Goal: Task Accomplishment & Management: Manage account settings

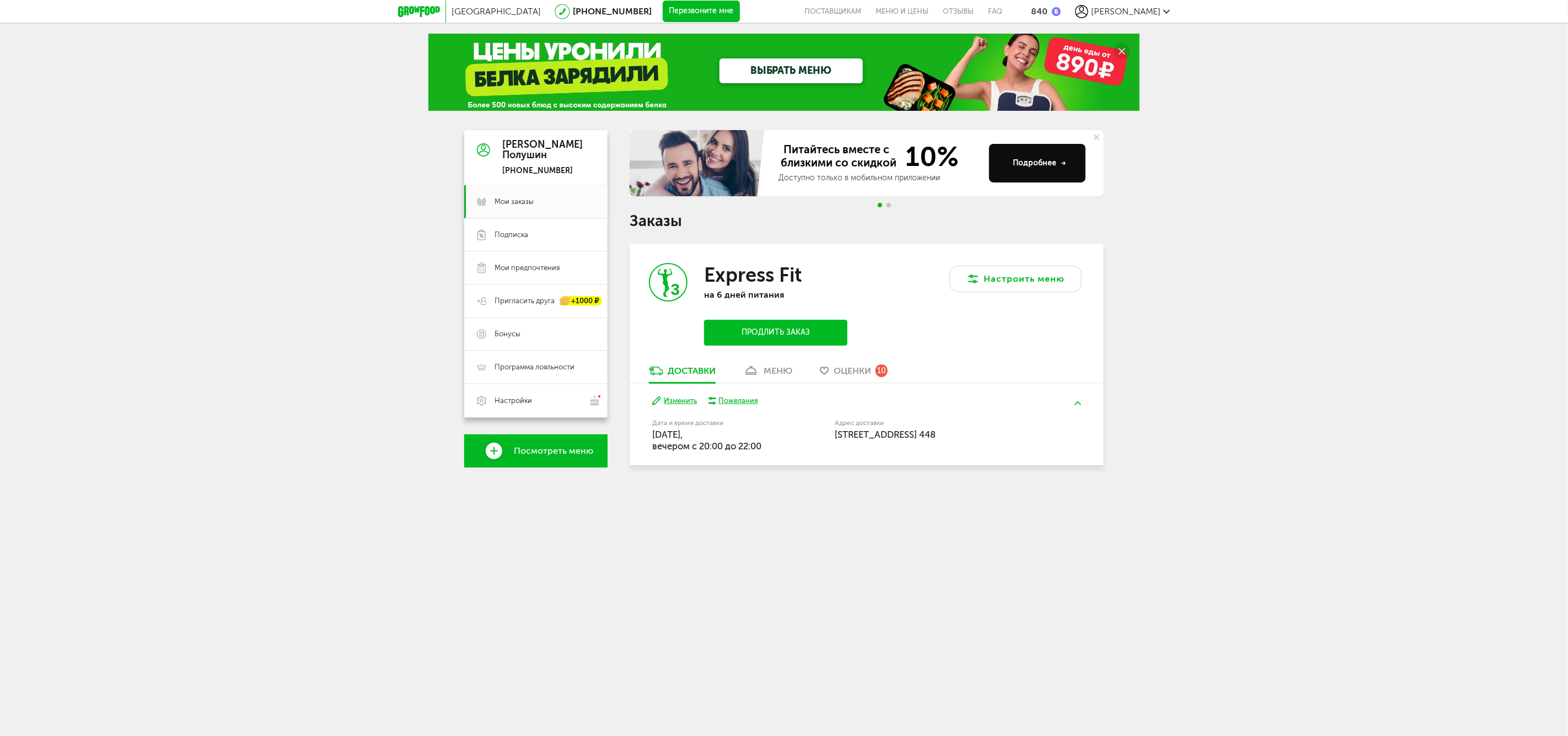
click at [757, 333] on button "Продлить заказ" at bounding box center [775, 333] width 144 height 26
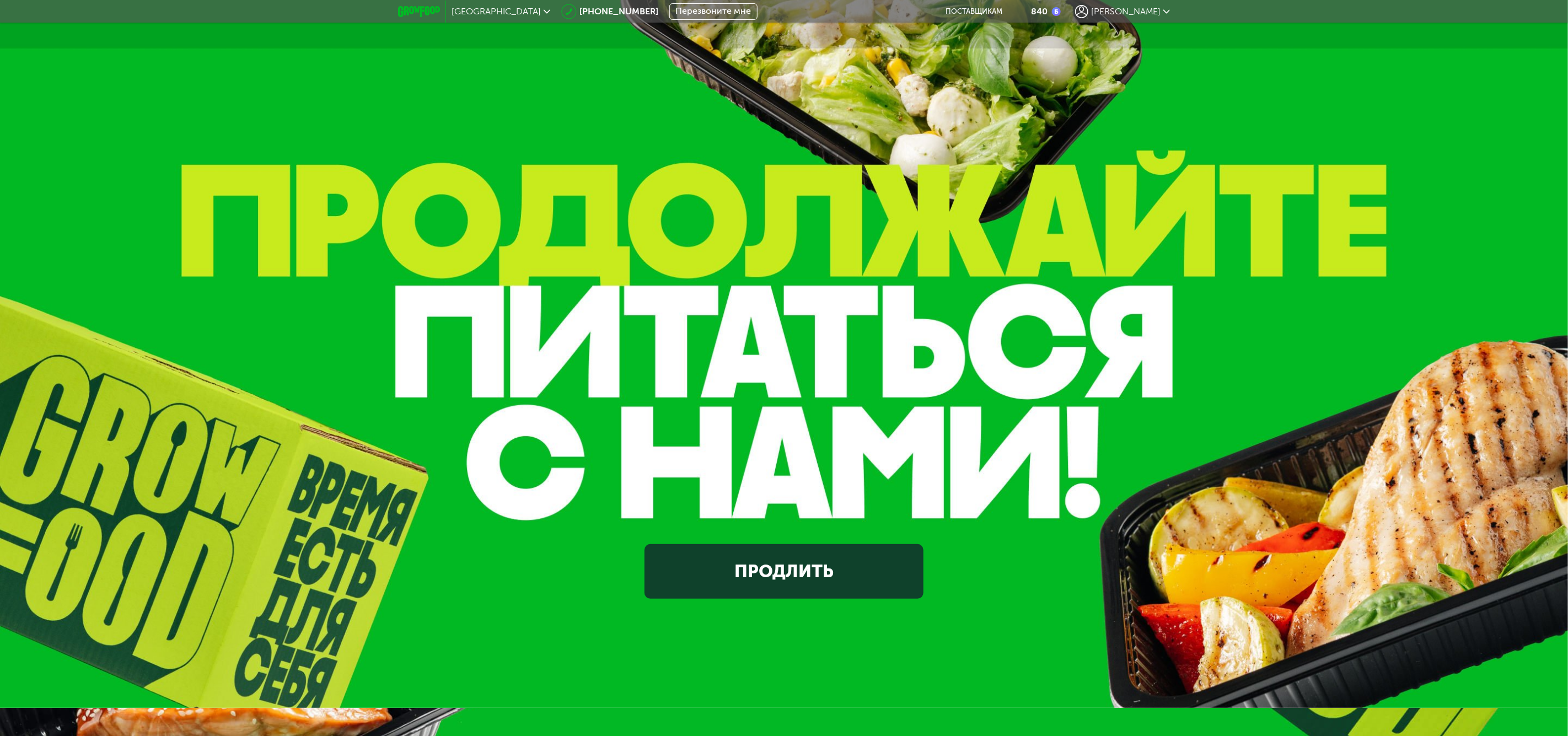
click at [792, 582] on link "Продлить" at bounding box center [784, 572] width 279 height 55
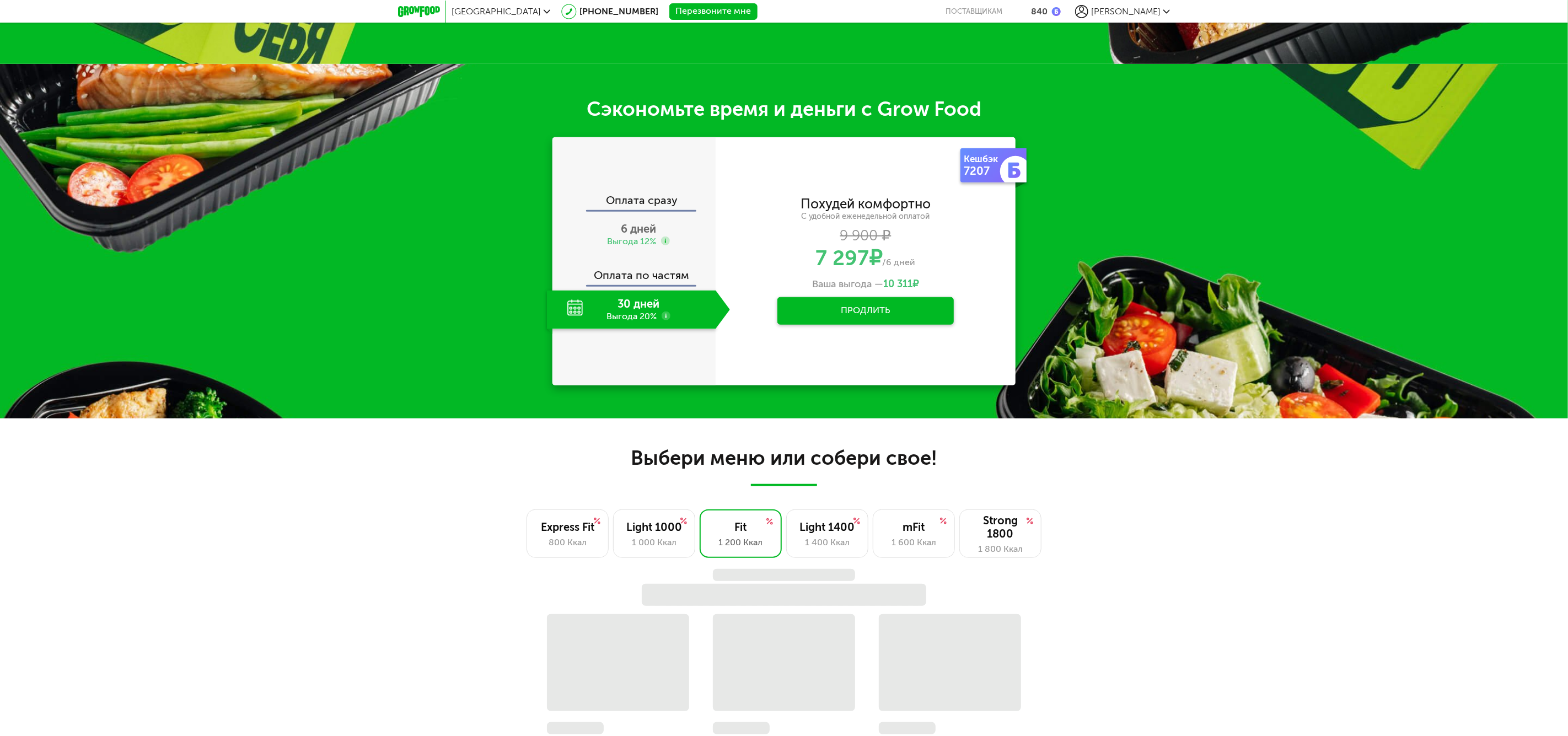
scroll to position [685, 0]
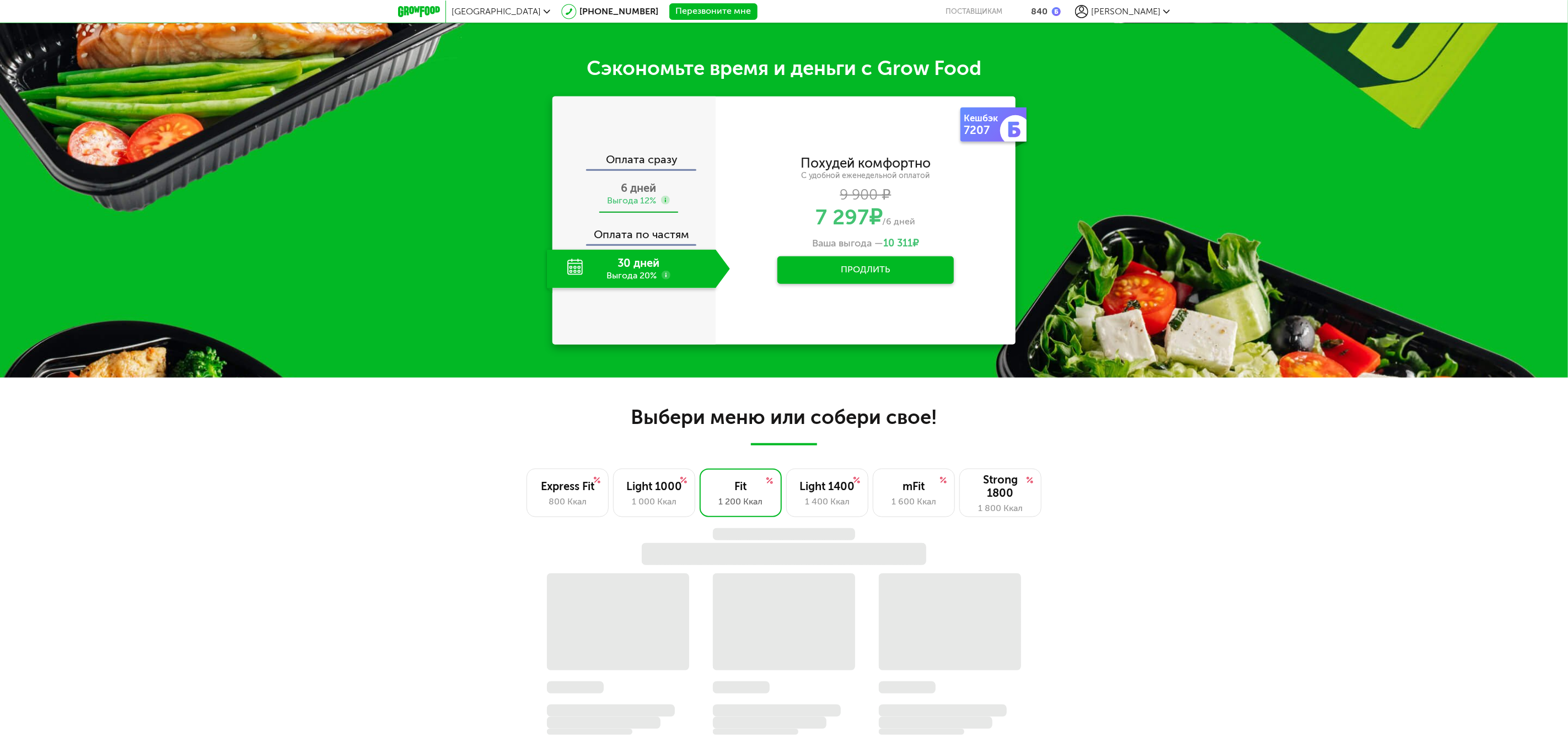
click at [642, 190] on span "6 дней" at bounding box center [638, 188] width 35 height 13
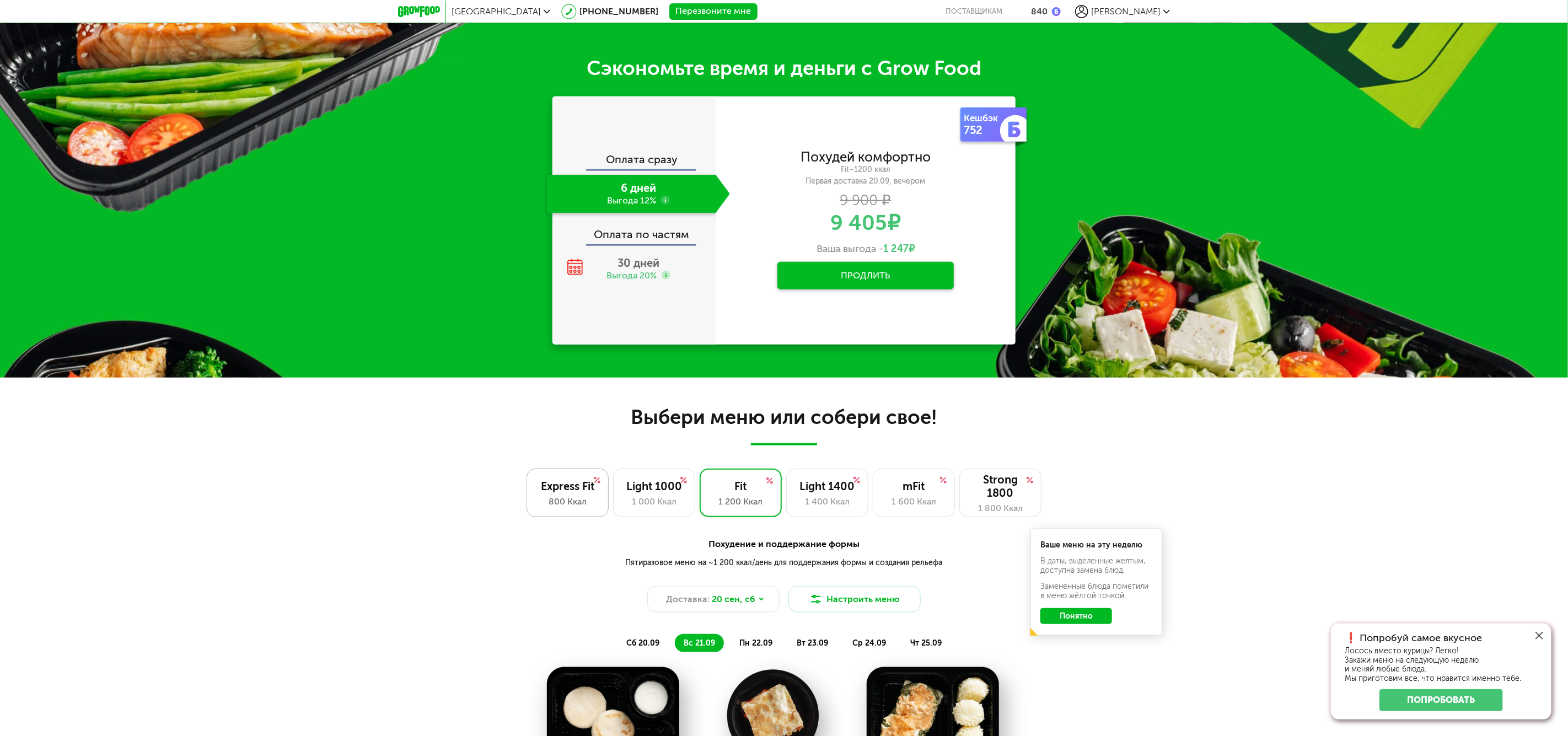
click at [546, 481] on div "Express Fit" at bounding box center [567, 486] width 59 height 13
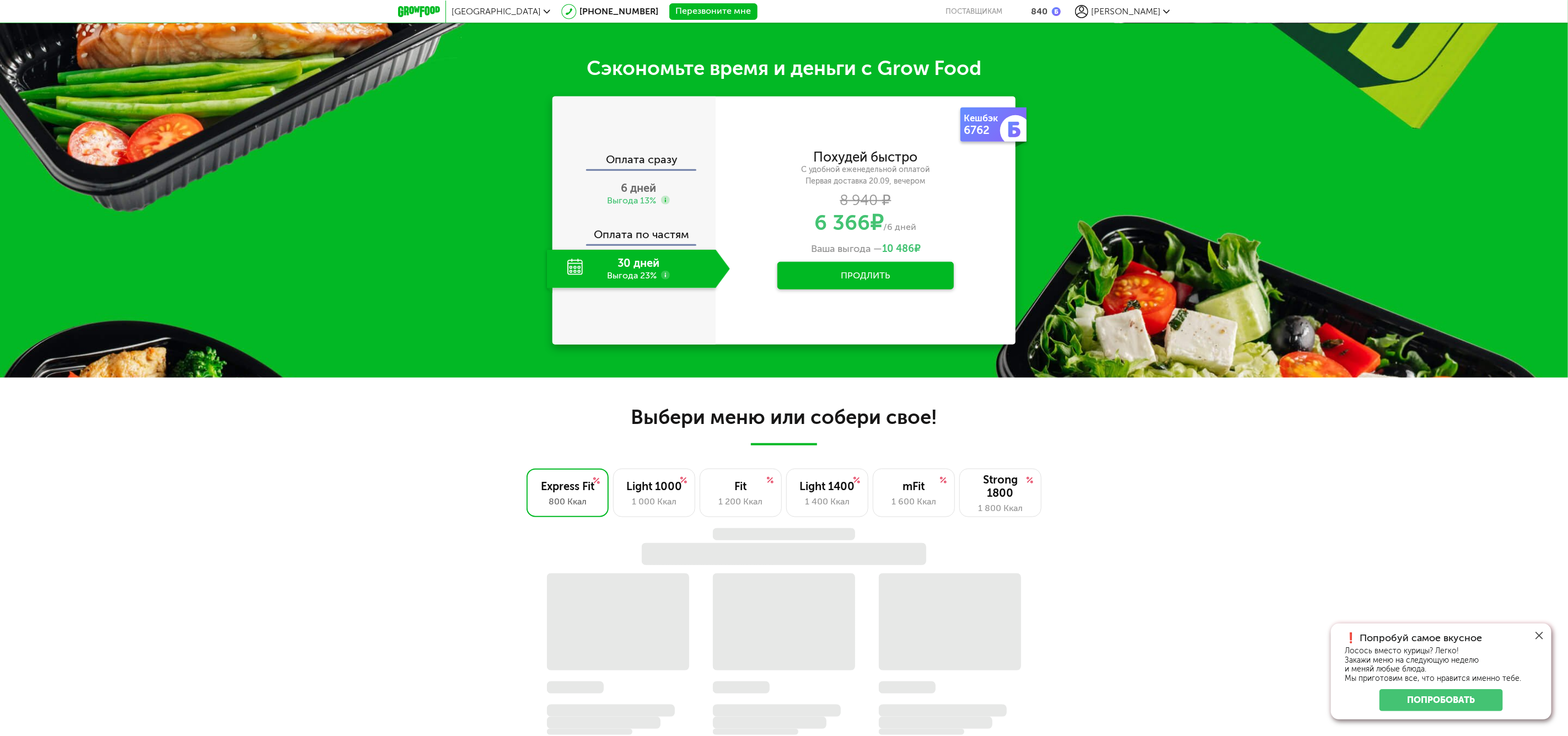
click at [839, 276] on button "Продлить" at bounding box center [865, 275] width 176 height 27
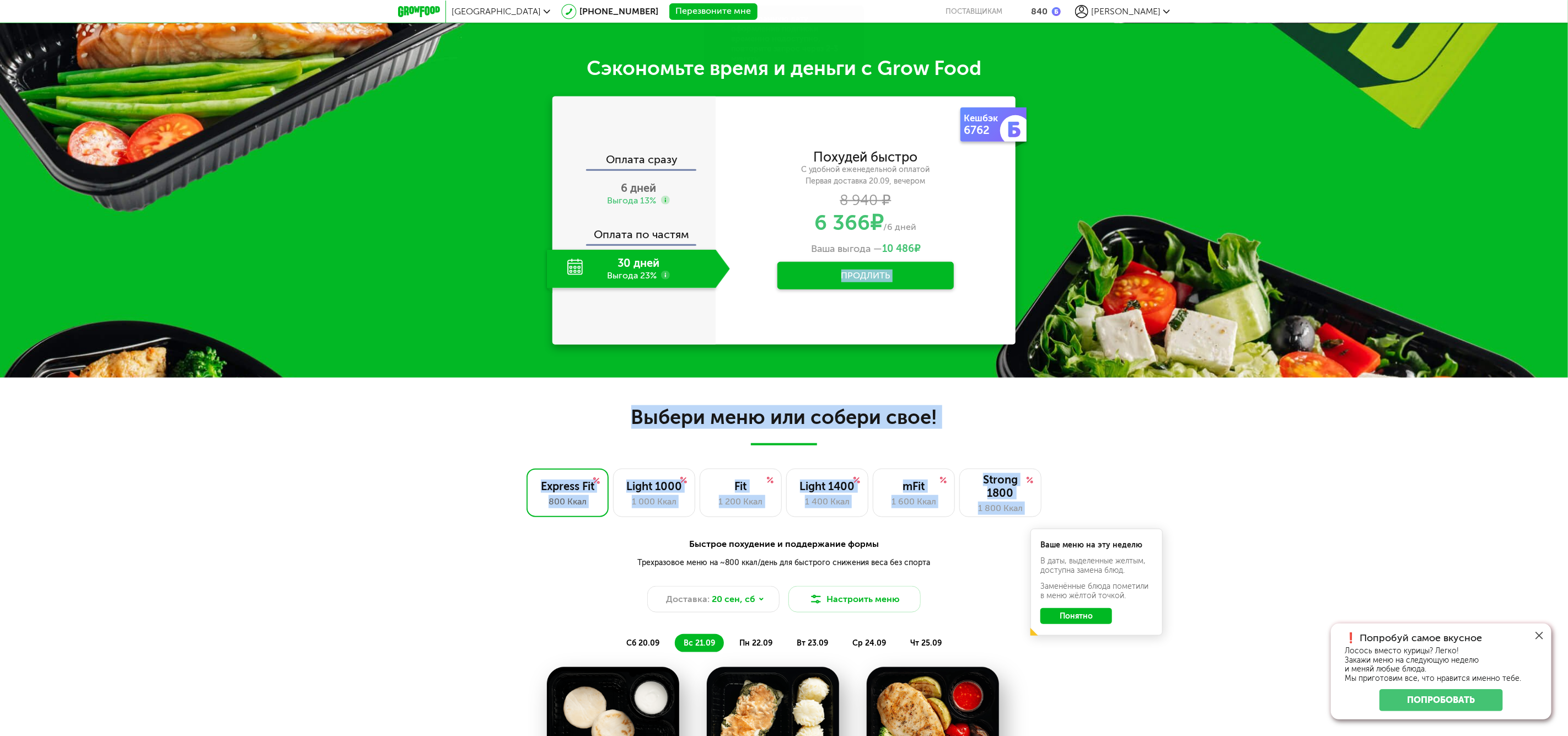
drag, startPoint x: 719, startPoint y: 287, endPoint x: 723, endPoint y: 306, distance: 19.4
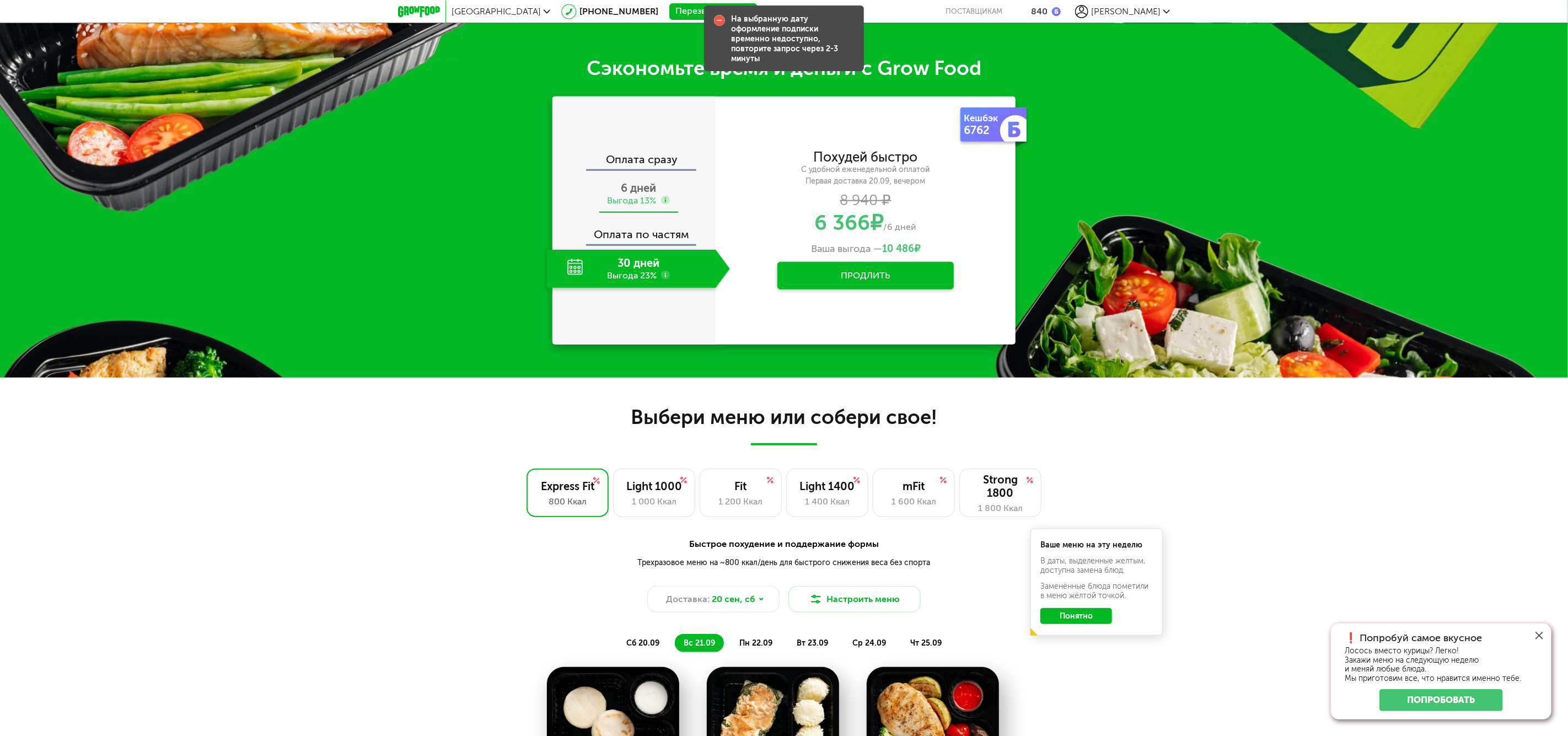
click at [671, 191] on div "6 дней Выгода 13%" at bounding box center [638, 194] width 183 height 38
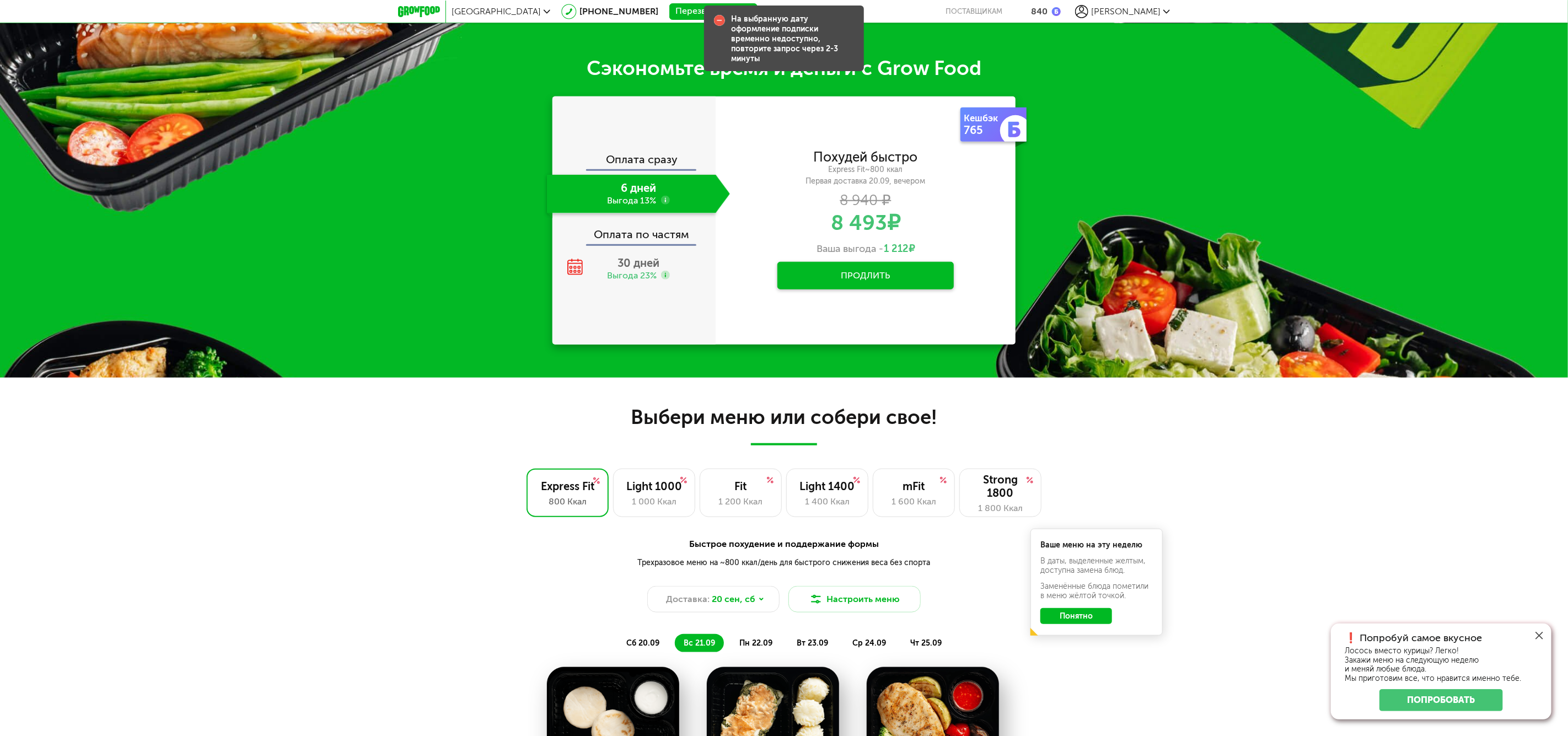
click at [856, 278] on button "Продлить" at bounding box center [865, 275] width 176 height 27
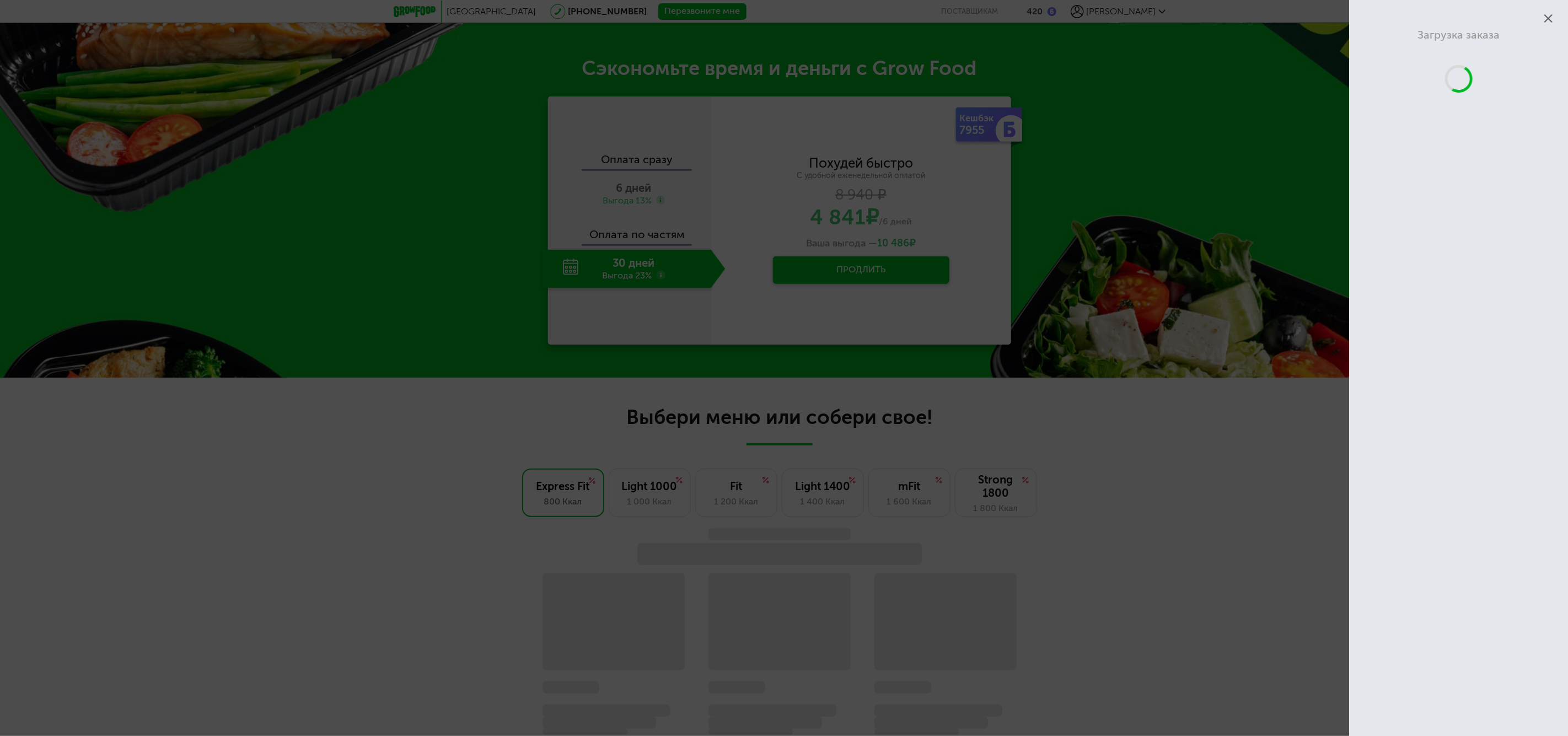
scroll to position [786, 0]
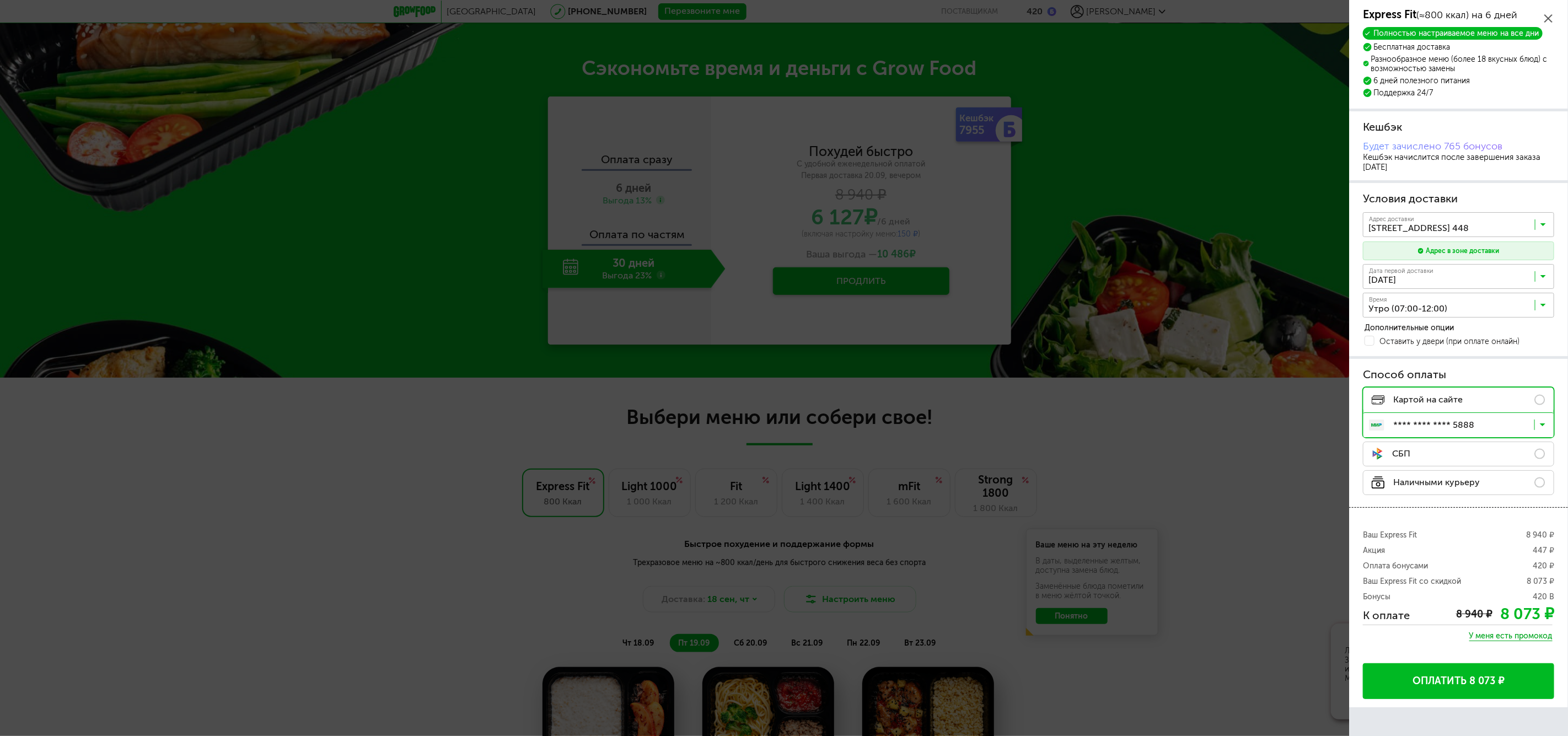
click at [1480, 453] on label "СБП" at bounding box center [1459, 454] width 191 height 25
click at [1491, 633] on span "У меня есть промокод" at bounding box center [1511, 636] width 83 height 10
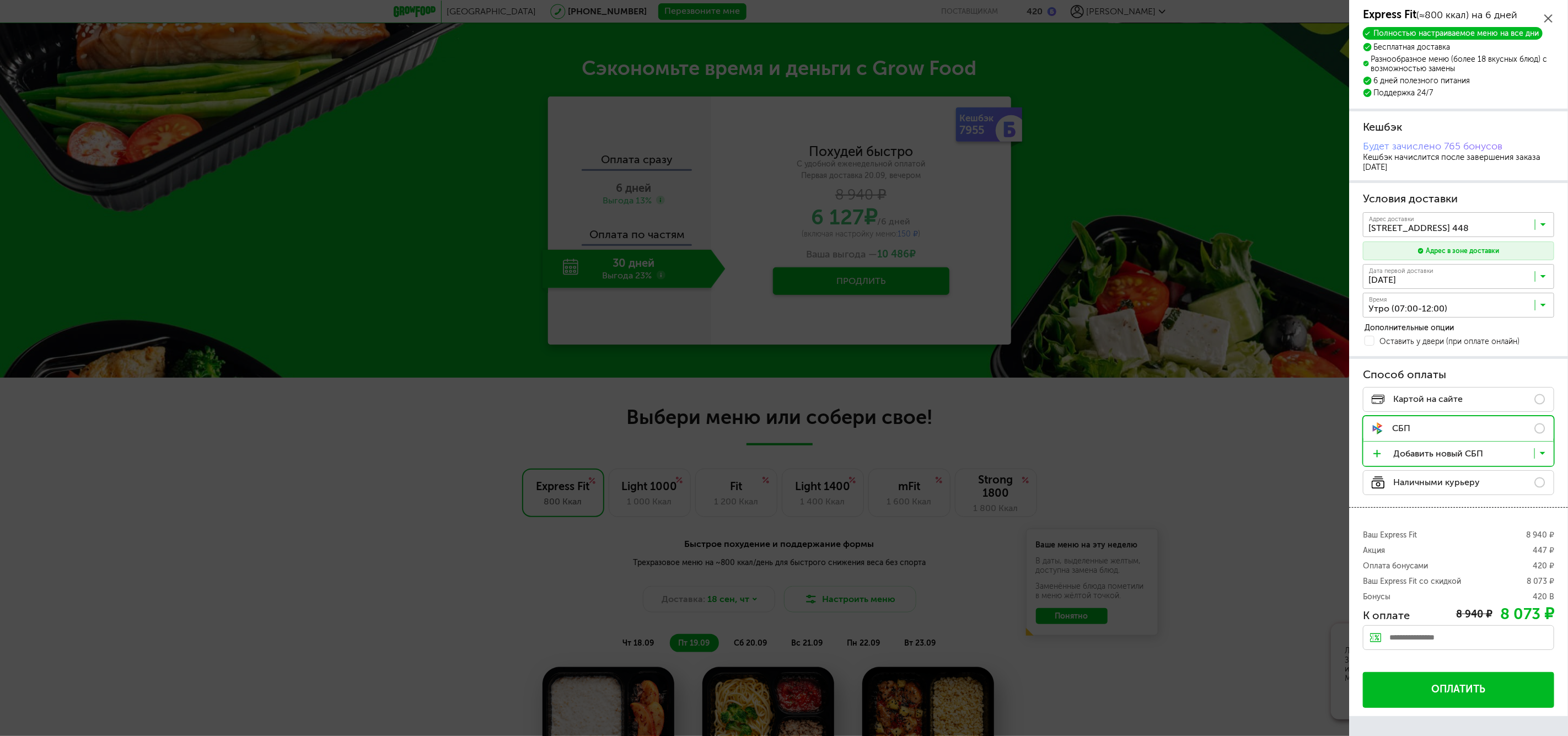
click at [1456, 648] on input "text" at bounding box center [1459, 638] width 191 height 25
type input "******"
click at [1511, 634] on div "Применить" at bounding box center [1530, 638] width 49 height 25
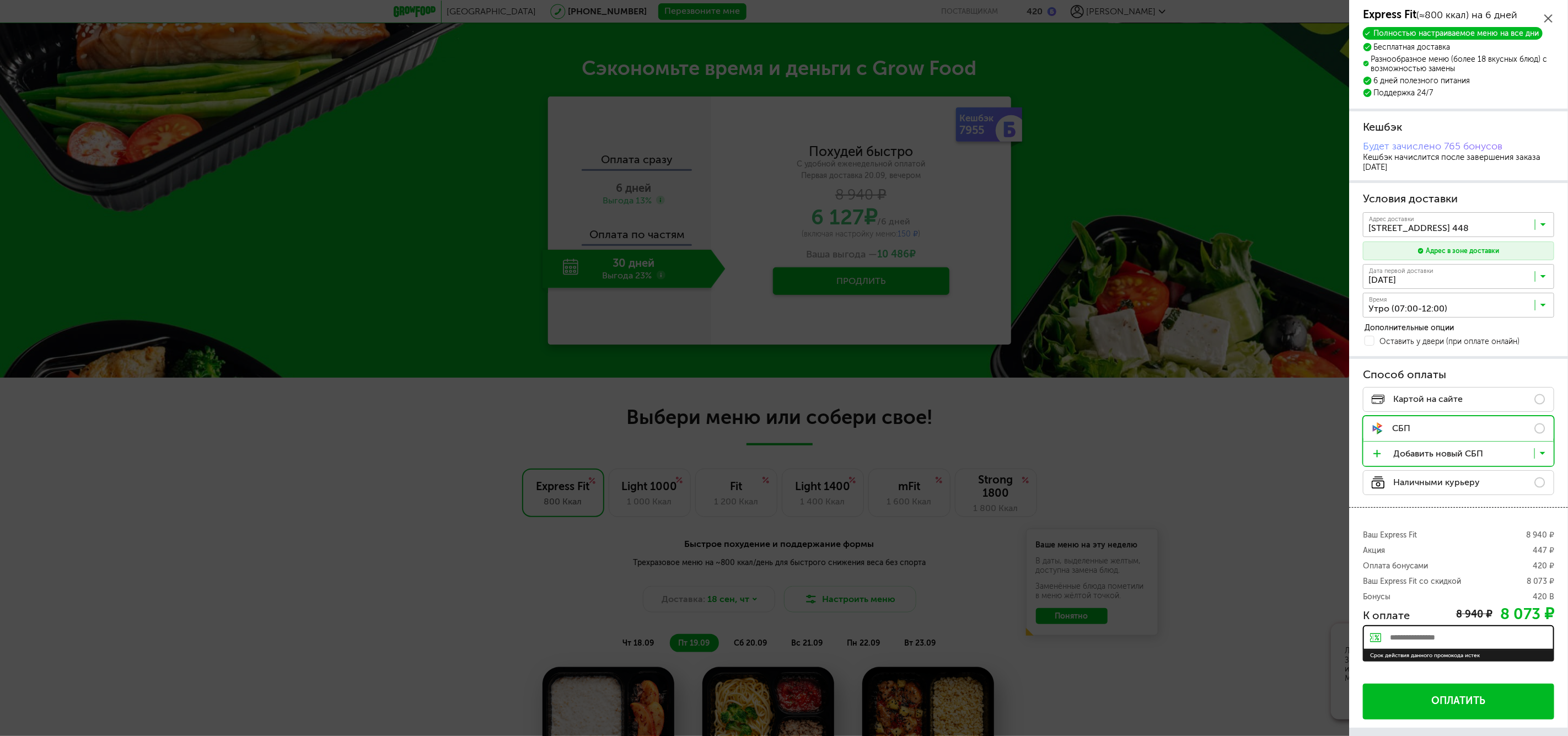
click at [1451, 703] on span "Оплатить" at bounding box center [1459, 701] width 54 height 11
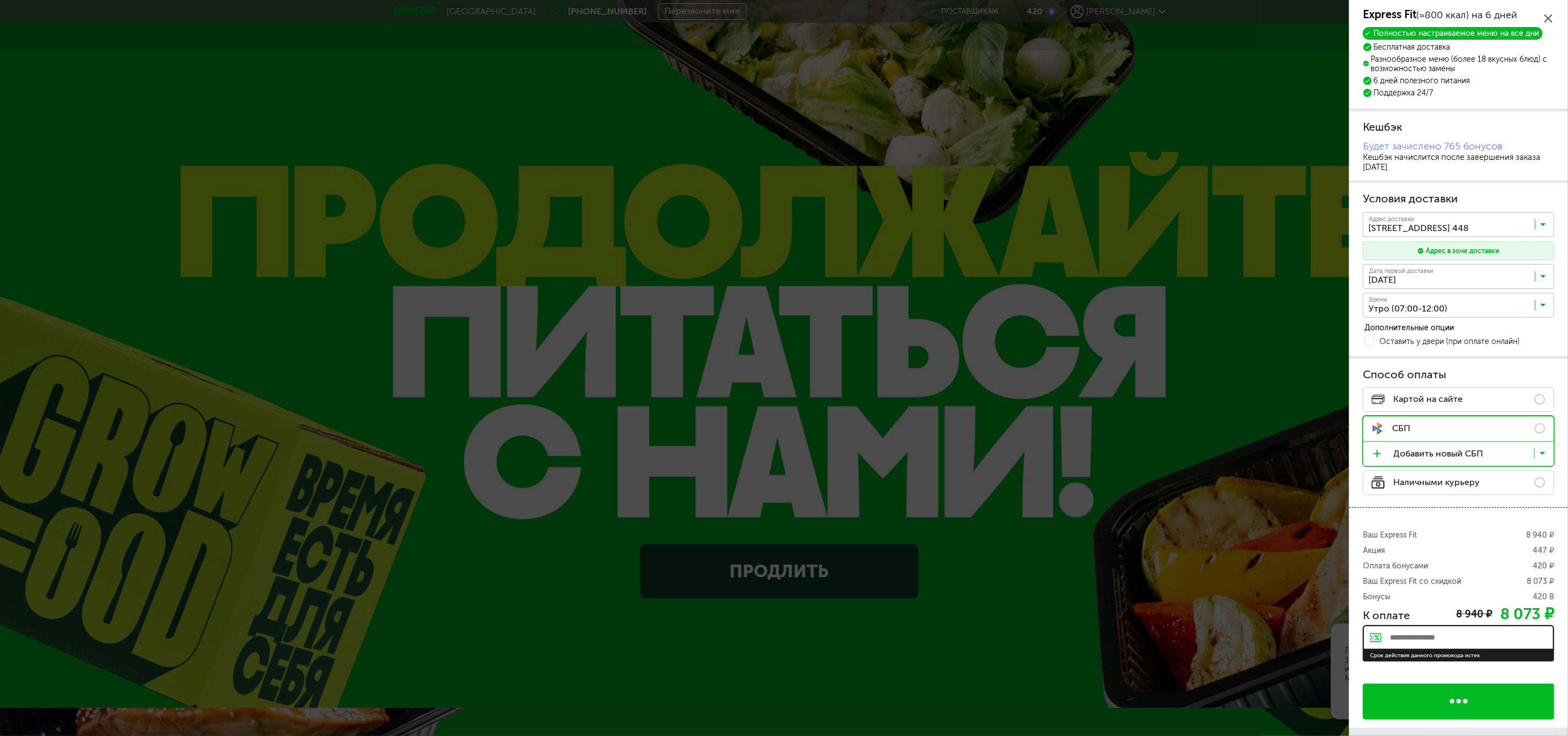
scroll to position [0, 0]
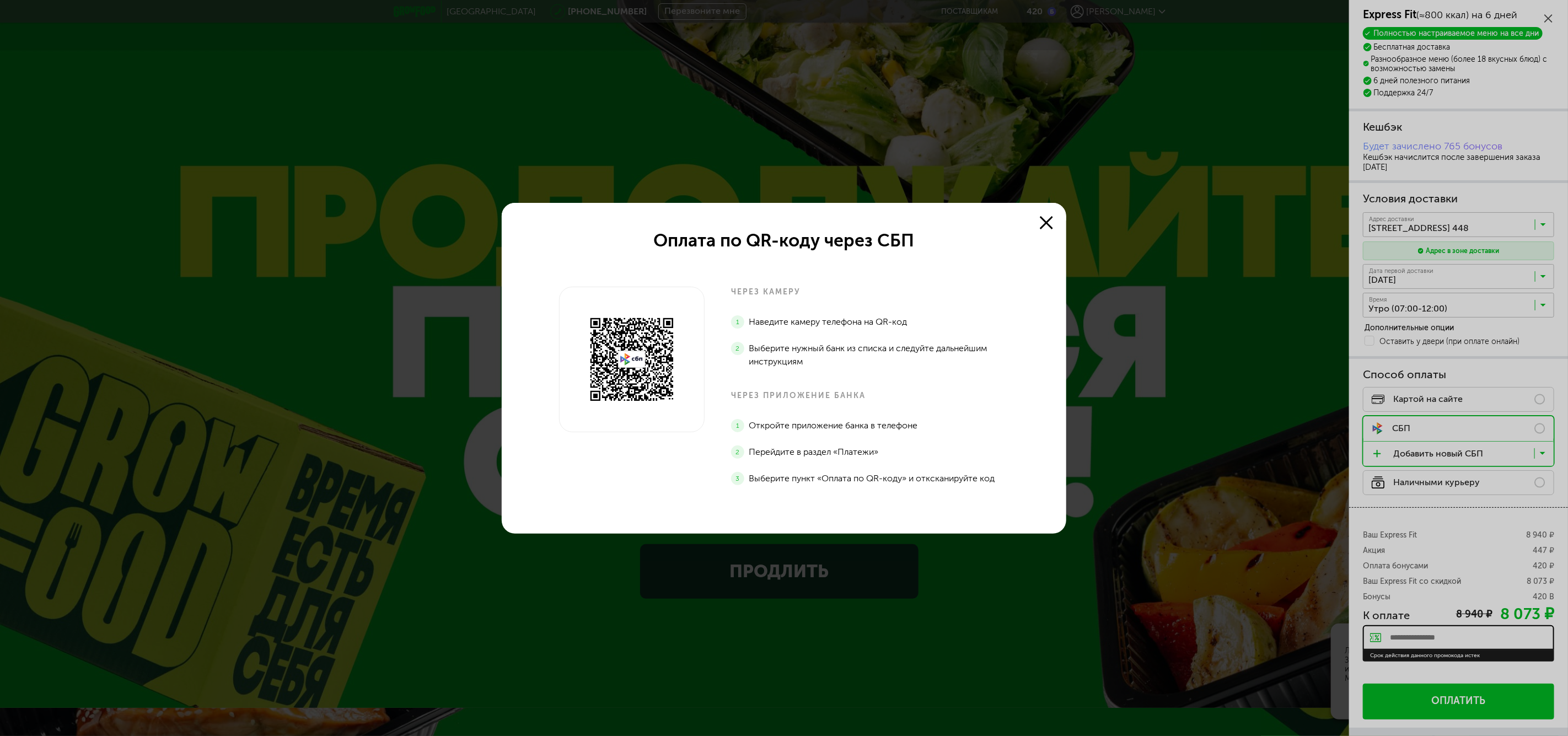
click at [1050, 219] on use at bounding box center [1046, 223] width 13 height 13
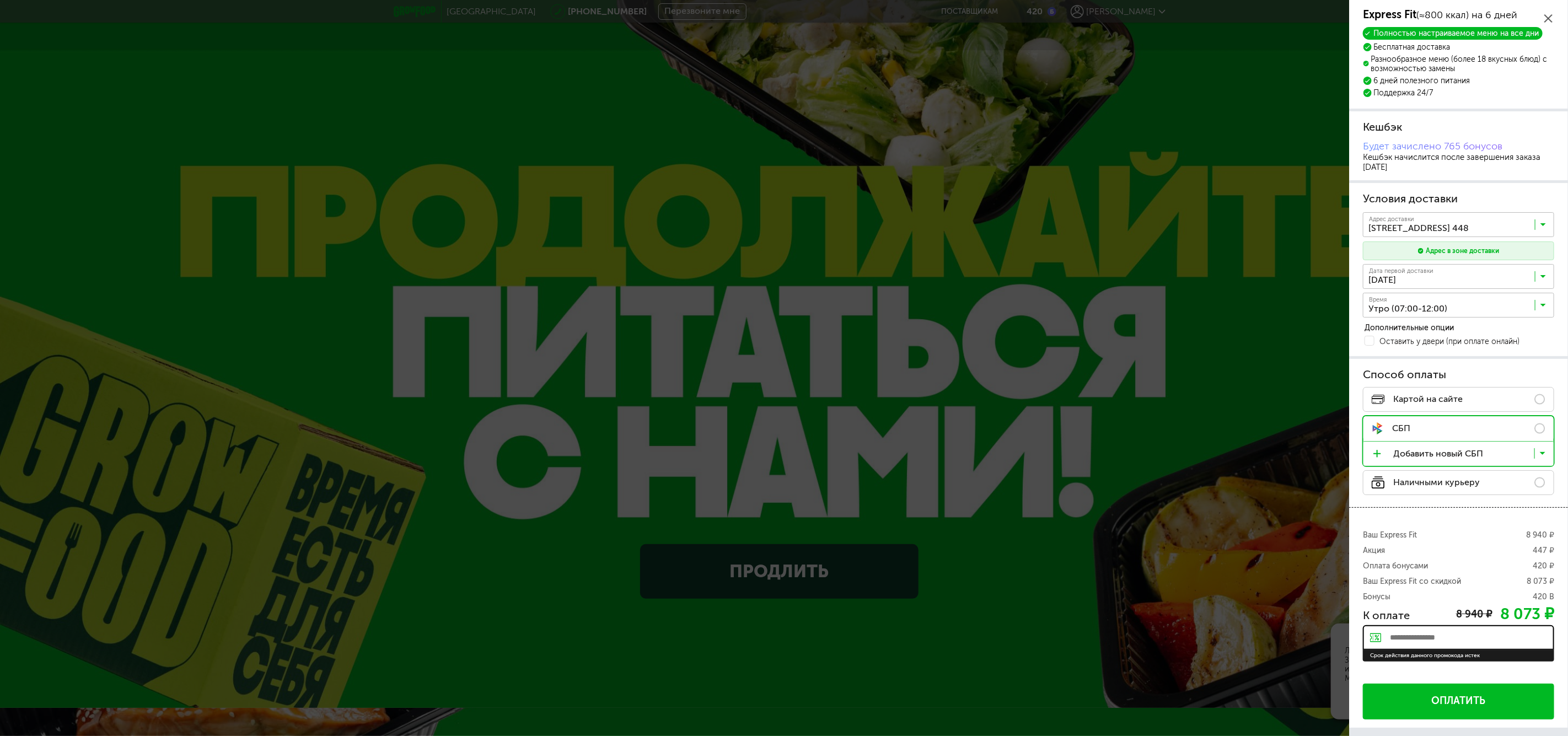
click at [1549, 12] on div "Express Fit (≈800 ккал) на 6 дней" at bounding box center [1459, 15] width 191 height 13
click at [1549, 19] on icon at bounding box center [1548, 18] width 8 height 8
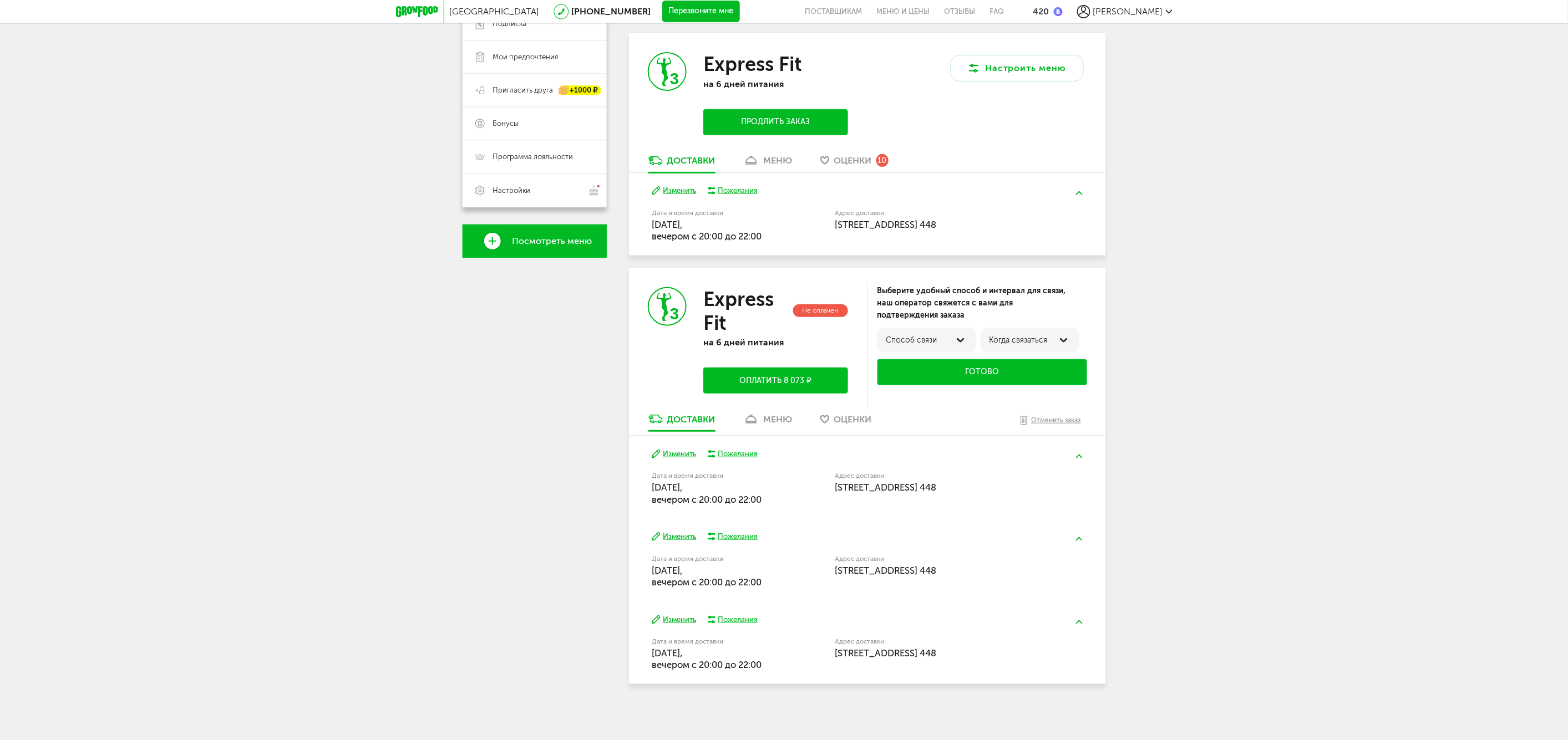
scroll to position [135, 0]
click at [670, 447] on div "Изменить Пожелания Дата и время доставки [DATE], вечером c 20:00 до 22:00 Адрес…" at bounding box center [867, 477] width 477 height 83
click at [686, 457] on button "Изменить" at bounding box center [674, 454] width 45 height 10
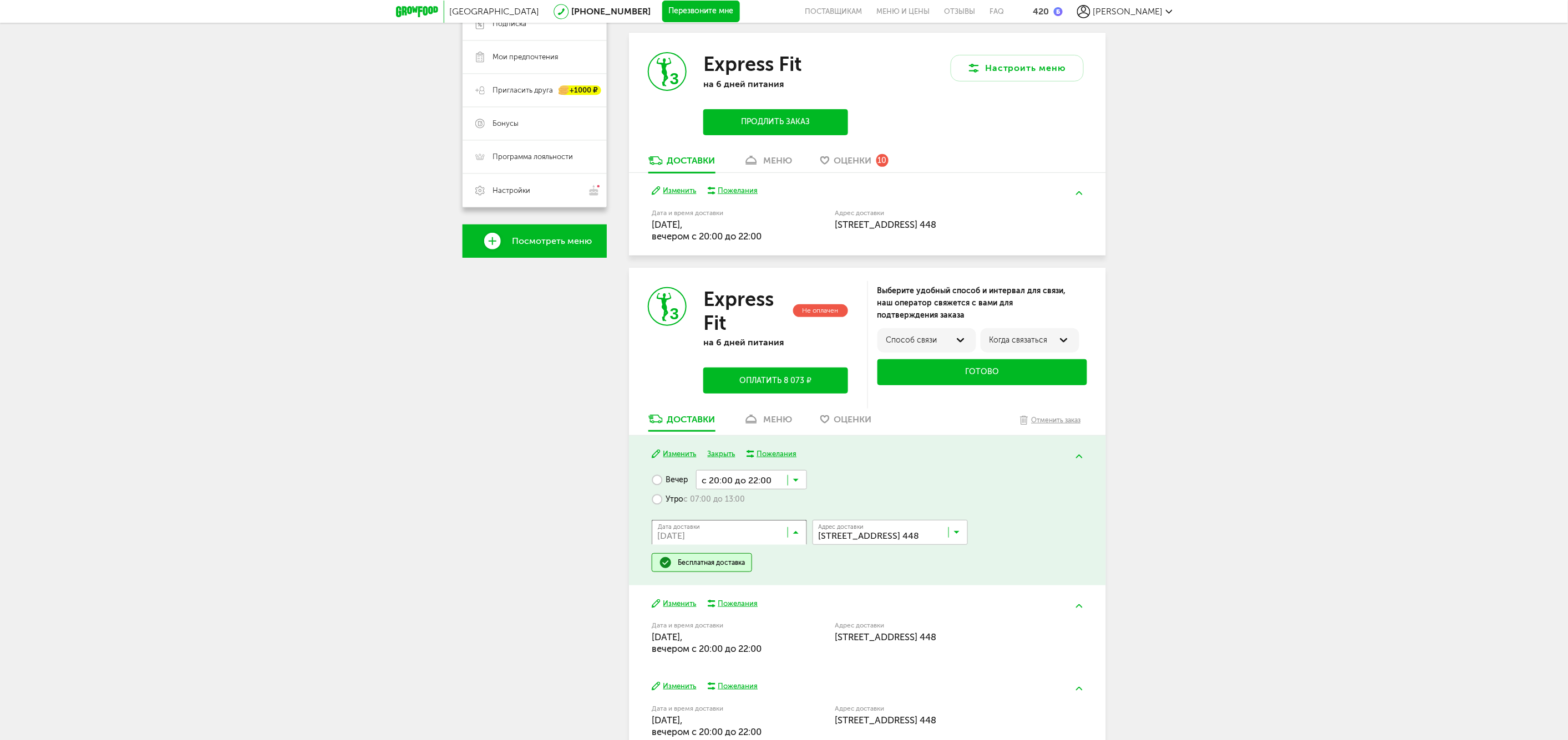
click at [730, 532] on input "Search for option" at bounding box center [732, 535] width 155 height 19
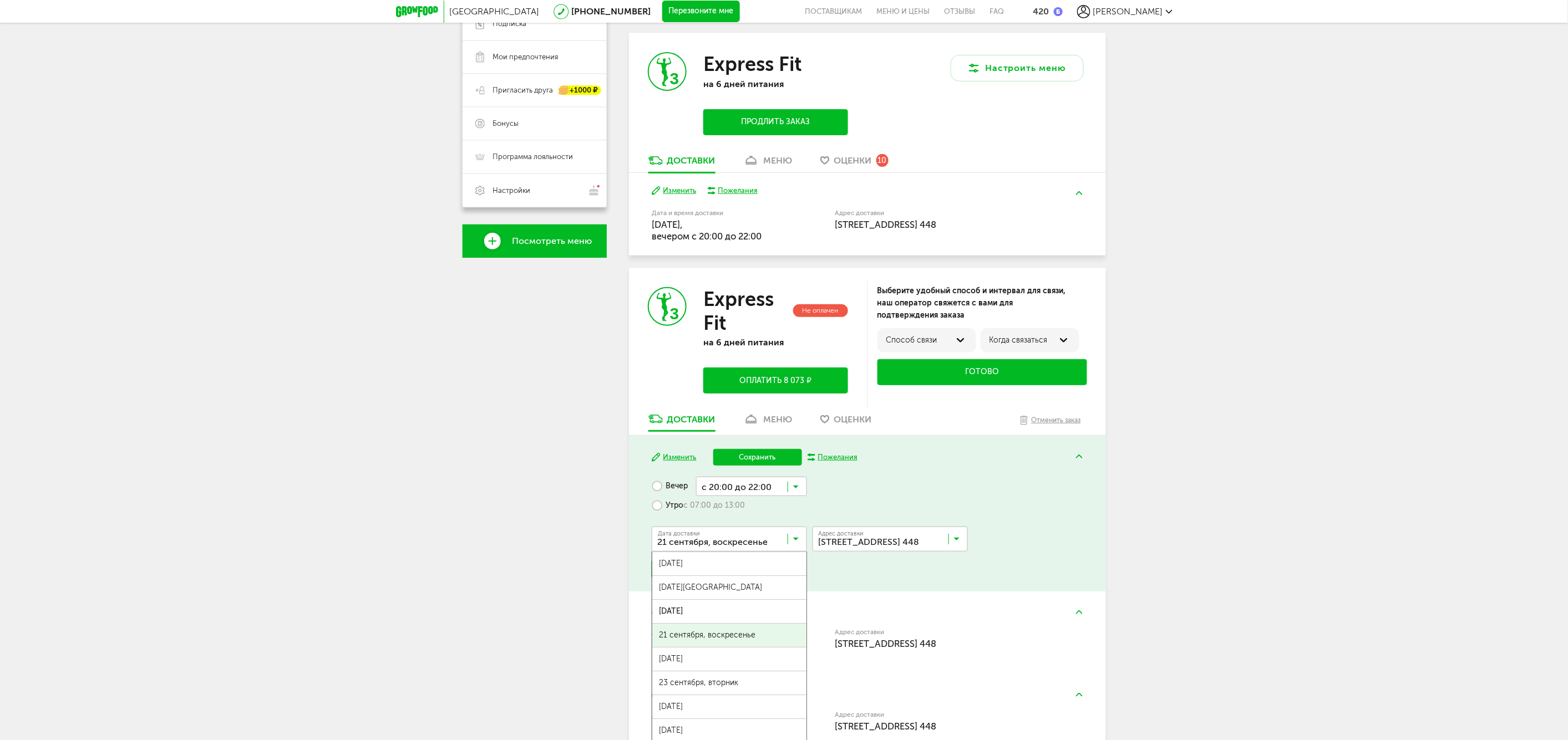
click at [748, 628] on span "21 сентября, воскресенье" at bounding box center [729, 635] width 154 height 23
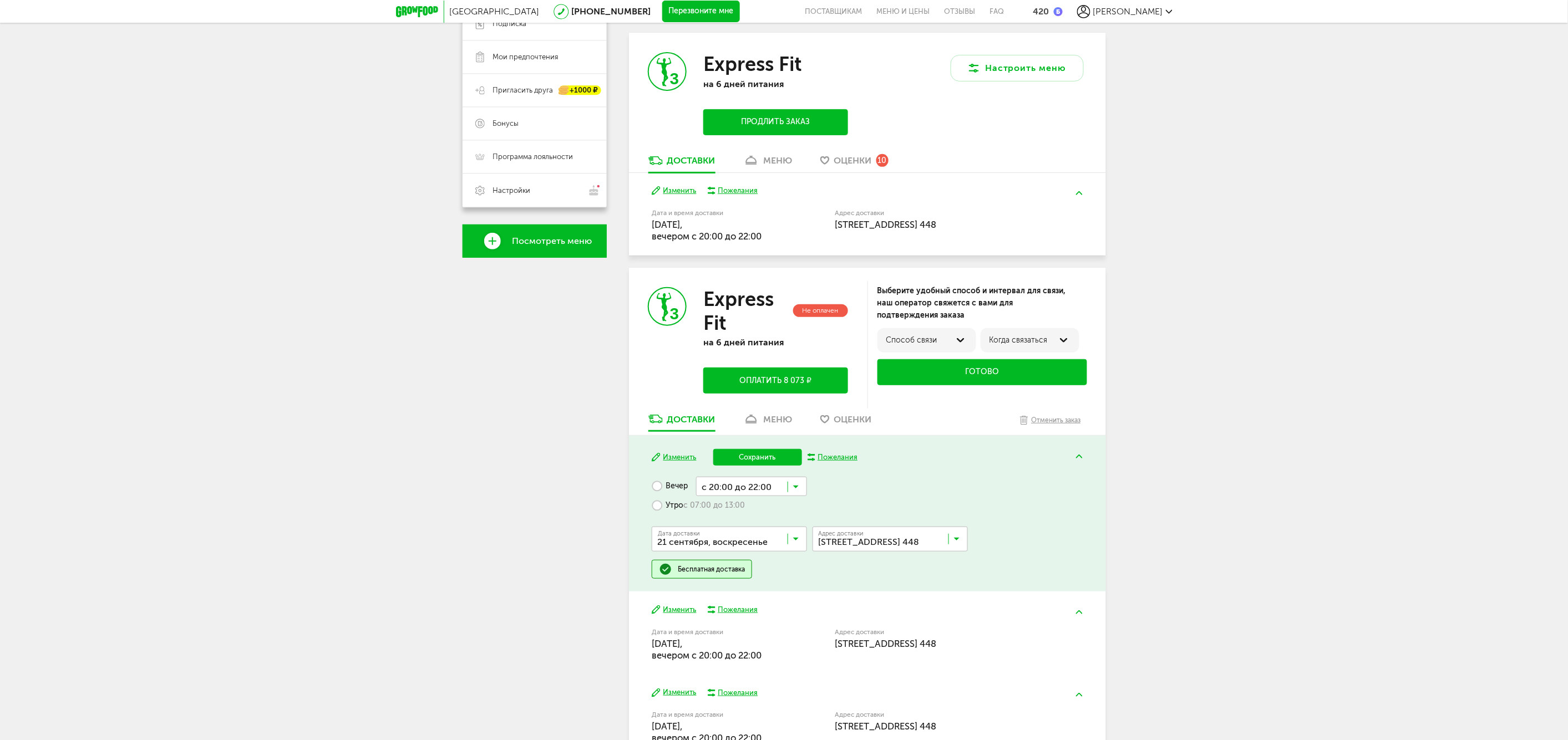
click at [759, 485] on input "Search for option" at bounding box center [751, 486] width 111 height 19
click at [764, 549] on span "с 19:00 до 21:00" at bounding box center [751, 552] width 110 height 23
click at [769, 452] on button "Сохранить" at bounding box center [758, 458] width 89 height 17
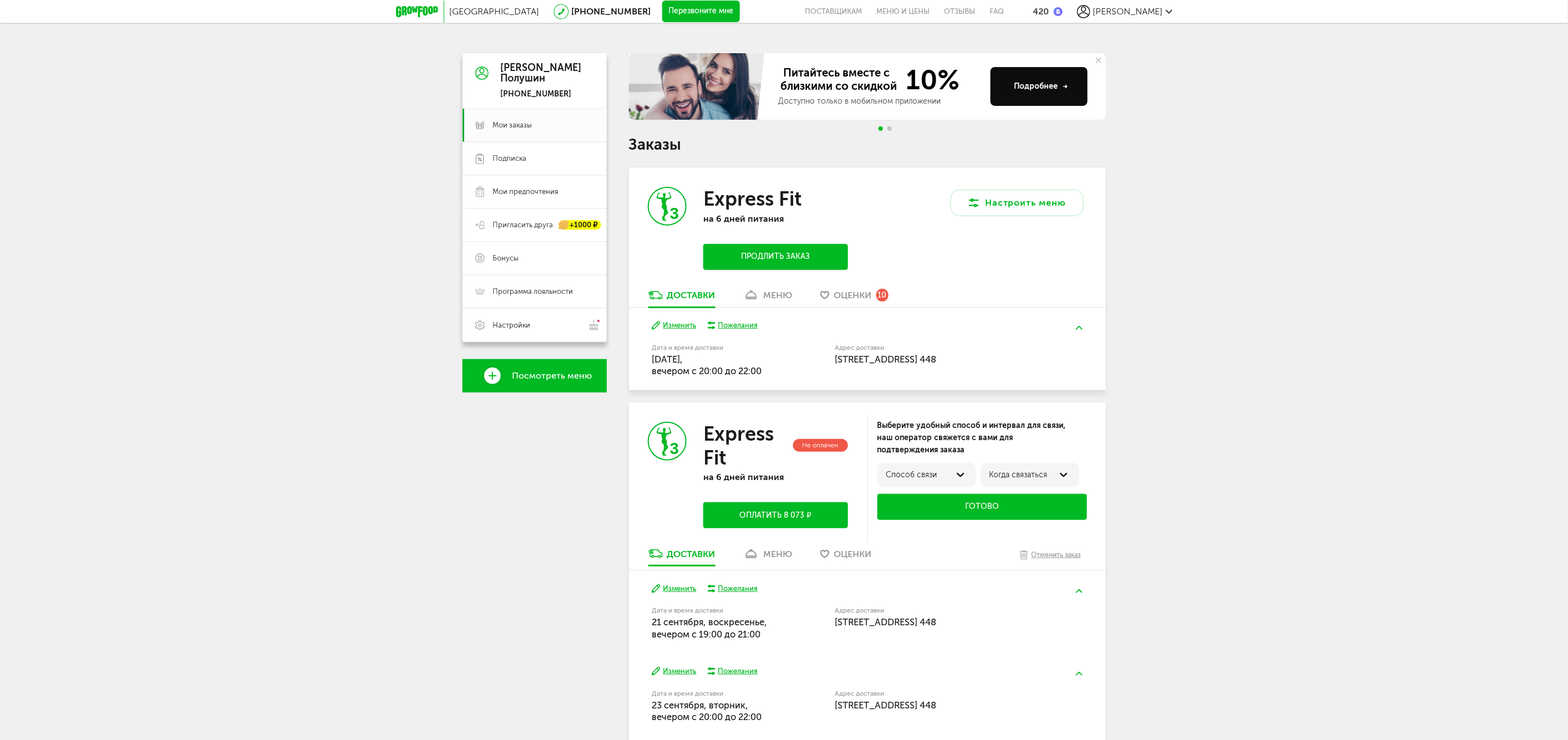
scroll to position [123, 0]
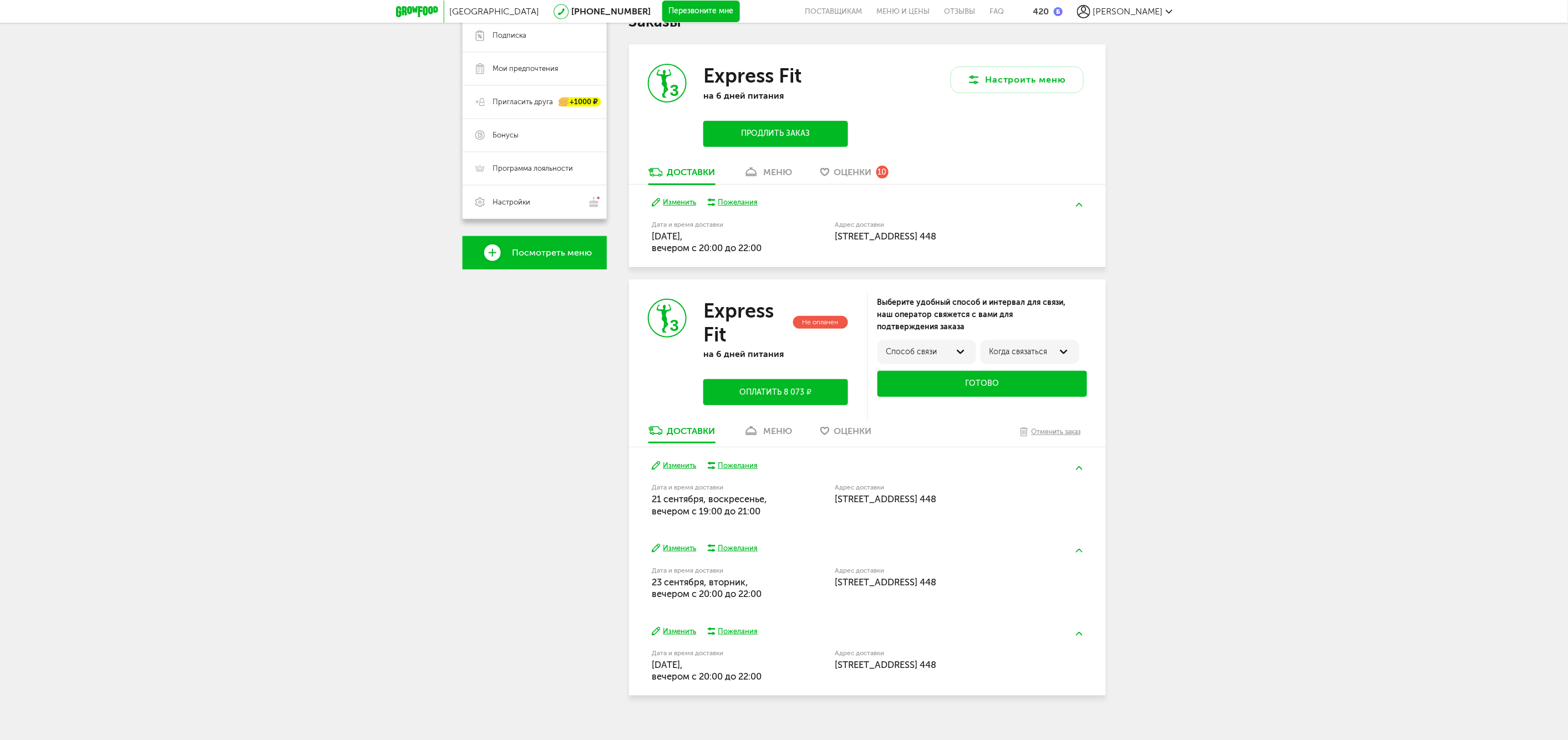
click at [776, 431] on div "меню" at bounding box center [778, 431] width 29 height 10
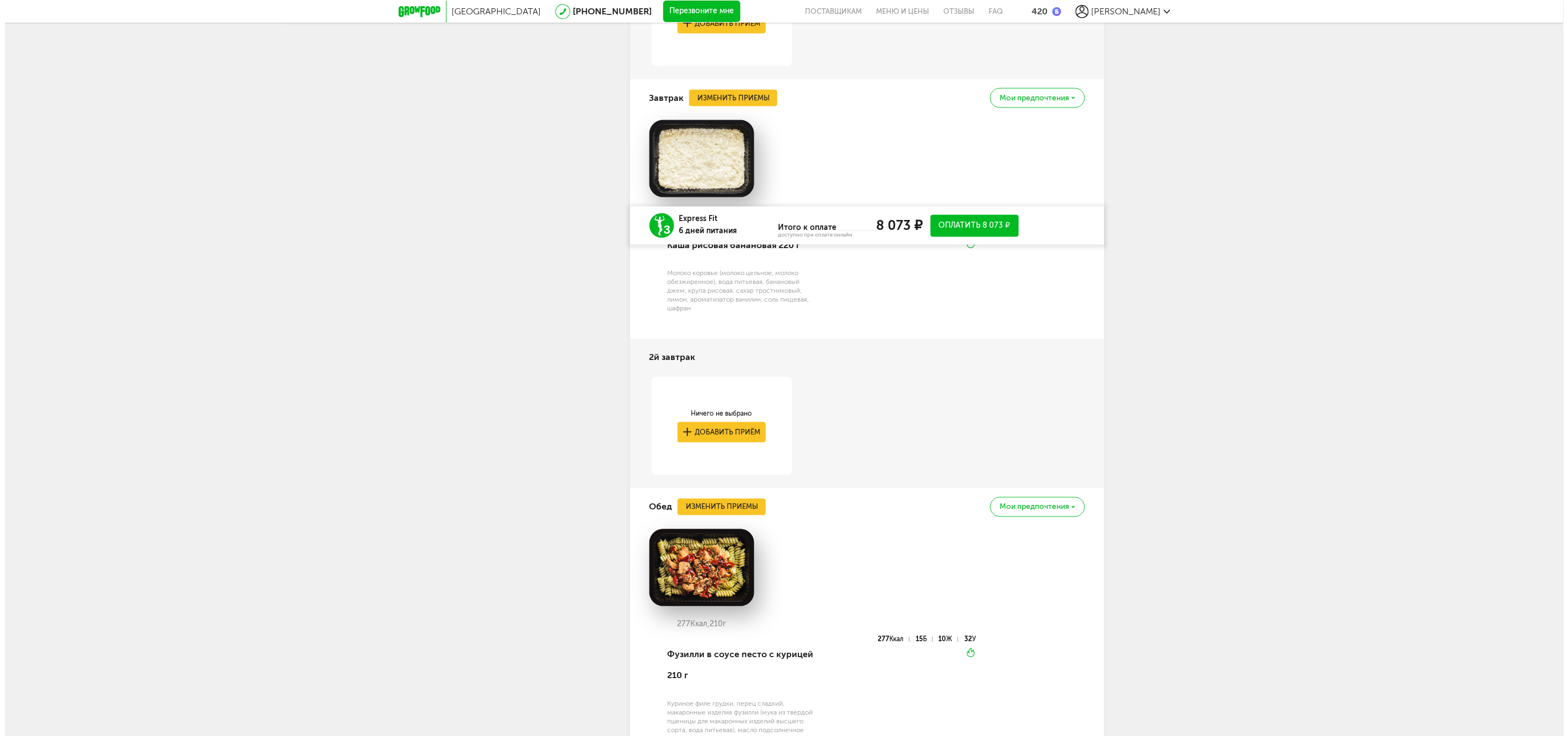
scroll to position [1046, 0]
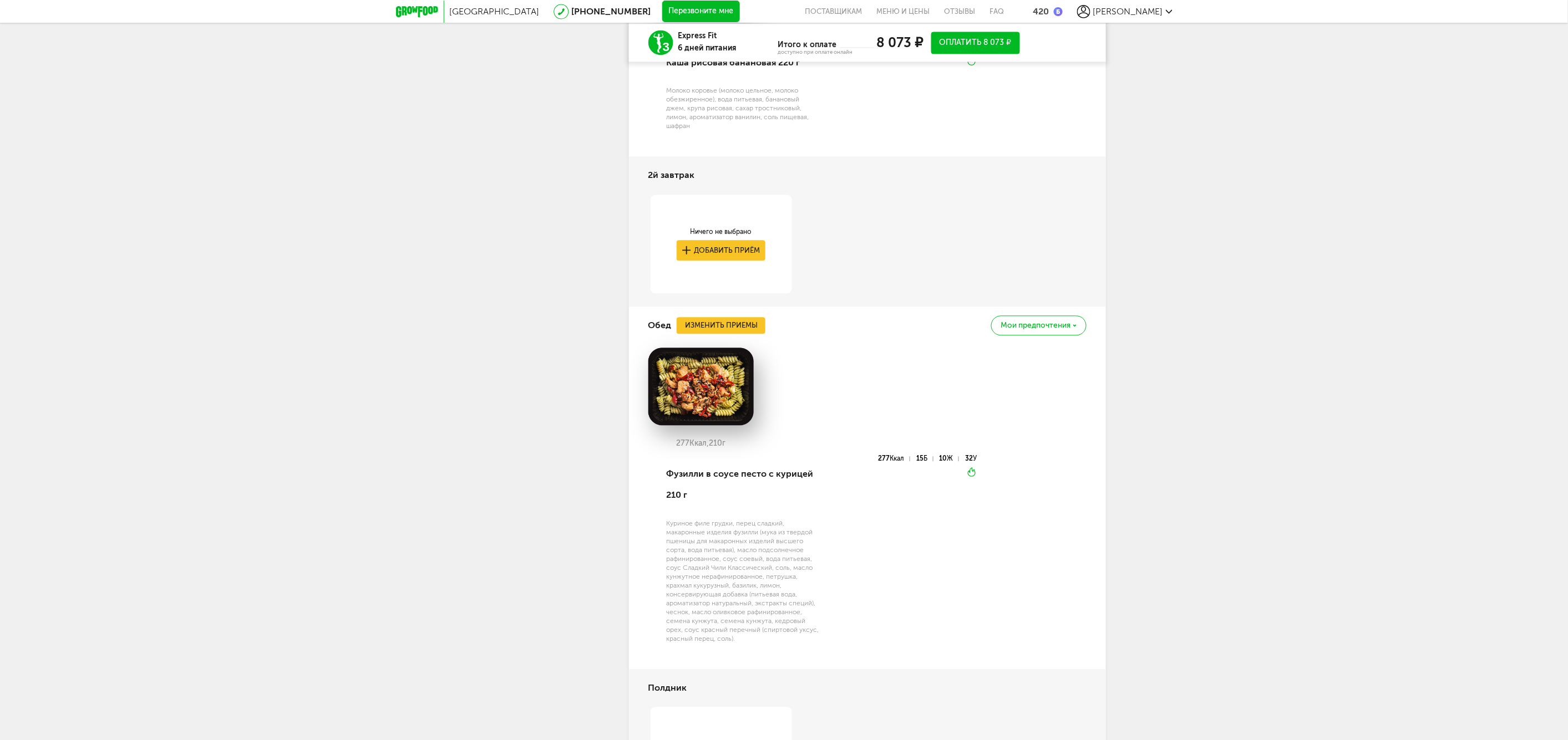
click at [736, 311] on div "Обед Изменить приемы [PERSON_NAME] предпочтения" at bounding box center [867, 325] width 438 height 38
click at [735, 324] on button "Изменить приемы" at bounding box center [721, 325] width 89 height 17
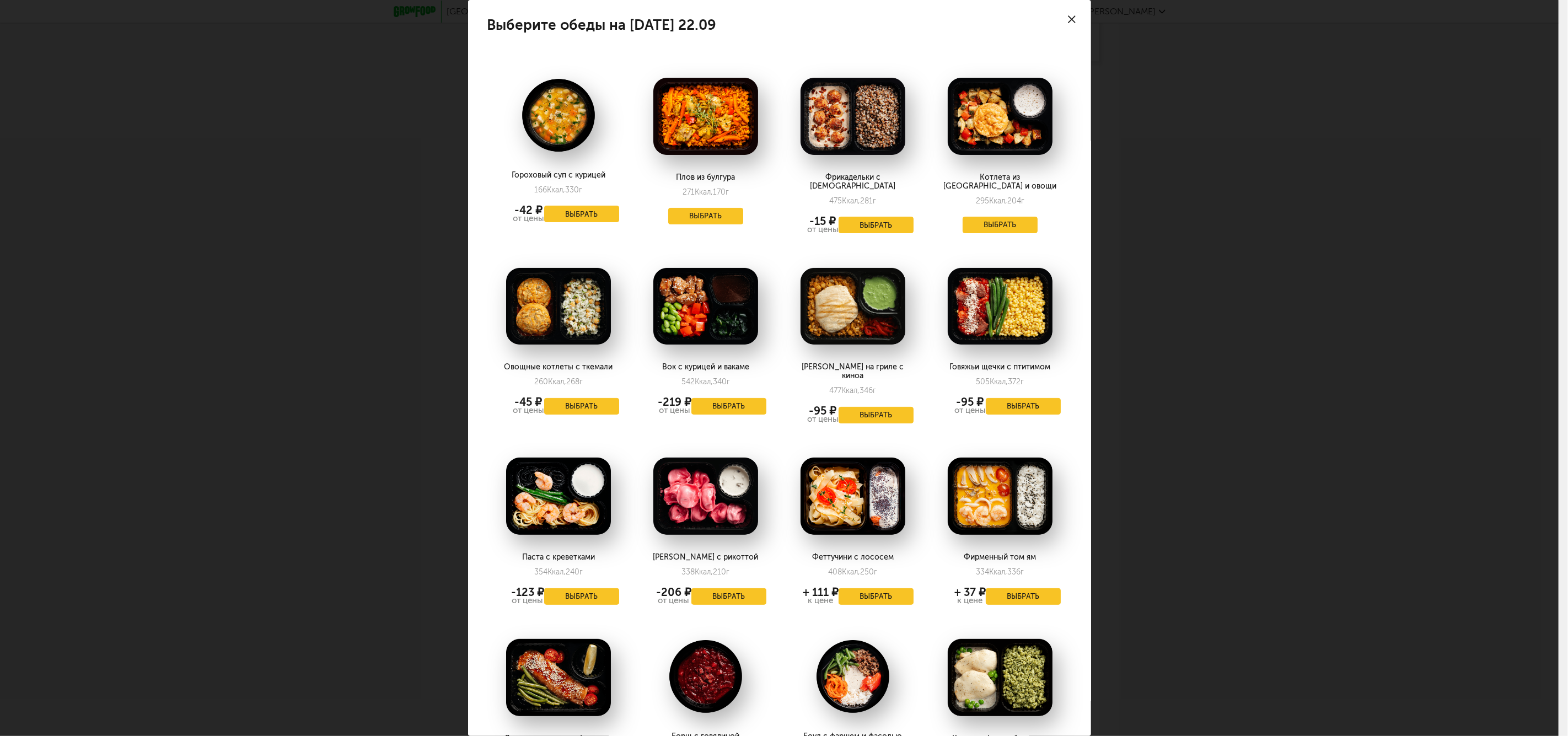
scroll to position [245, 0]
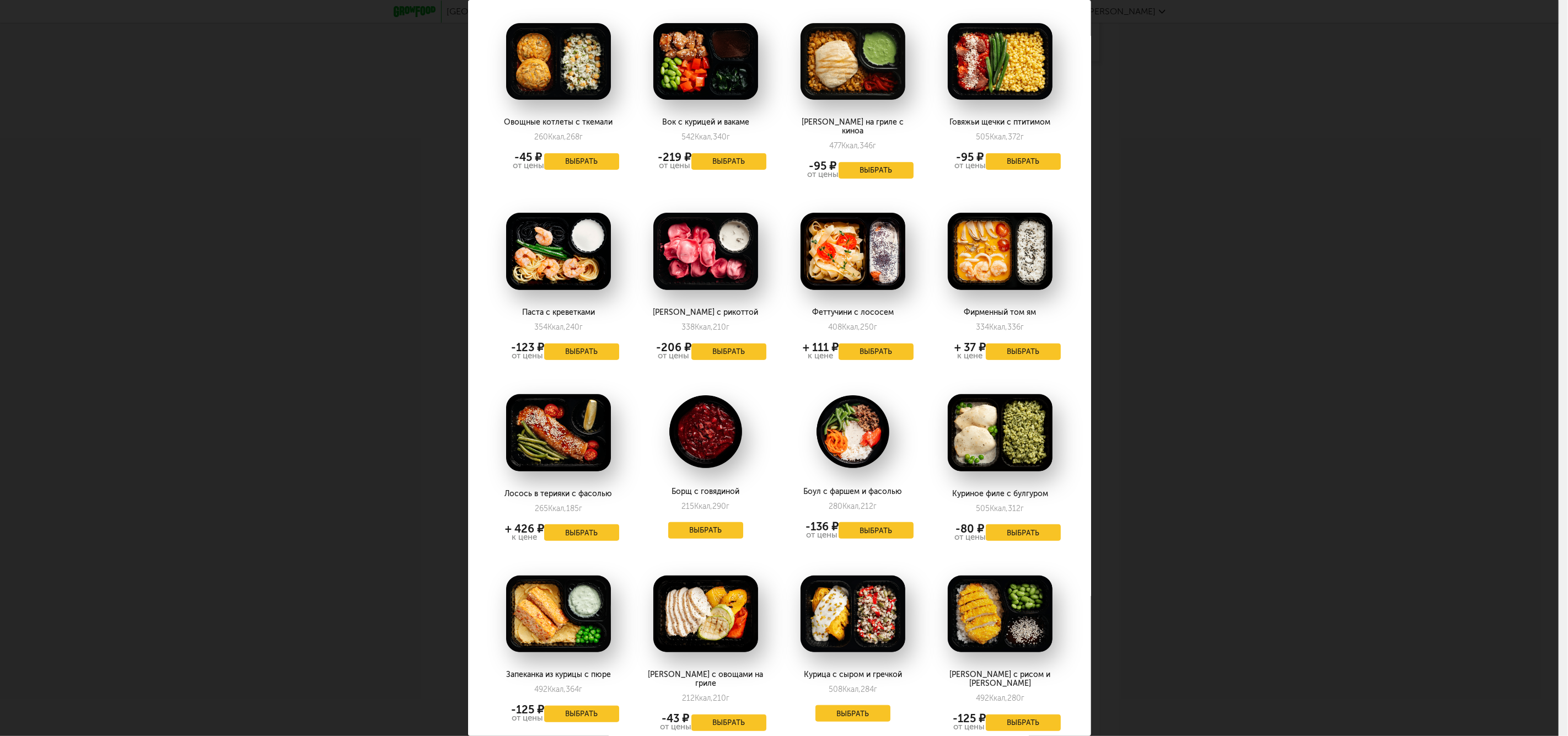
click at [1062, 378] on div "Куриное филе с булгуром 505 Ккал, 312 г -80 ₽ от цены Выбрать" at bounding box center [1000, 465] width 147 height 175
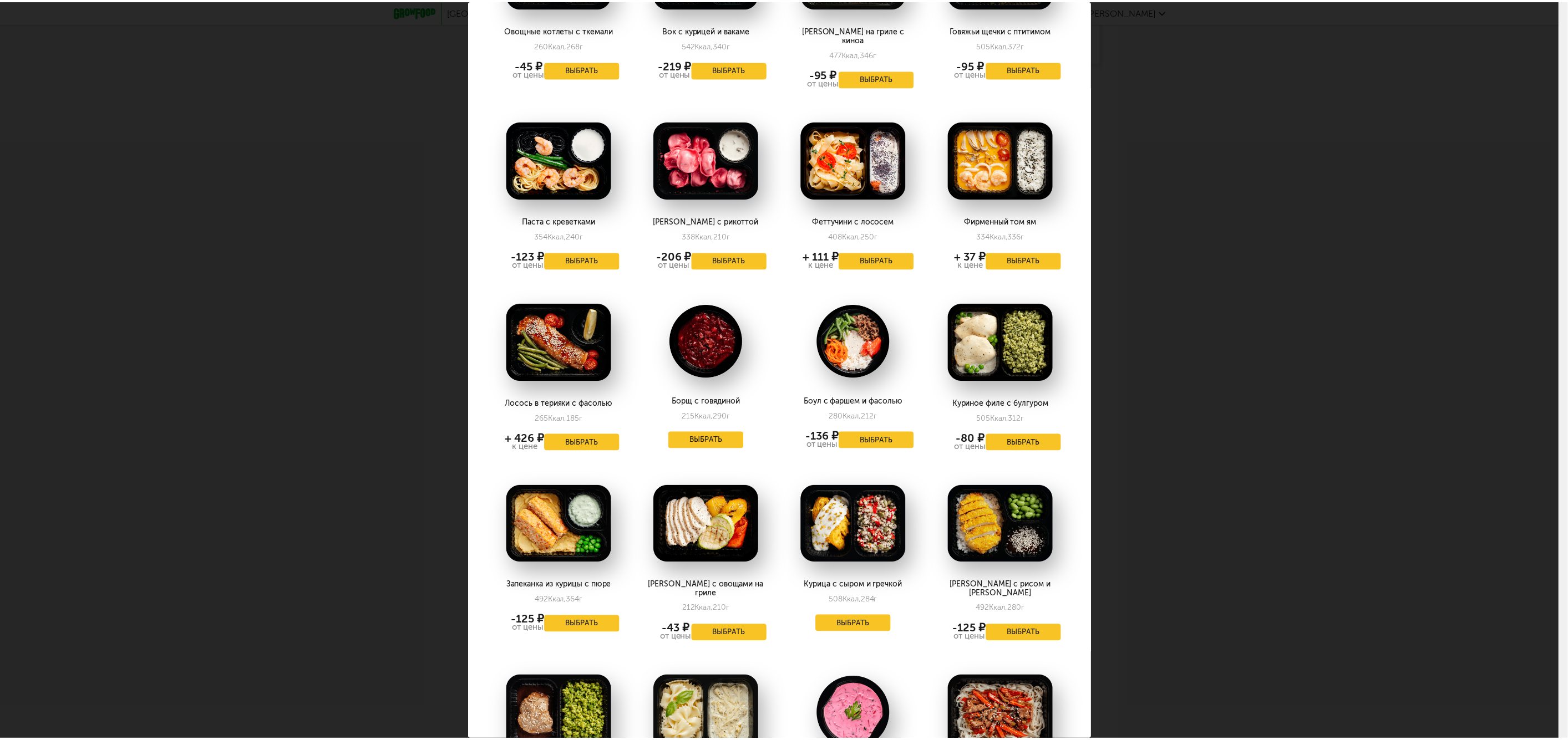
scroll to position [0, 0]
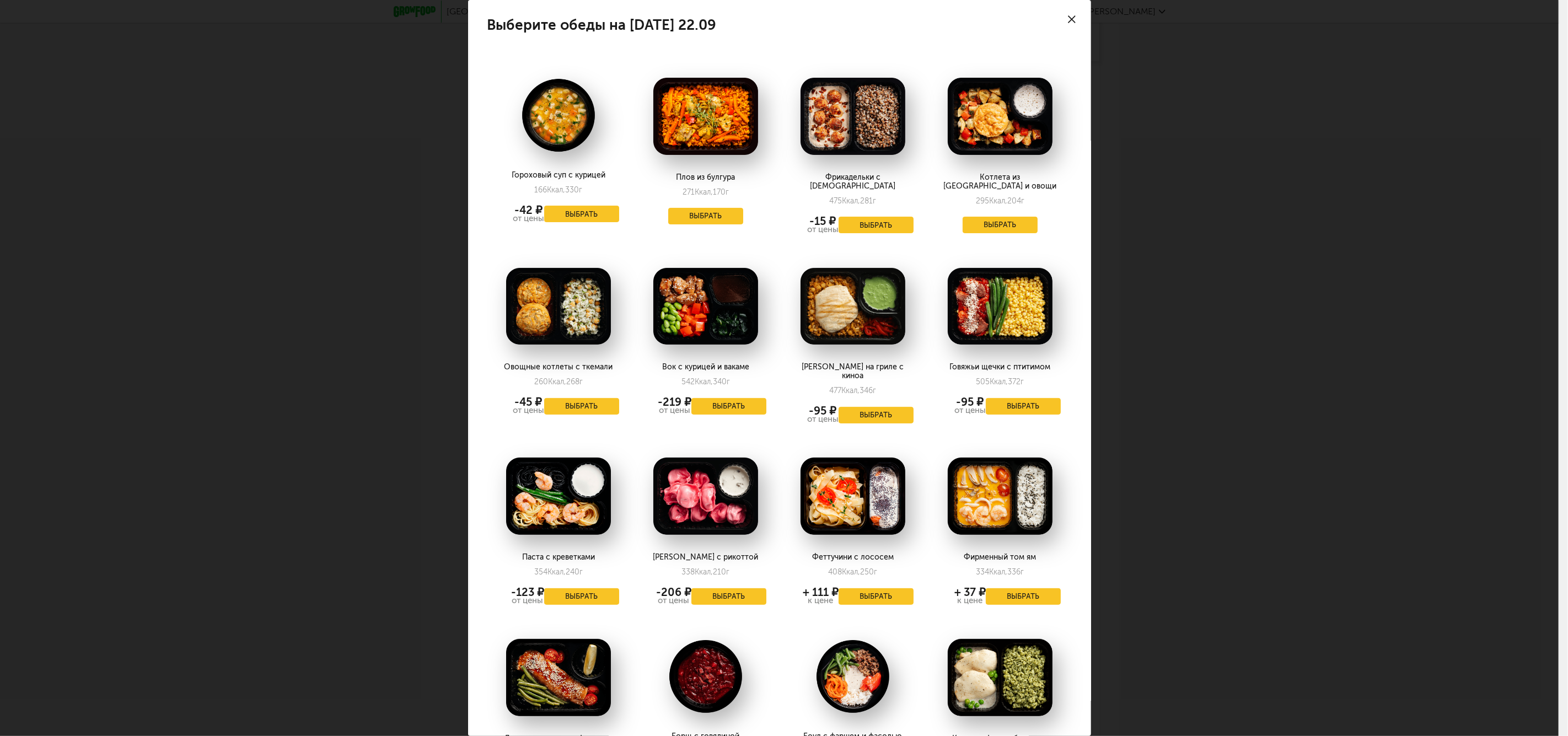
click at [1311, 433] on div "Выберите обеды на [DATE] 22.09 Гороховый суп с курицей 166 Ккал, 330 г -42 ₽ от…" at bounding box center [779, 368] width 1558 height 736
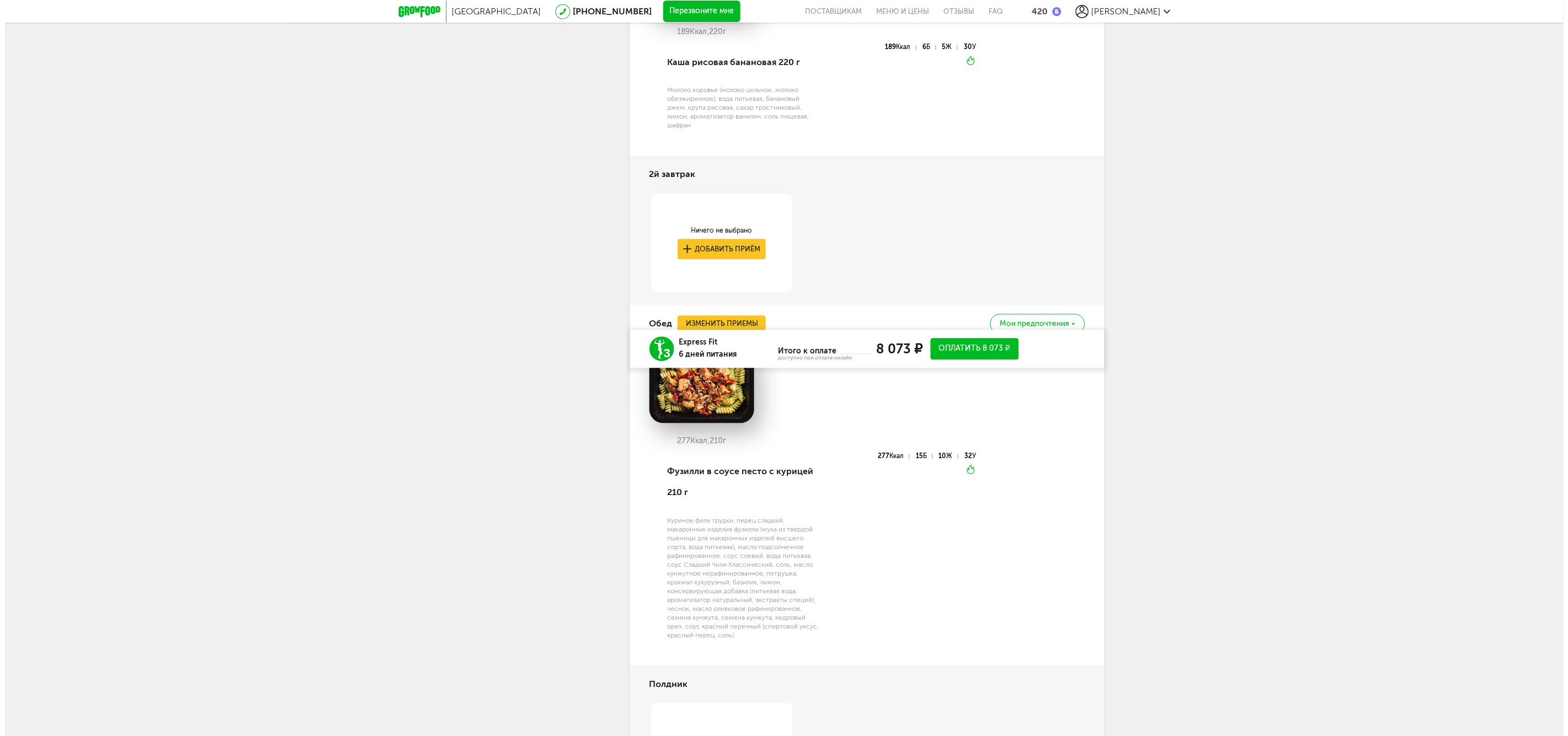
scroll to position [1353, 0]
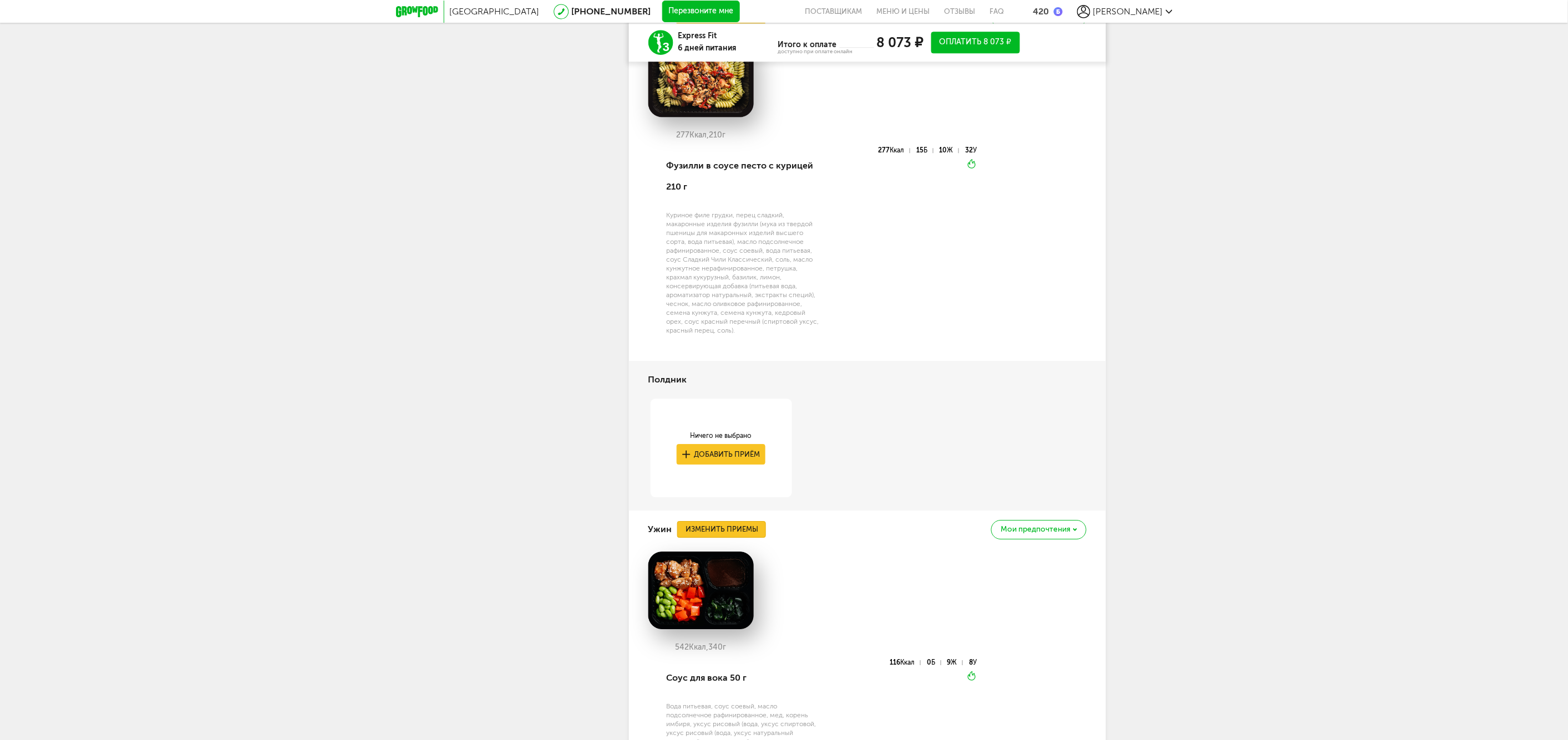
click at [725, 530] on button "Изменить приемы" at bounding box center [722, 529] width 89 height 17
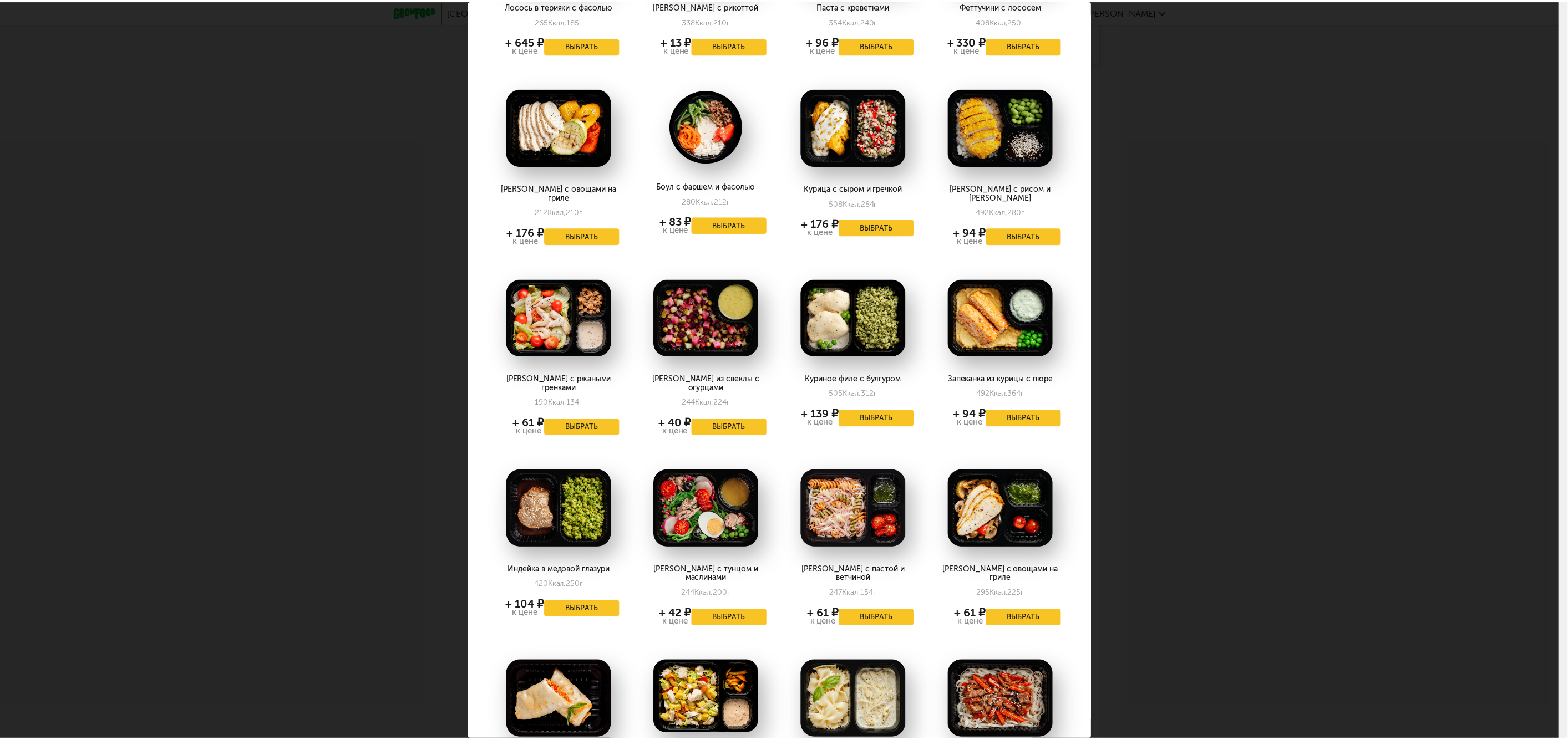
scroll to position [862, 0]
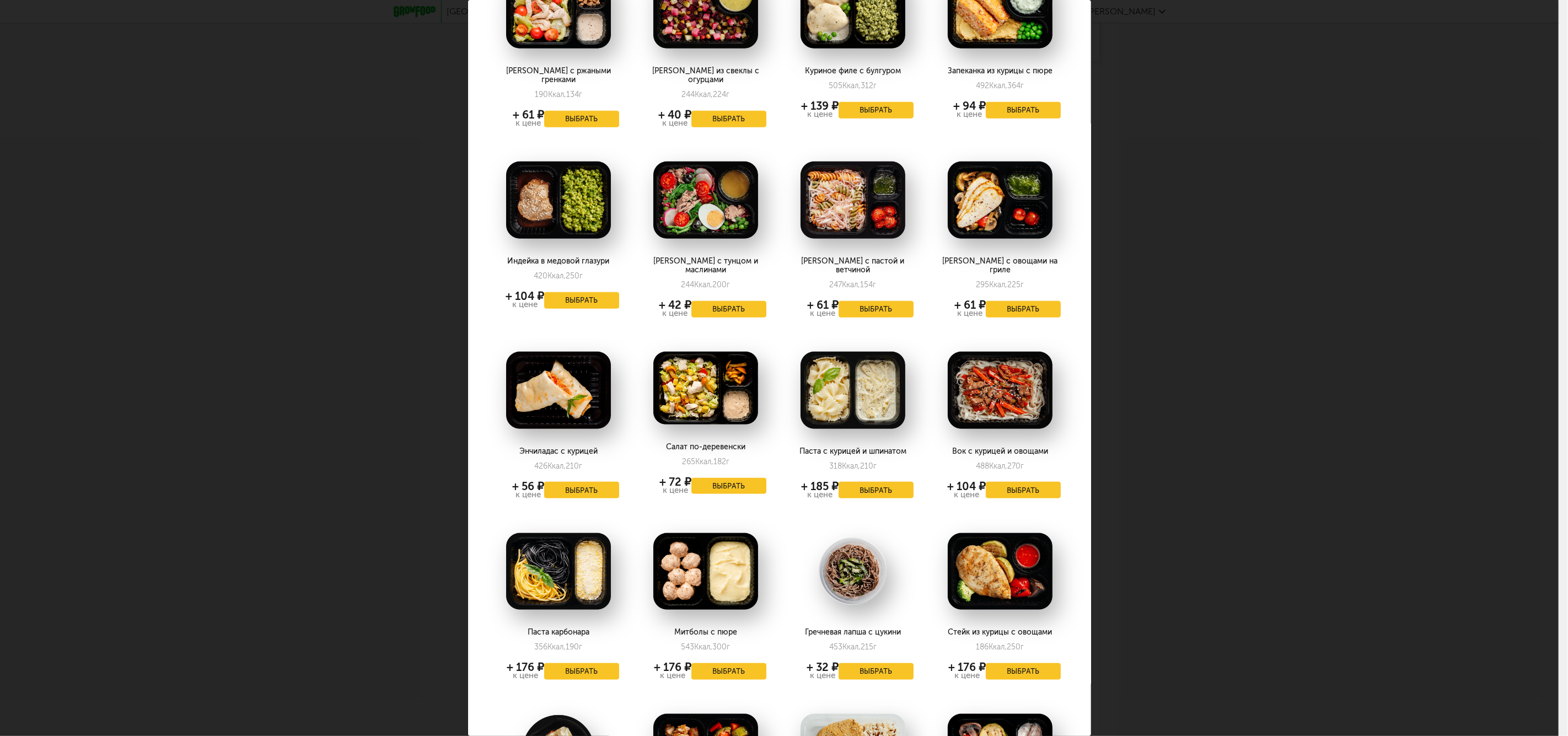
click at [1147, 368] on div "Выберите ужины на [DATE] 22.09 Плов из булгура 271 Ккал, 170 г + 176 ₽ к цене В…" at bounding box center [779, 368] width 1558 height 736
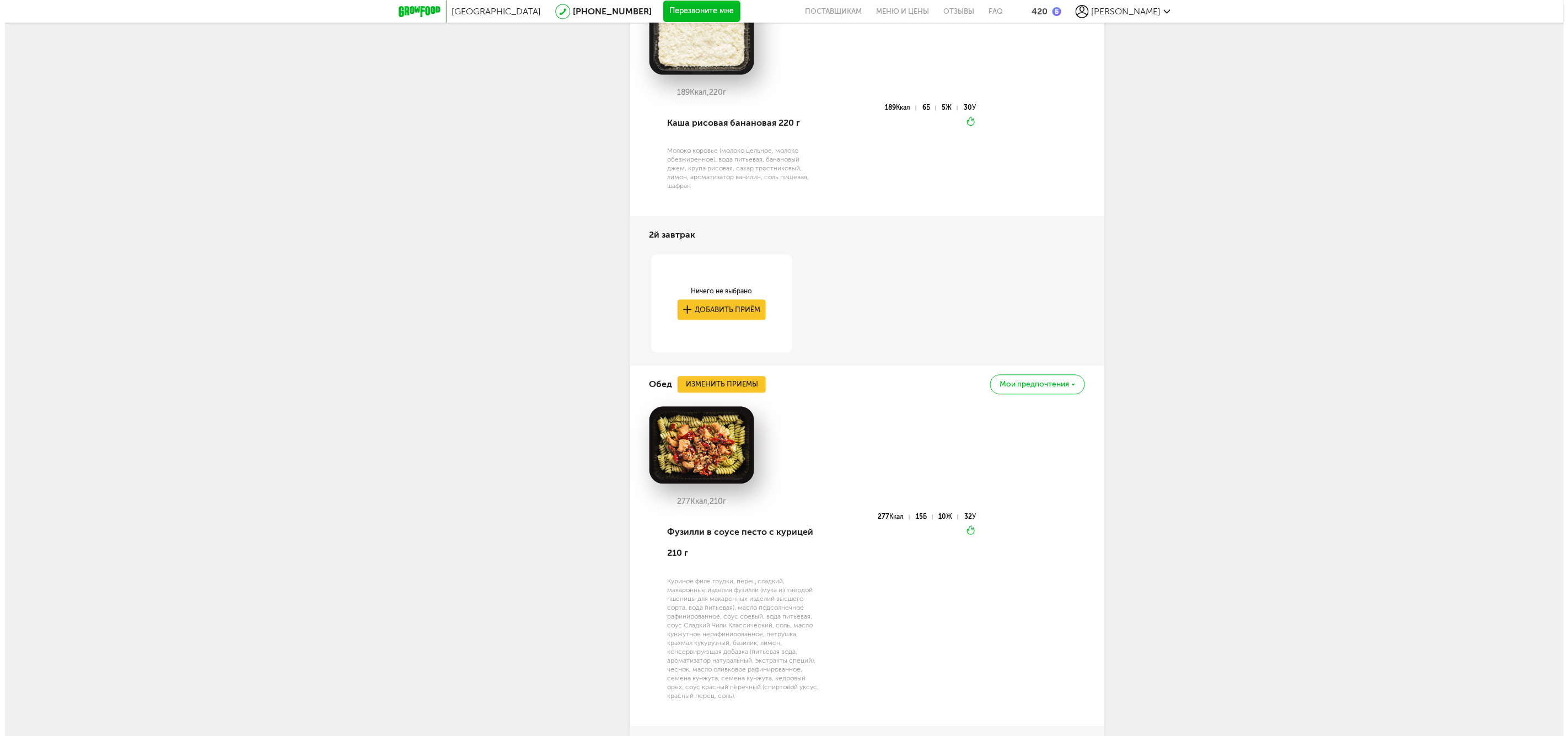
scroll to position [801, 0]
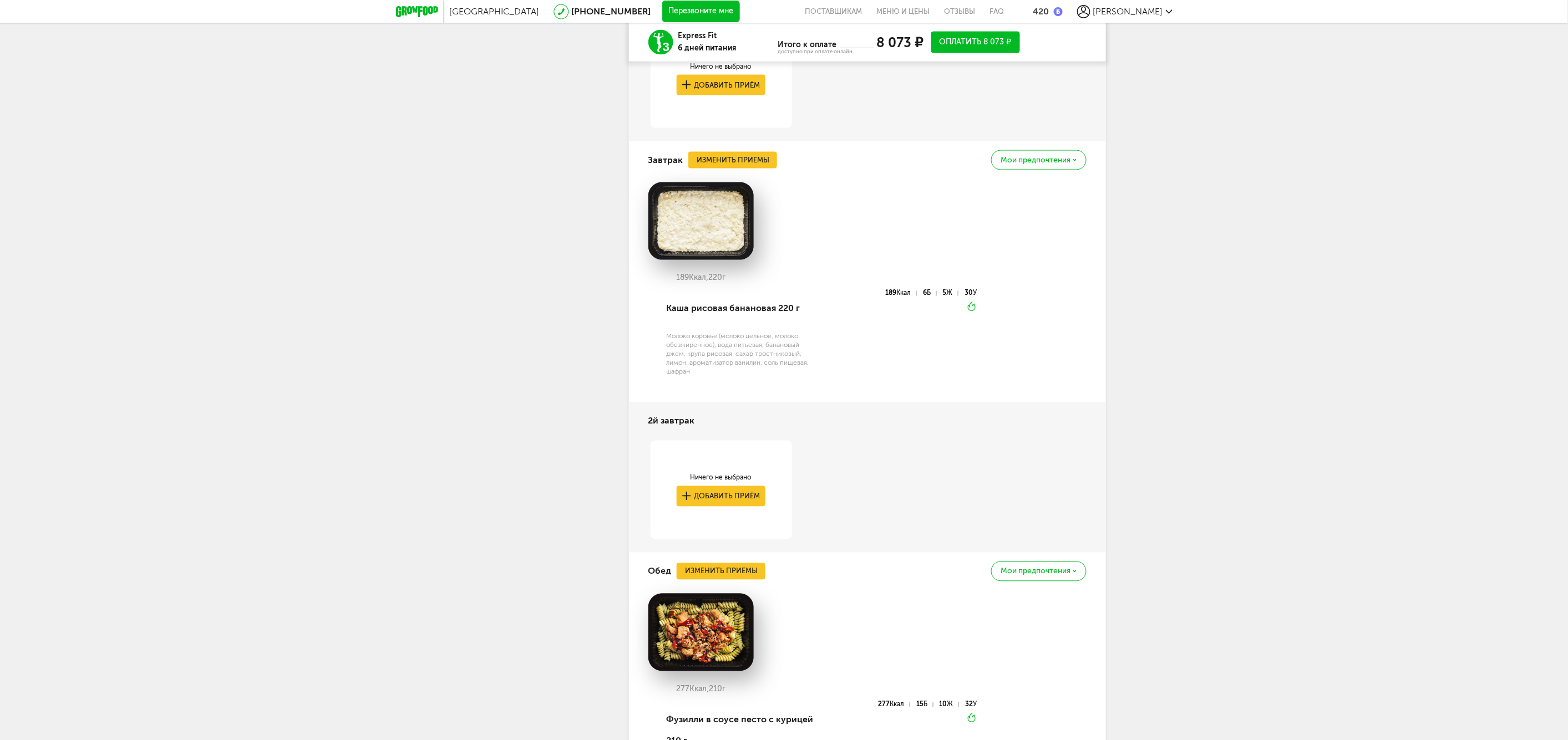
click at [715, 171] on div "Завтрак Изменить приемы Мои предпочтения" at bounding box center [867, 160] width 438 height 38
click at [719, 159] on button "Изменить приемы" at bounding box center [733, 160] width 89 height 17
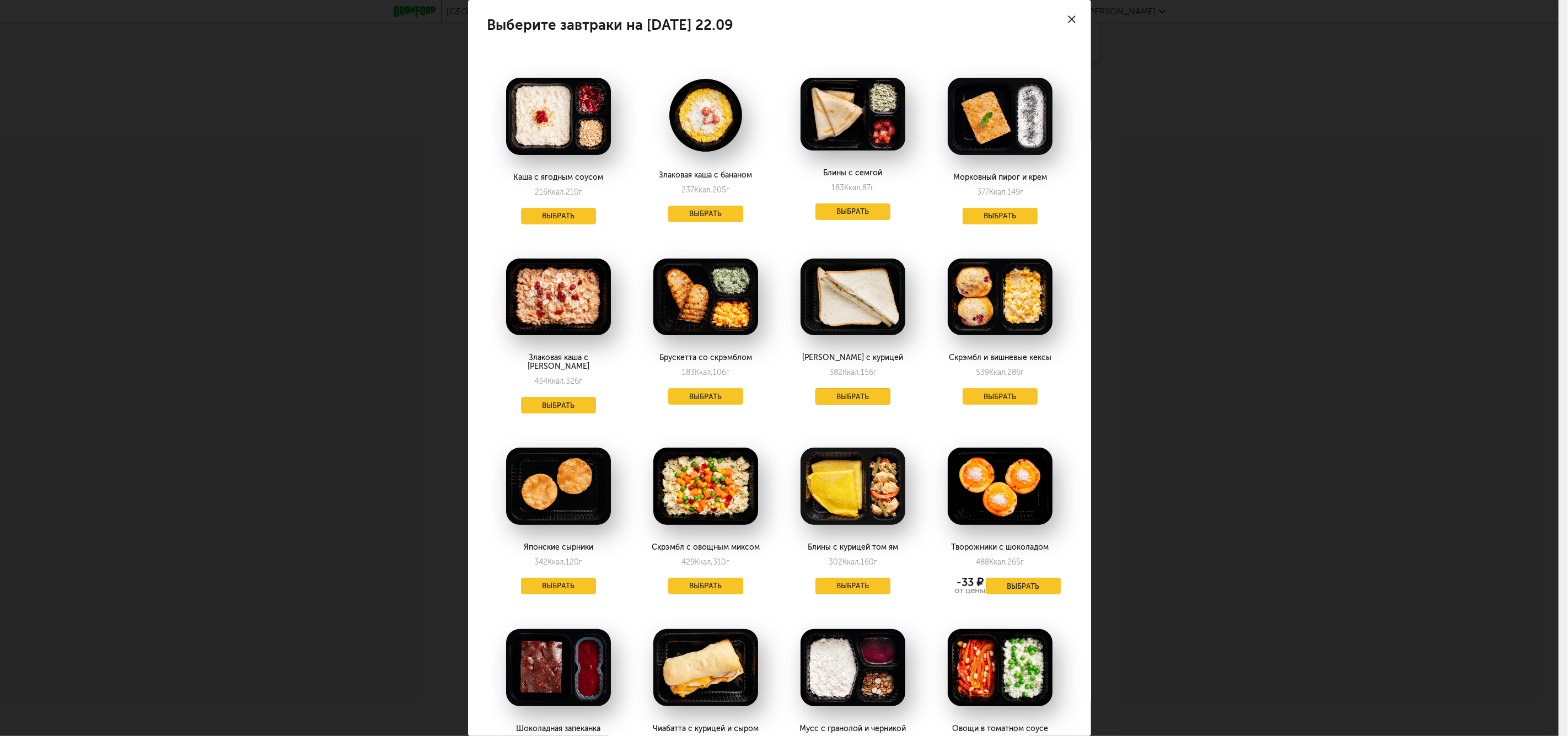
click at [853, 394] on button "Выбрать" at bounding box center [853, 396] width 75 height 17
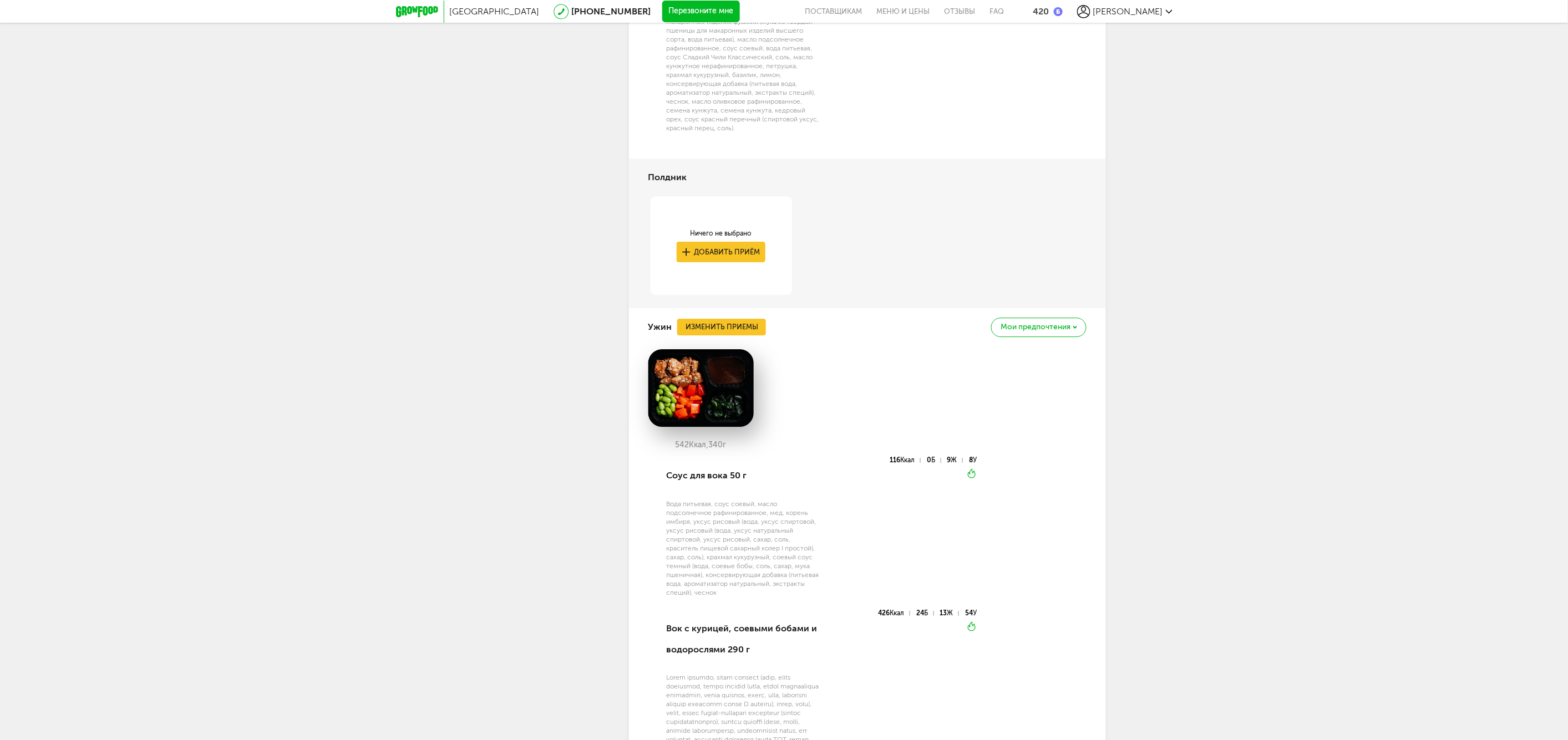
scroll to position [1483, 0]
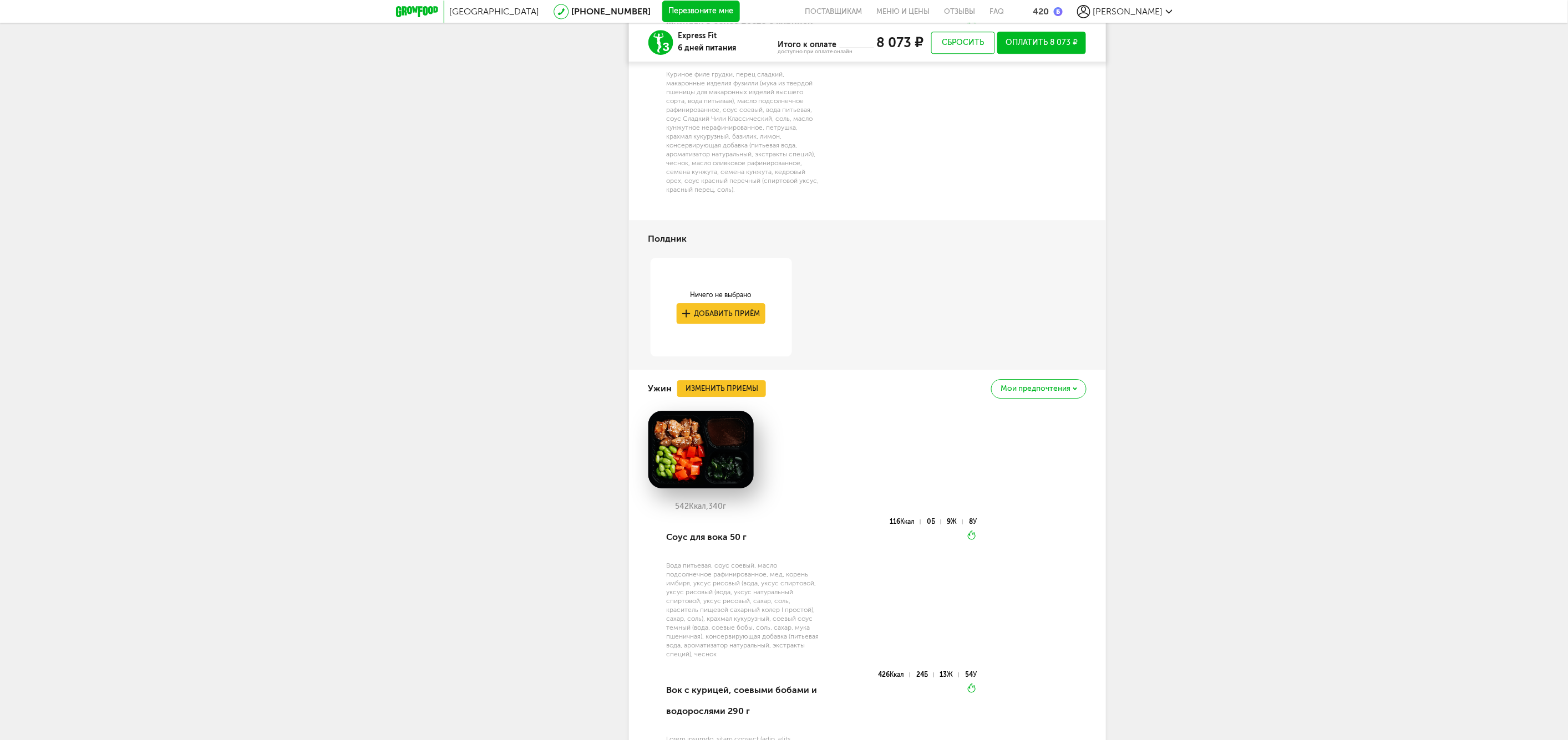
click at [727, 361] on div "Ничего не выбрано Добавить приём" at bounding box center [721, 314] width 146 height 112
click at [727, 374] on div "Ужин Изменить приемы Мои предпочтения" at bounding box center [867, 388] width 438 height 38
click at [727, 381] on button "Изменить приемы" at bounding box center [722, 389] width 89 height 17
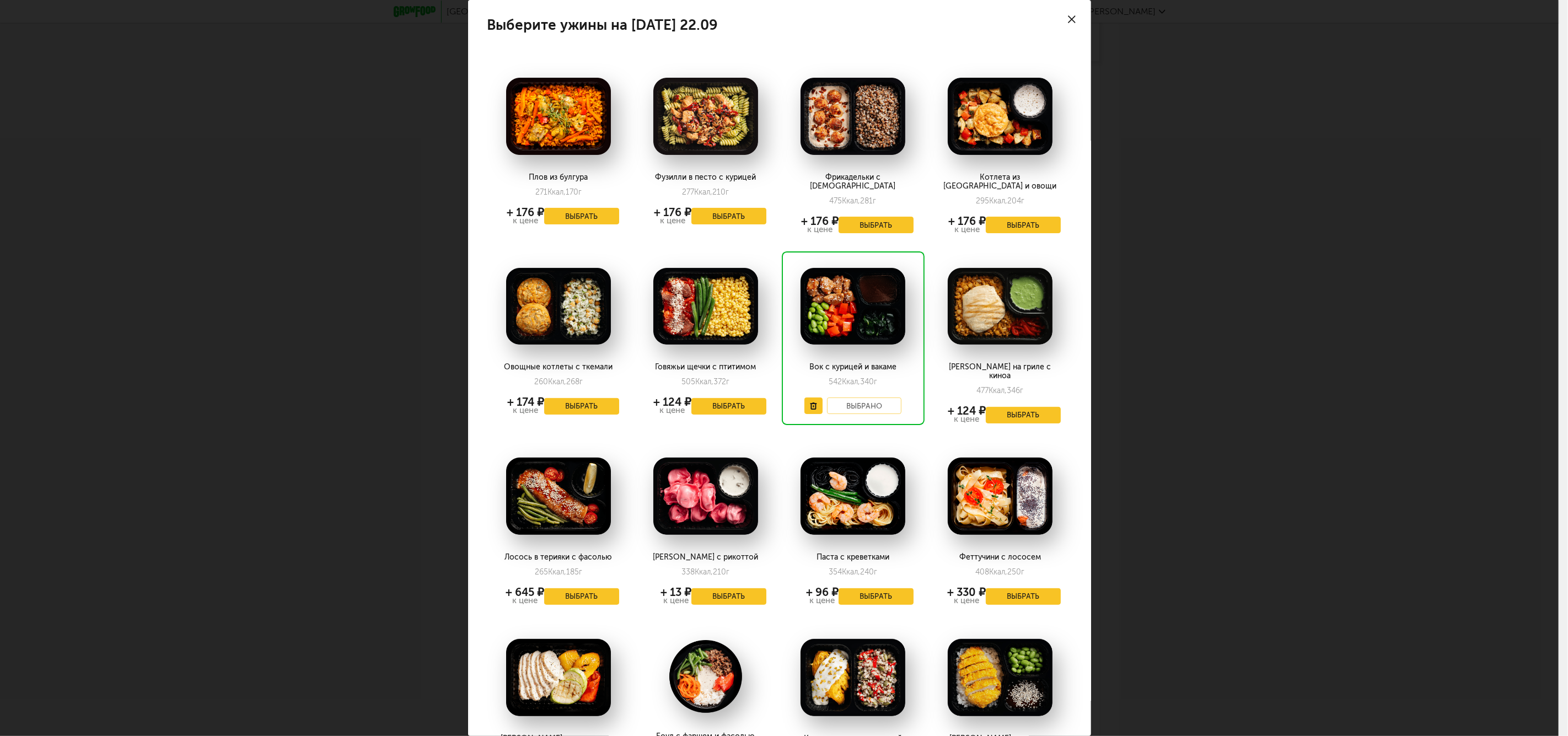
click at [407, 317] on div "Выберите ужины на [DATE] 22.09 Плов из булгура 271 Ккал, 170 г + 176 ₽ к цене В…" at bounding box center [779, 368] width 1558 height 736
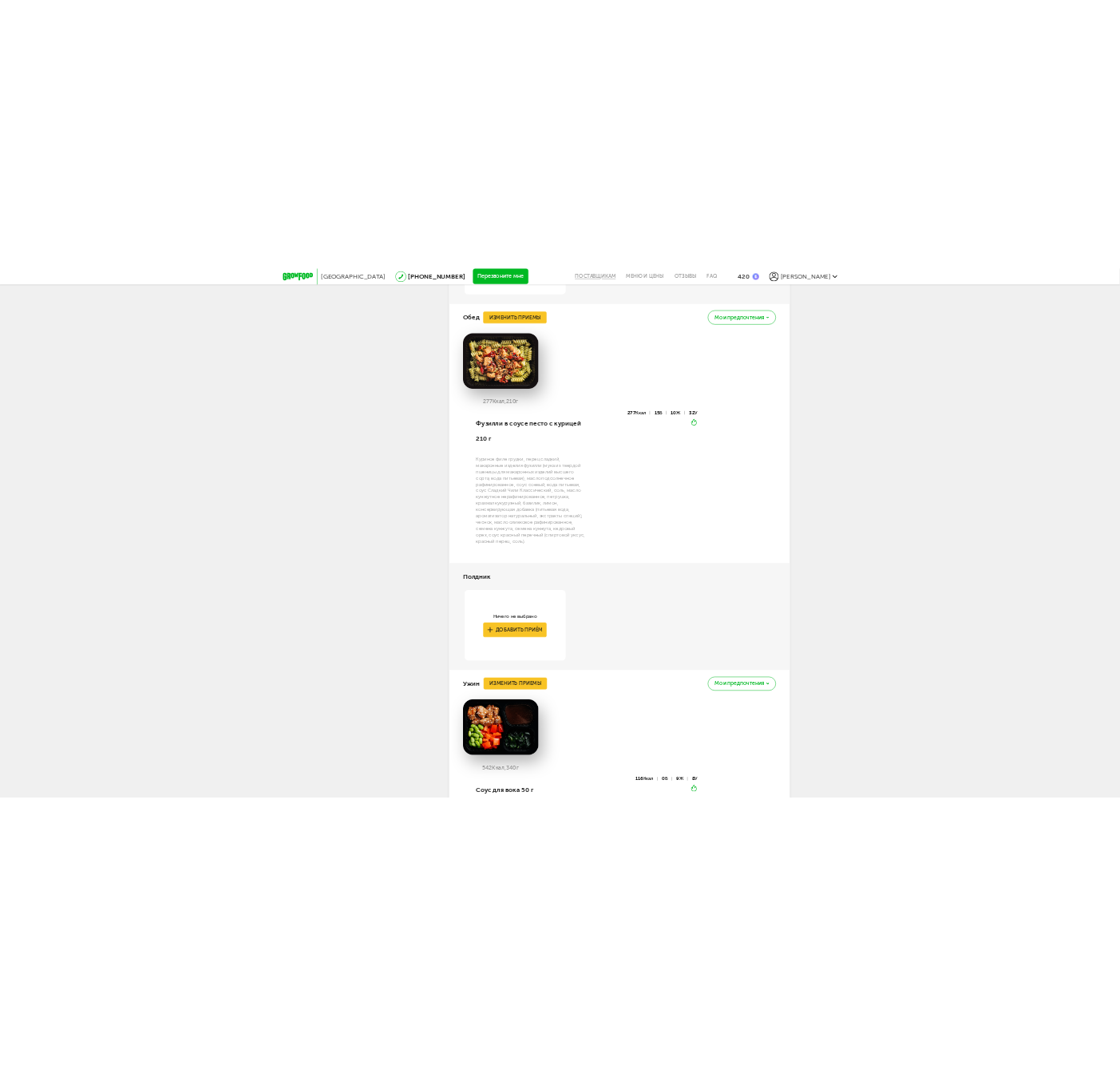
scroll to position [1458, 0]
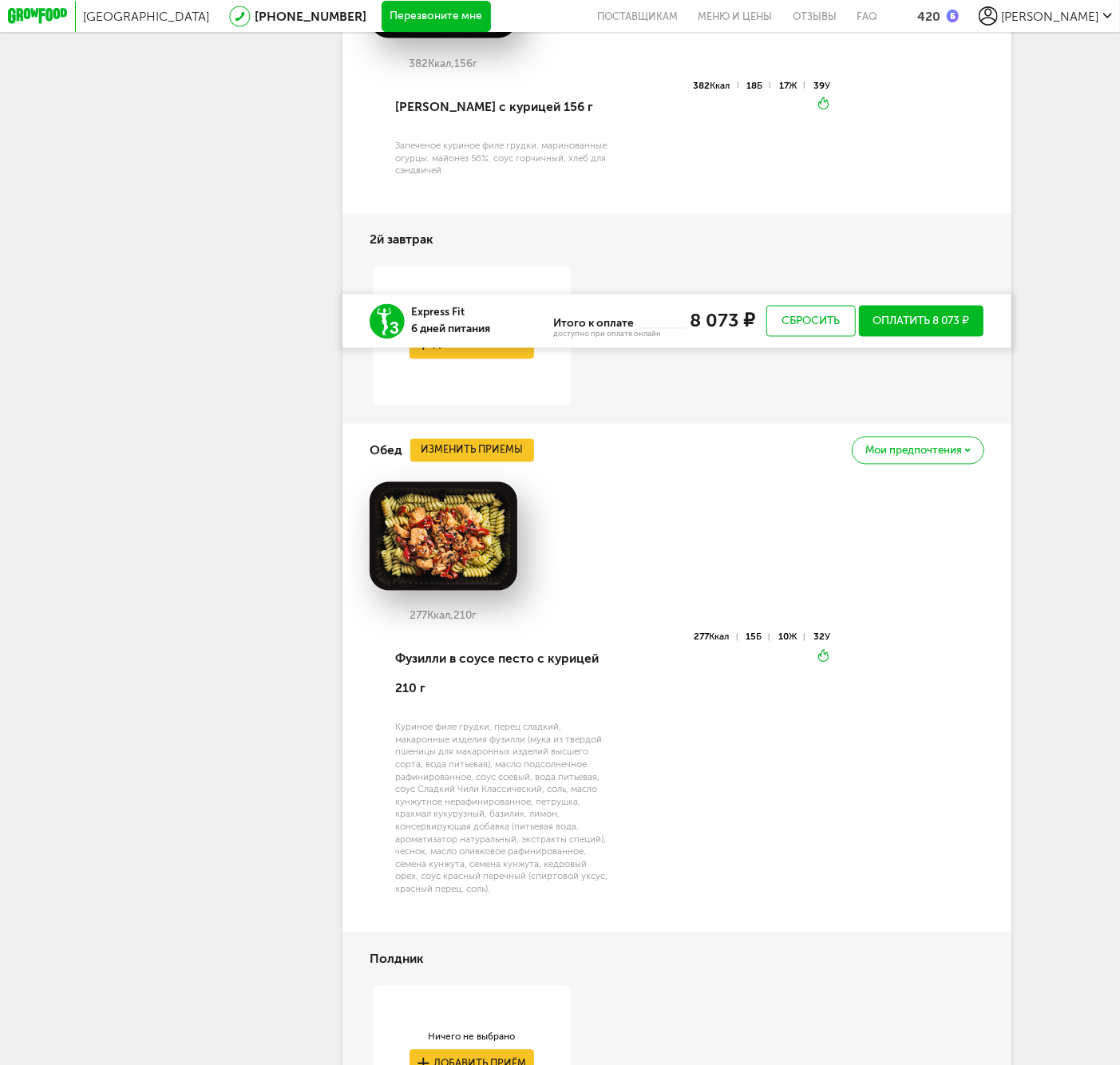
click at [1062, 522] on div "Москва [PHONE_NUMBER] Перезвоните мне поставщикам Меню и цены Отзывы FAQ 420 [P…" at bounding box center [560, 277] width 1120 height 3470
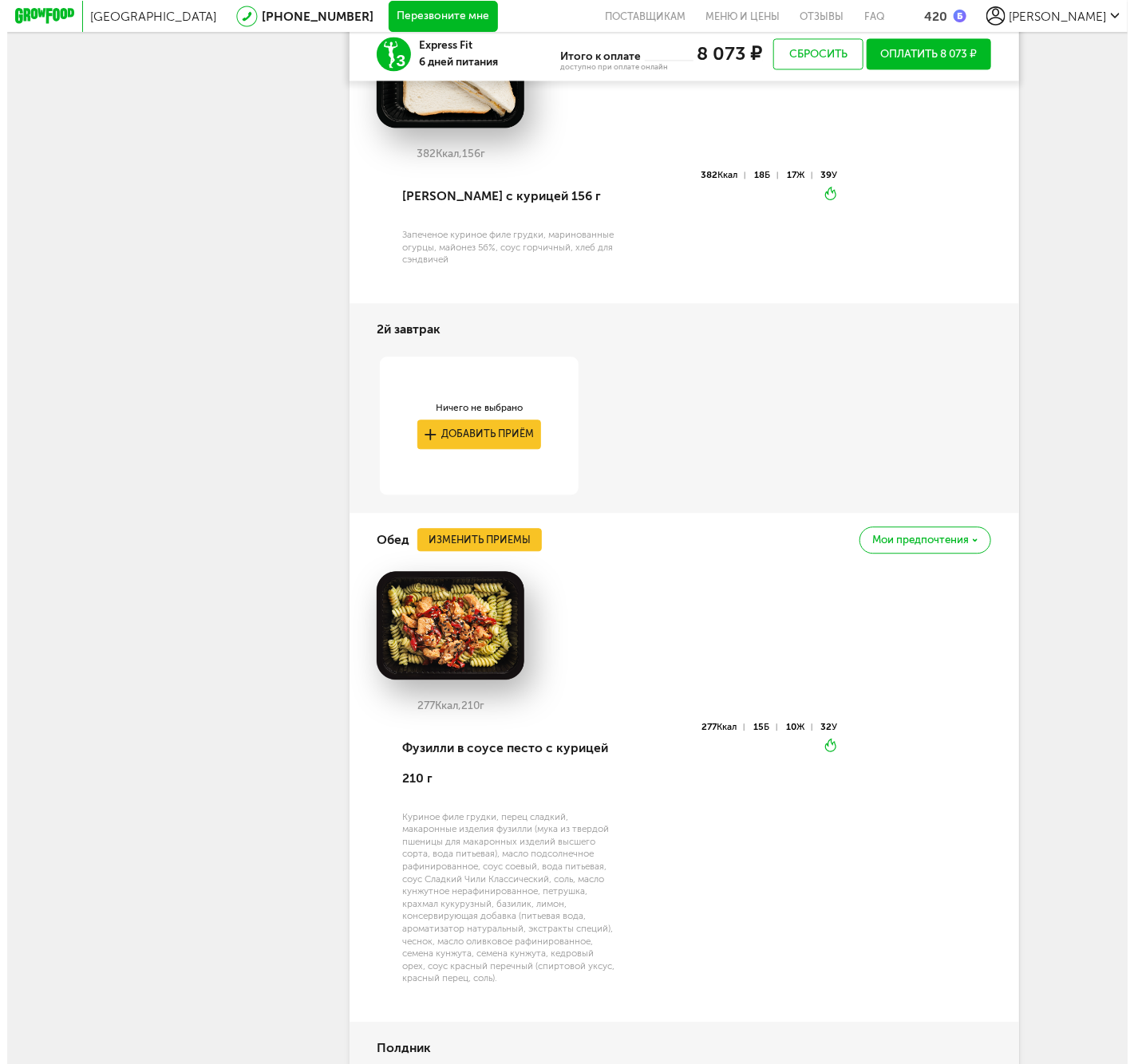
scroll to position [1634, 0]
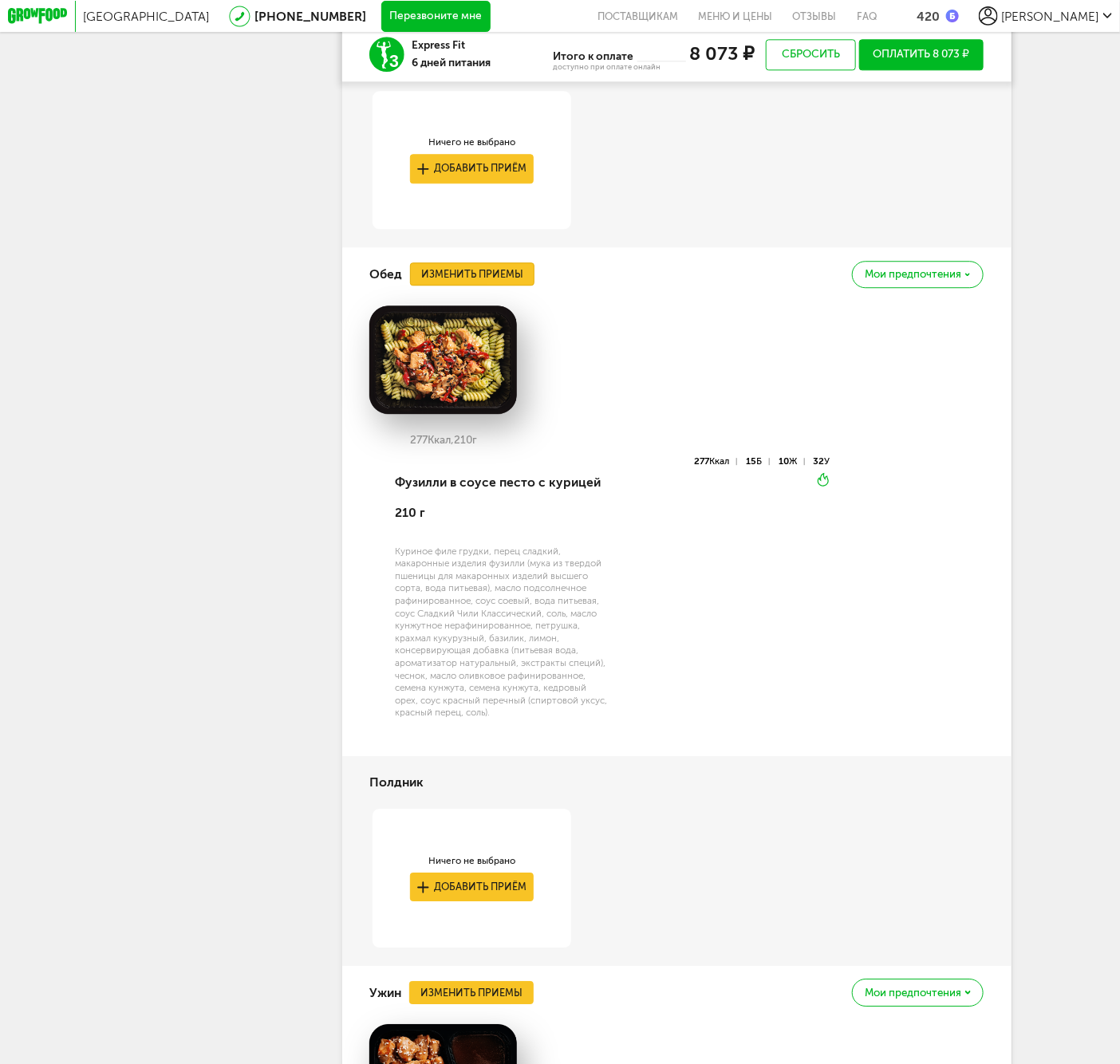
click at [505, 285] on button "Изменить приемы" at bounding box center [472, 273] width 125 height 23
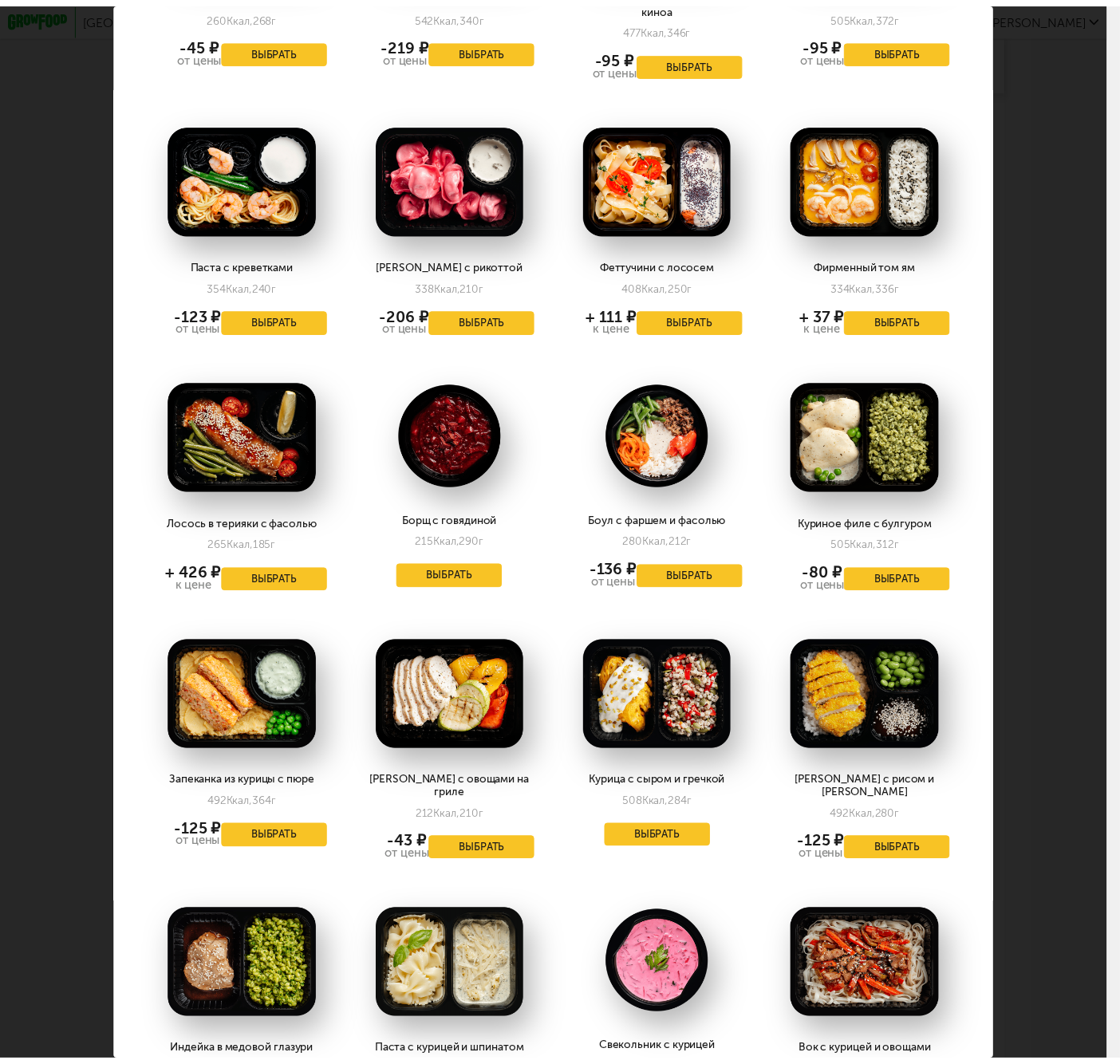
scroll to position [0, 0]
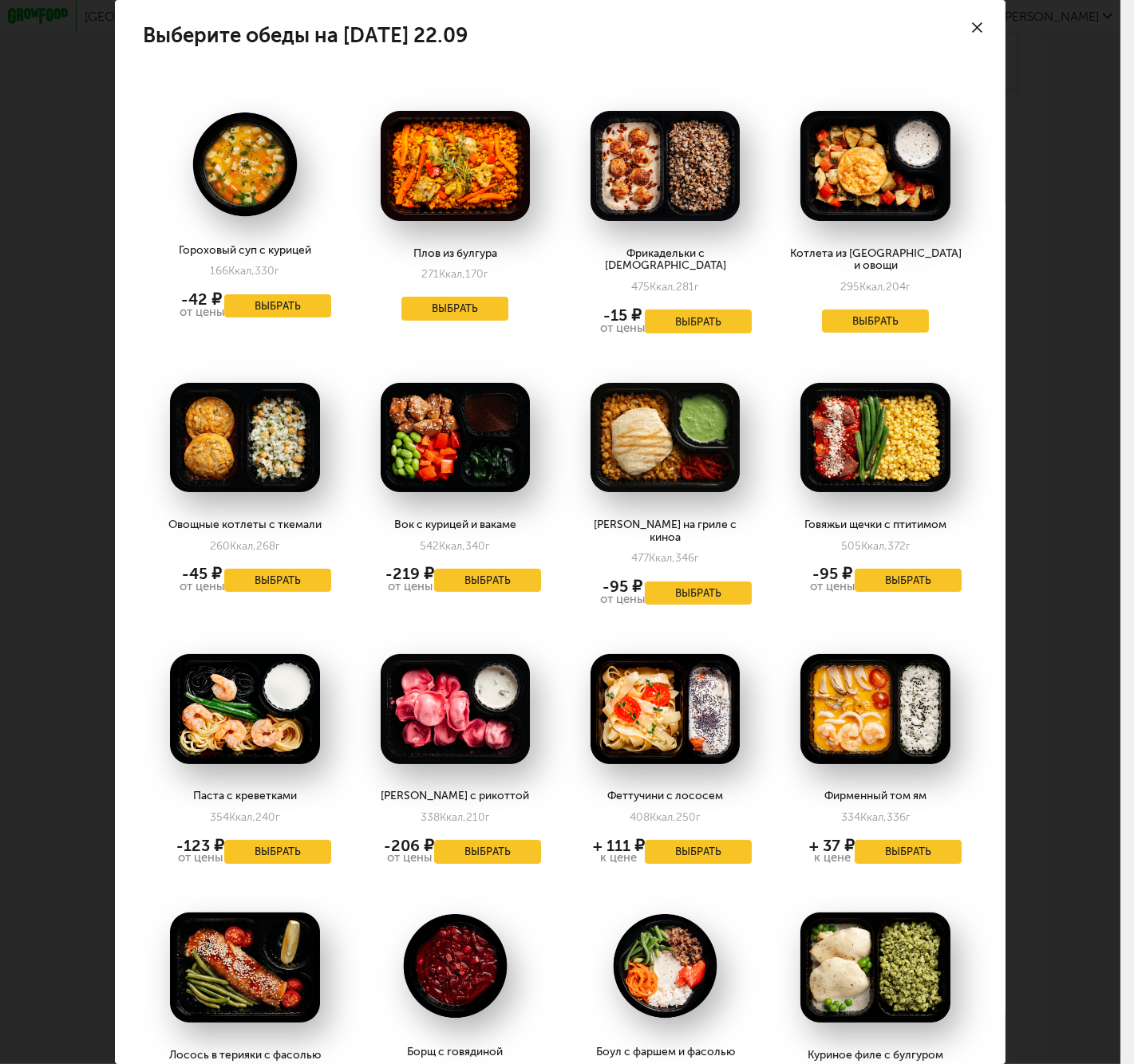
click at [955, 34] on div at bounding box center [977, 28] width 55 height 55
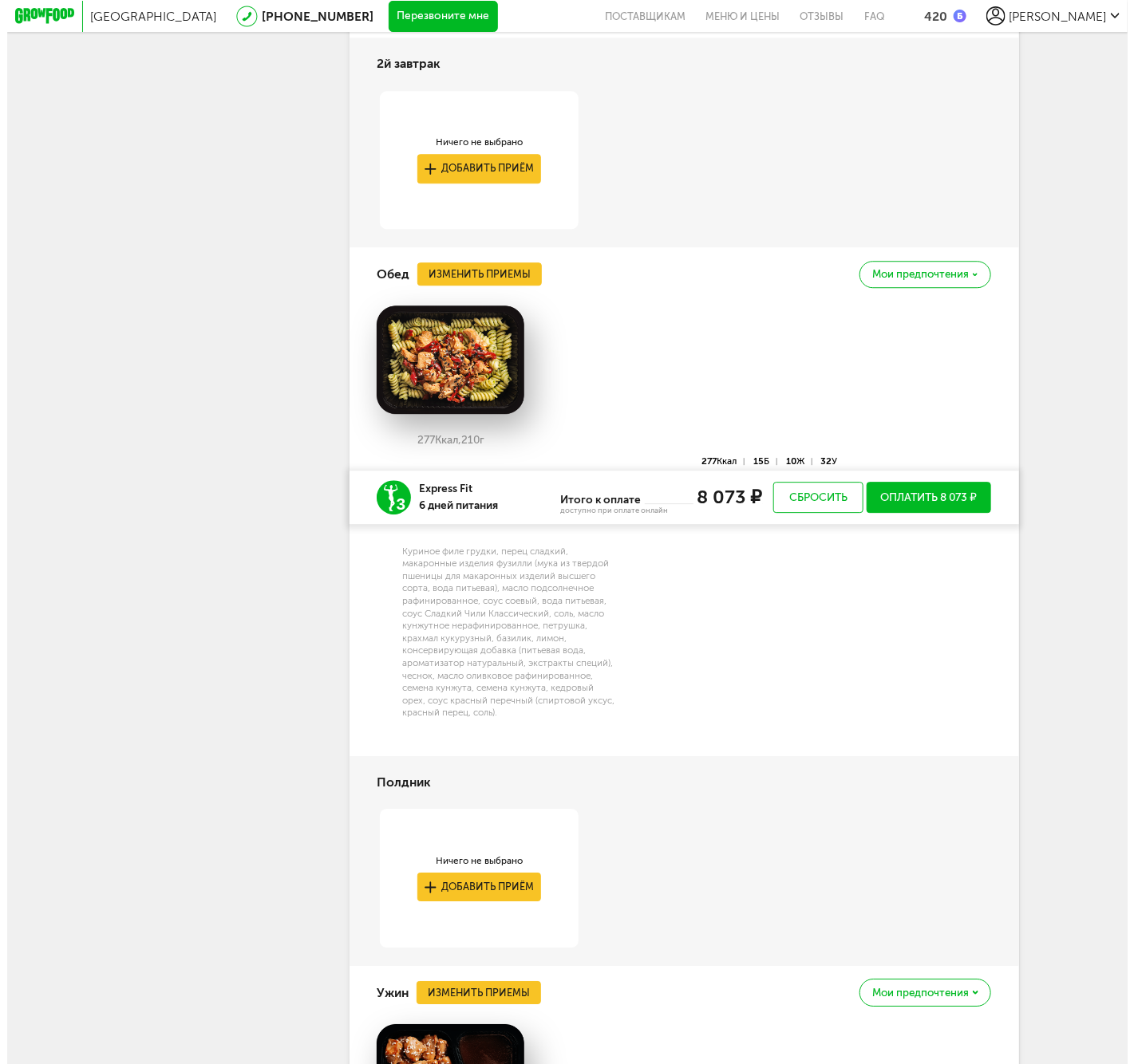
scroll to position [2078, 0]
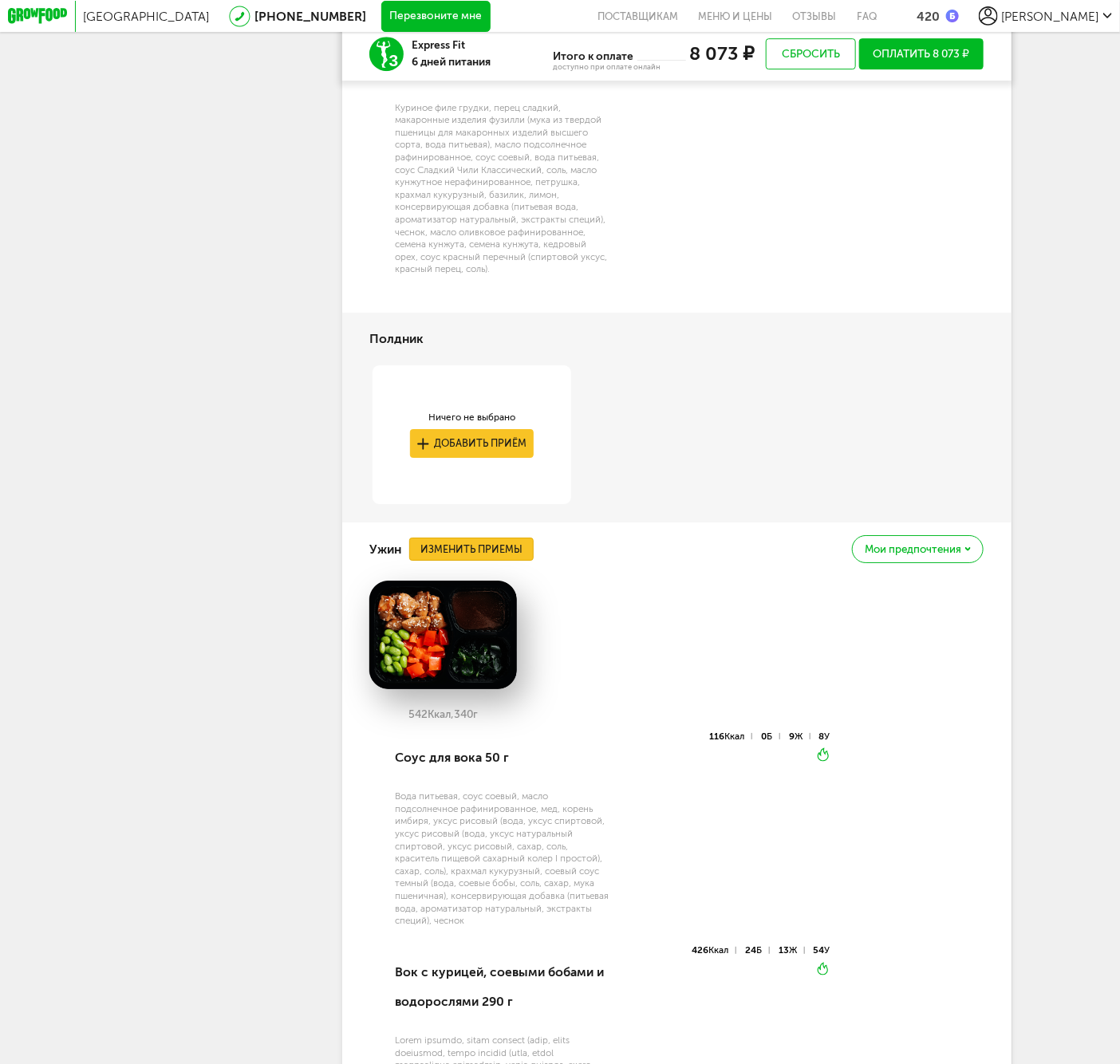
click at [513, 561] on button "Изменить приемы" at bounding box center [471, 549] width 125 height 23
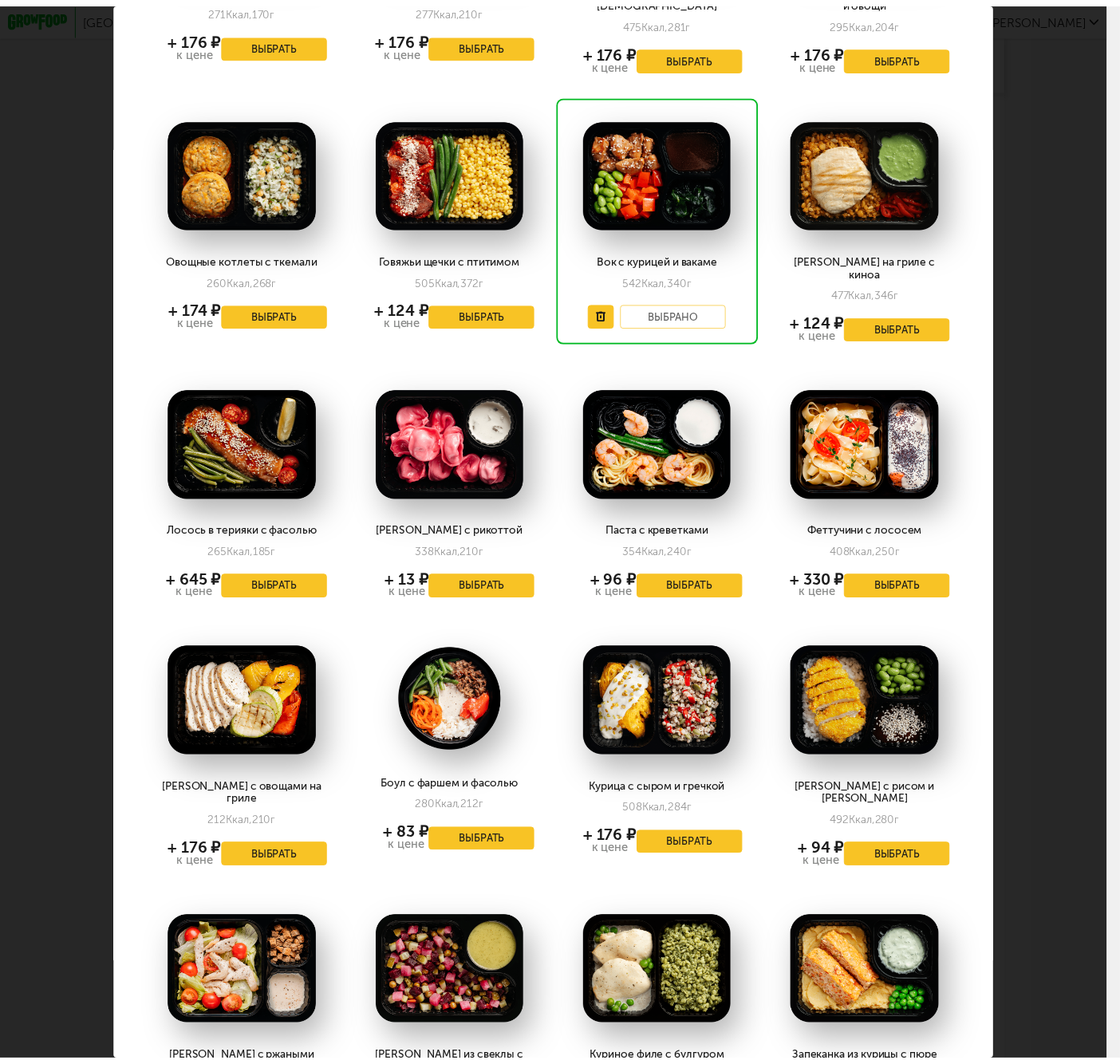
scroll to position [0, 0]
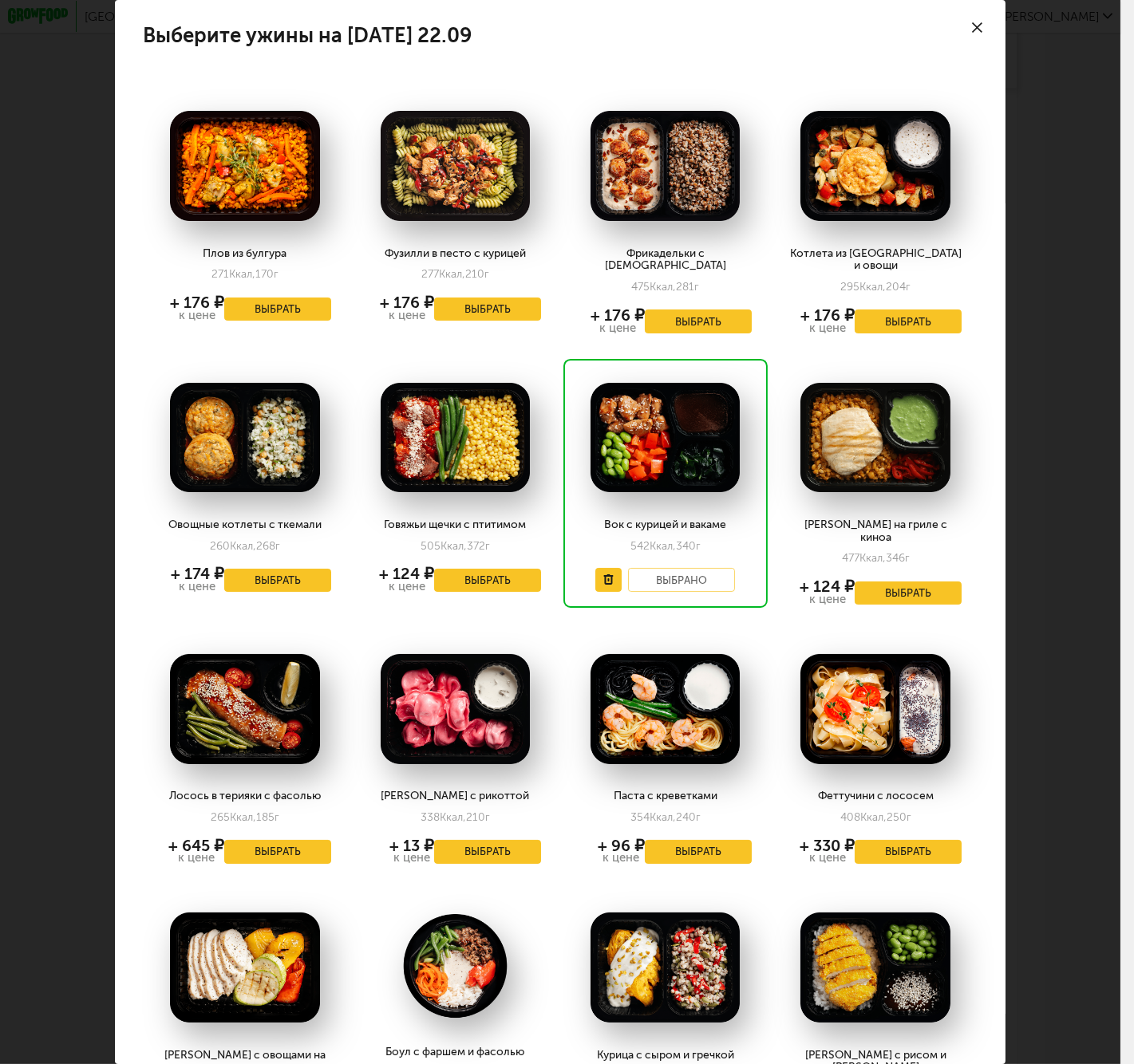
click at [1058, 218] on div "Выберите ужины на [DATE] 22.09 Плов из булгура 271 Ккал, 170 г + 176 ₽ к цене В…" at bounding box center [560, 532] width 1120 height 1064
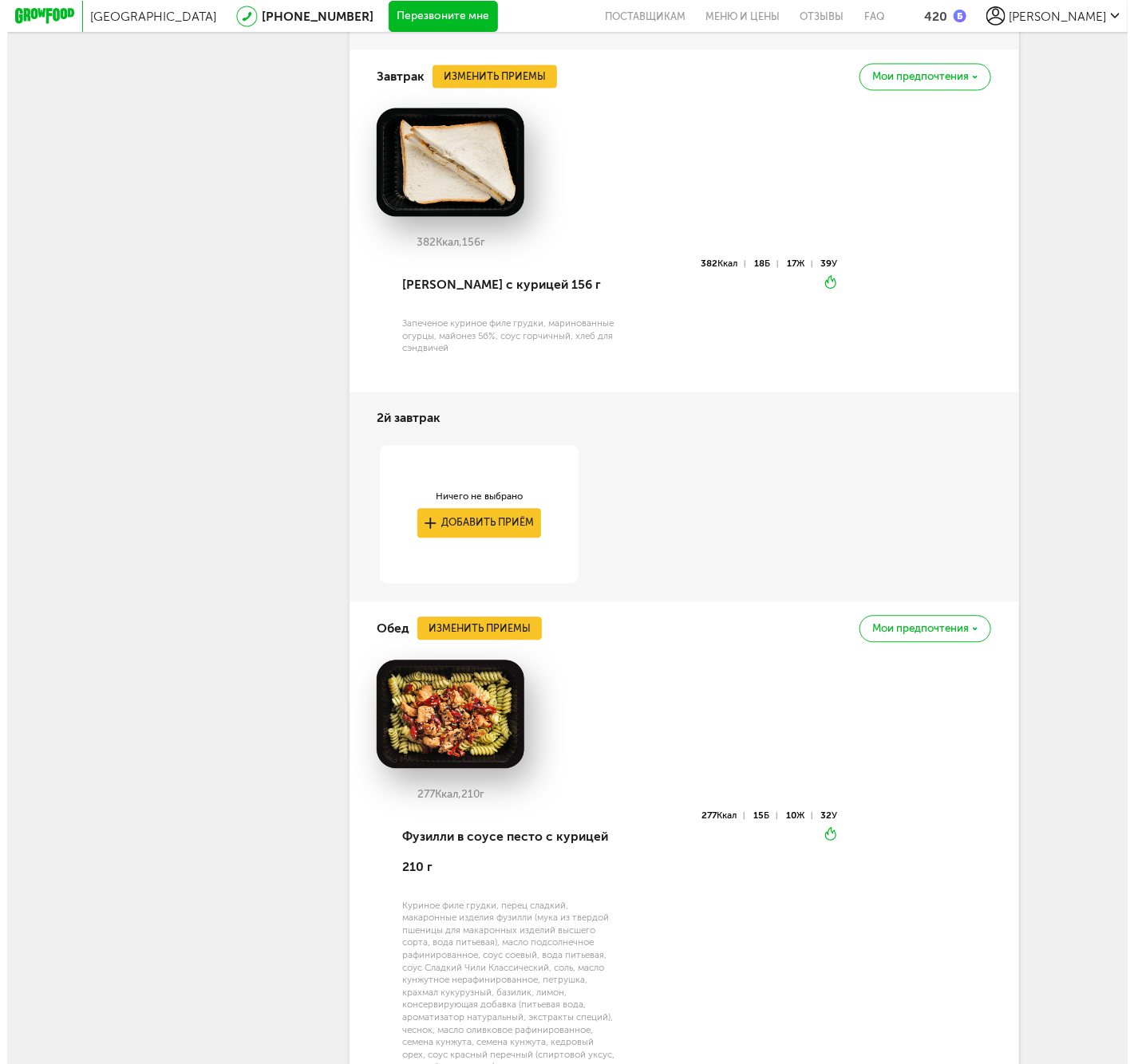
scroll to position [1369, 0]
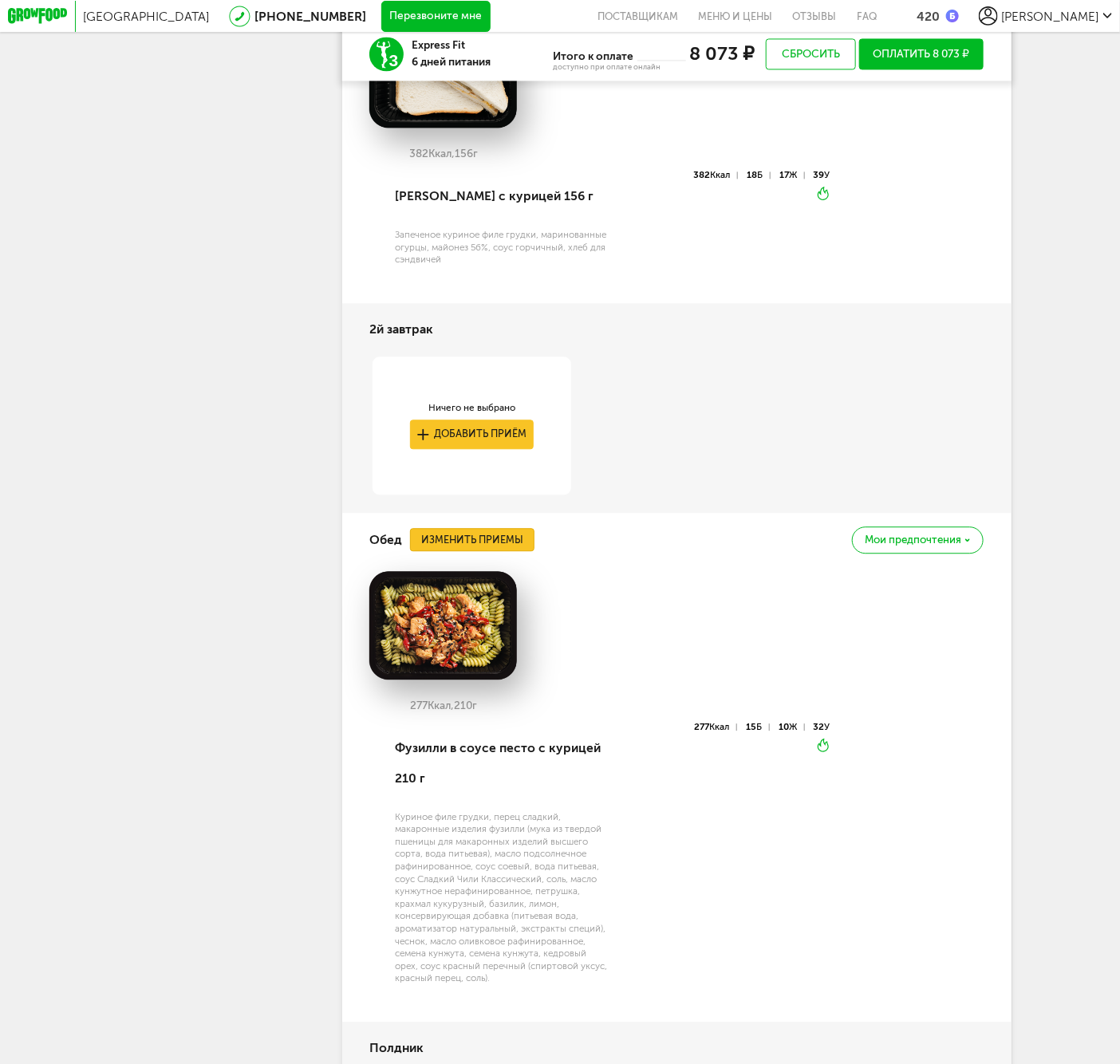
click at [493, 551] on button "Изменить приемы" at bounding box center [472, 539] width 125 height 23
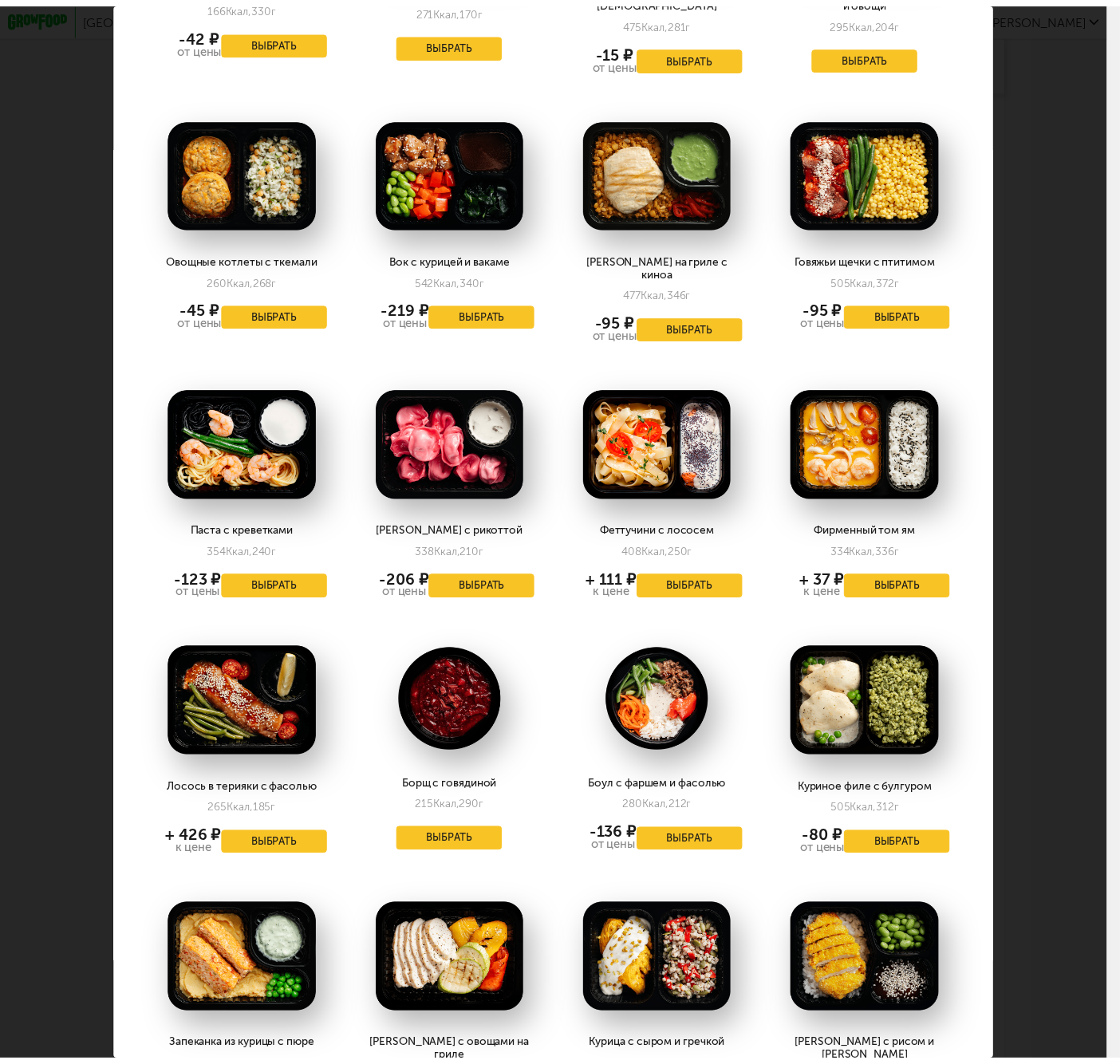
scroll to position [531, 0]
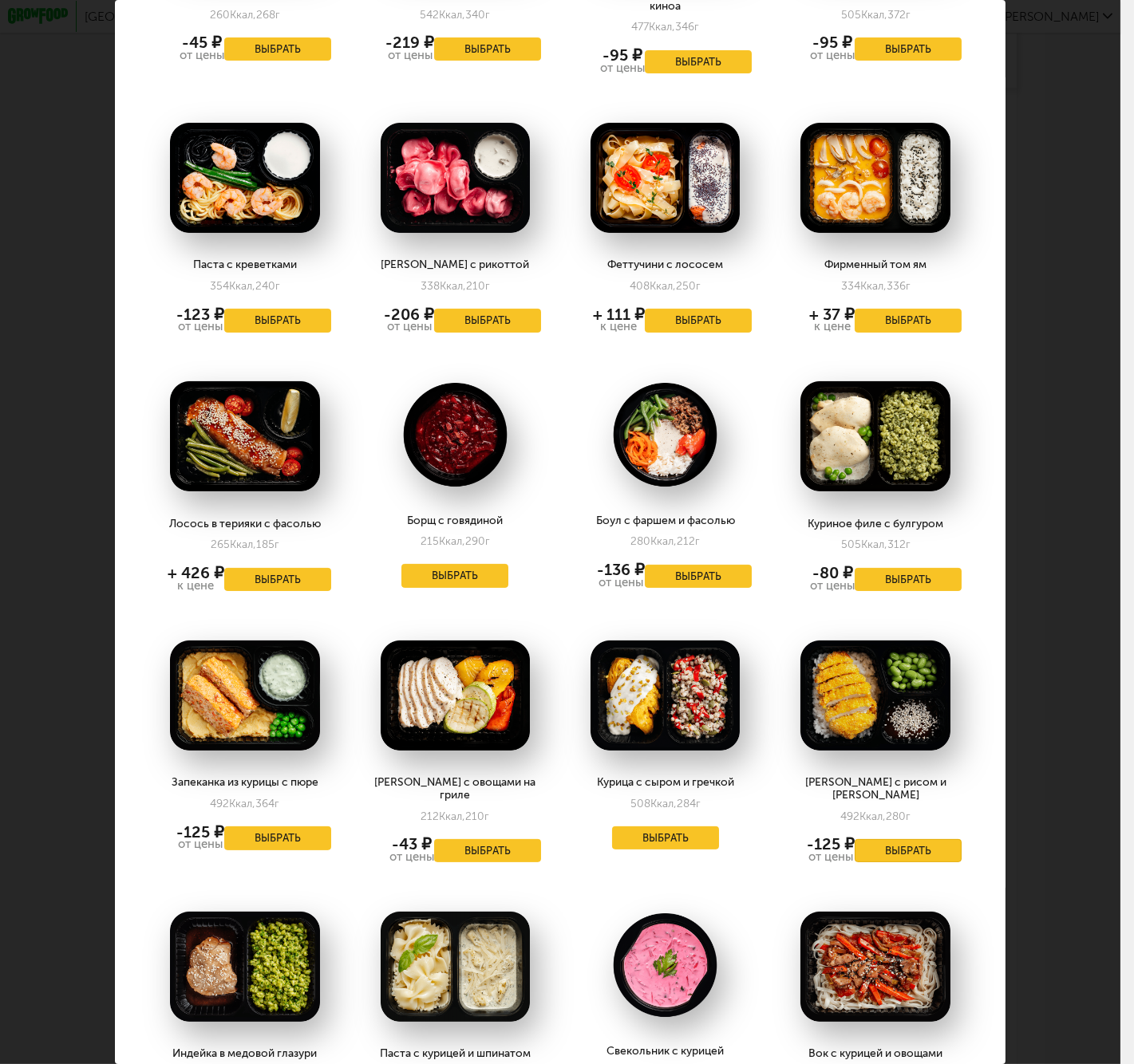
click at [868, 840] on button "Выбрать" at bounding box center [908, 852] width 107 height 24
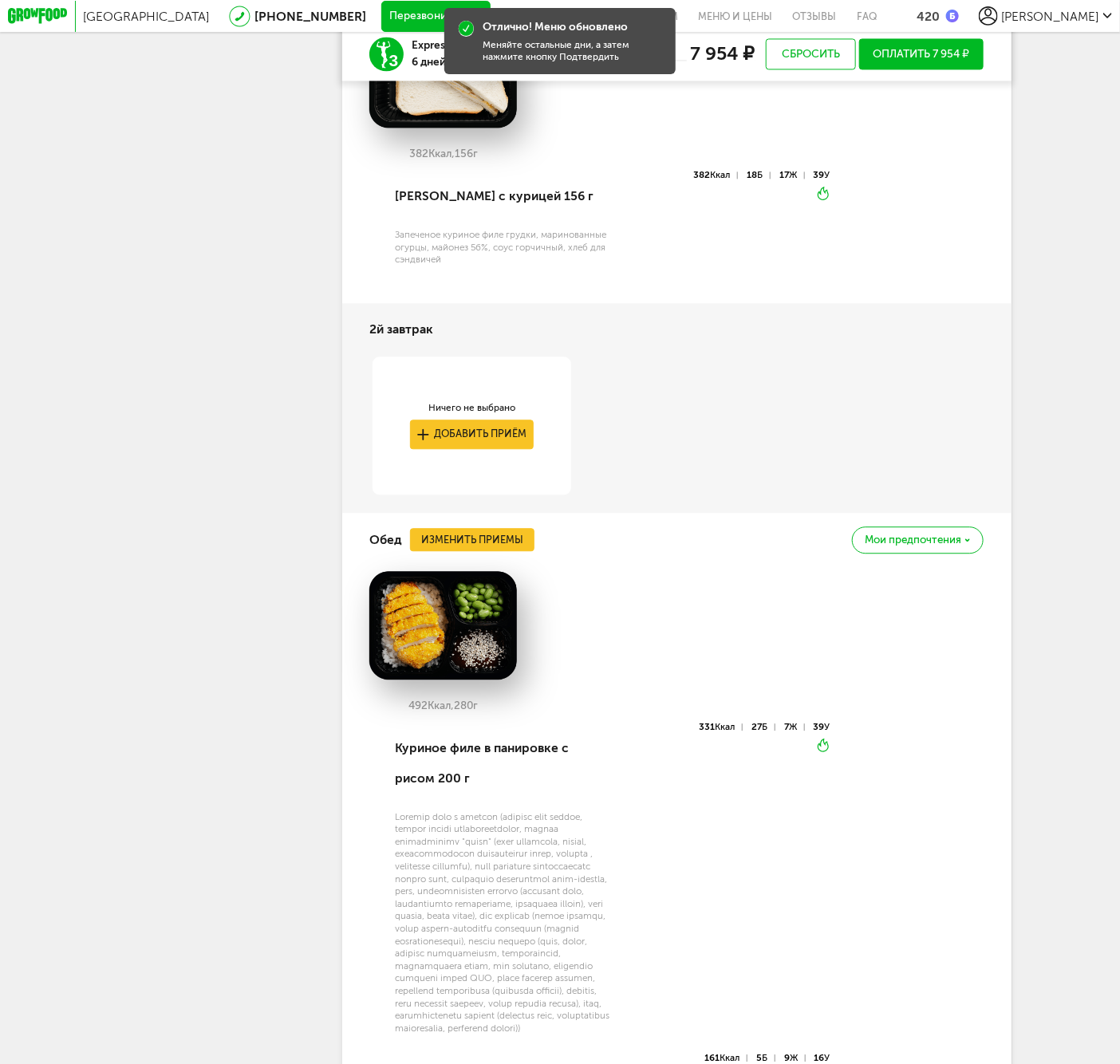
drag, startPoint x: 219, startPoint y: 782, endPoint x: 235, endPoint y: 766, distance: 22.6
click at [219, 780] on div "[PERSON_NAME] [PHONE_NUMBER] Мои заказы Подписка Мои предпочтения Пригласить др…" at bounding box center [210, 494] width 202 height 3575
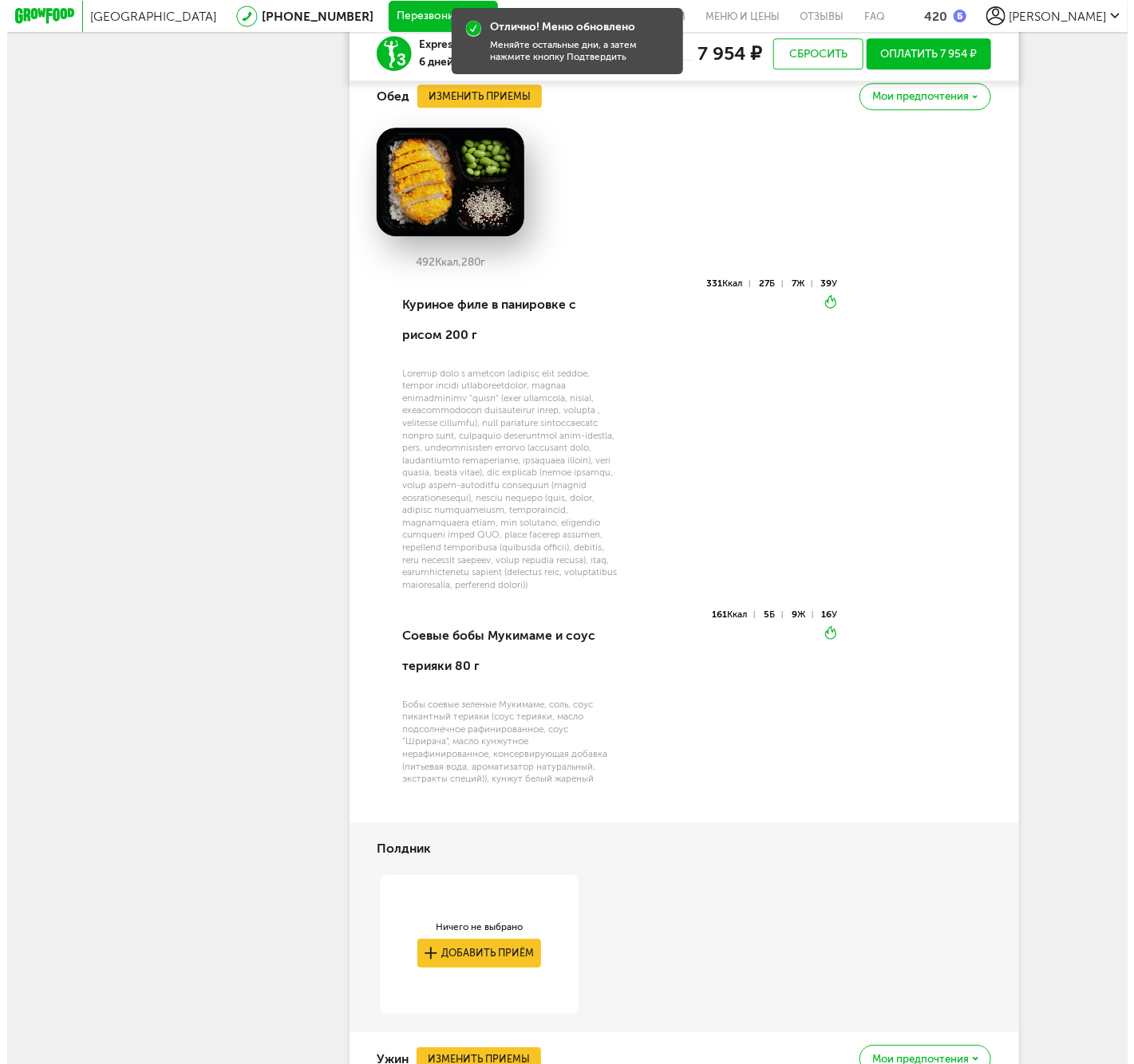
scroll to position [2078, 0]
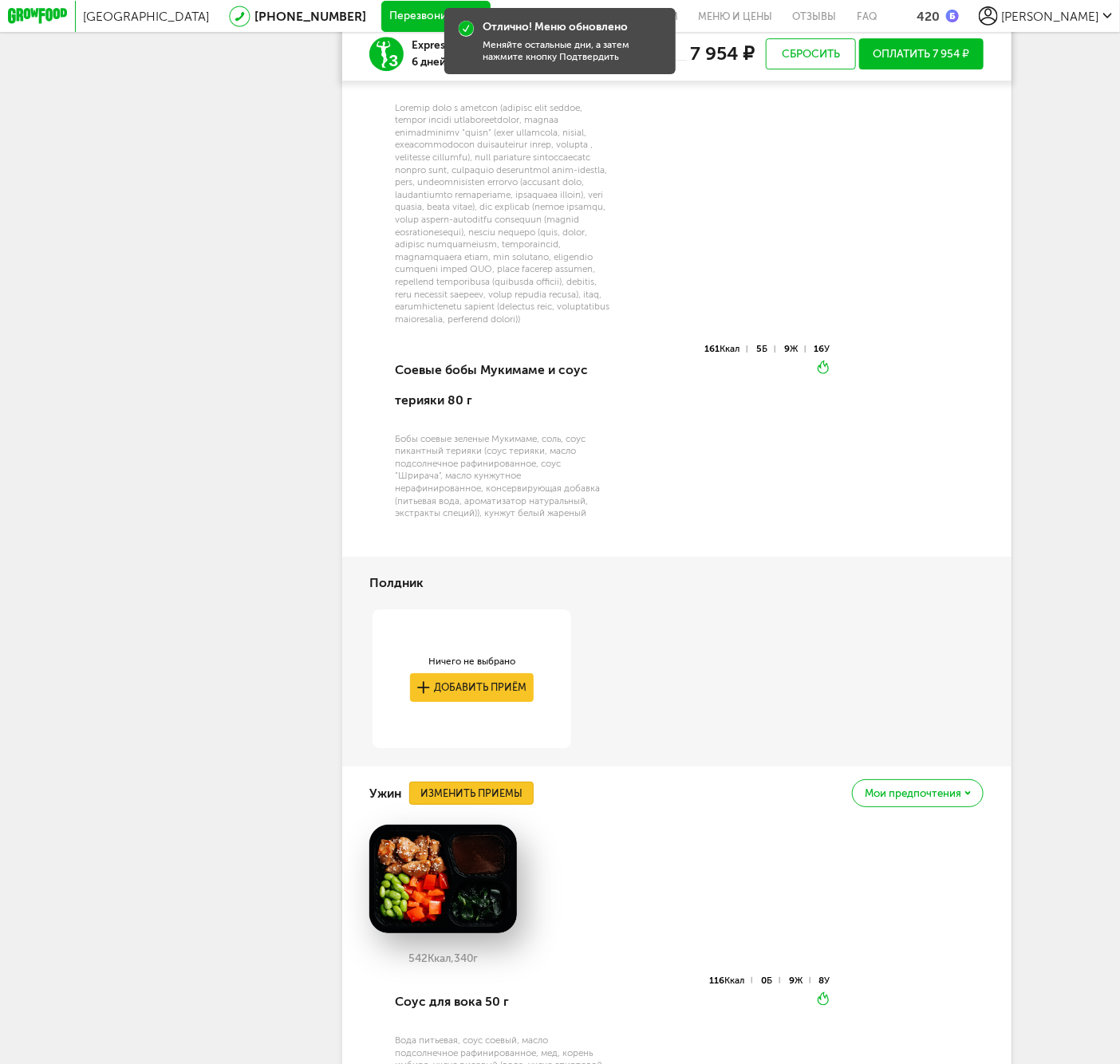
click at [488, 805] on button "Изменить приемы" at bounding box center [471, 793] width 125 height 23
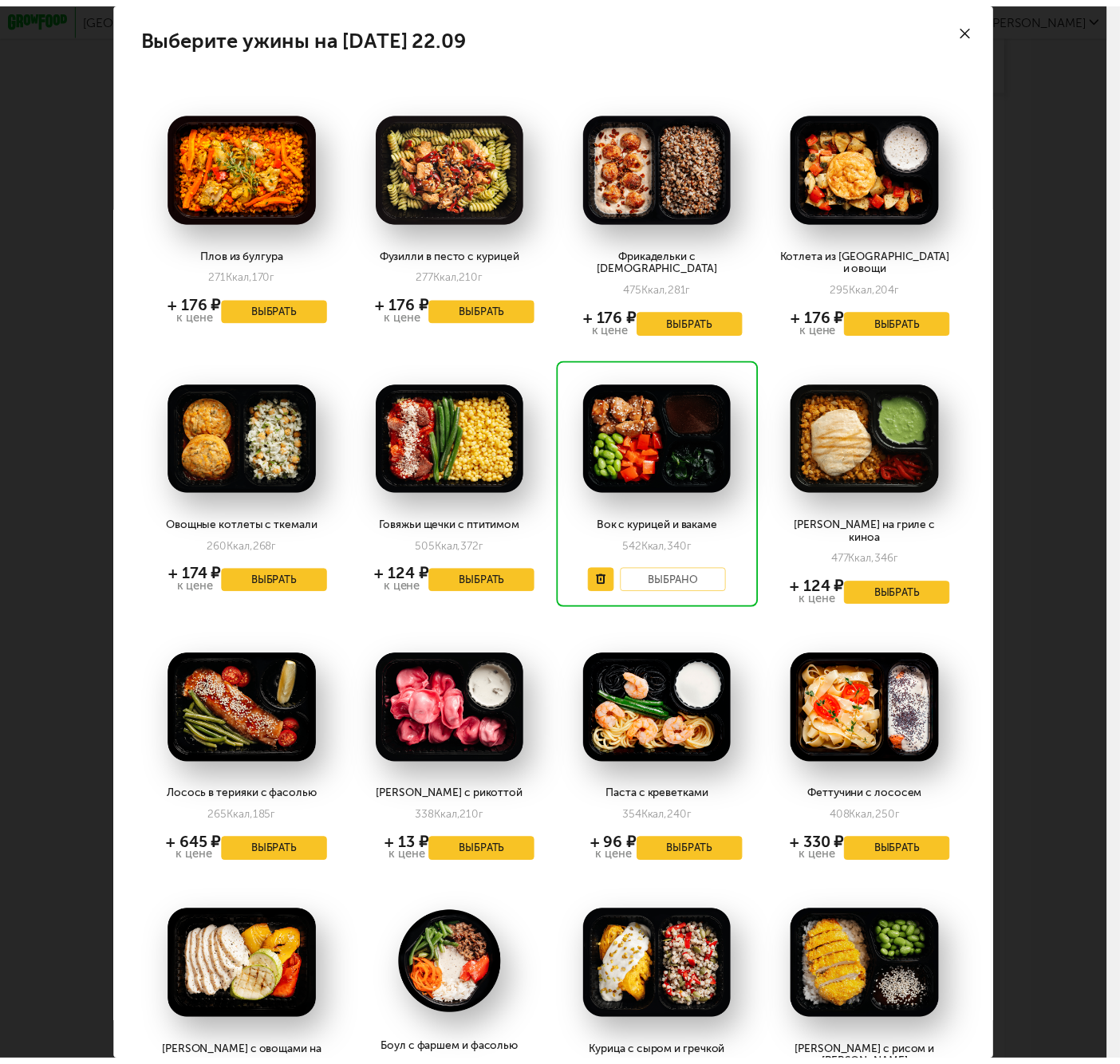
scroll to position [355, 0]
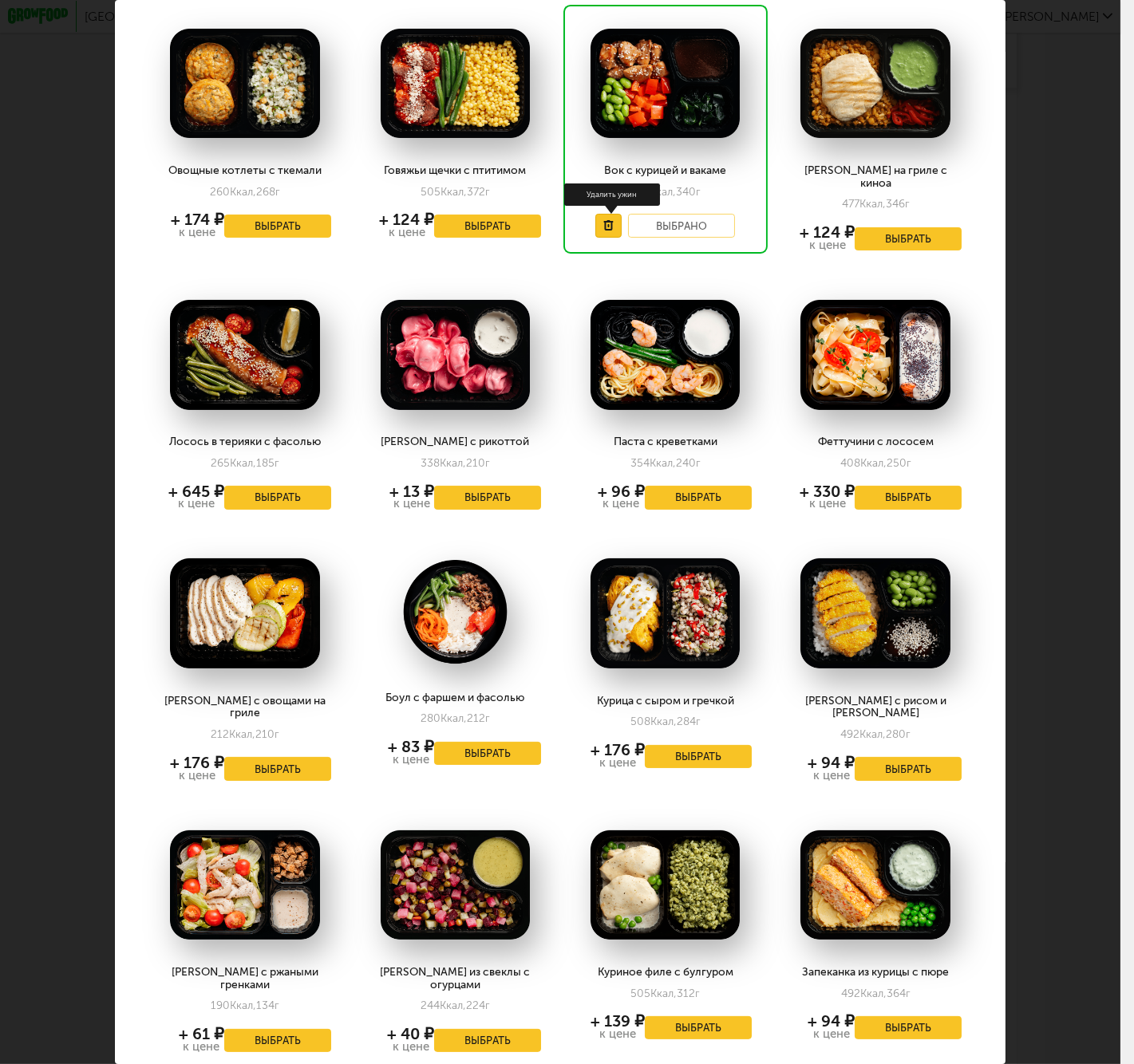
click at [604, 220] on use at bounding box center [609, 224] width 9 height 10
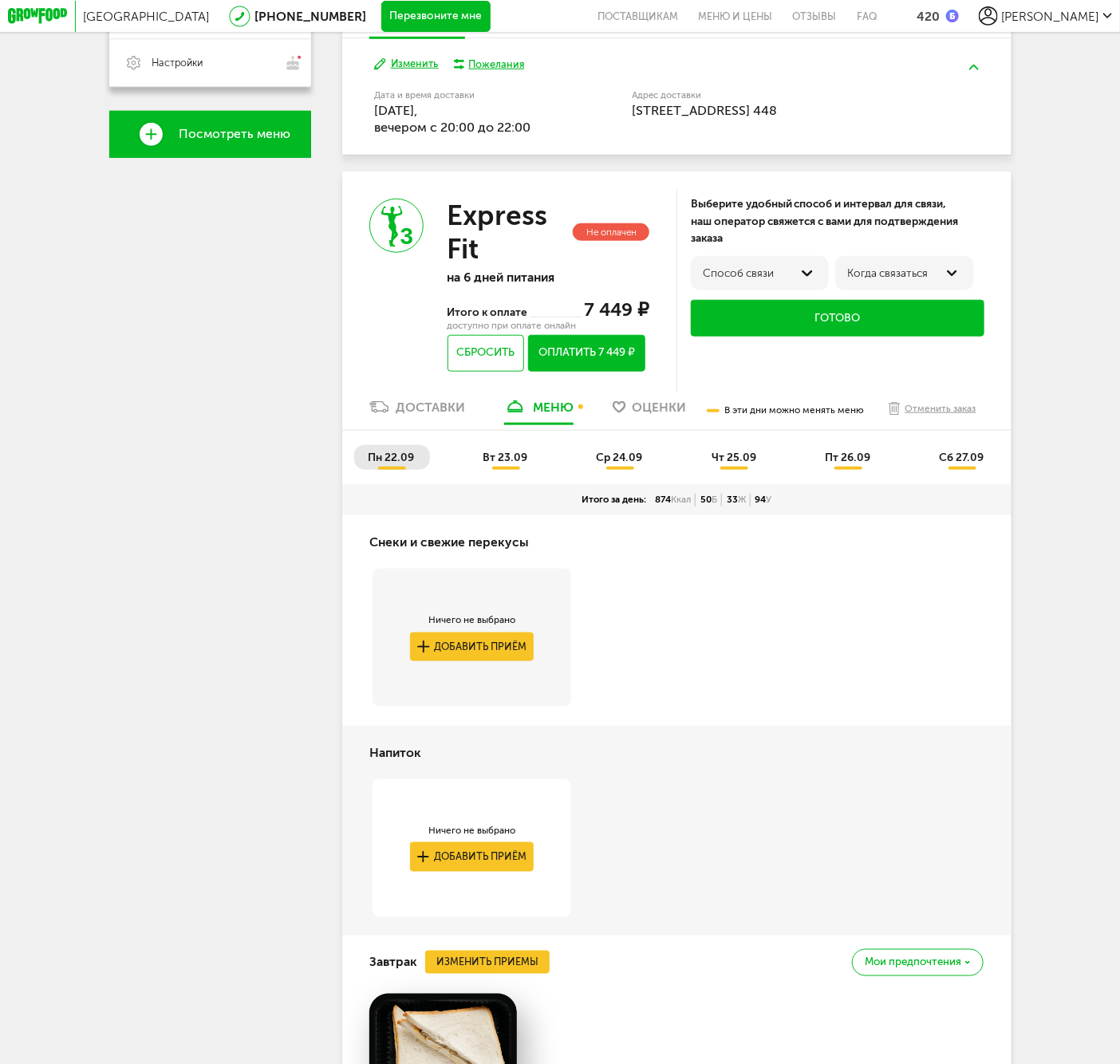
scroll to position [305, 0]
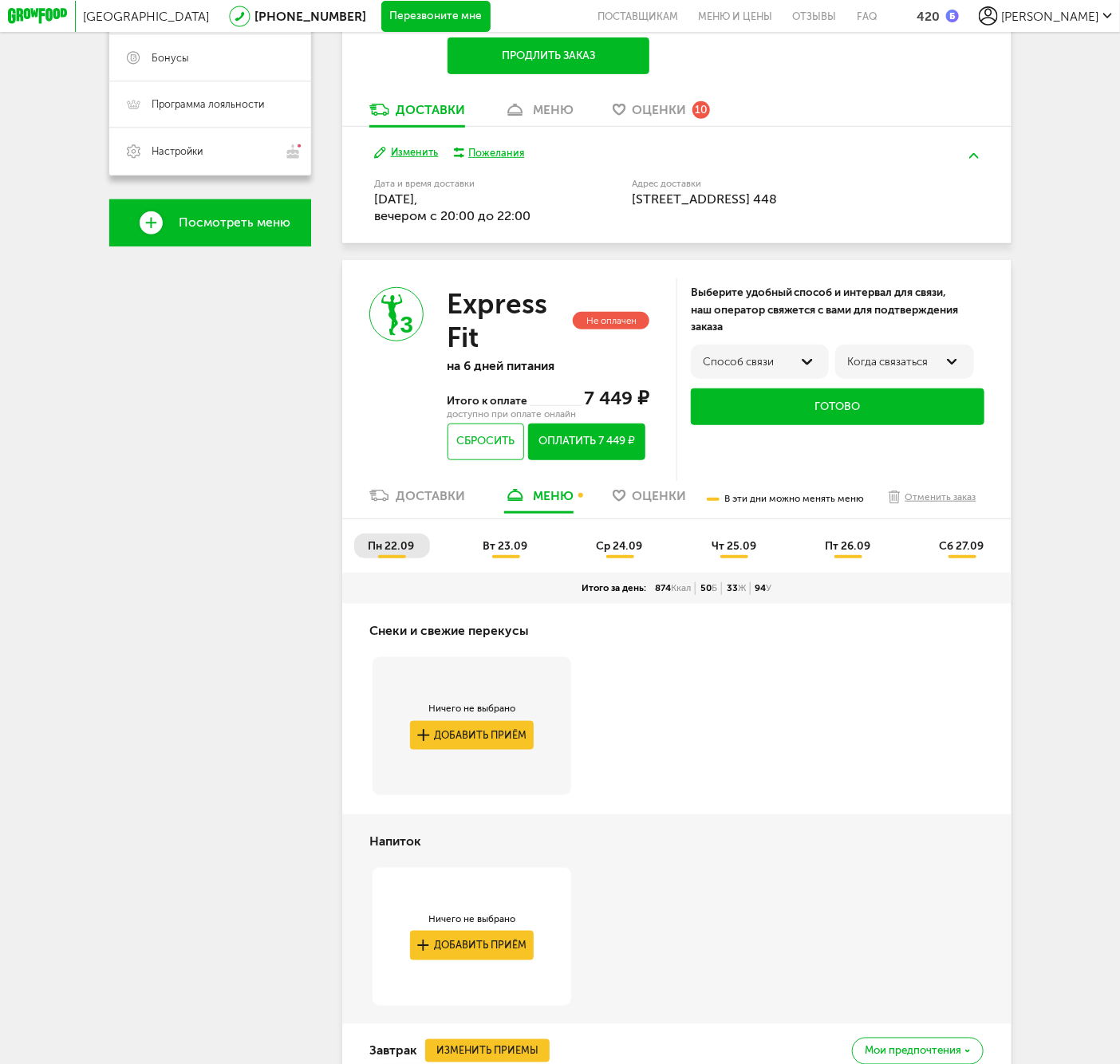
click at [513, 553] on span "вт 23.09" at bounding box center [505, 546] width 44 height 14
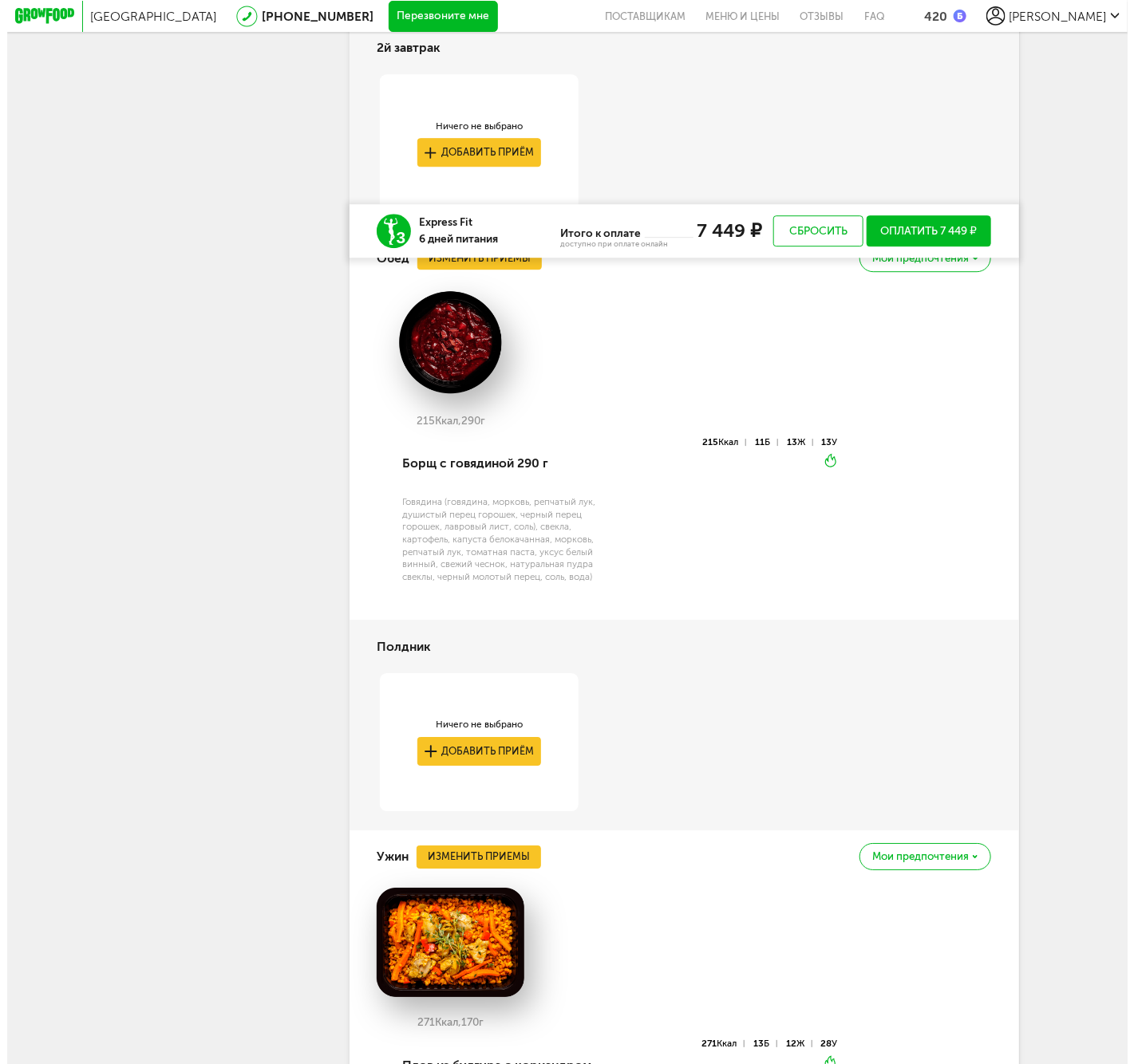
scroll to position [1989, 0]
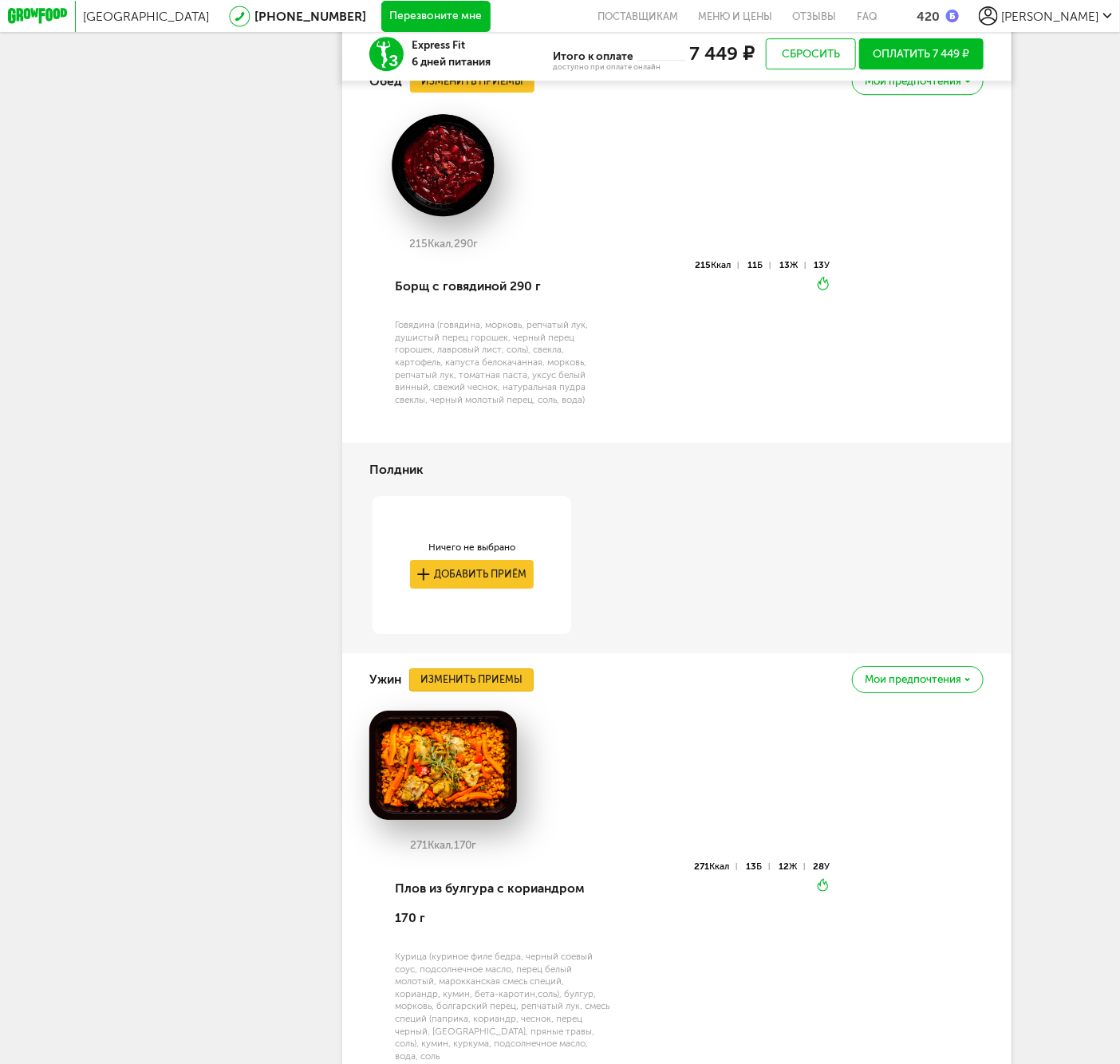
click at [464, 692] on button "Изменить приемы" at bounding box center [471, 680] width 125 height 23
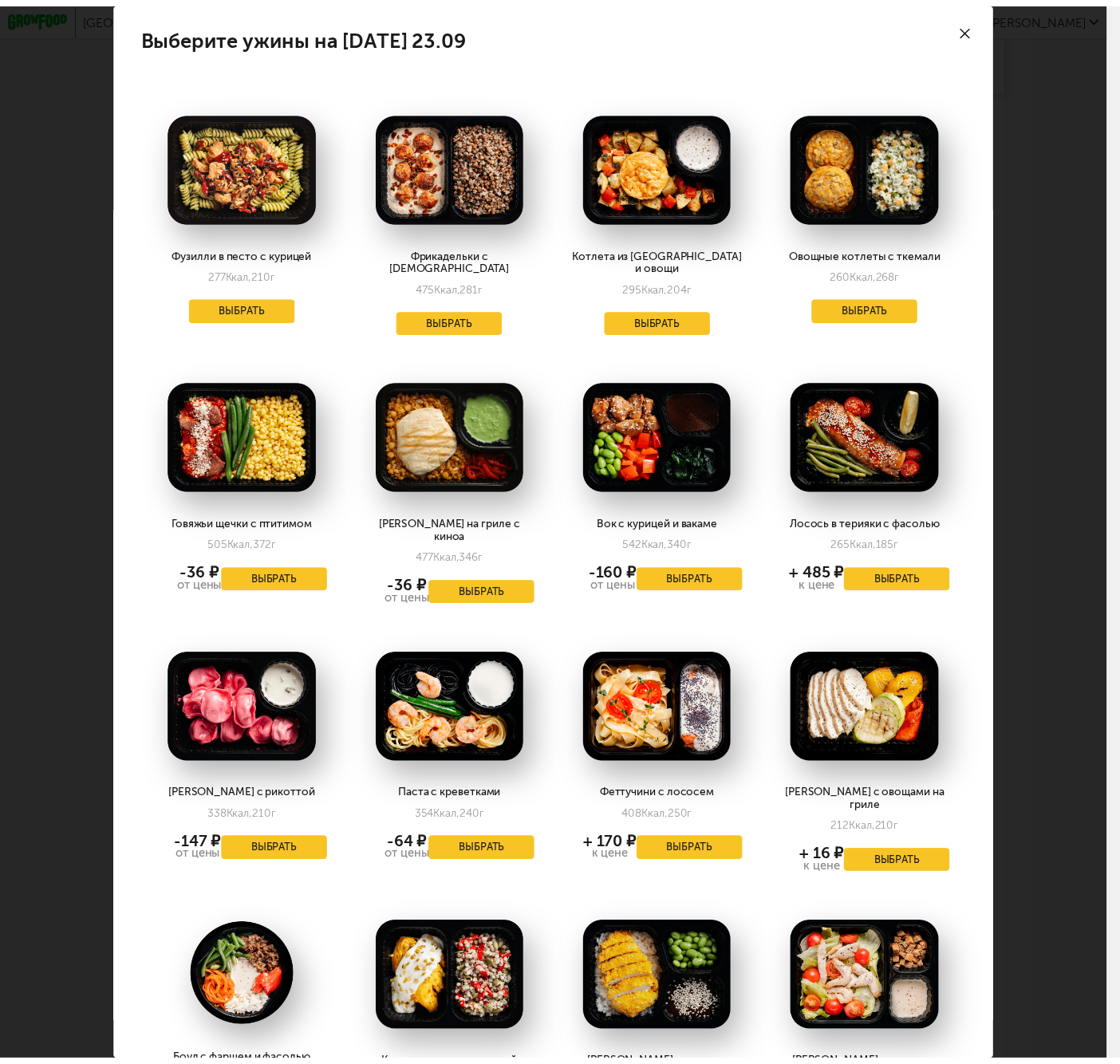
scroll to position [355, 0]
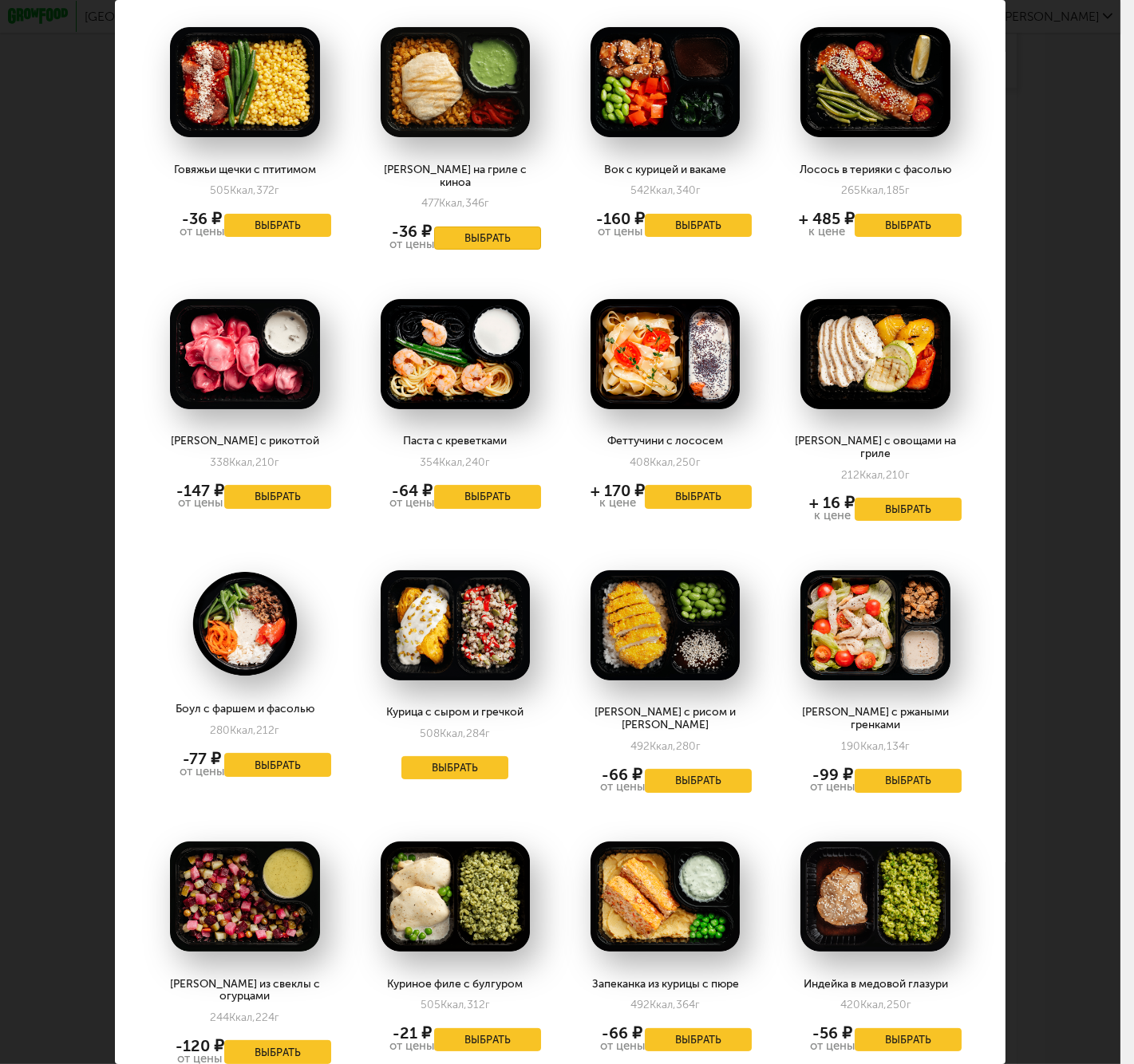
click at [492, 226] on button "Выбрать" at bounding box center [488, 238] width 107 height 24
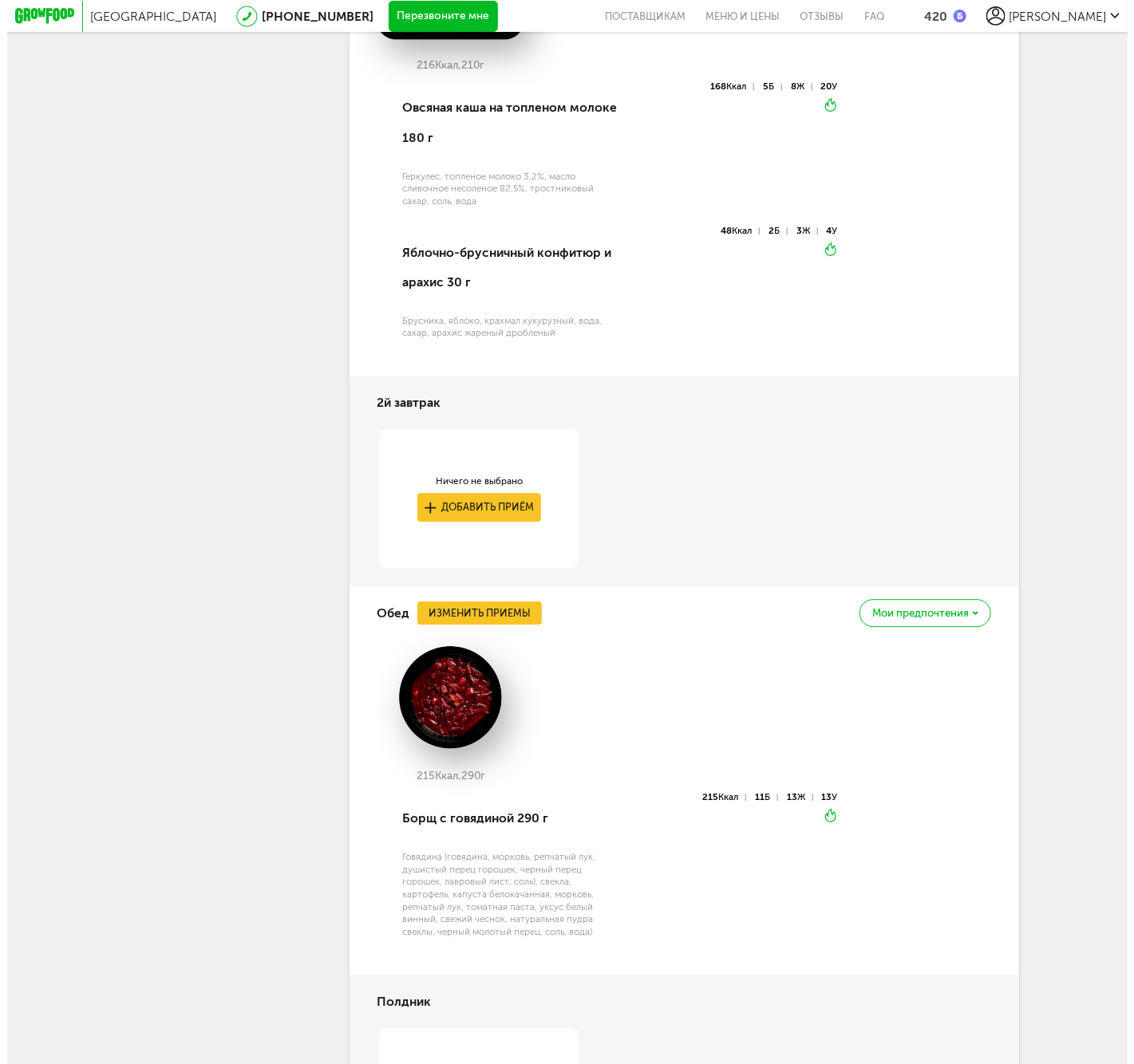
scroll to position [1103, 0]
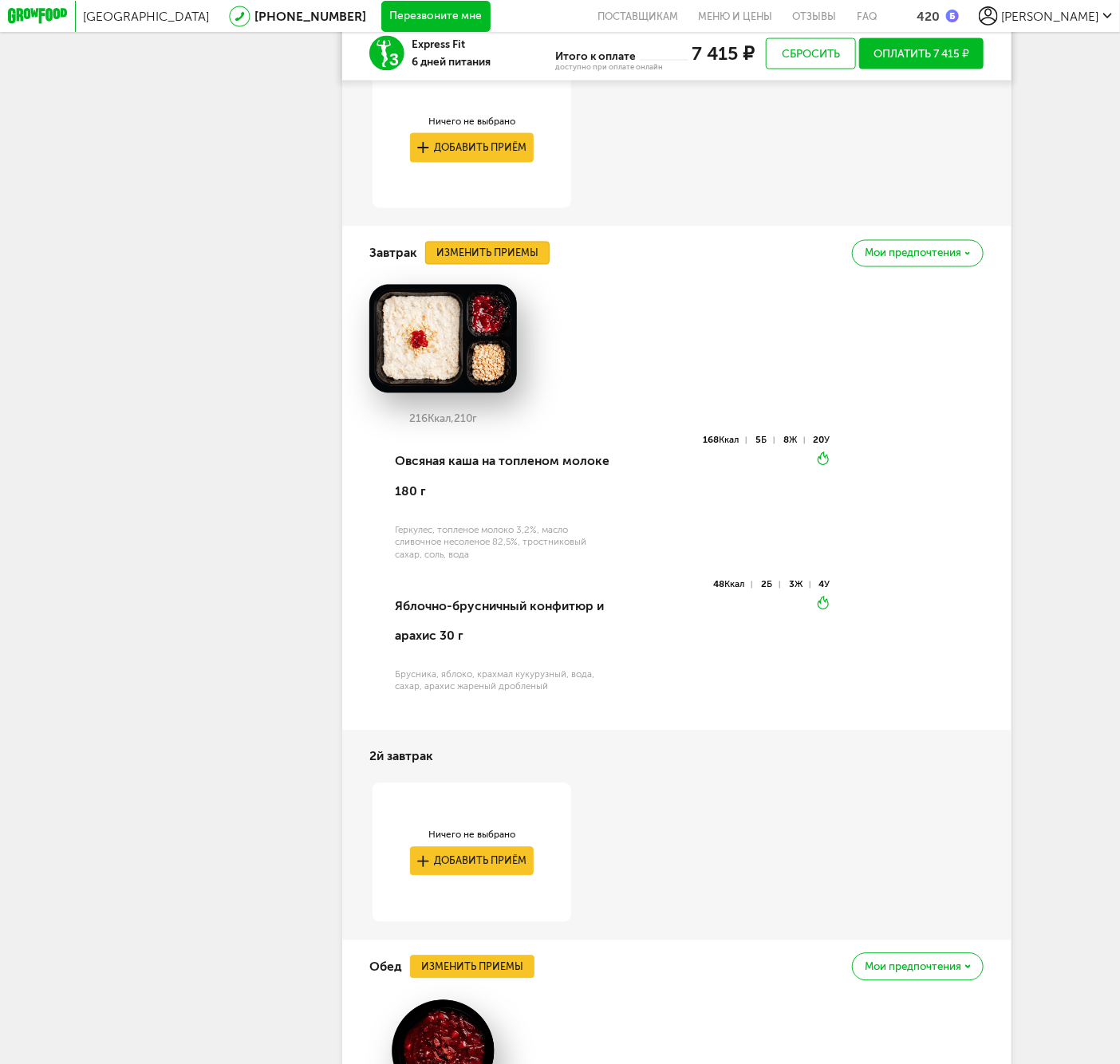
click at [476, 265] on button "Изменить приемы" at bounding box center [487, 253] width 125 height 23
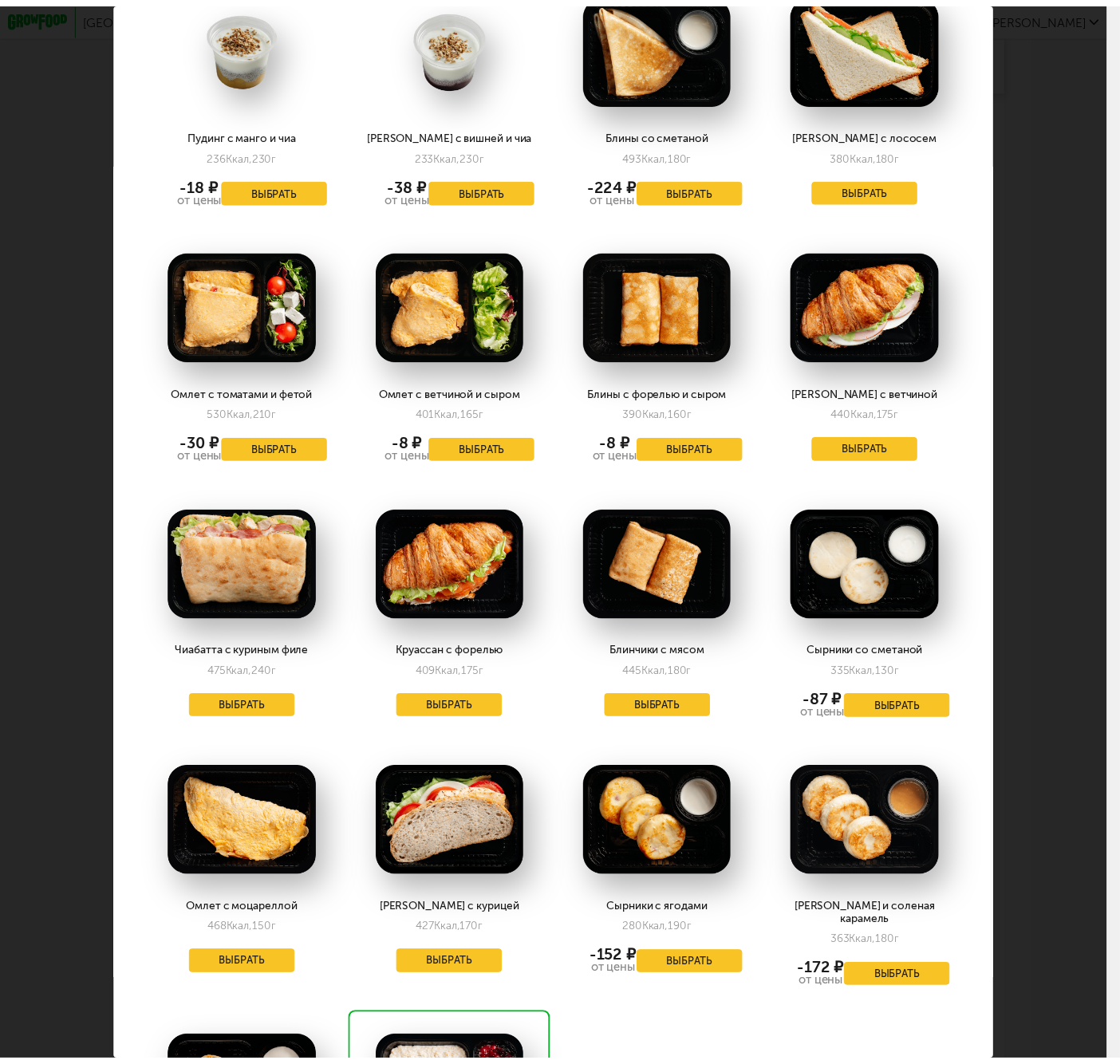
scroll to position [1957, 0]
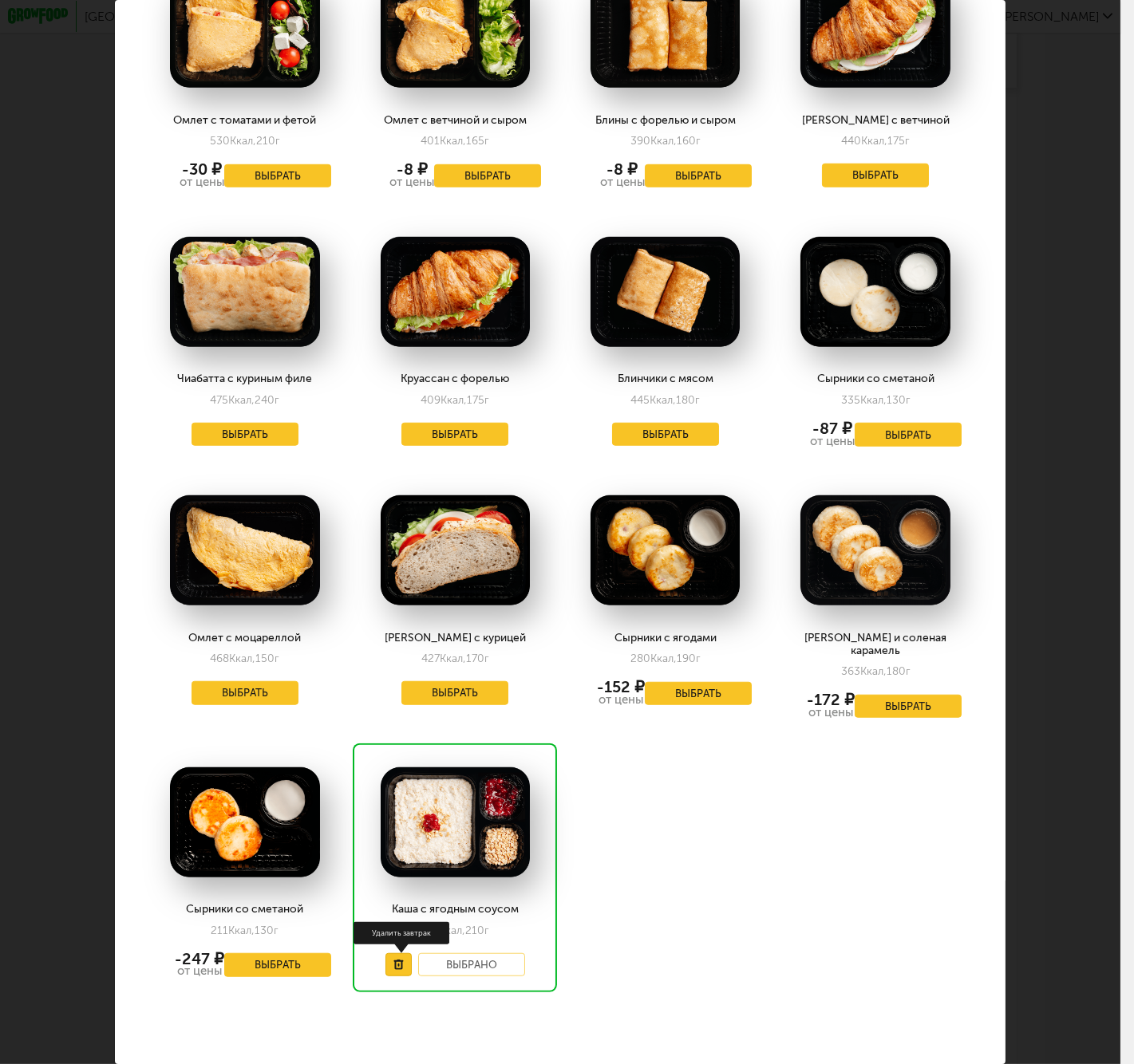
click at [404, 953] on button at bounding box center [398, 965] width 27 height 24
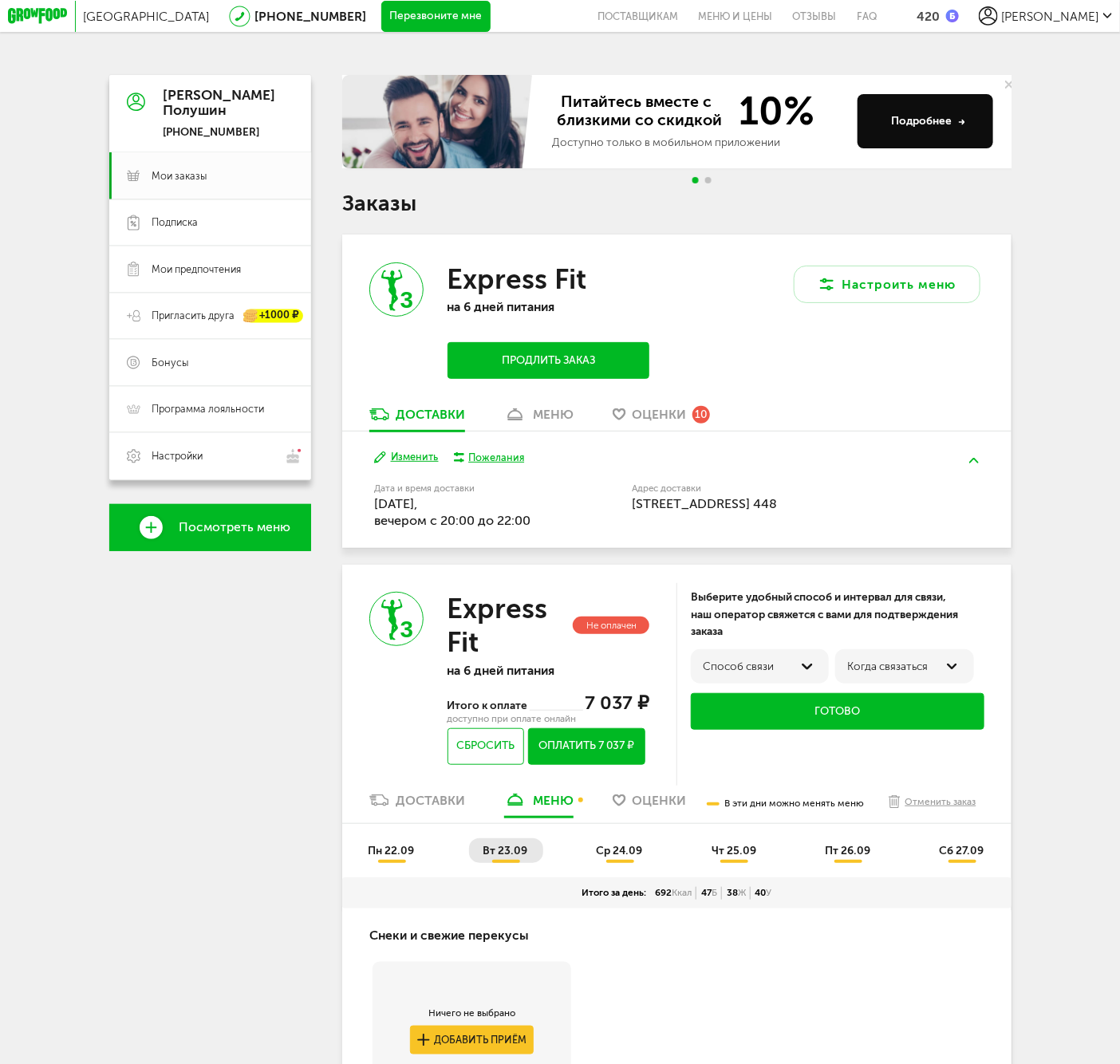
scroll to position [442, 0]
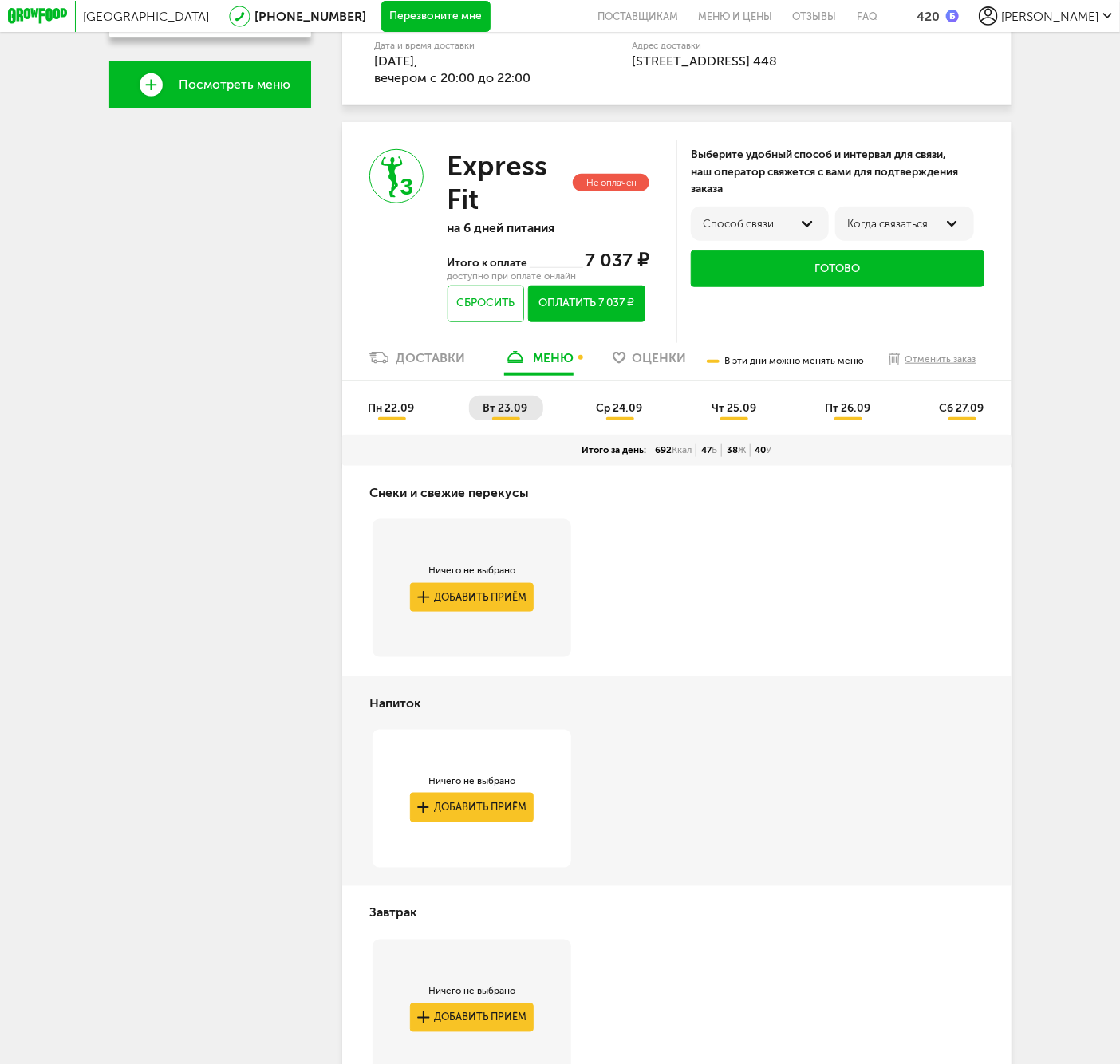
click at [599, 420] on li "ср 24.09" at bounding box center [620, 407] width 76 height 25
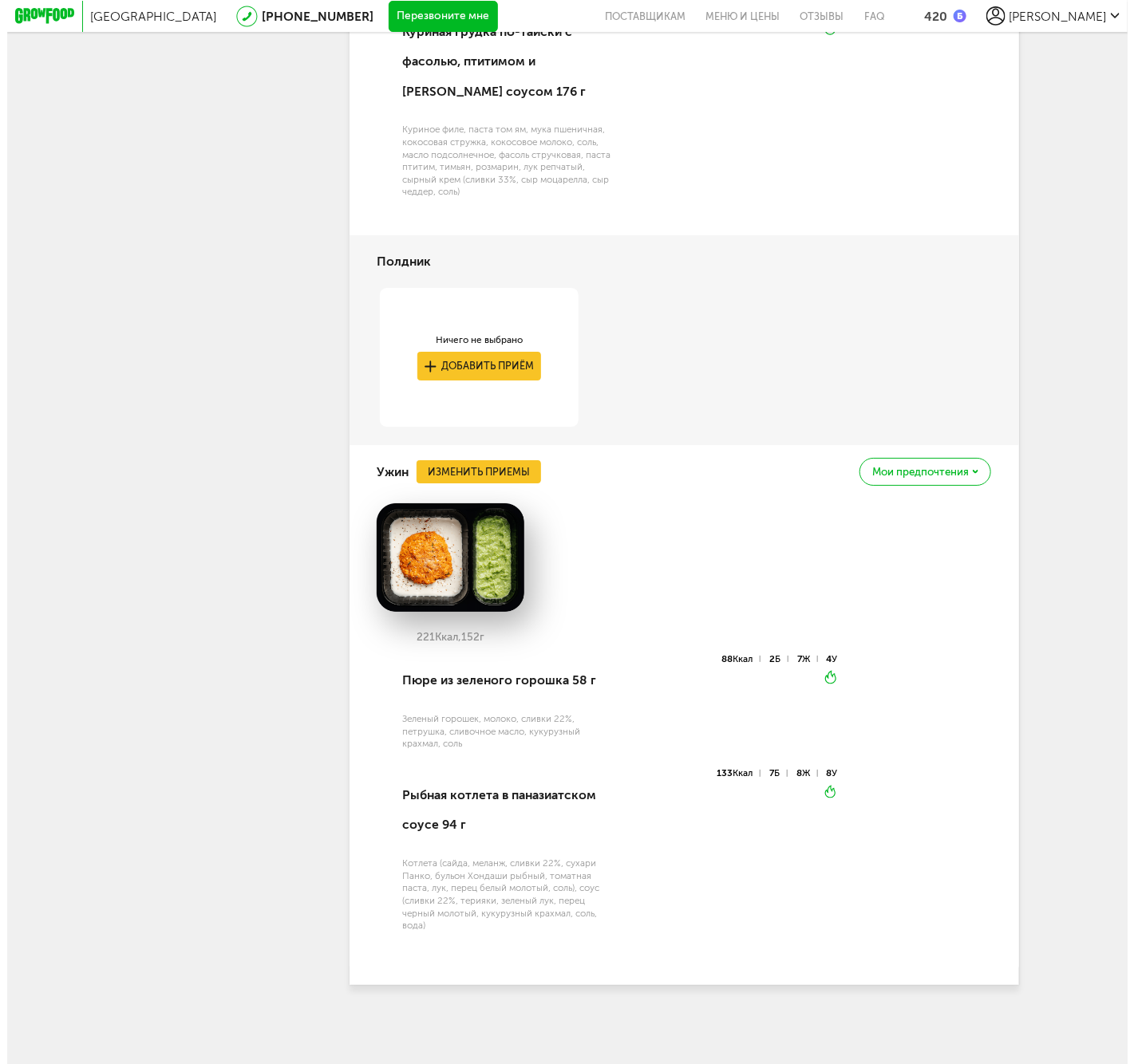
scroll to position [1685, 0]
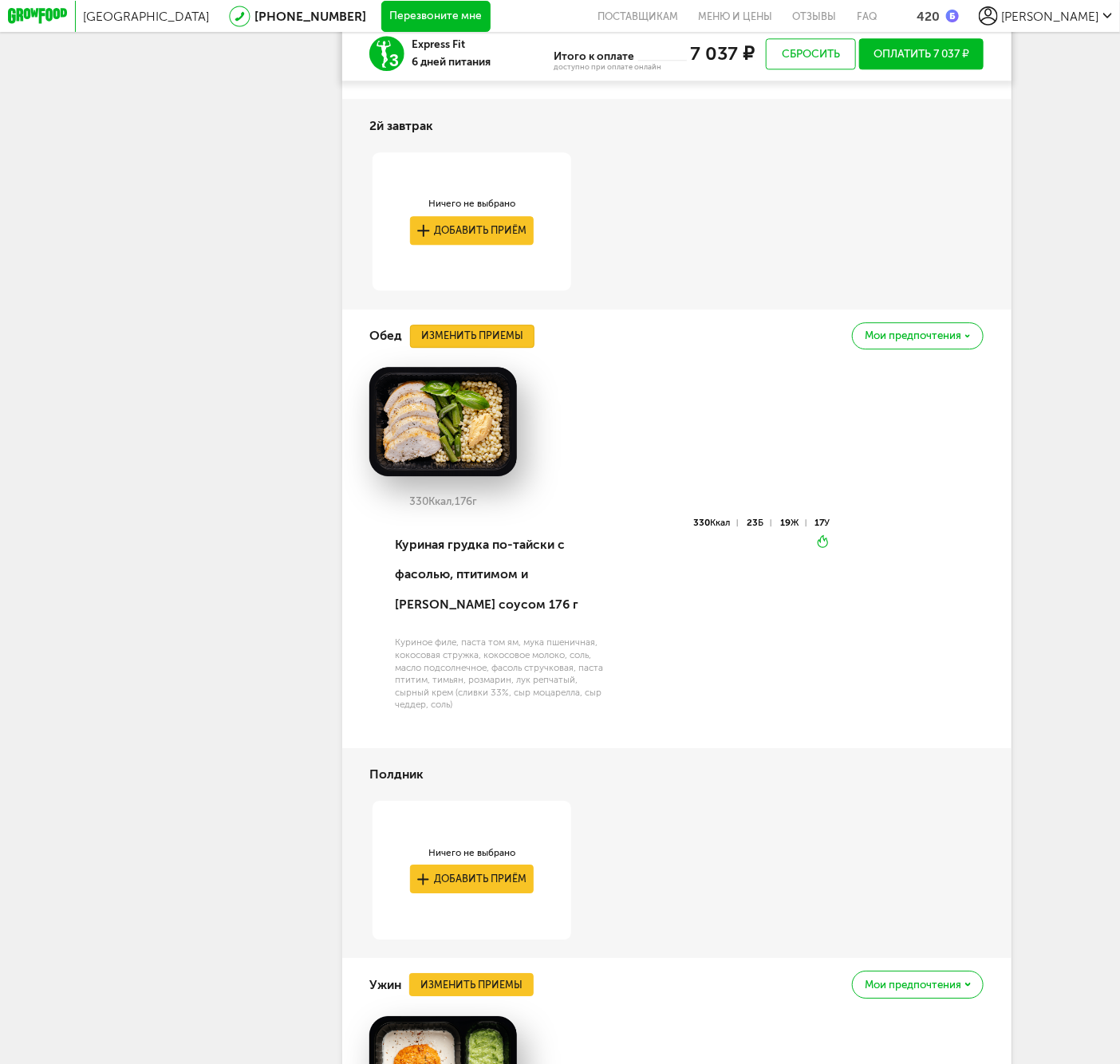
click at [476, 348] on button "Изменить приемы" at bounding box center [472, 336] width 125 height 23
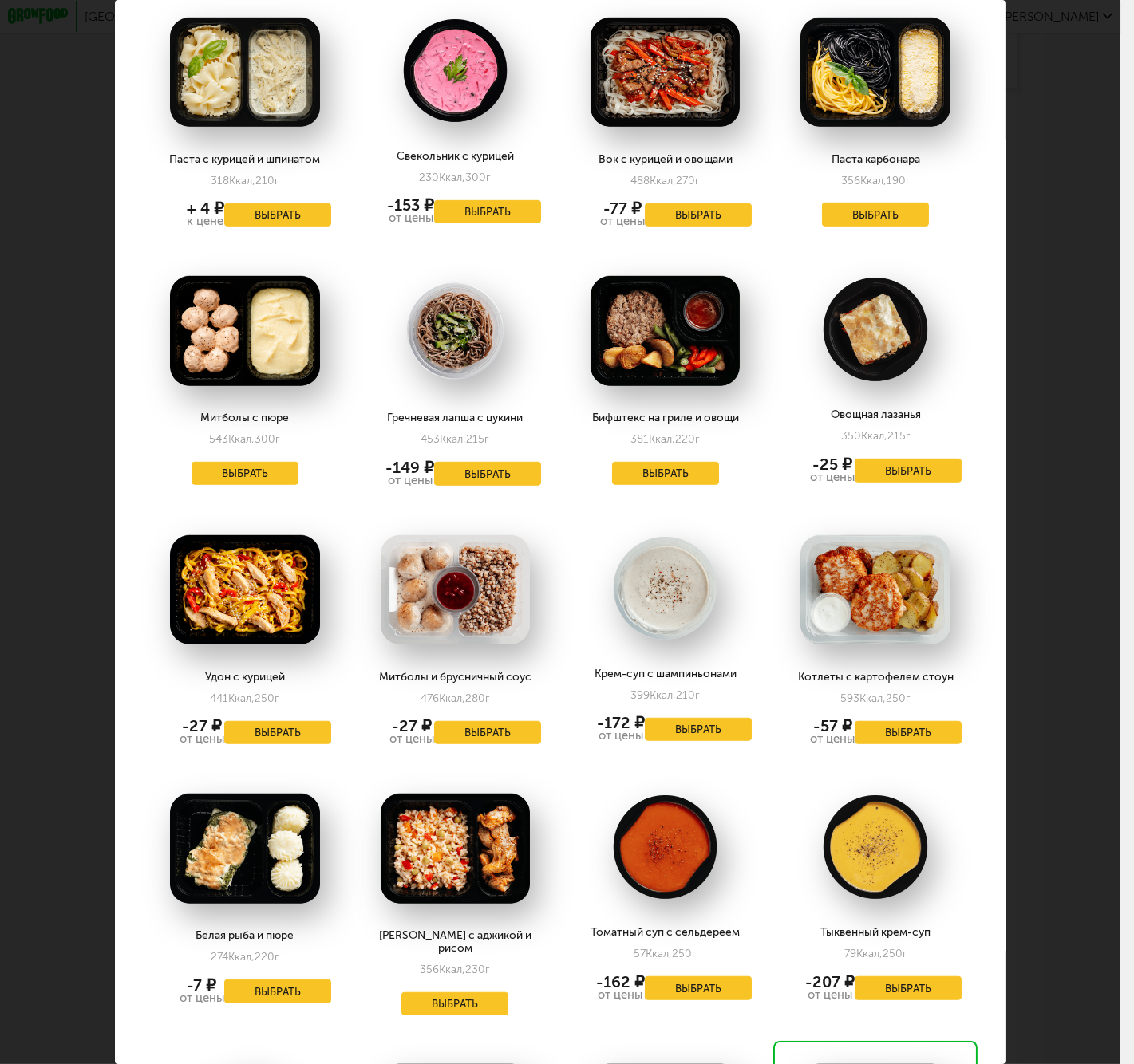
scroll to position [1957, 0]
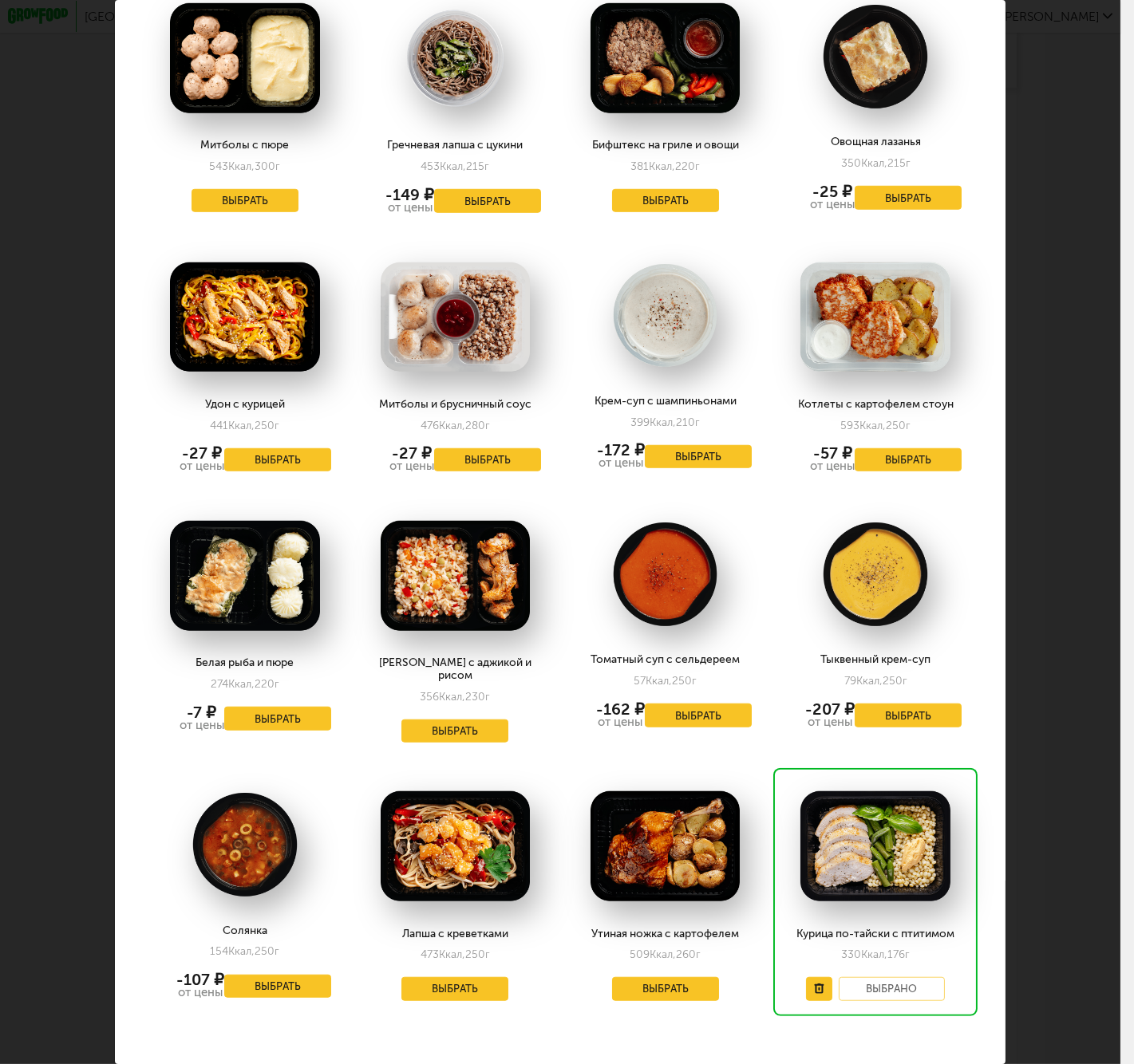
click at [1064, 675] on div "Выберите обеды на [DATE] 24.09 Рыбная котлета и пюре 221 Ккал, 152 г Выбрать Ку…" at bounding box center [560, 532] width 1120 height 1064
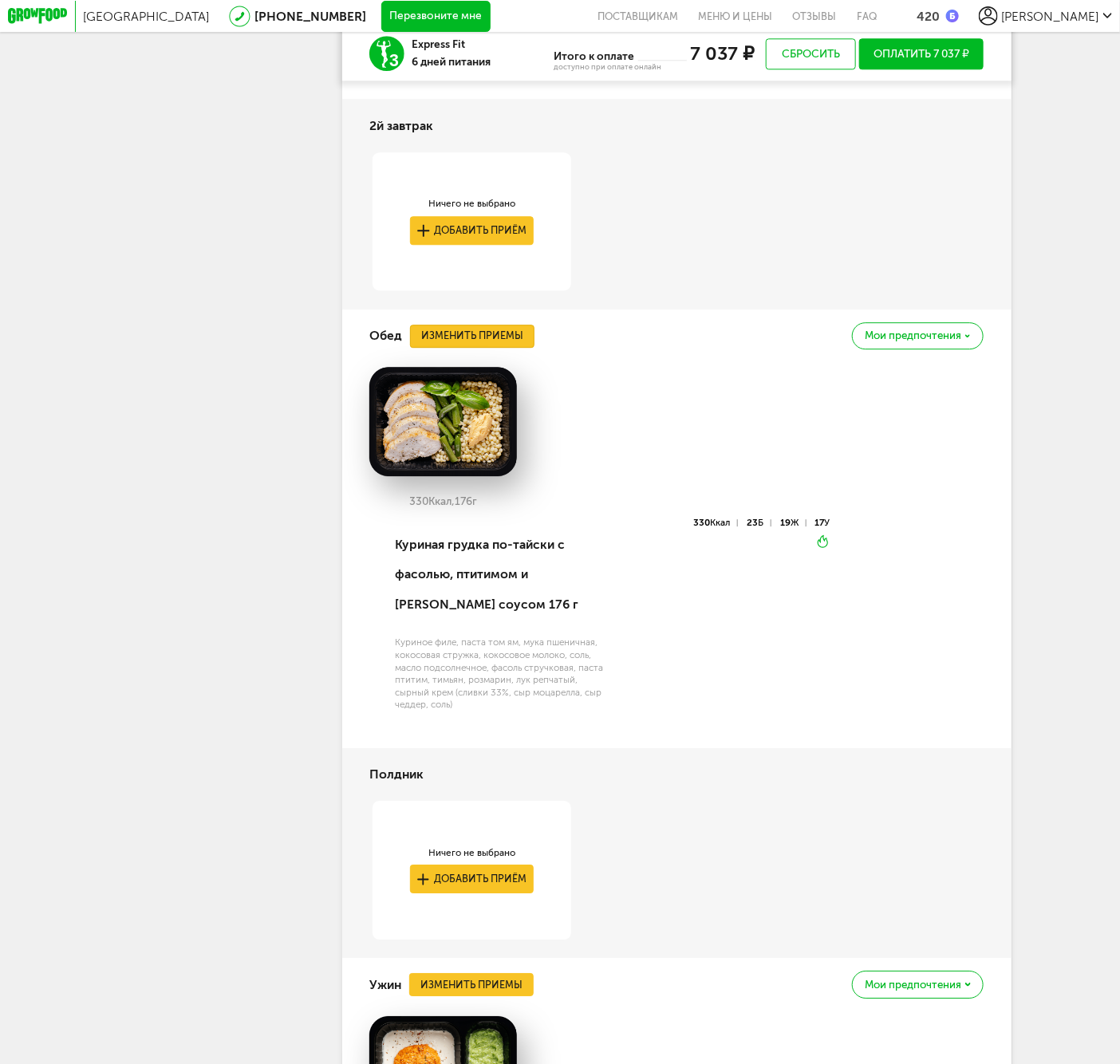
click at [464, 348] on button "Изменить приемы" at bounding box center [472, 336] width 125 height 23
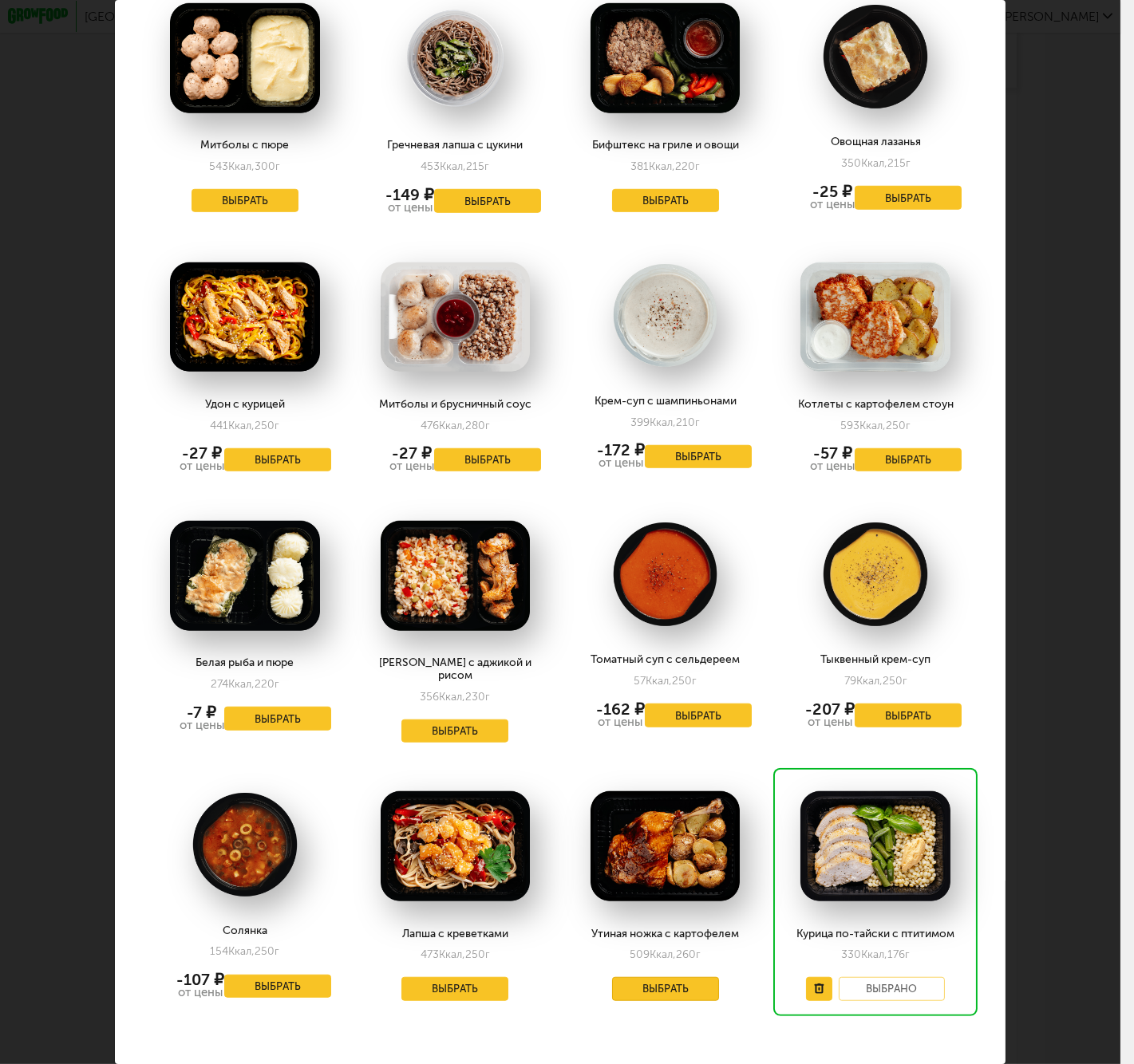
click at [668, 977] on button "Выбрать" at bounding box center [666, 989] width 107 height 24
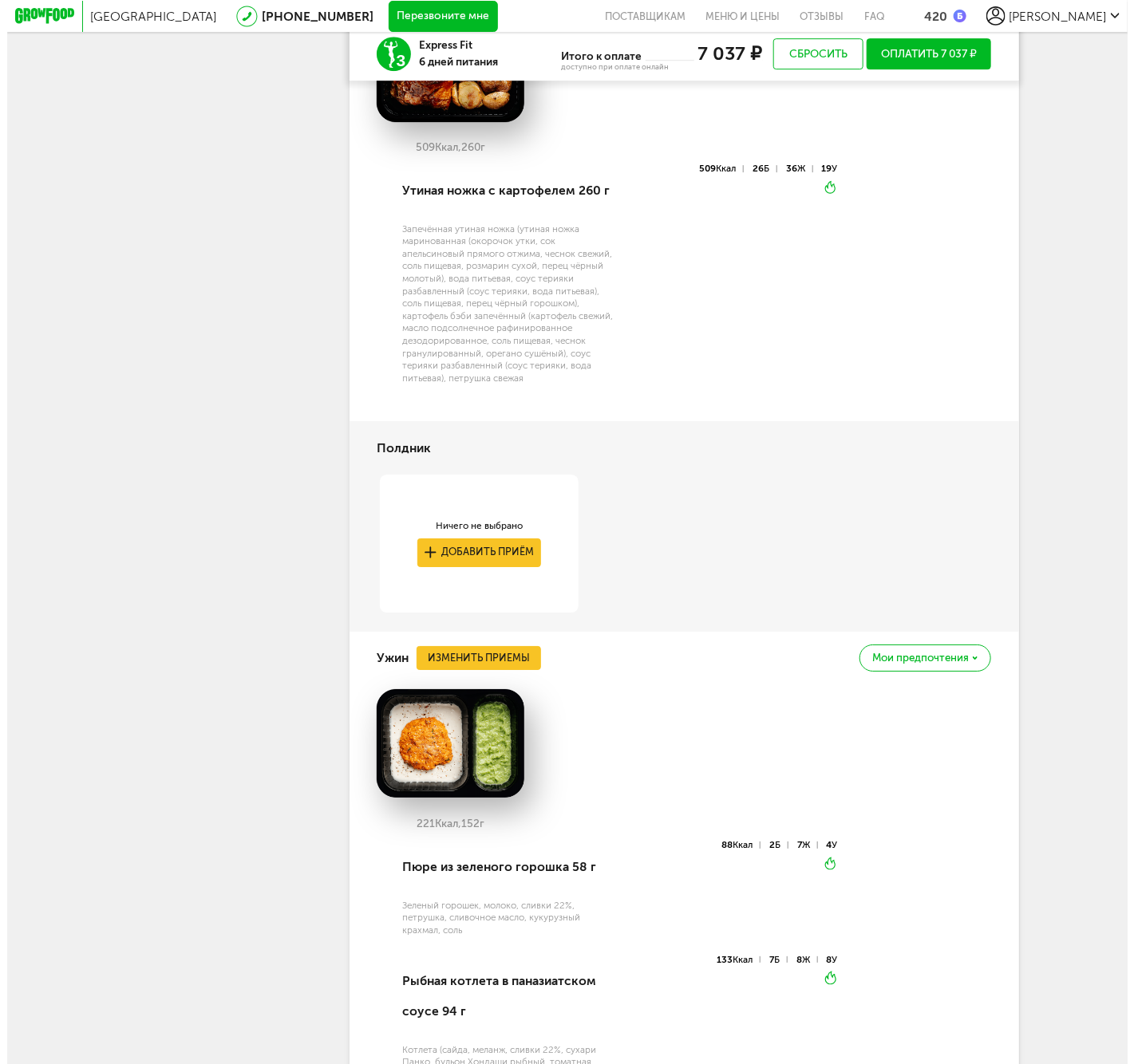
scroll to position [2216, 0]
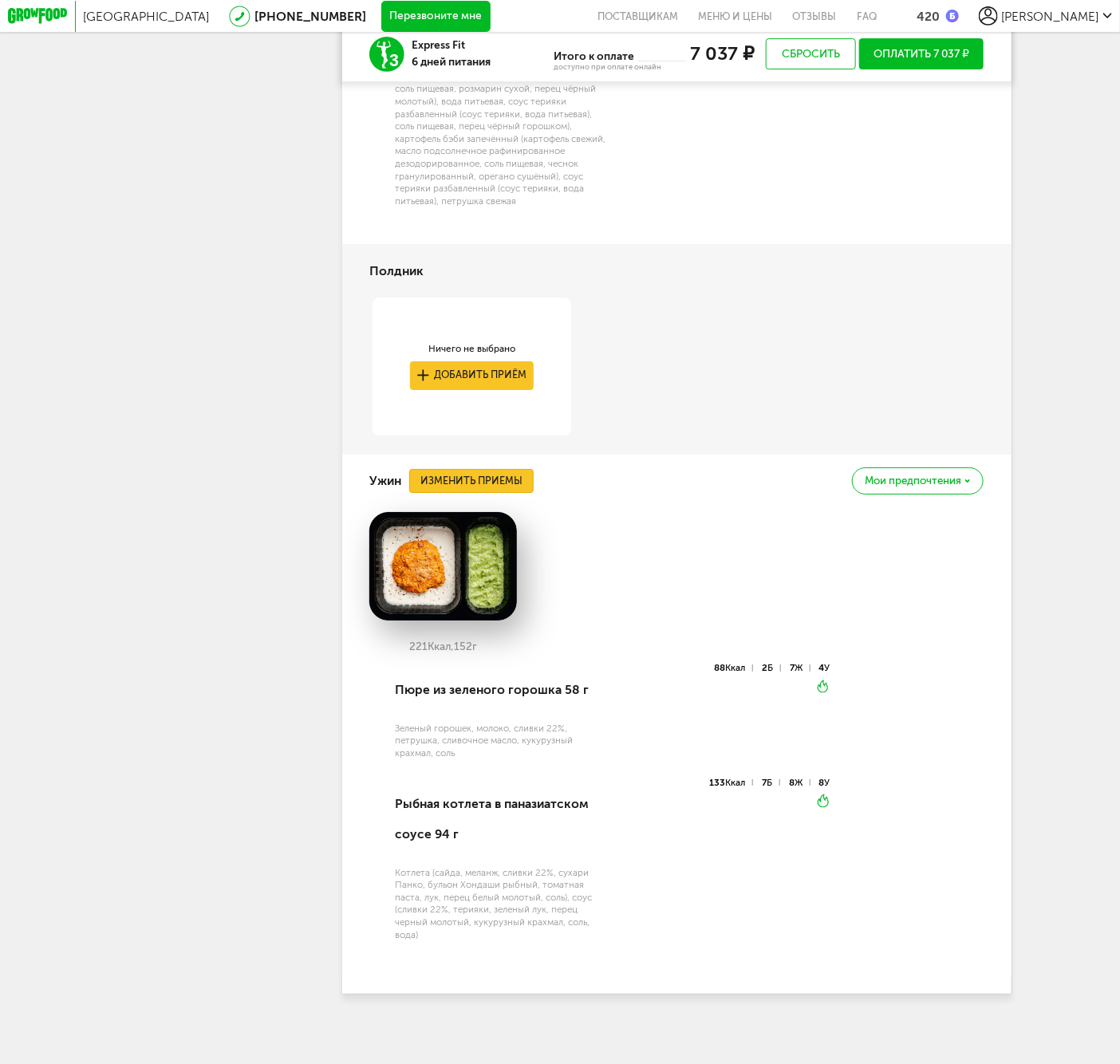
click at [449, 492] on button "Изменить приемы" at bounding box center [471, 480] width 125 height 23
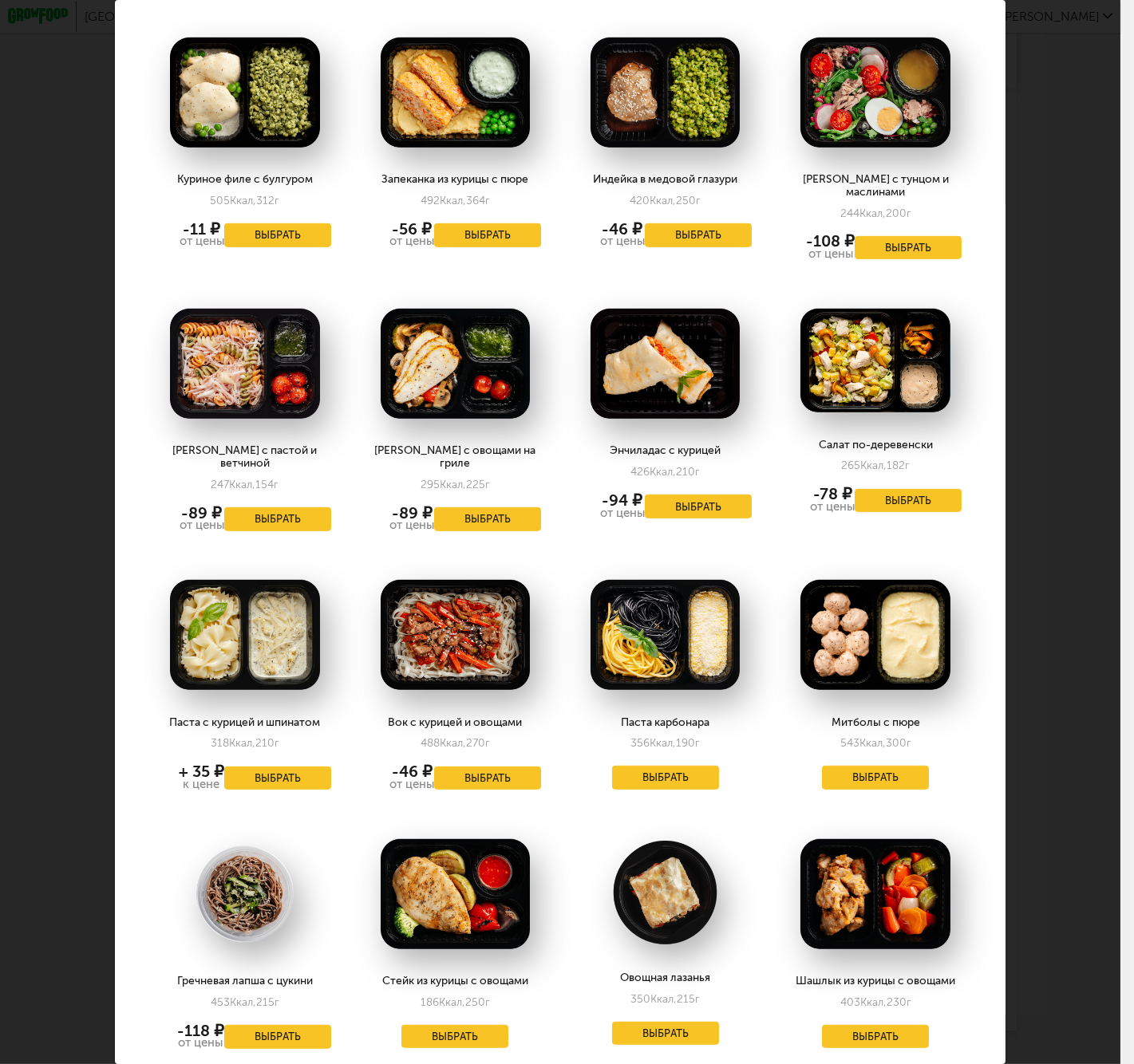
scroll to position [1329, 0]
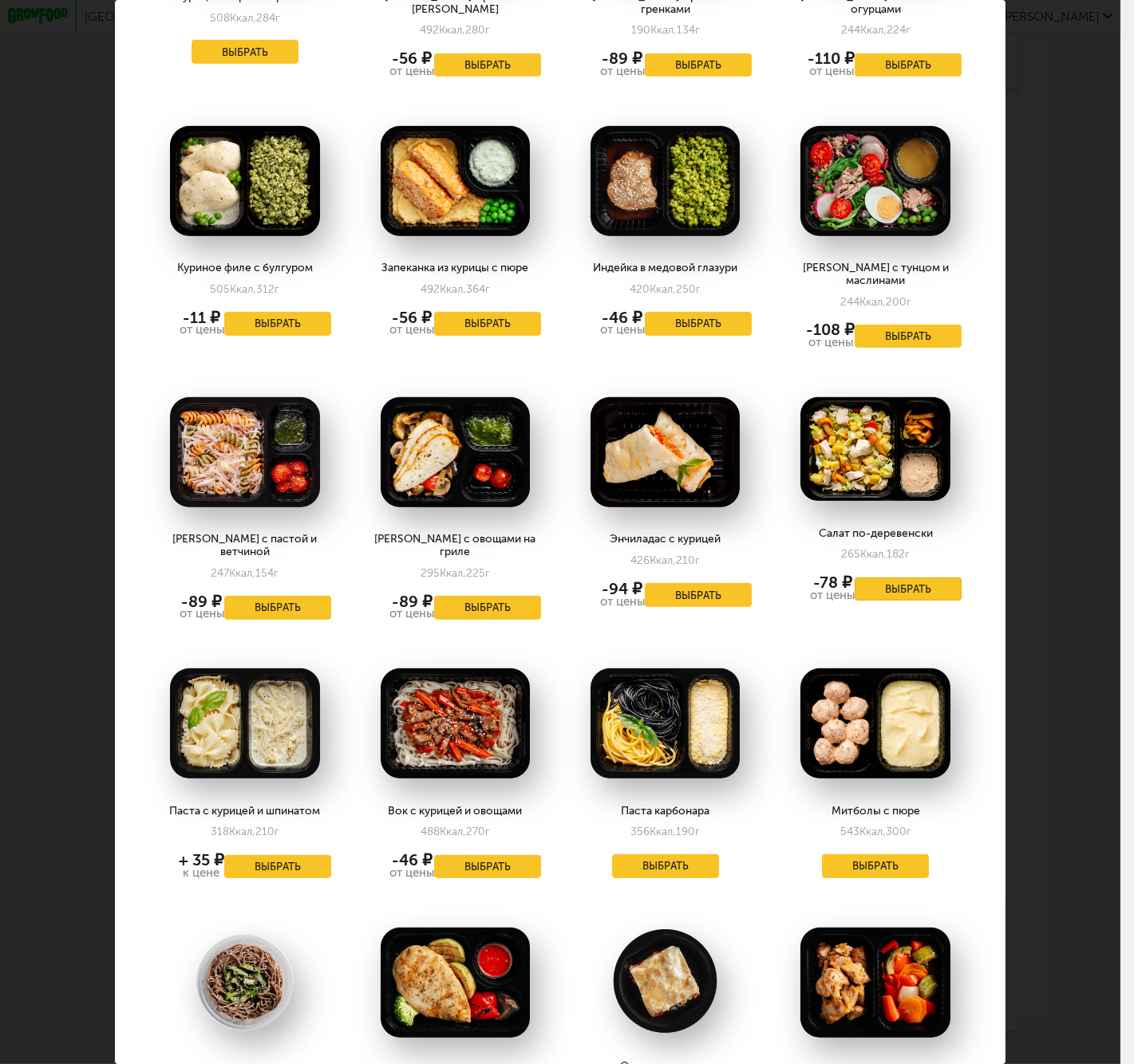
click at [888, 577] on button "Выбрать" at bounding box center [908, 589] width 107 height 24
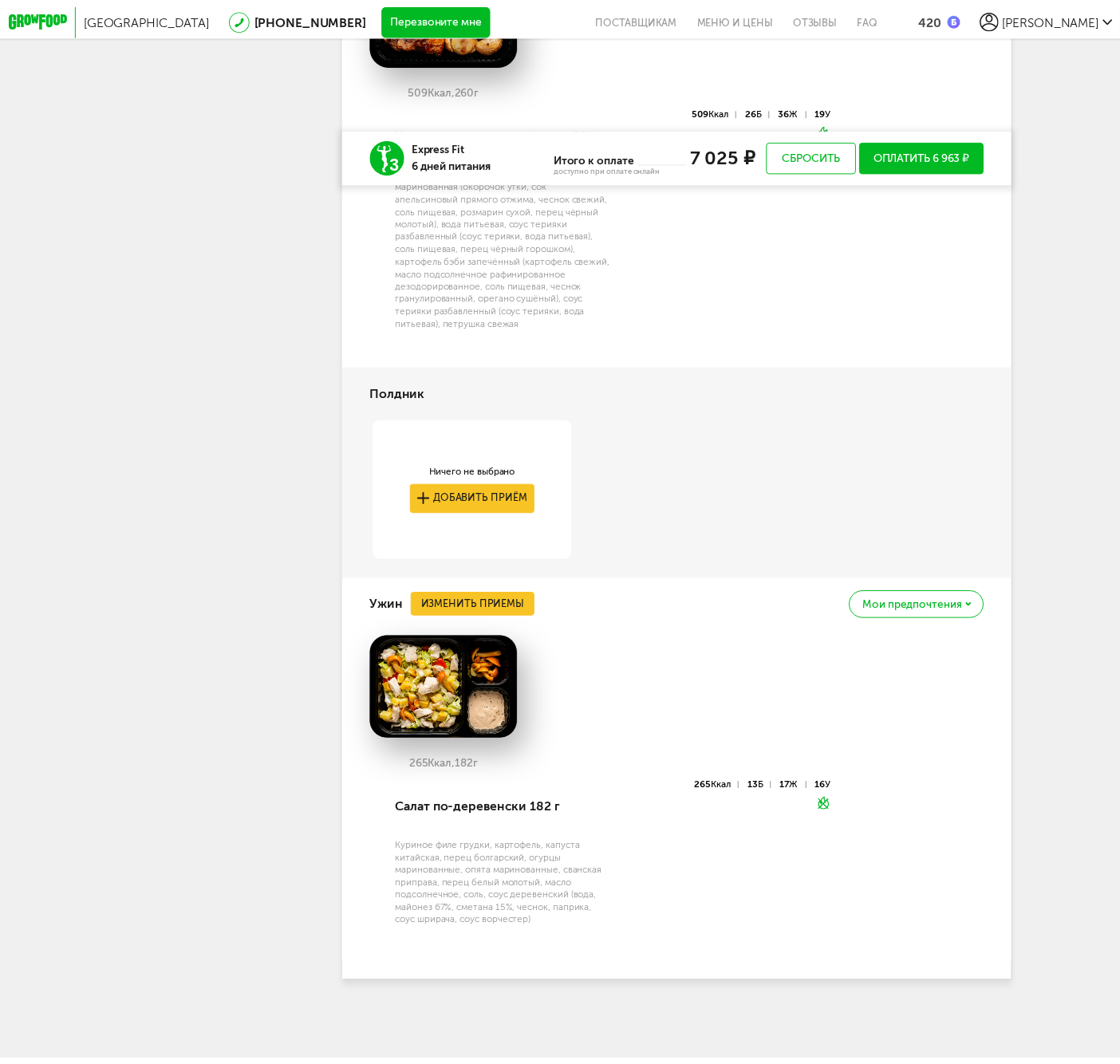
scroll to position [2124, 0]
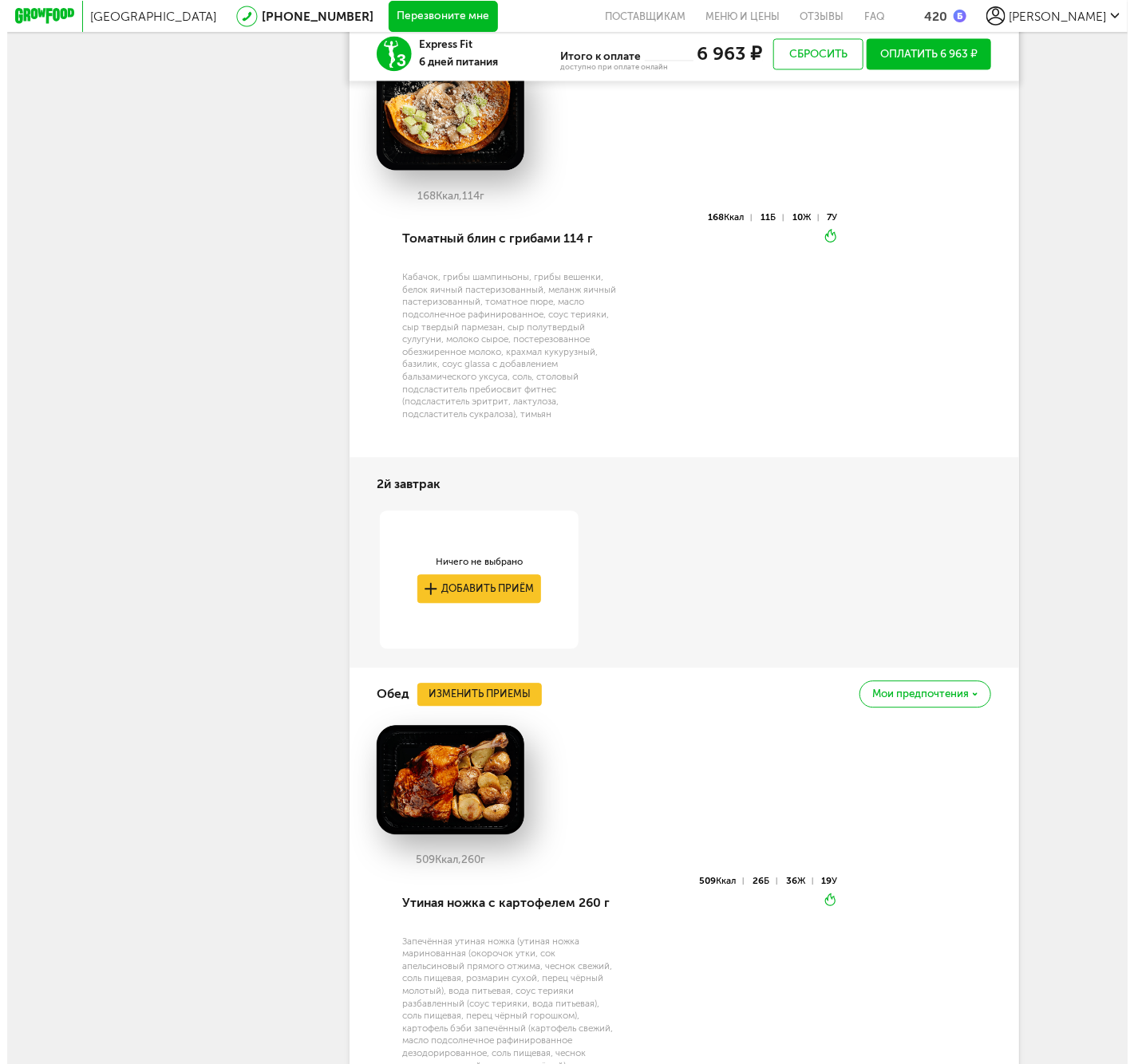
scroll to position [1059, 0]
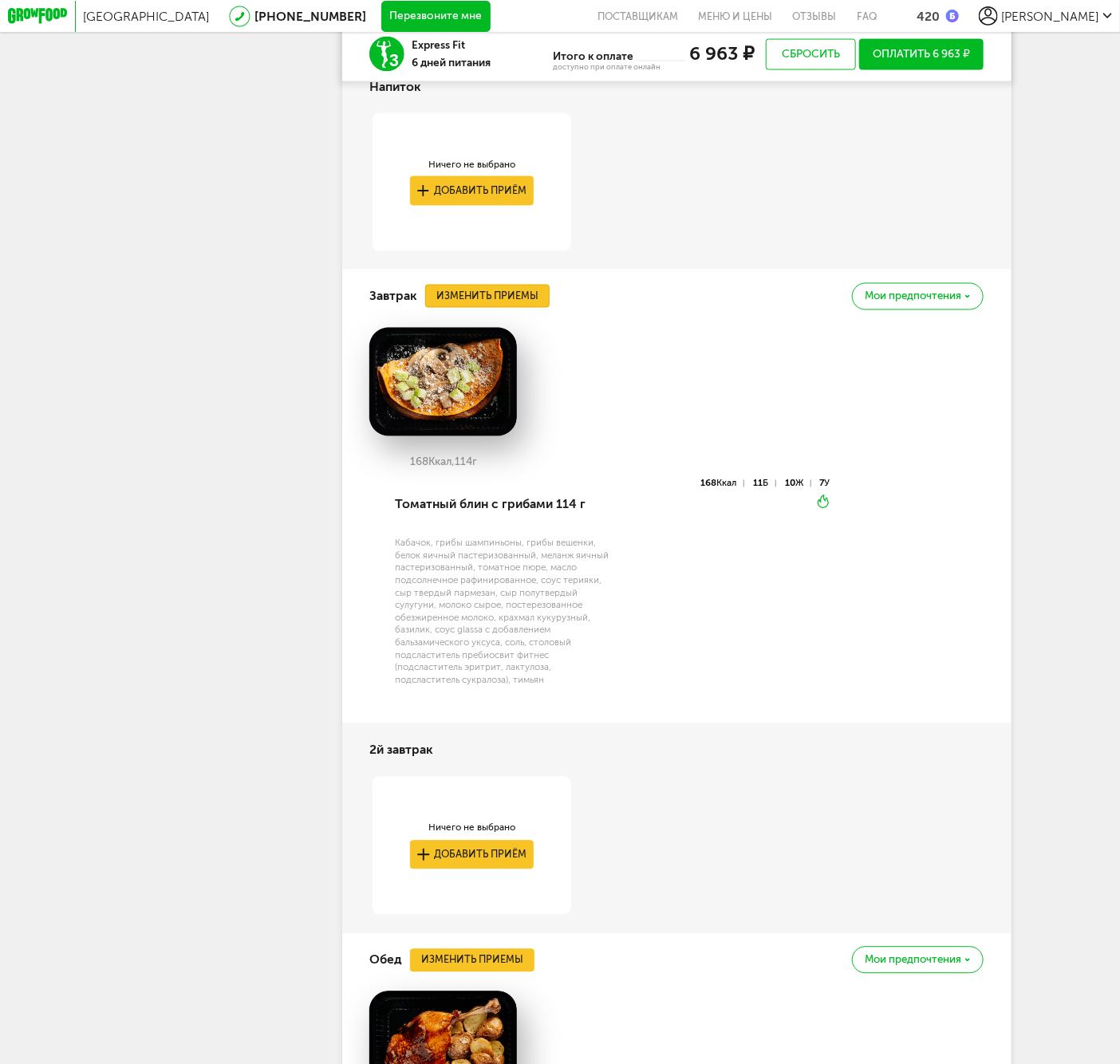
click at [517, 308] on button "Изменить приемы" at bounding box center [487, 296] width 125 height 23
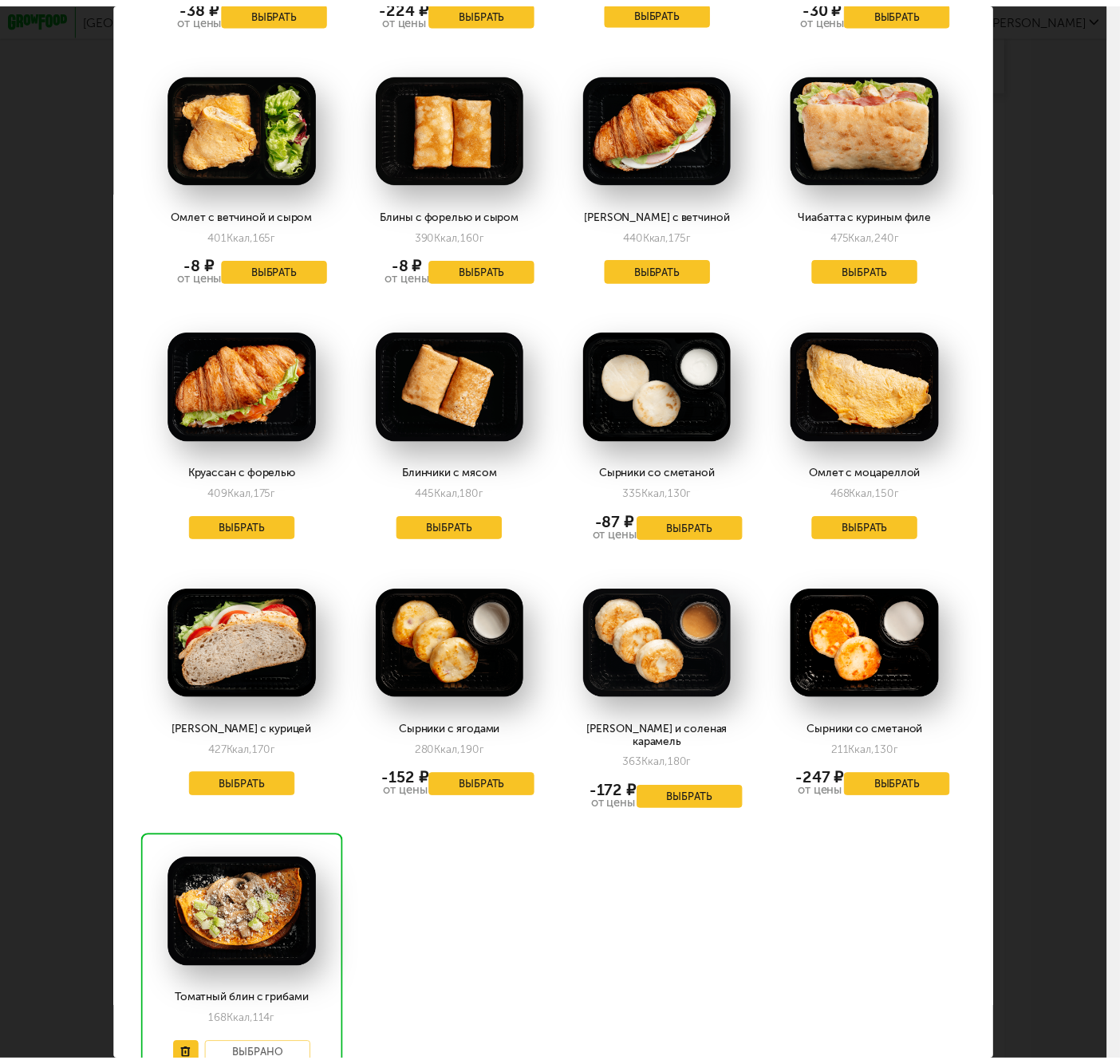
scroll to position [1957, 0]
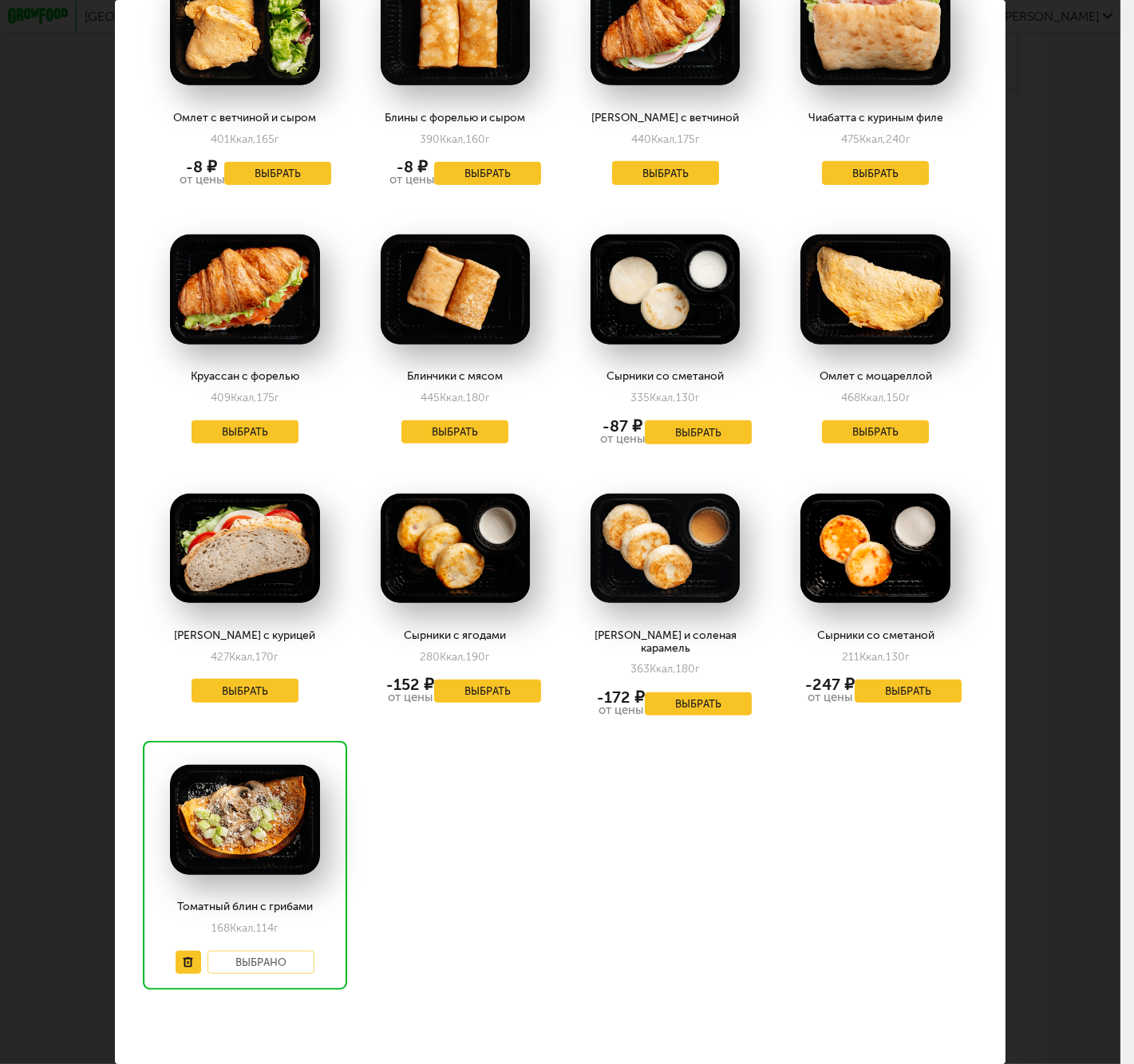
click at [185, 950] on div "Томатный блин с грибами 168 Ккал, 114 г Выбрано" at bounding box center [245, 866] width 204 height 249
click at [192, 951] on button at bounding box center [188, 963] width 27 height 24
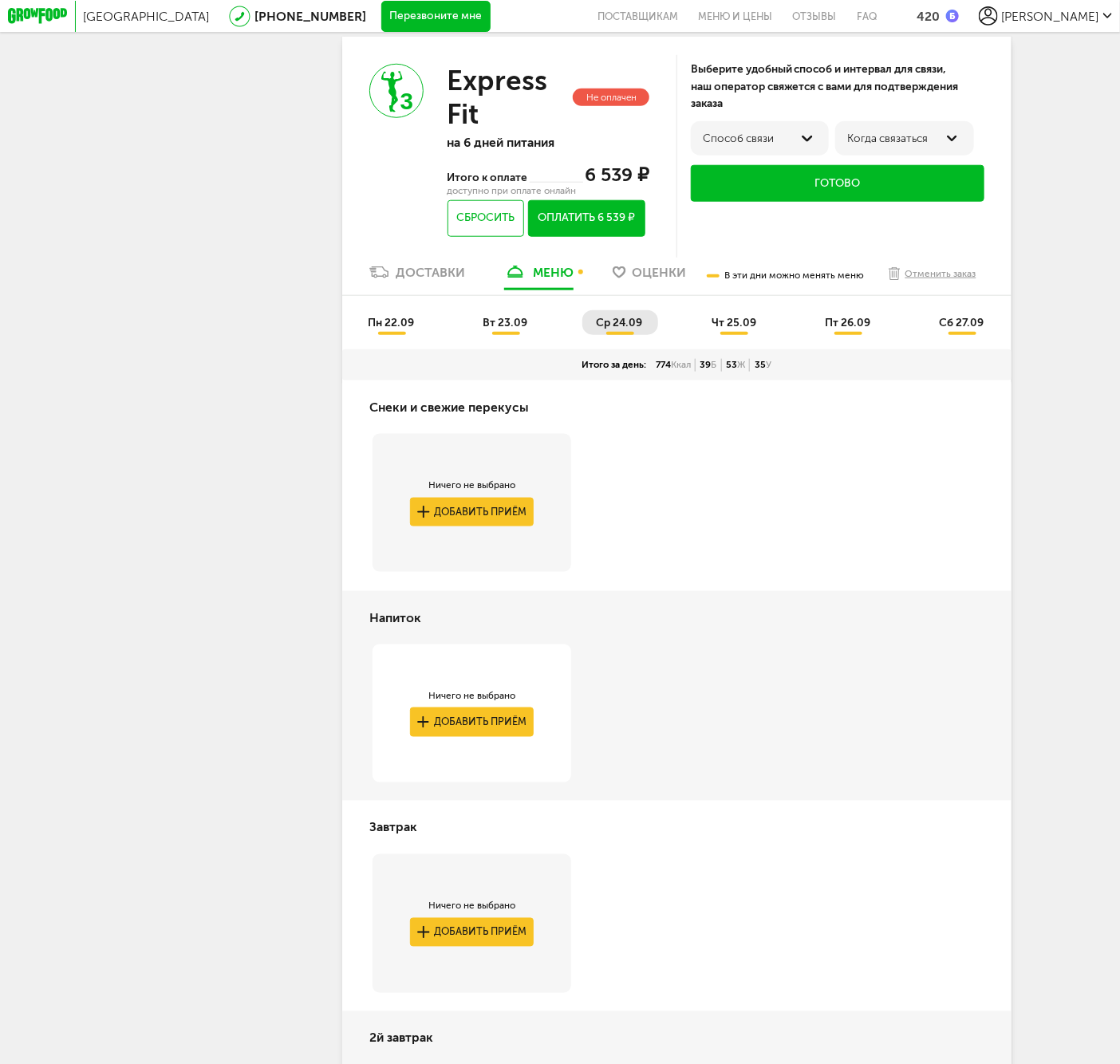
scroll to position [0, 0]
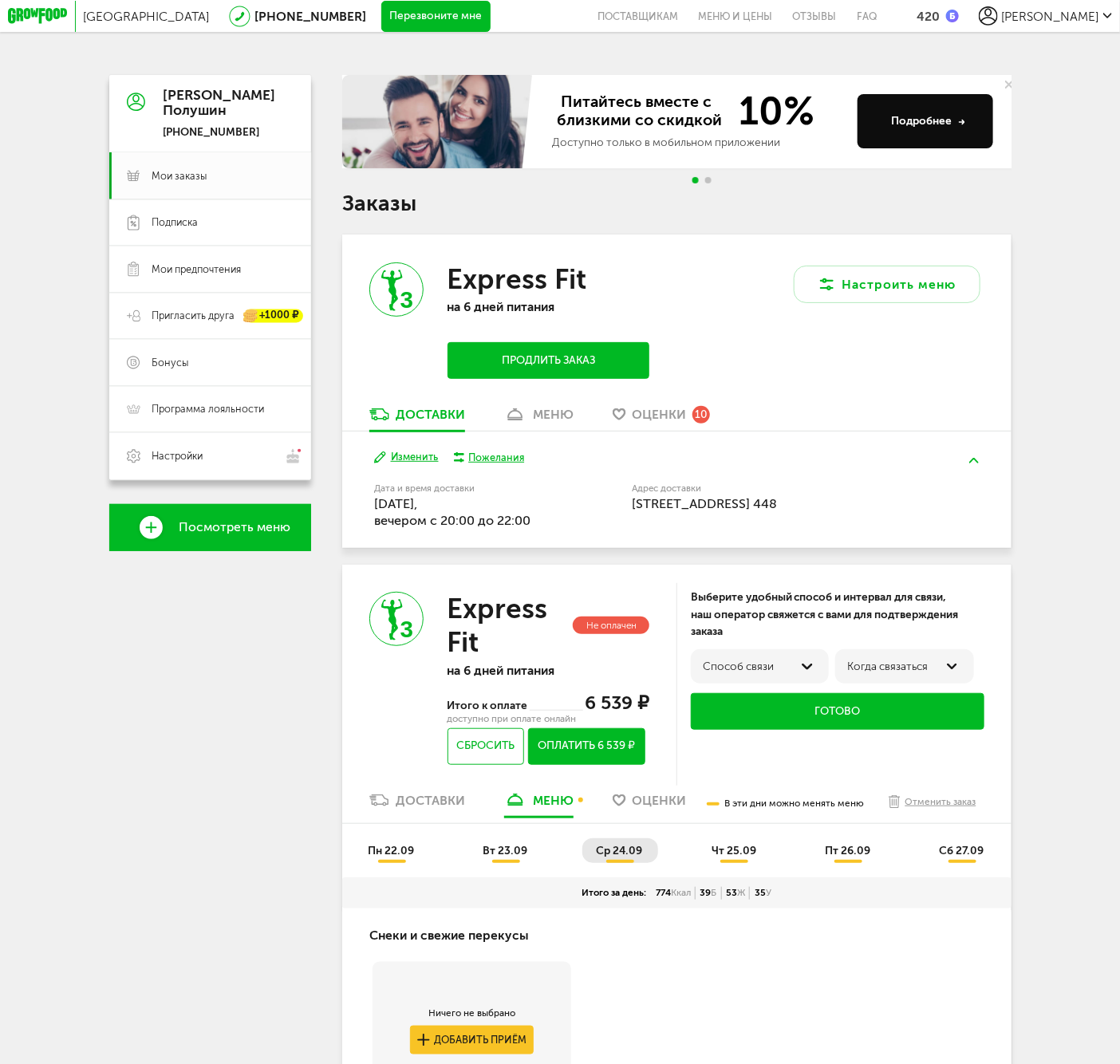
drag, startPoint x: 732, startPoint y: 857, endPoint x: 787, endPoint y: 679, distance: 186.3
click at [732, 857] on span "чт 25.09" at bounding box center [734, 851] width 44 height 14
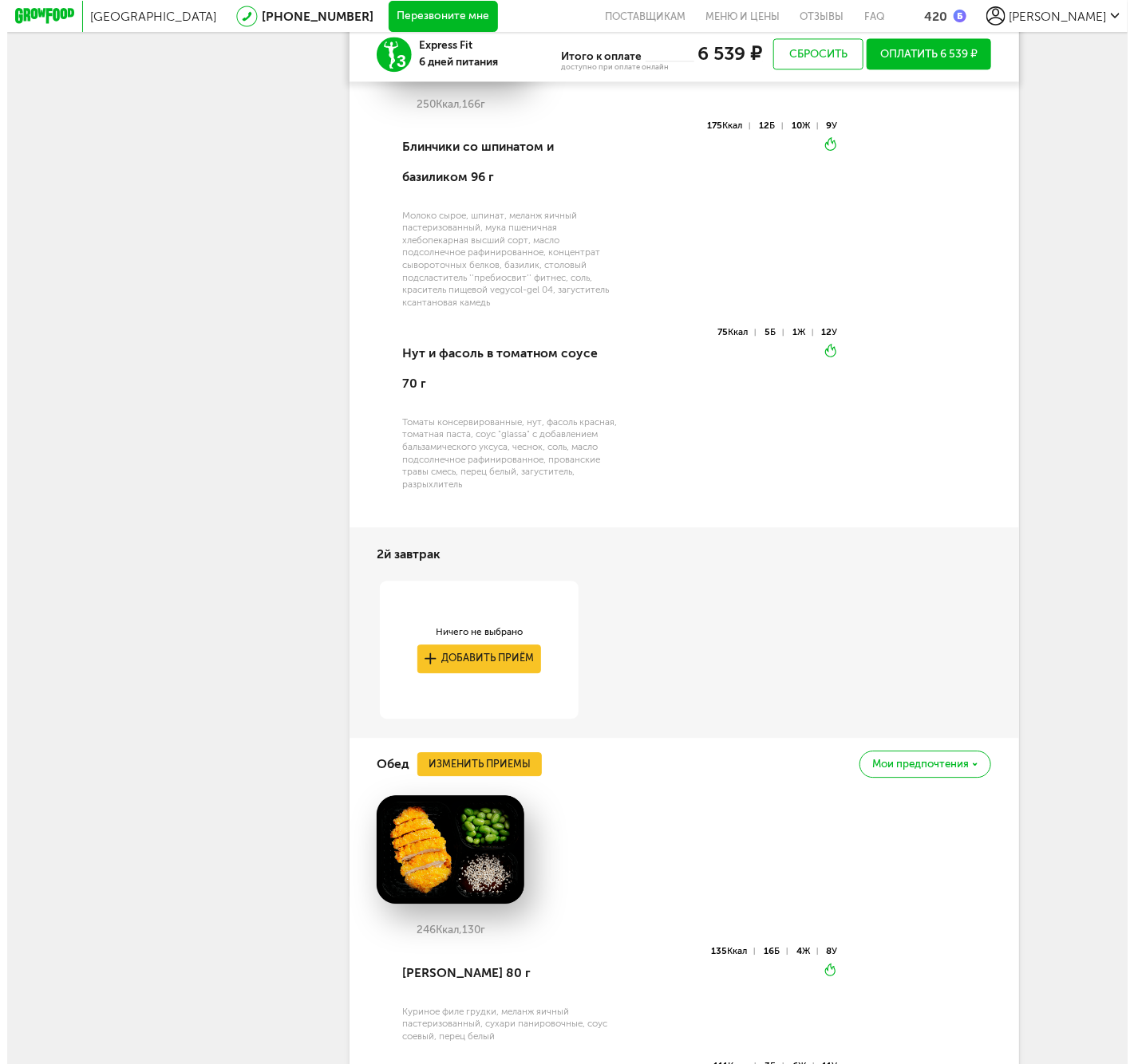
scroll to position [1773, 0]
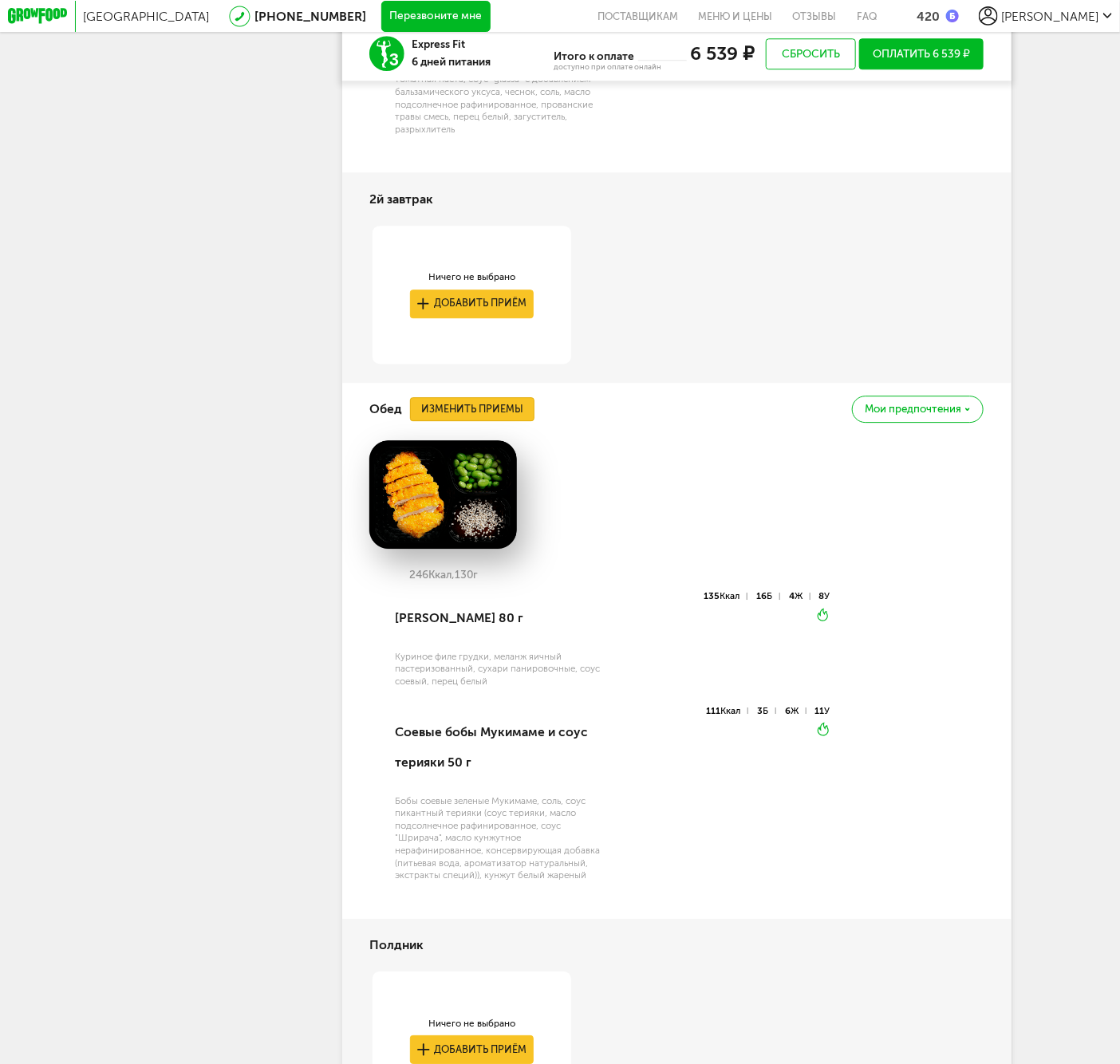
click at [459, 420] on button "Изменить приемы" at bounding box center [472, 408] width 125 height 23
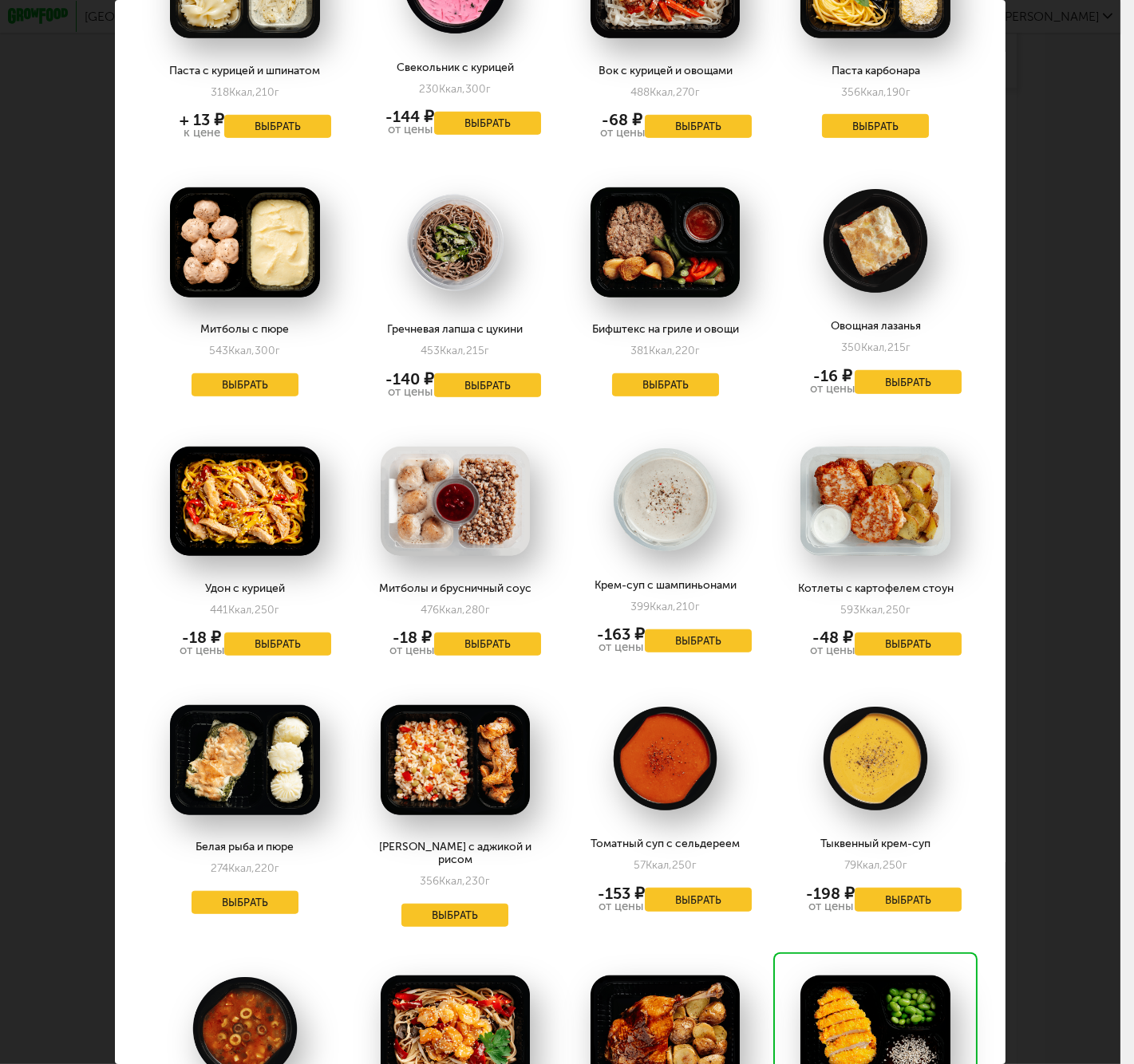
click at [1043, 684] on div "Выберите обеды на [DATE] 25.09 Курица по-тайски с птитимом 330 Ккал, 176 г Выбр…" at bounding box center [560, 532] width 1120 height 1064
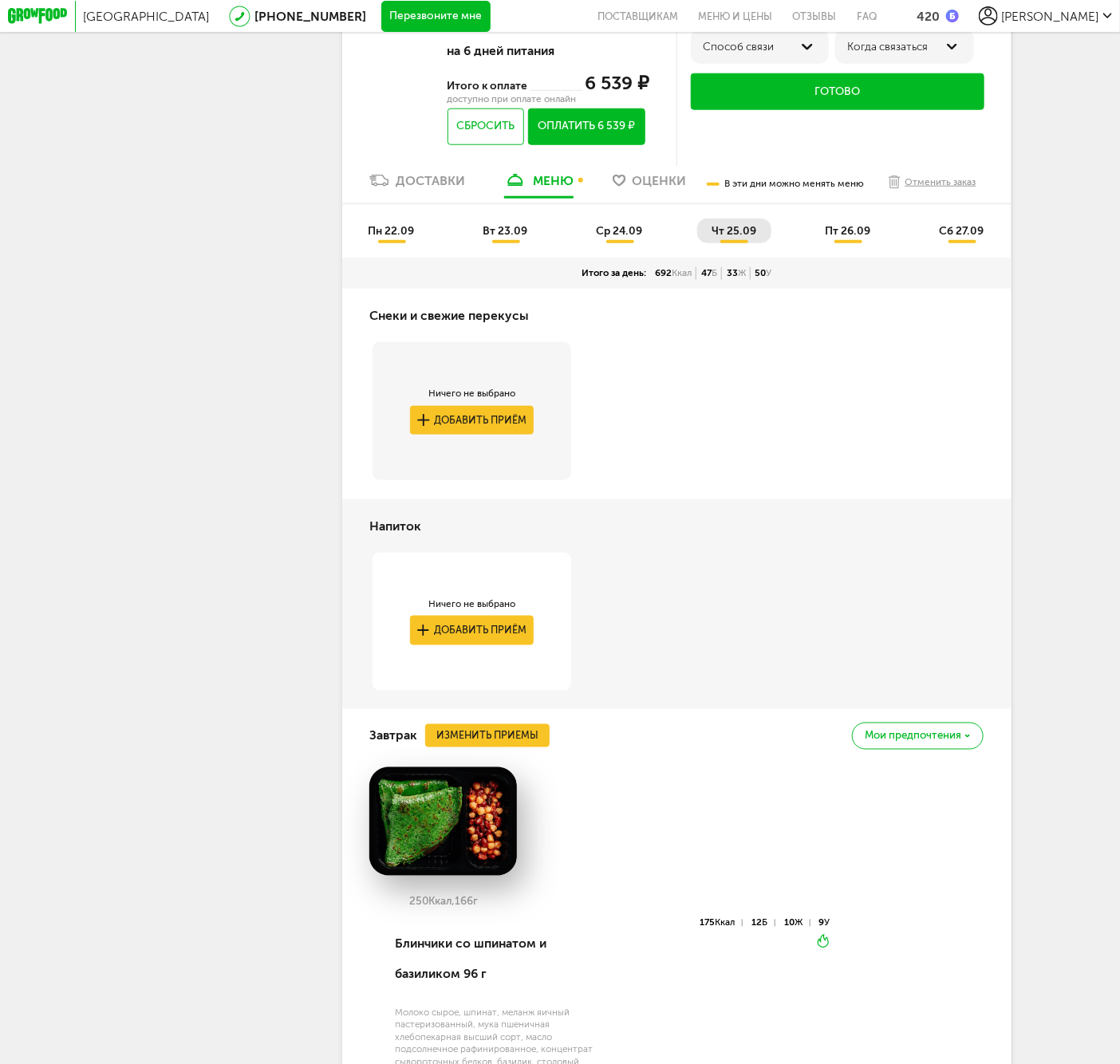
scroll to position [177, 0]
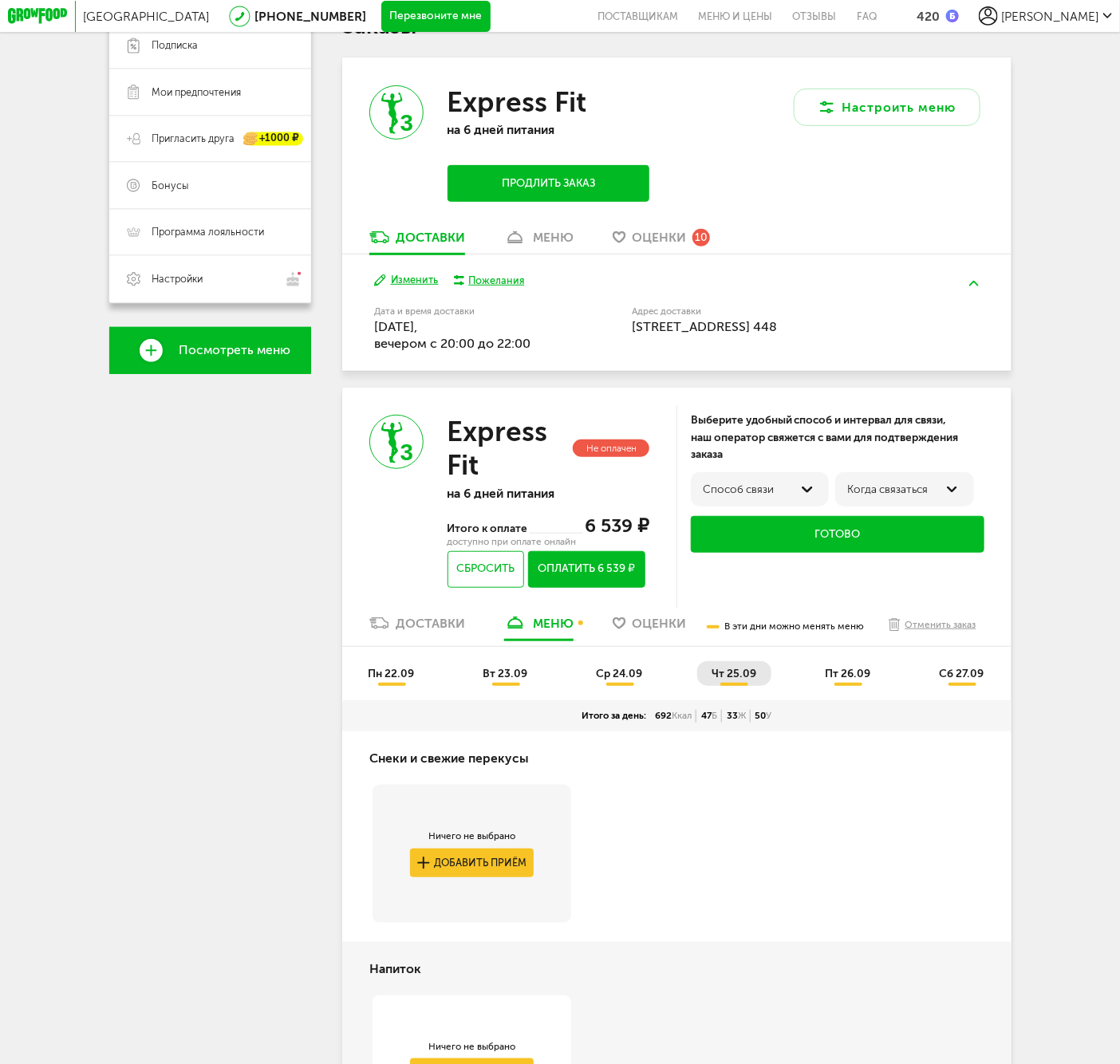
click at [852, 674] on li "пт 26.09" at bounding box center [849, 673] width 75 height 25
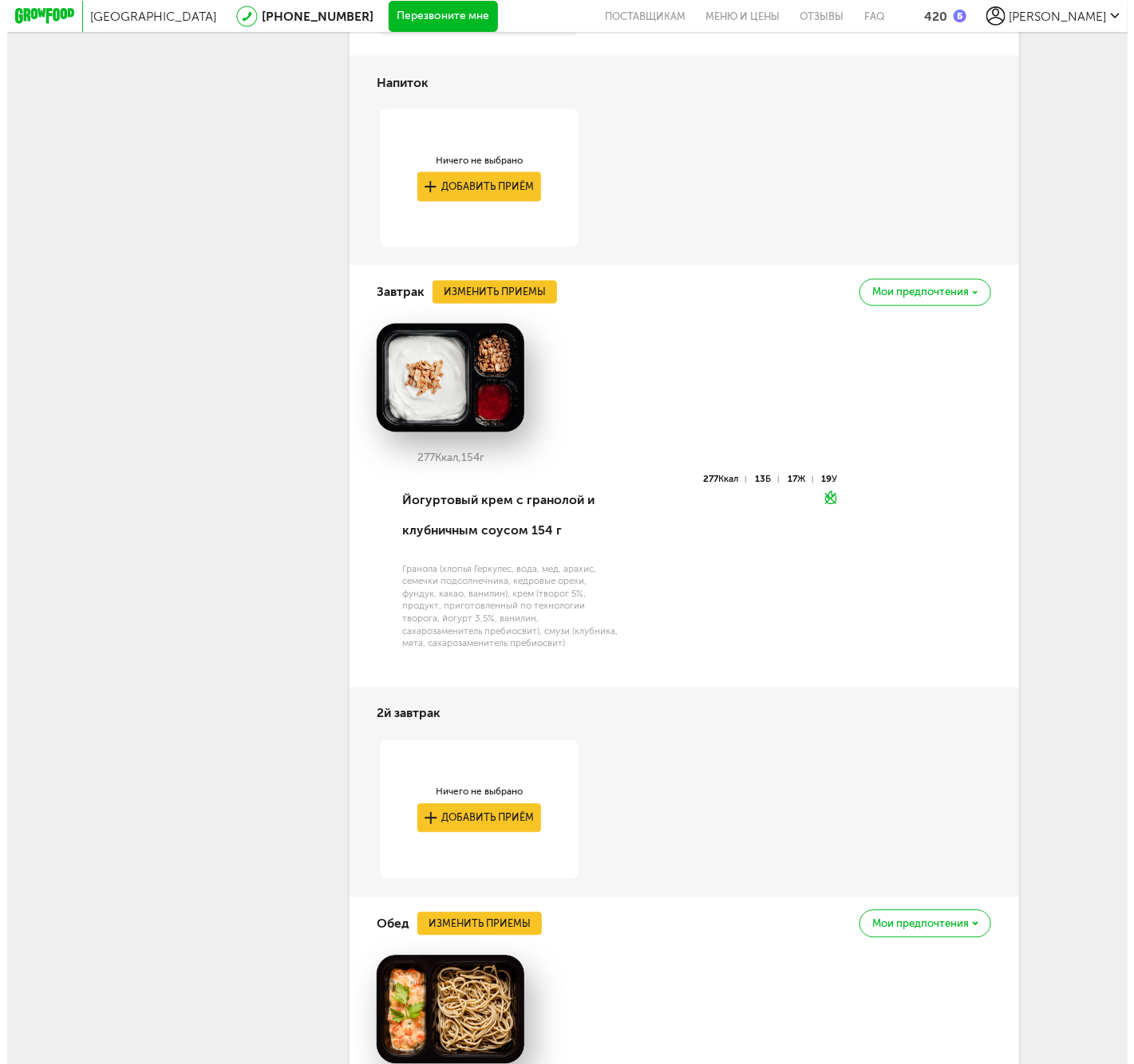
scroll to position [1240, 0]
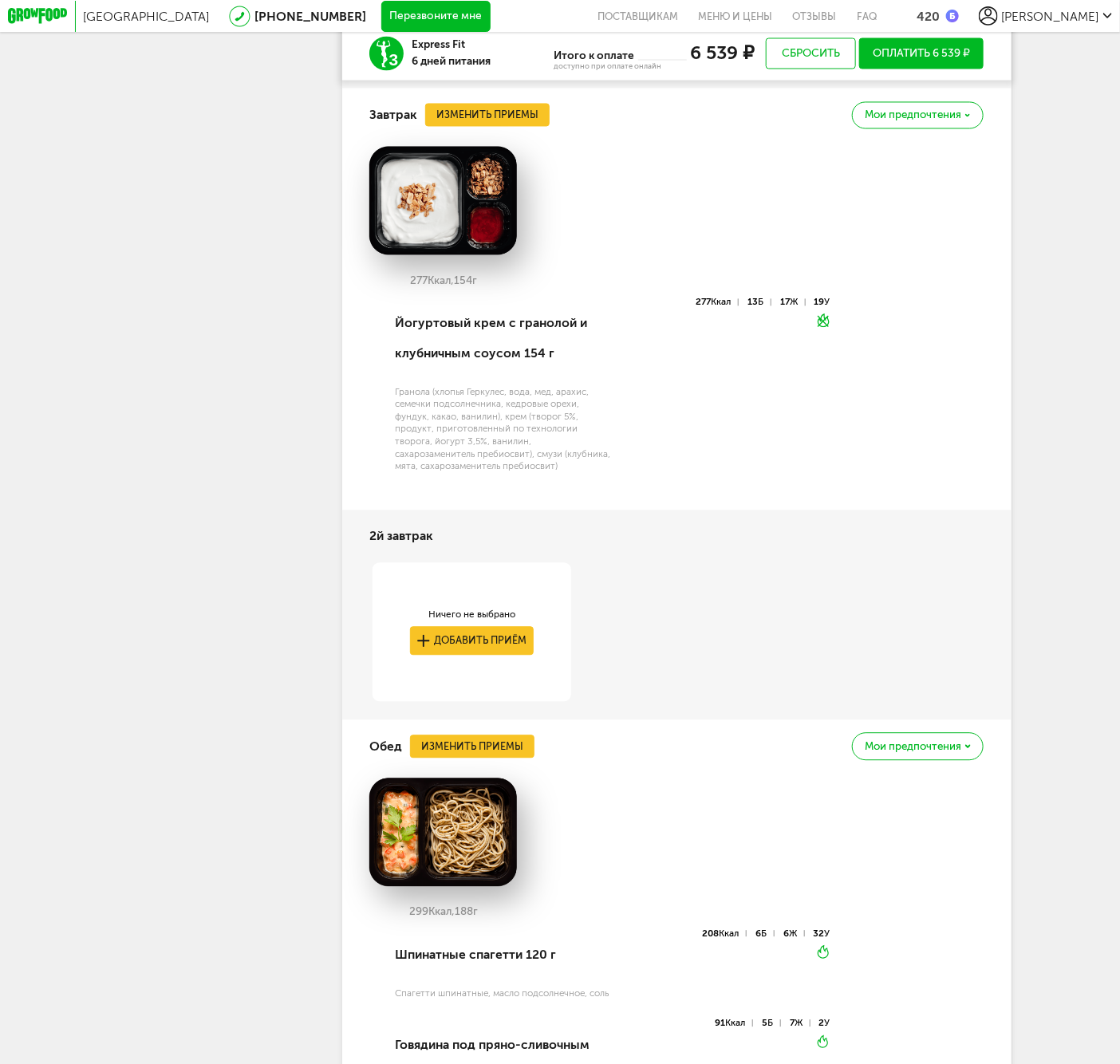
click at [495, 750] on div "Обед Изменить приемы [PERSON_NAME] предпочтения" at bounding box center [676, 747] width 614 height 54
click at [499, 759] on button "Изменить приемы" at bounding box center [472, 747] width 125 height 23
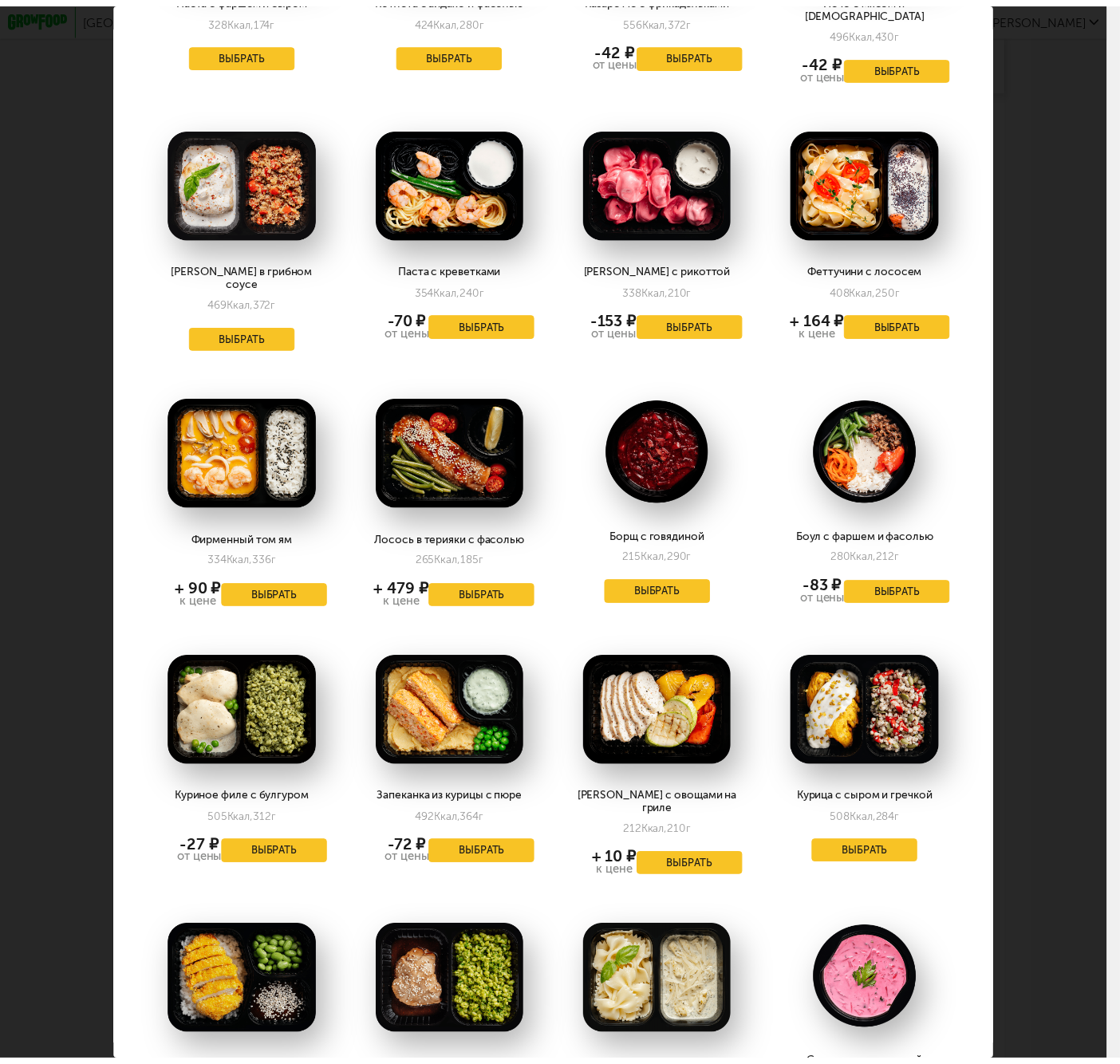
scroll to position [1152, 0]
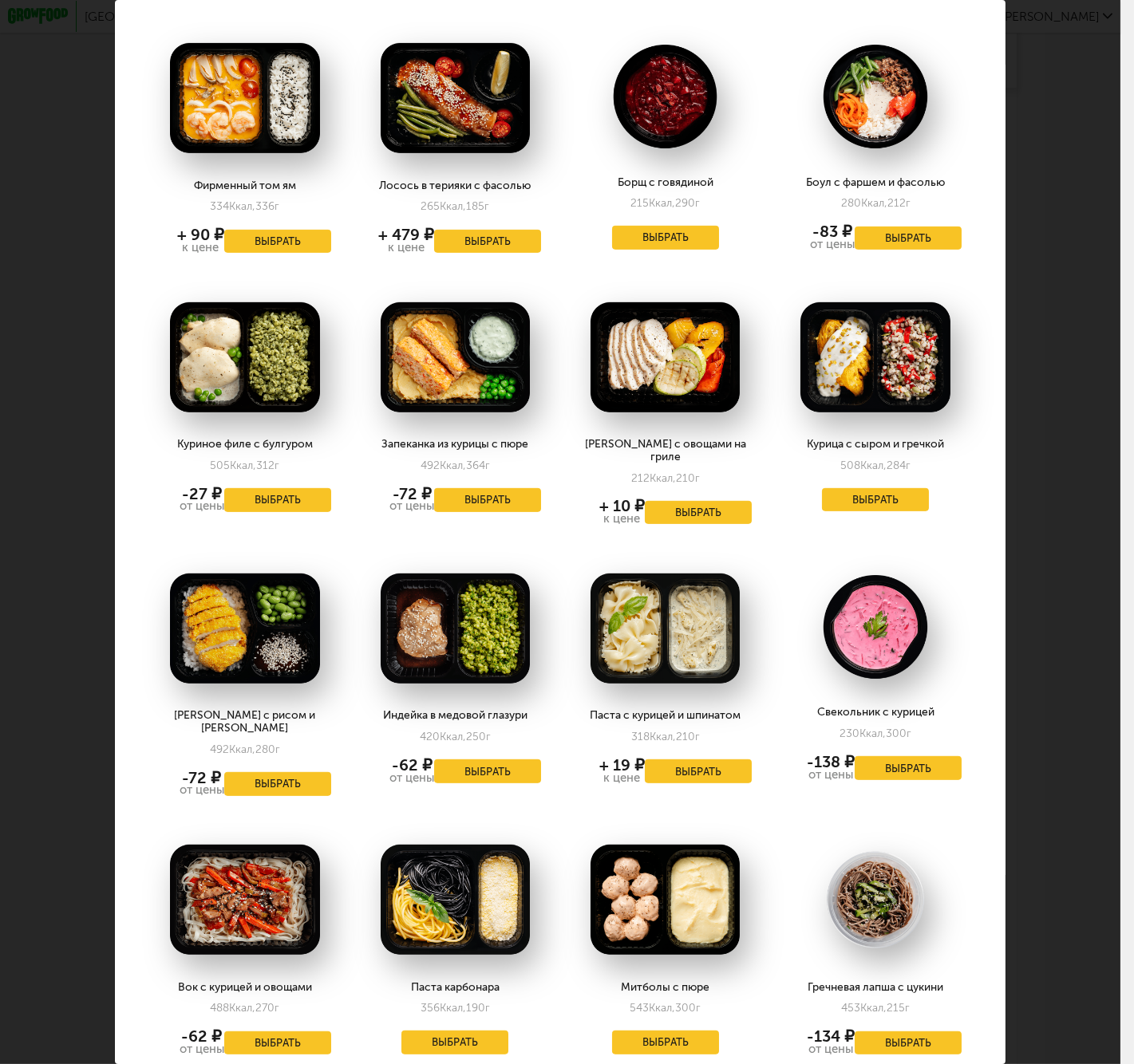
click at [1075, 804] on div "Выберите обеды на [DATE] 26.09 Гороховый суп с курицей 166 Ккал, 330 г + 11 ₽ к…" at bounding box center [560, 532] width 1120 height 1064
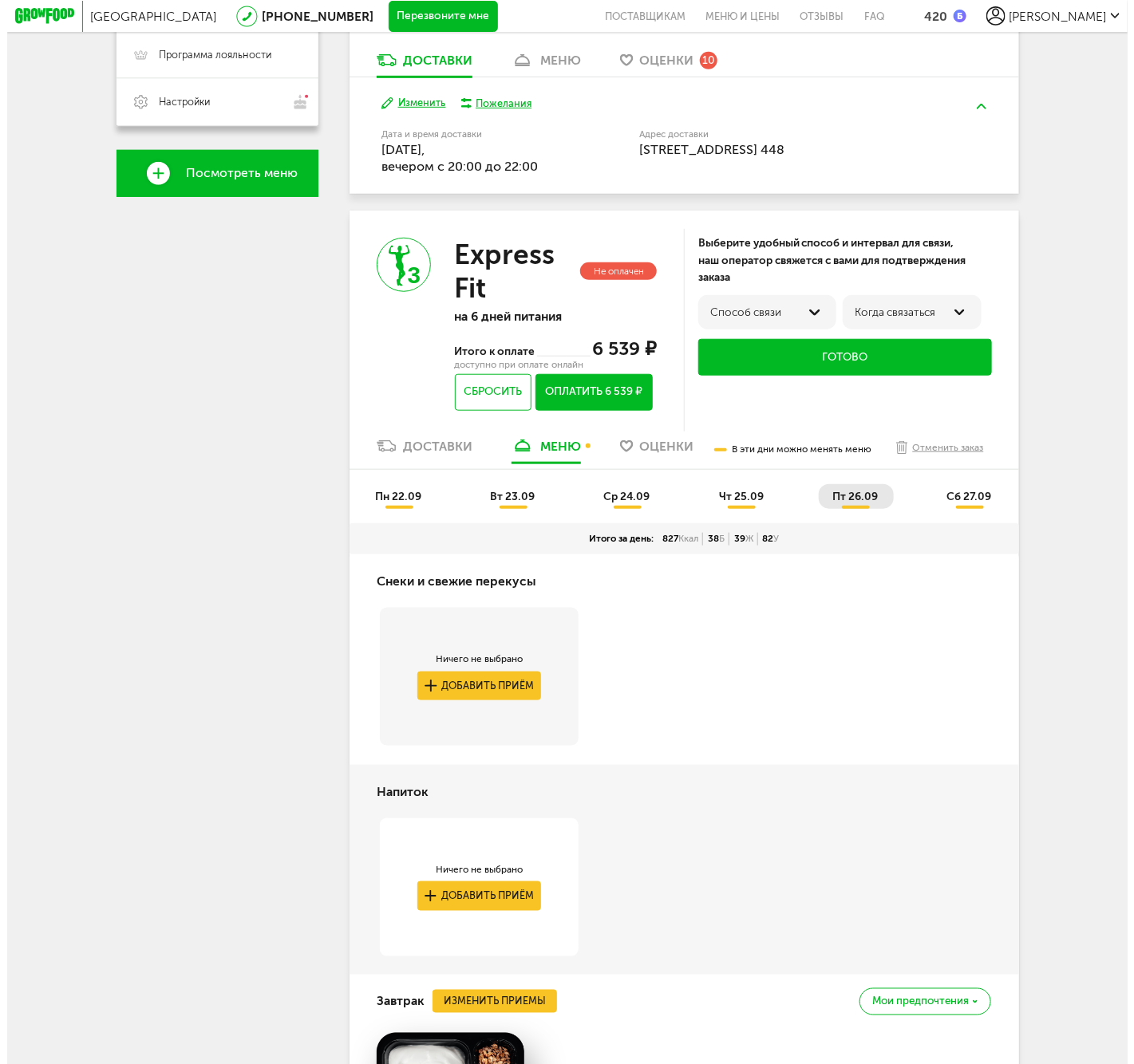
scroll to position [708, 0]
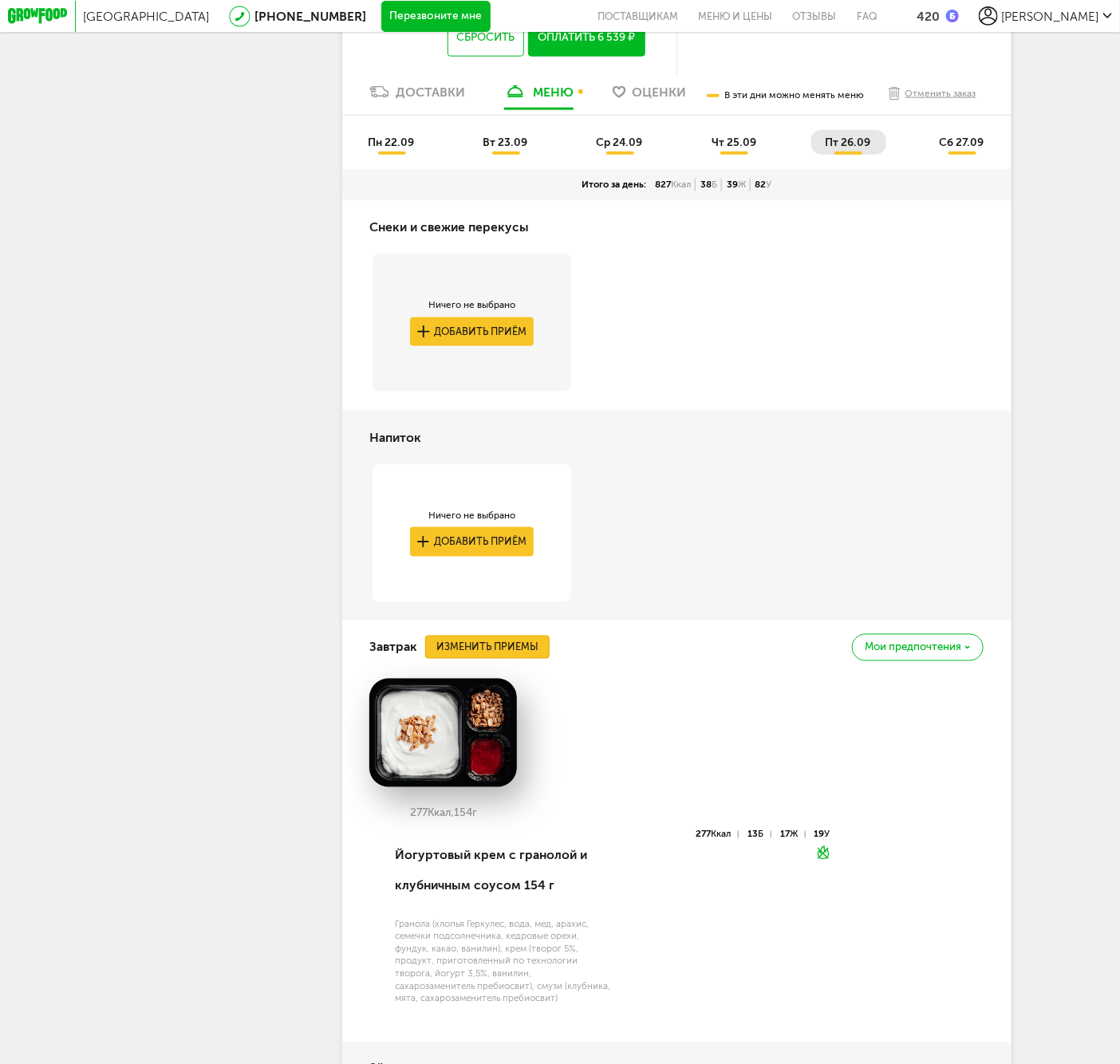
click at [530, 659] on button "Изменить приемы" at bounding box center [487, 647] width 125 height 23
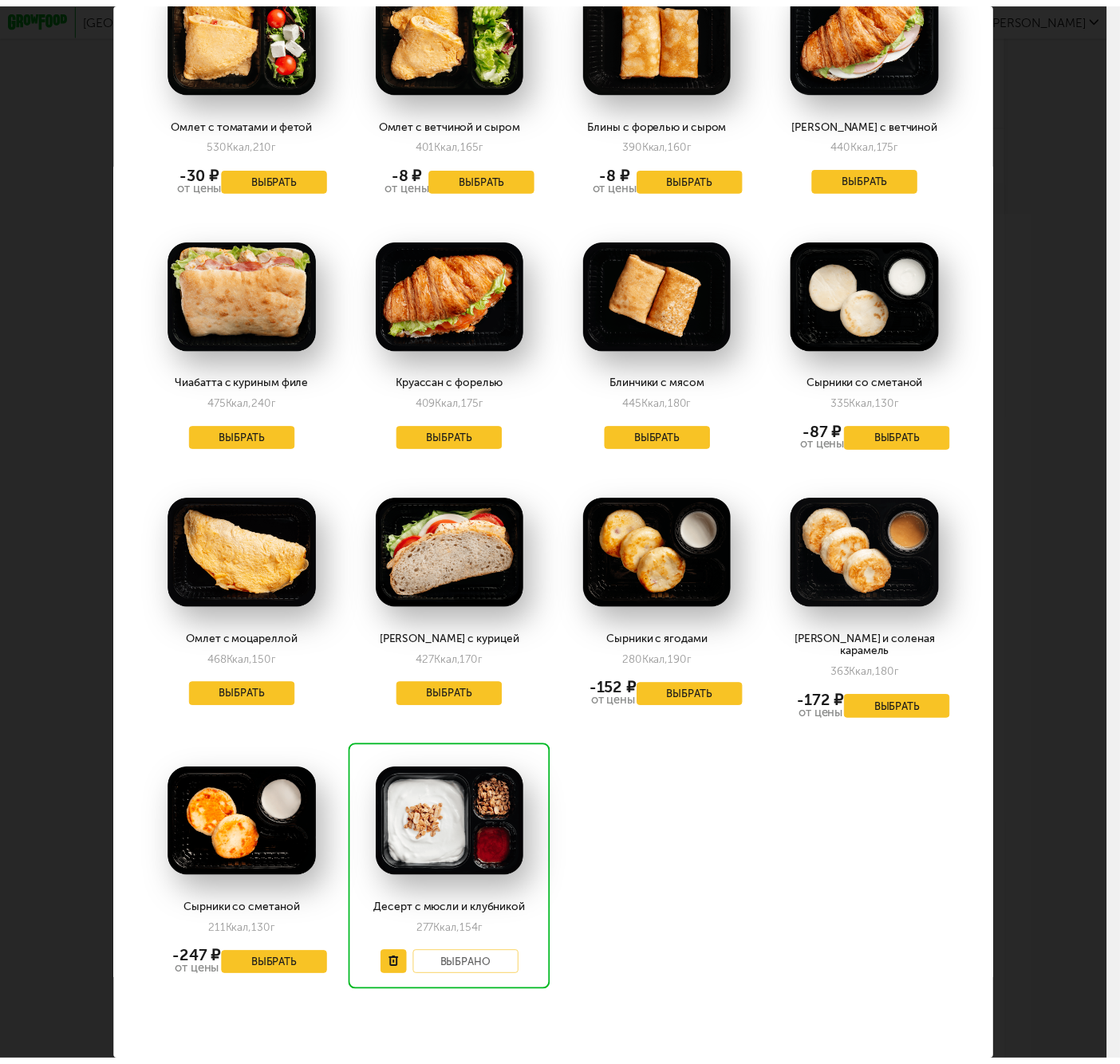
scroll to position [1699, 0]
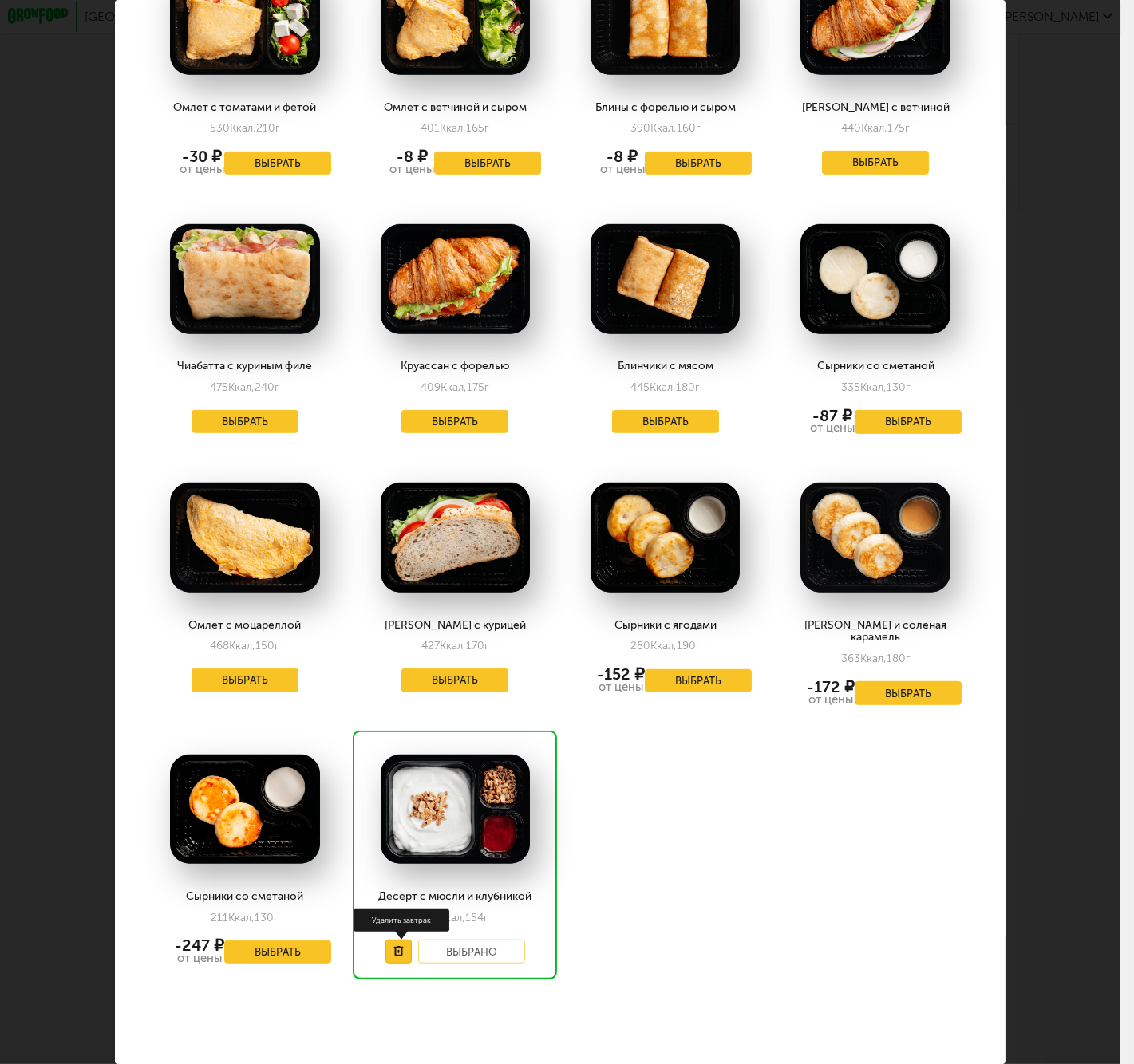
click at [388, 940] on button at bounding box center [398, 952] width 27 height 24
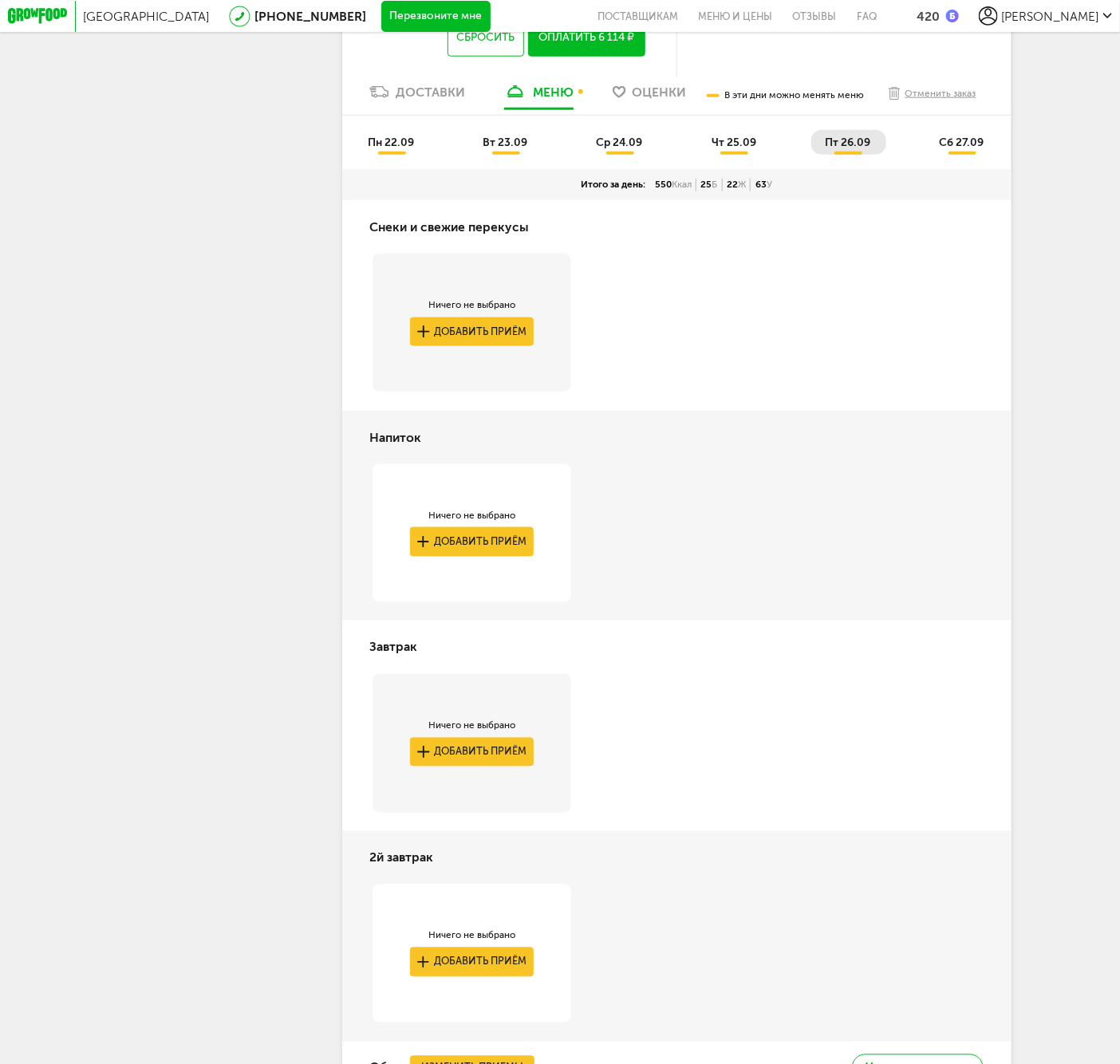
click at [744, 674] on div "Завтрак" at bounding box center [676, 647] width 614 height 54
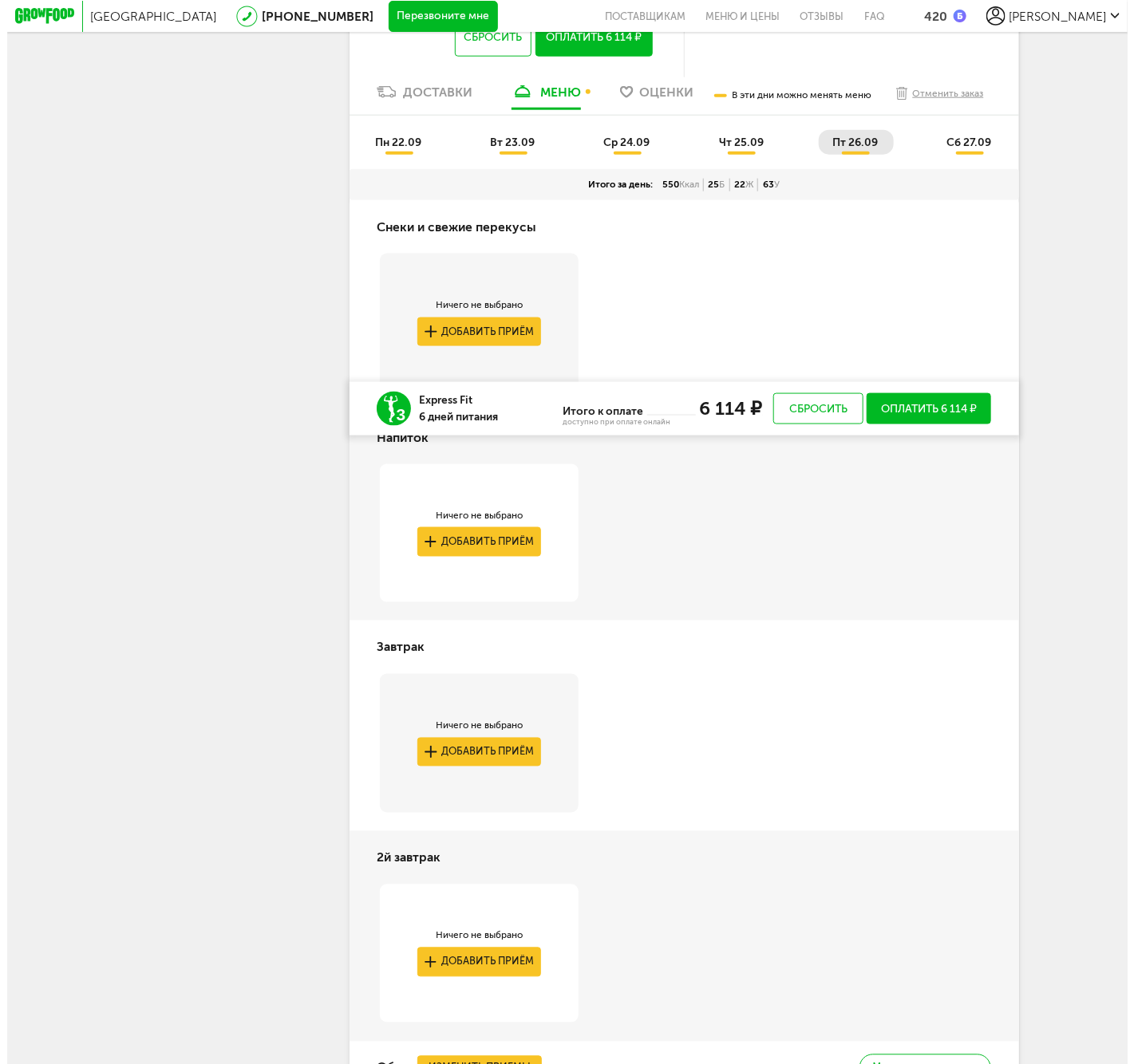
scroll to position [1240, 0]
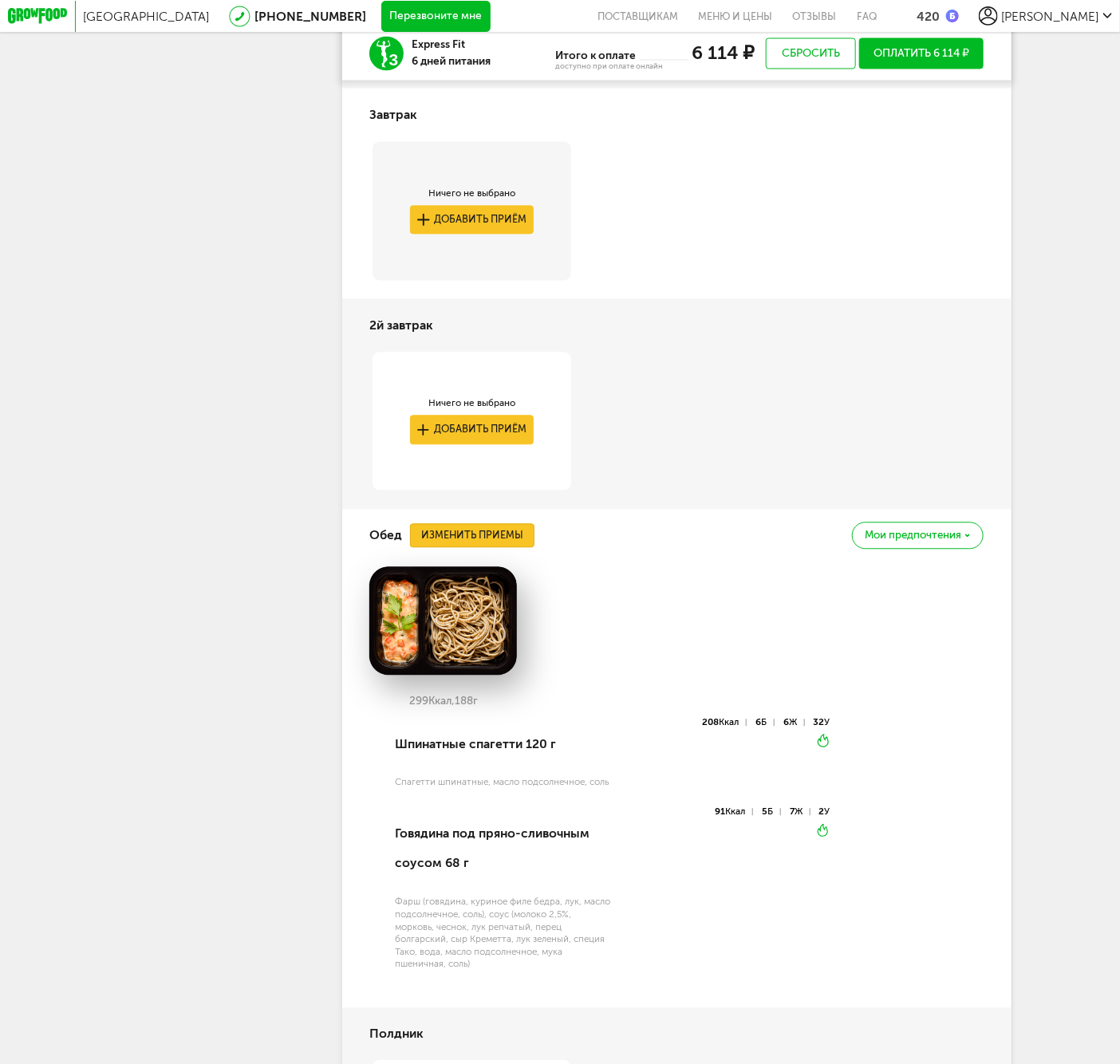
click at [506, 548] on button "Изменить приемы" at bounding box center [472, 536] width 125 height 23
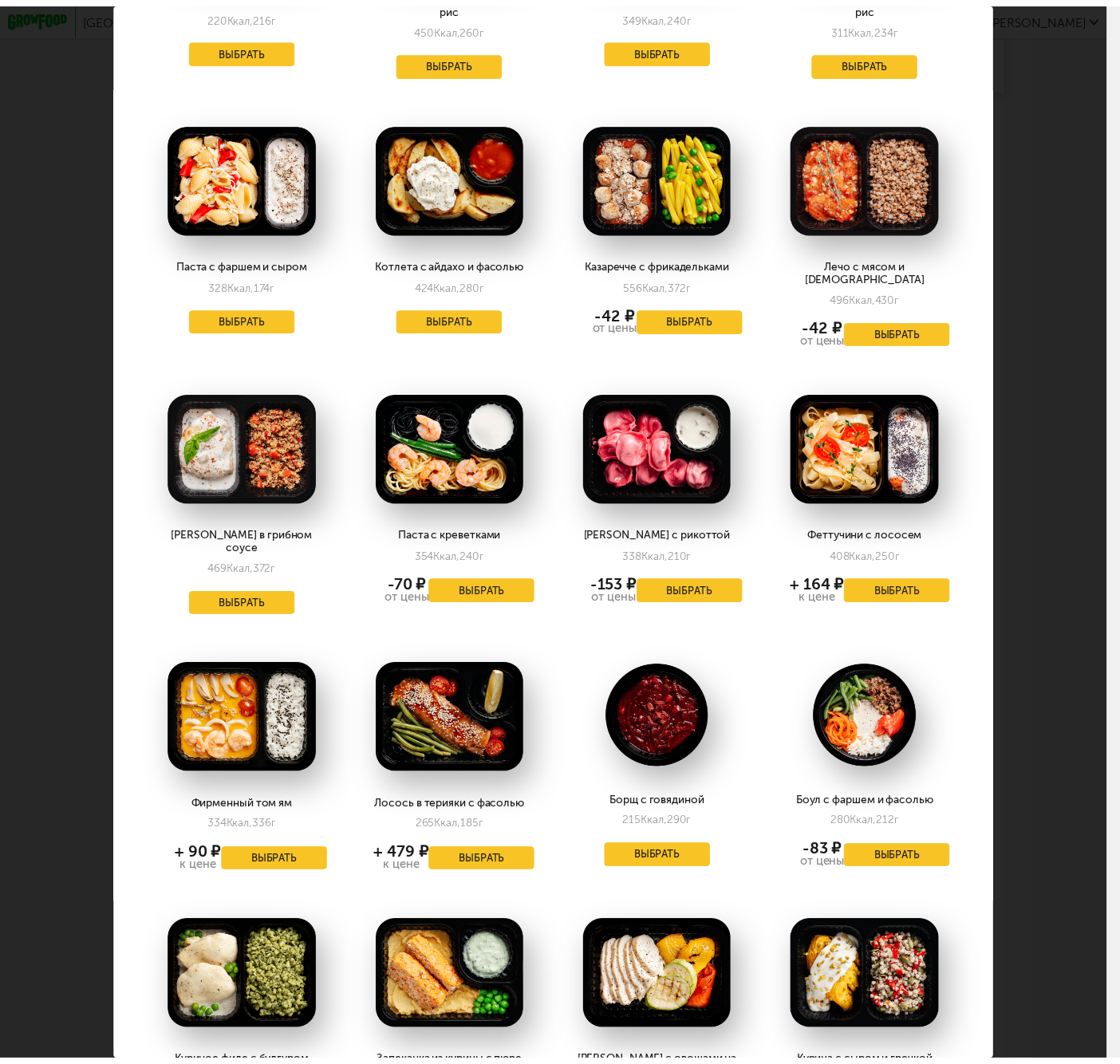
scroll to position [1064, 0]
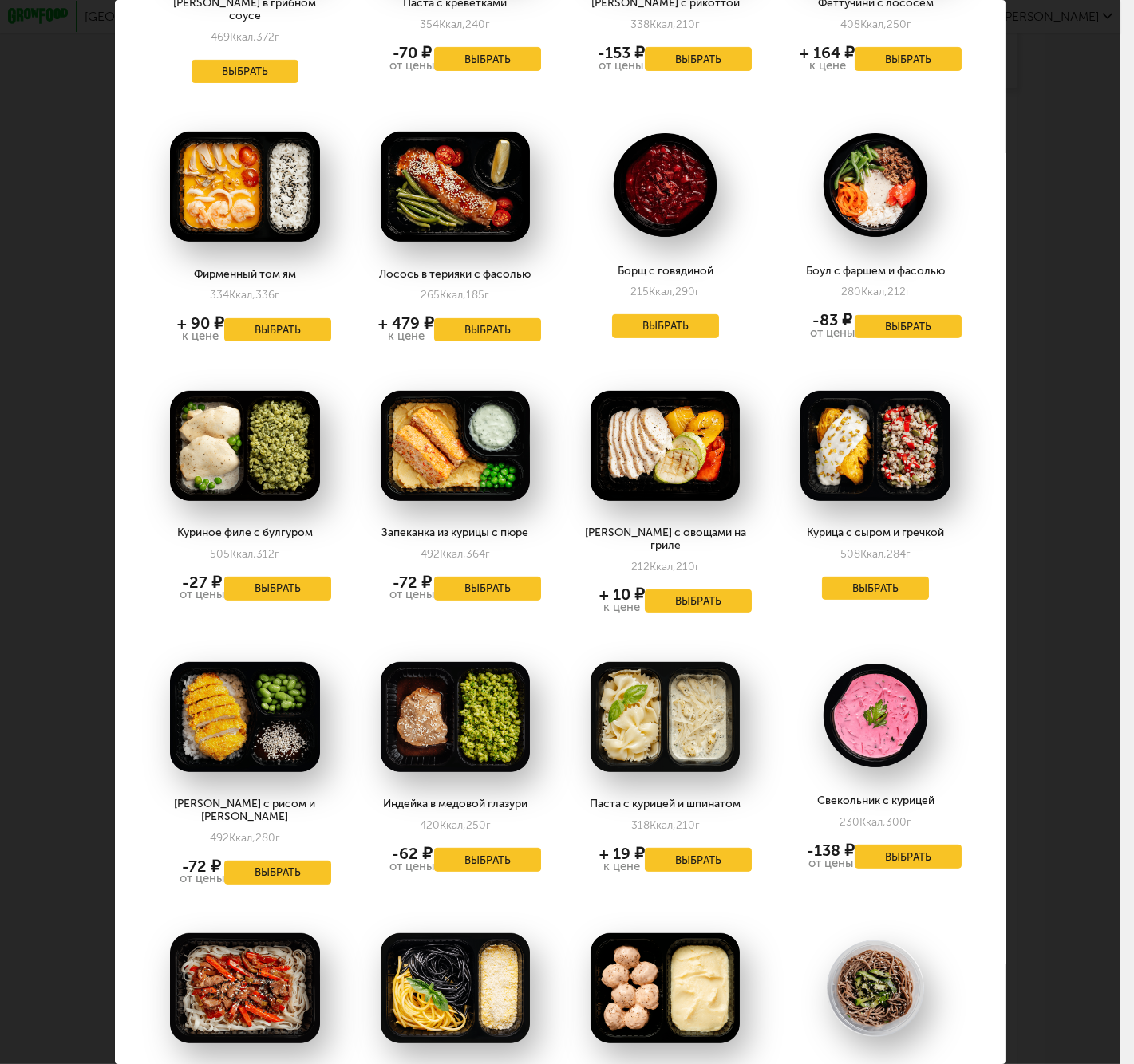
click at [1057, 671] on div "Выберите обеды на [DATE] 26.09 Гороховый суп с курицей 166 Ккал, 330 г + 11 ₽ к…" at bounding box center [560, 532] width 1120 height 1064
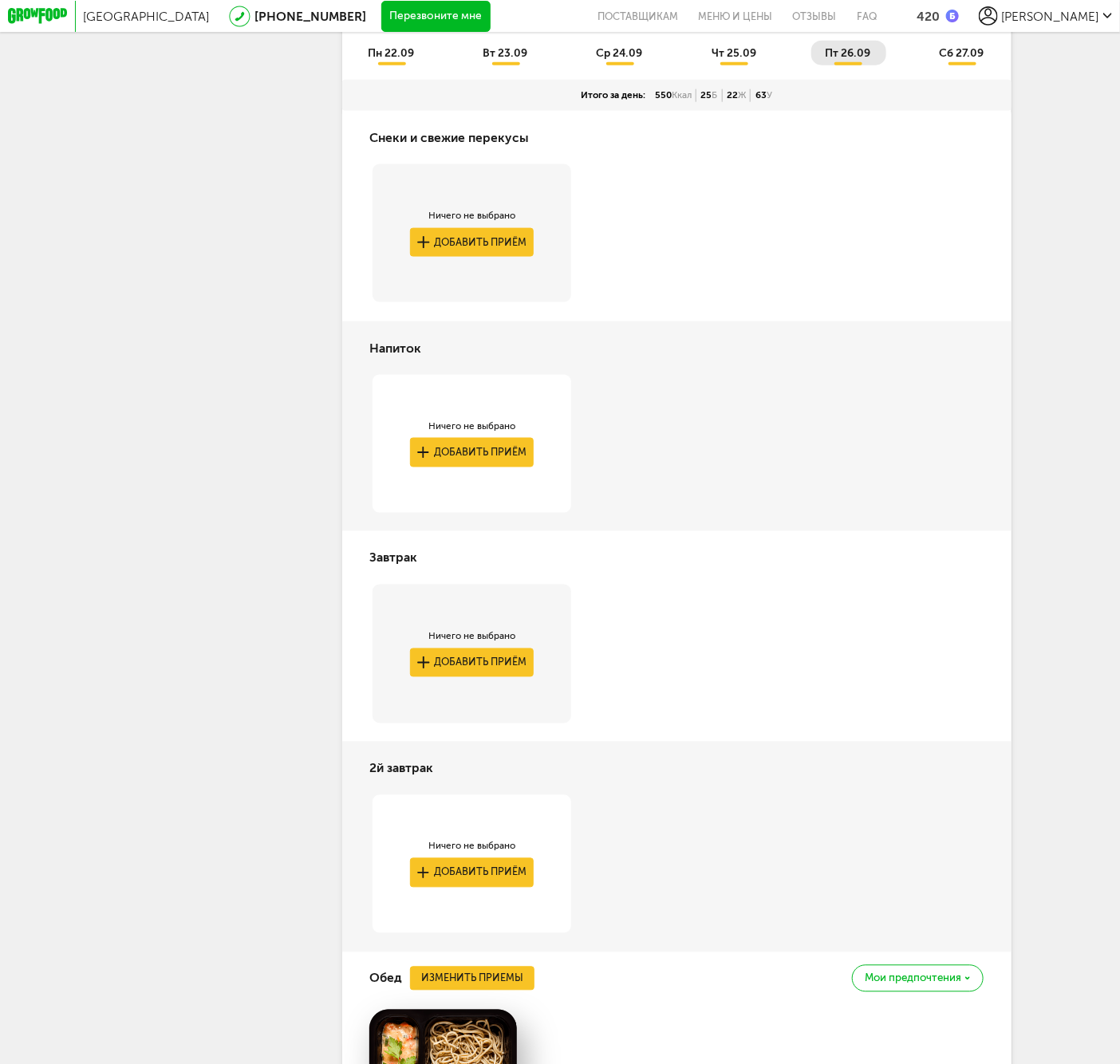
scroll to position [442, 0]
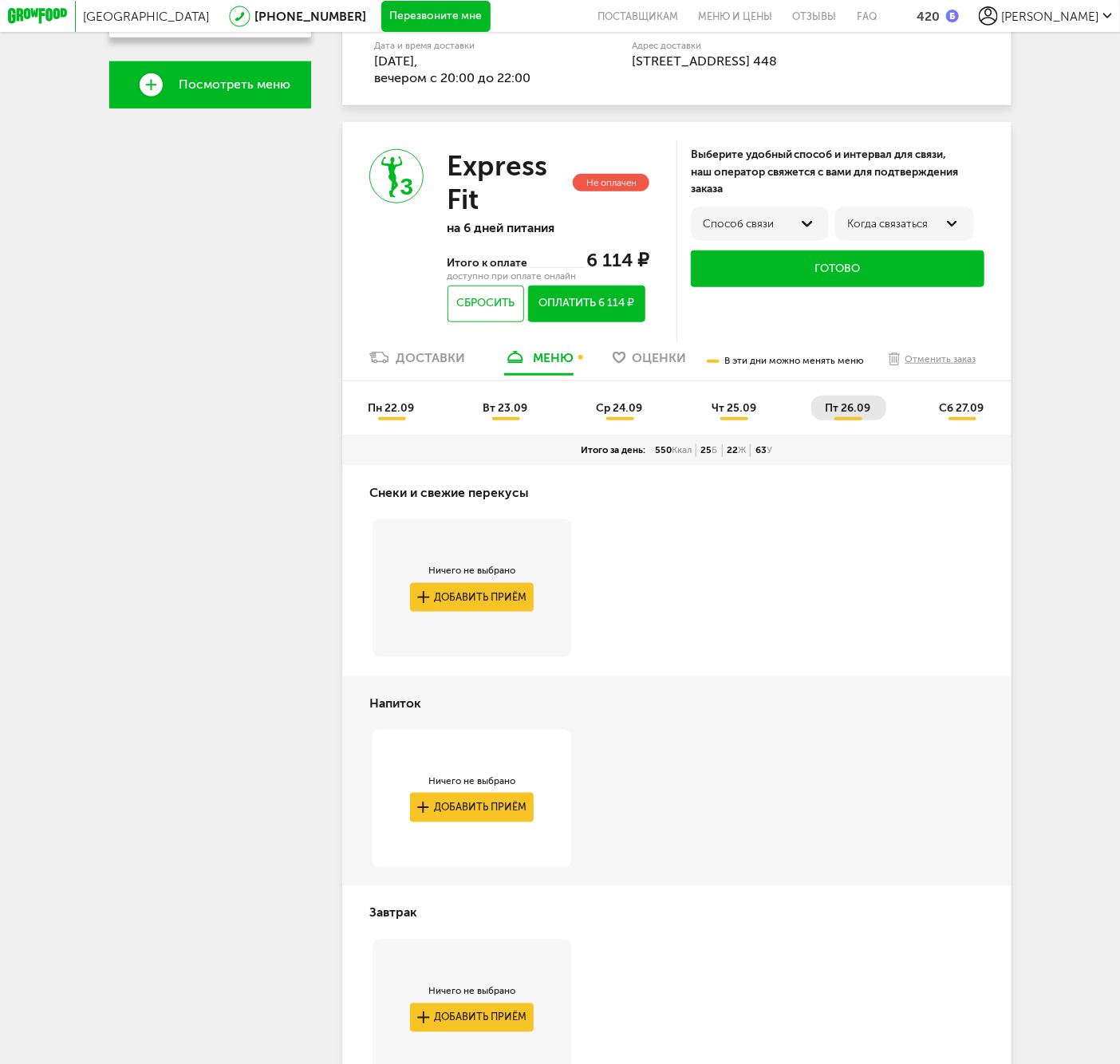
click at [958, 431] on ul "пн 22.09 вт 23.09 ср 24.09 чт 25.09 пт 26.09 сб 27.09" at bounding box center [677, 415] width 645 height 39
click at [957, 420] on li "сб 27.09" at bounding box center [962, 407] width 74 height 25
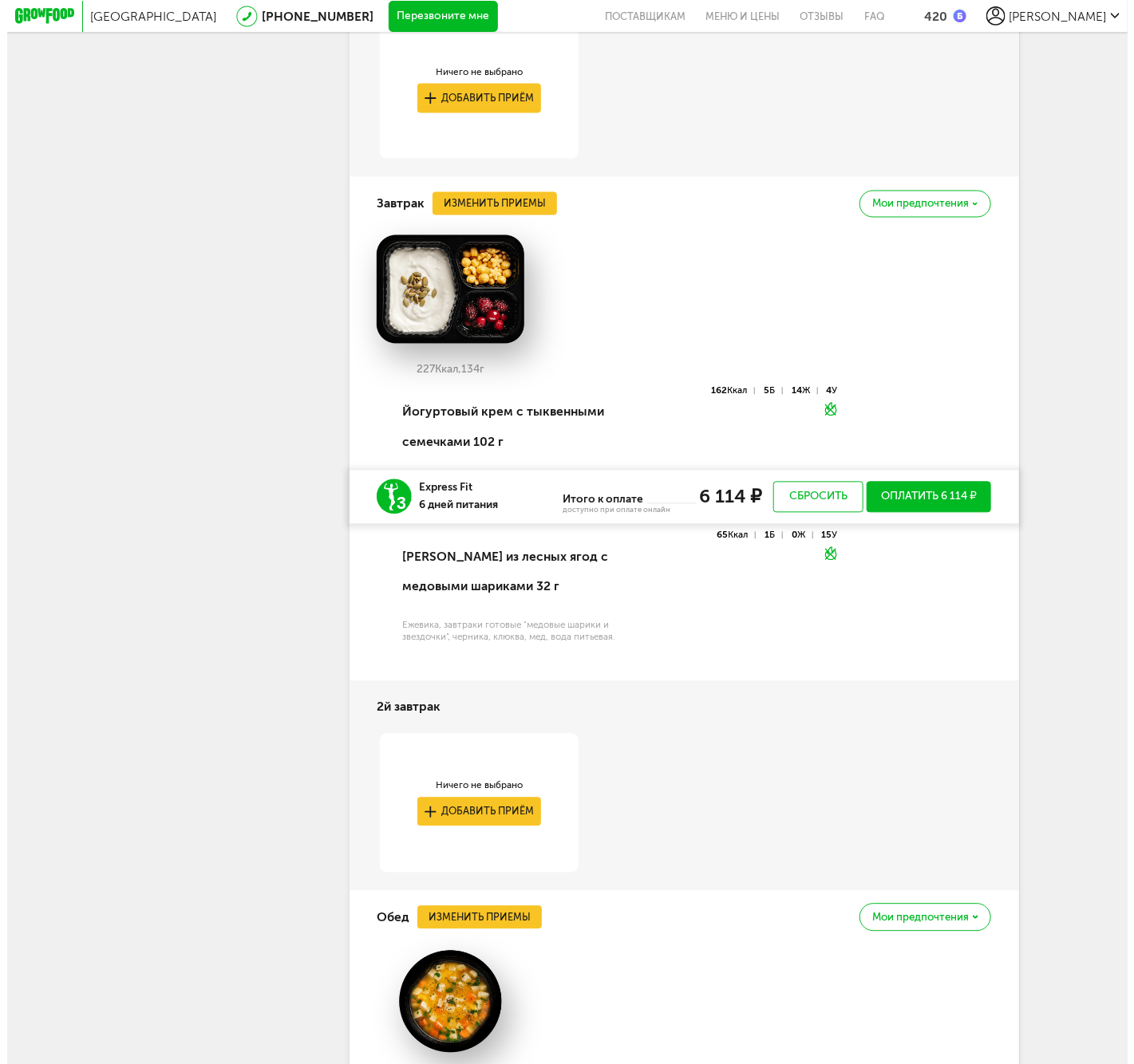
scroll to position [1596, 0]
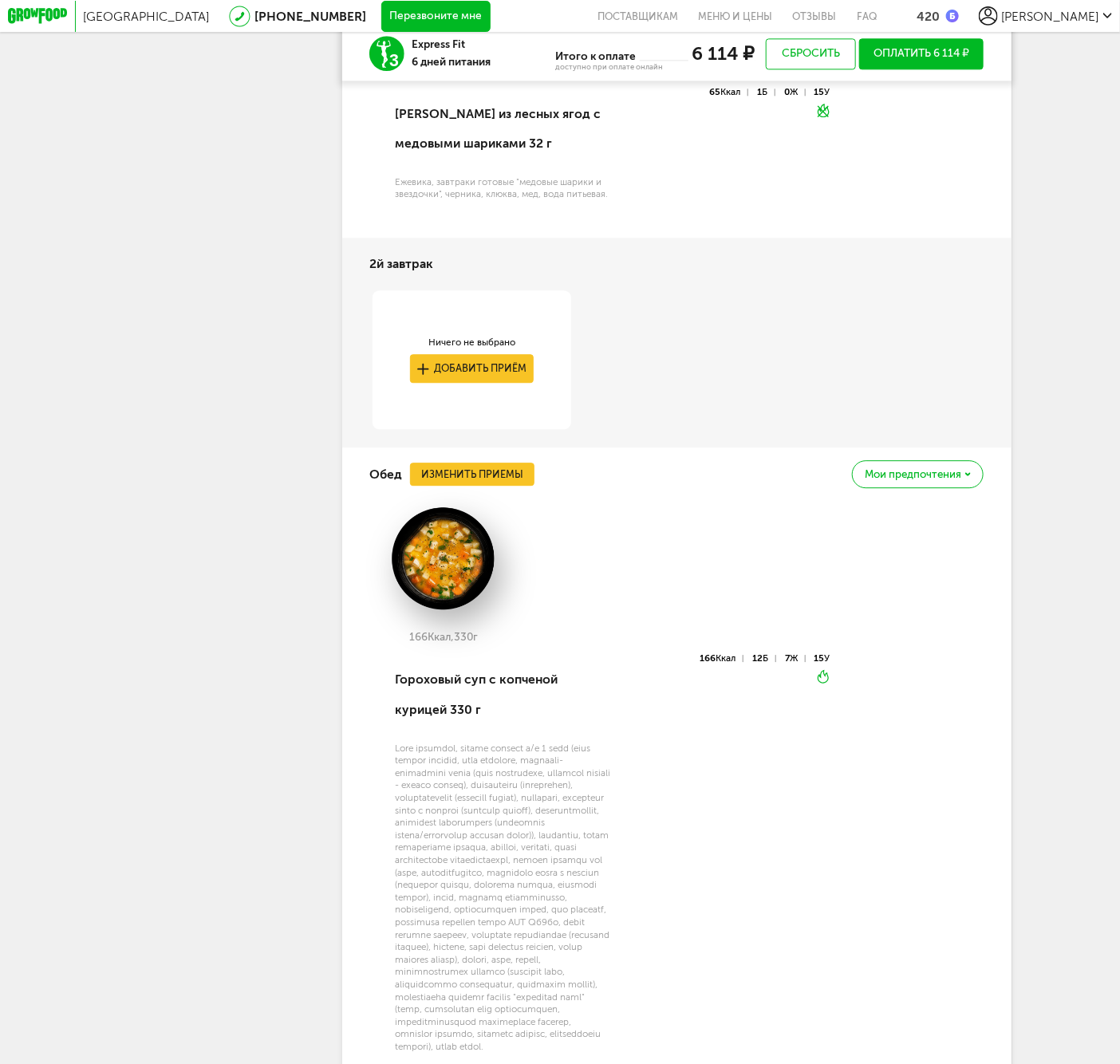
click at [472, 485] on div "Обед Изменить приемы [PERSON_NAME] предпочтения" at bounding box center [676, 475] width 614 height 54
click at [476, 486] on button "Изменить приемы" at bounding box center [472, 474] width 125 height 23
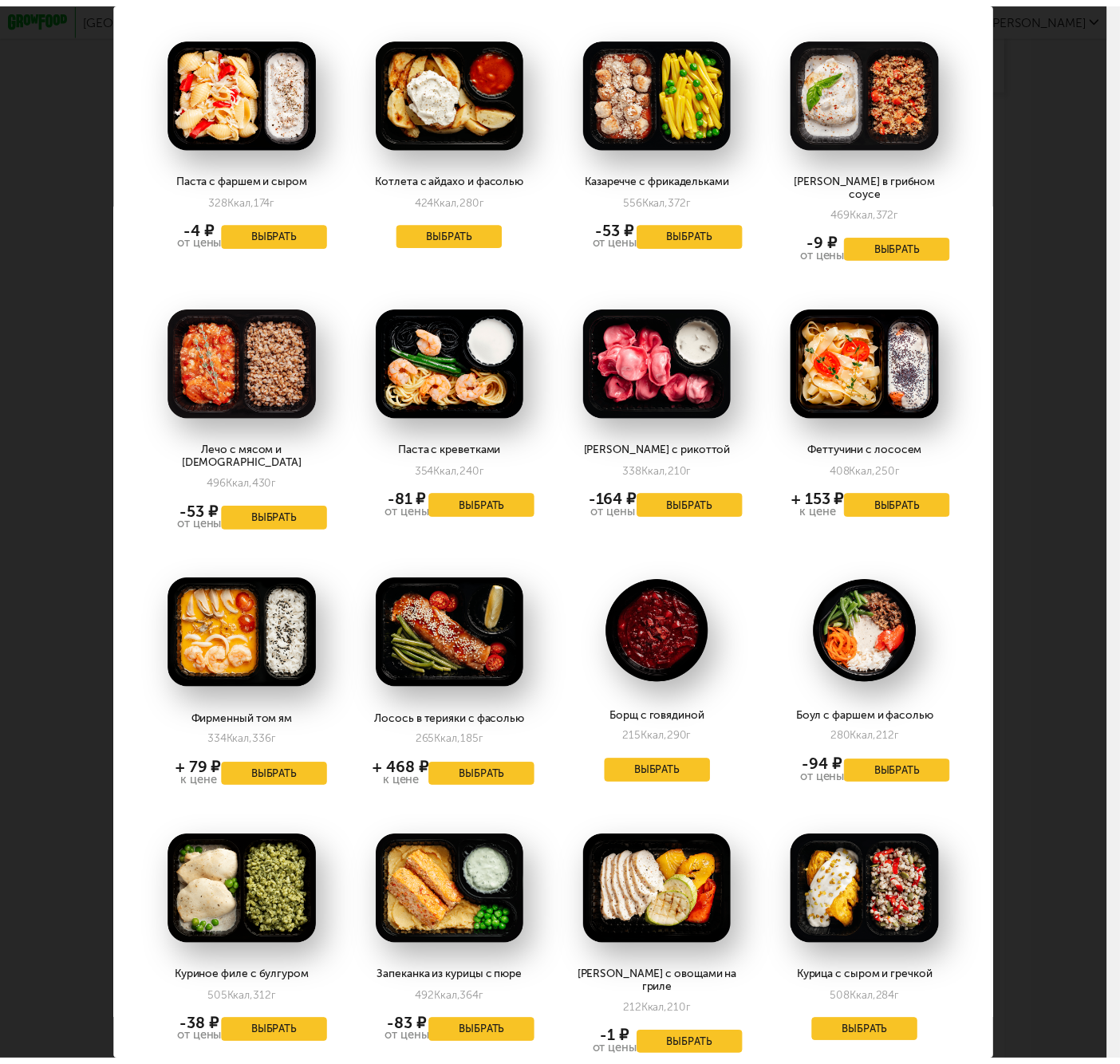
scroll to position [264, 0]
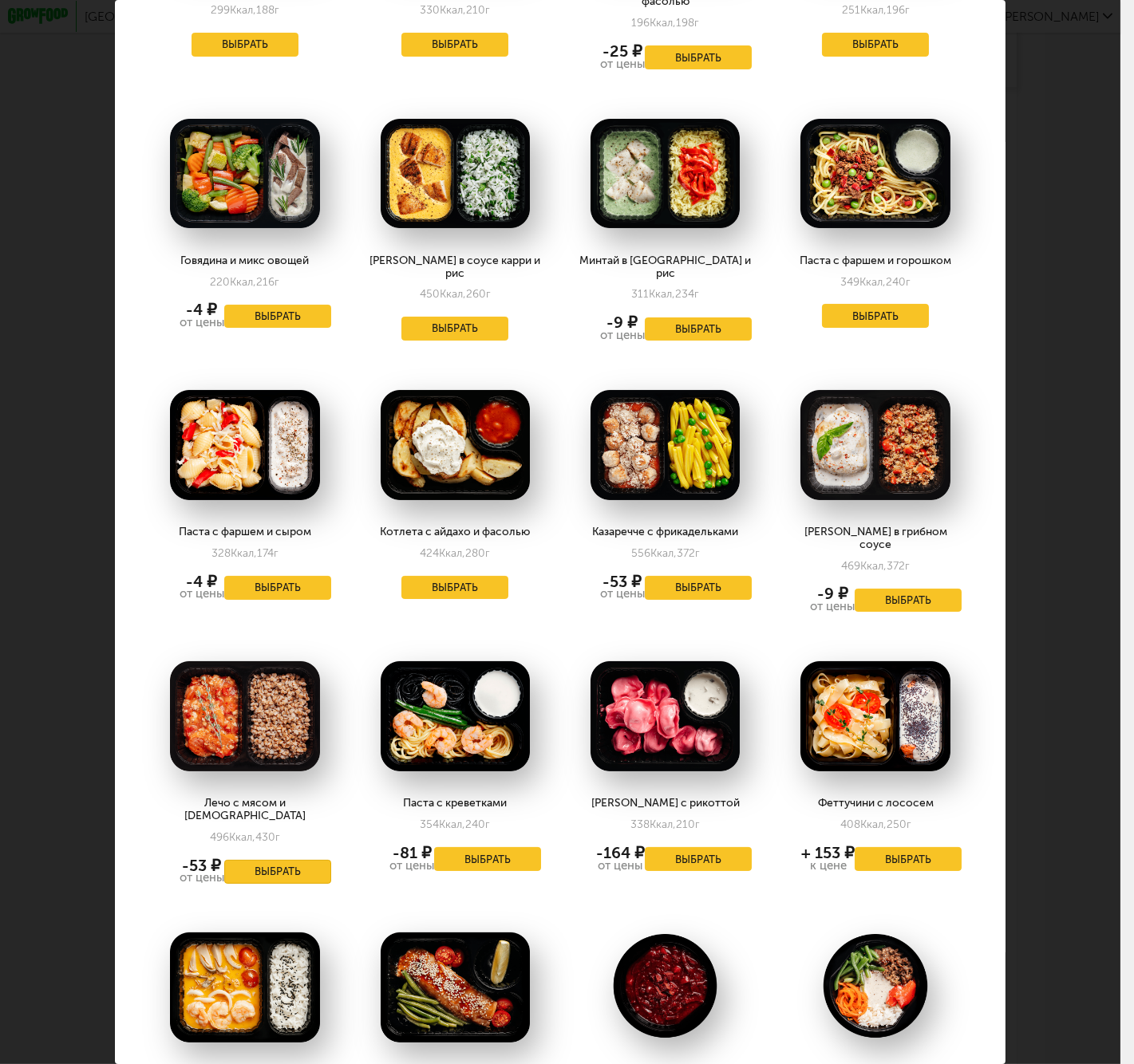
click at [283, 860] on button "Выбрать" at bounding box center [278, 872] width 107 height 24
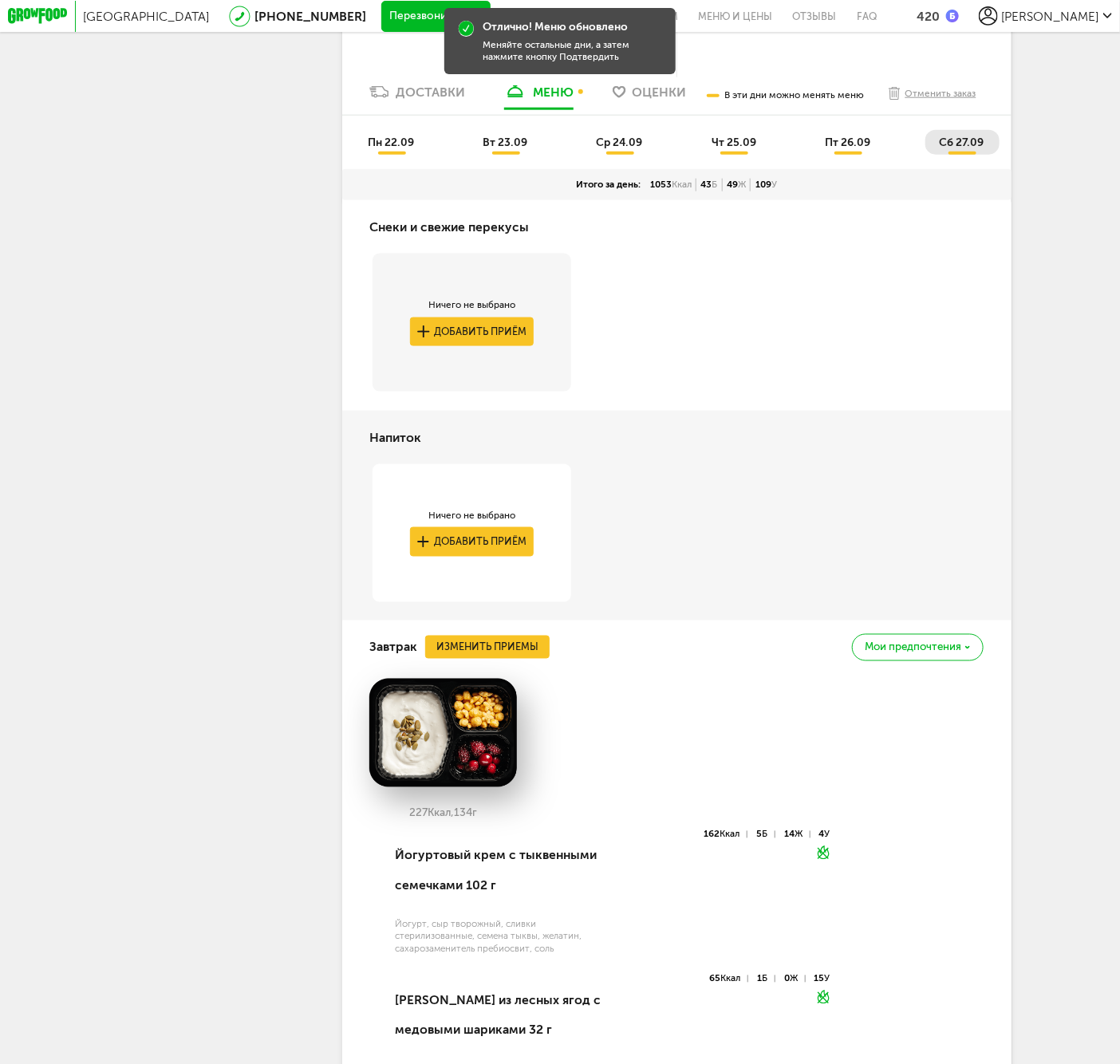
scroll to position [355, 0]
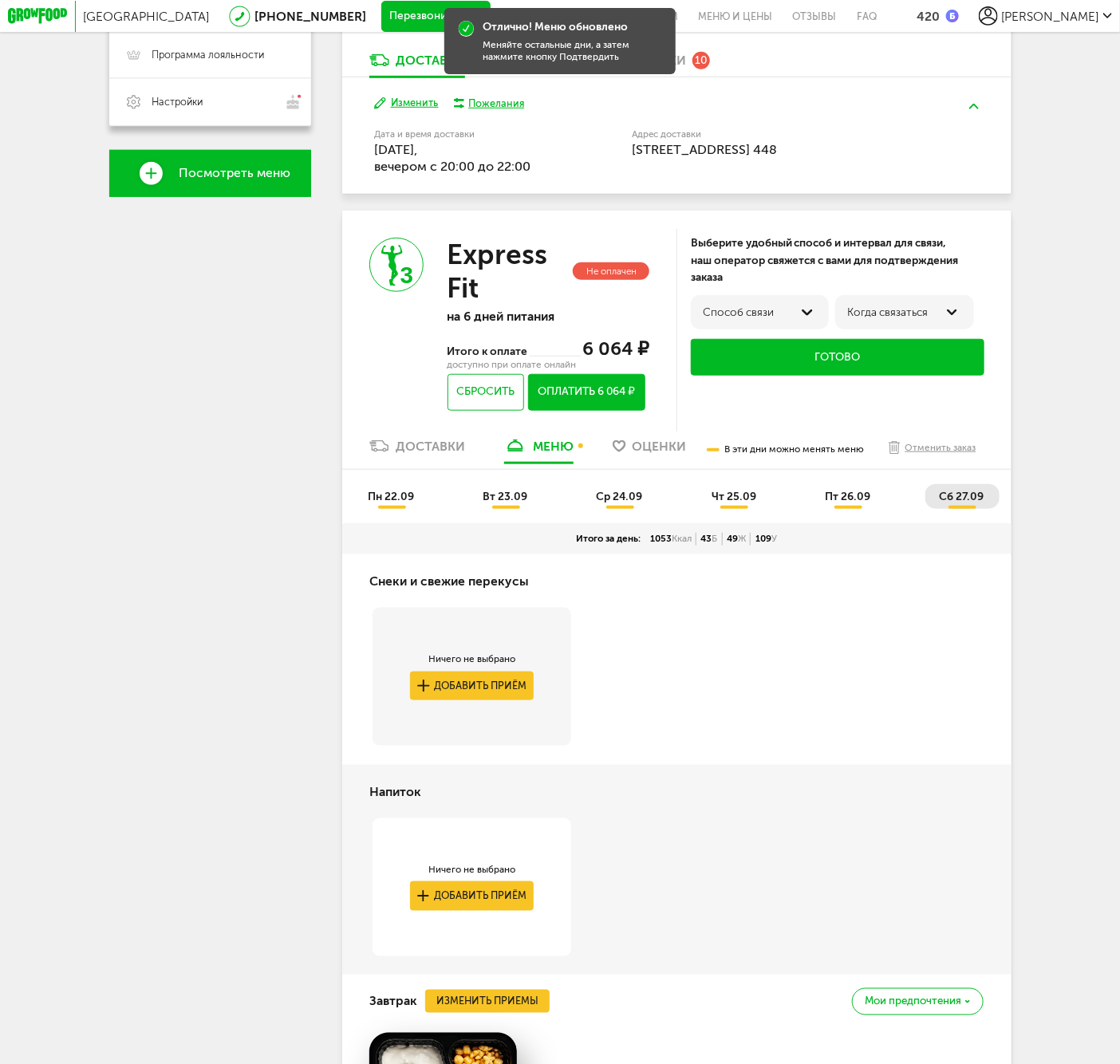
click at [839, 499] on span "пт 26.09" at bounding box center [847, 496] width 45 height 14
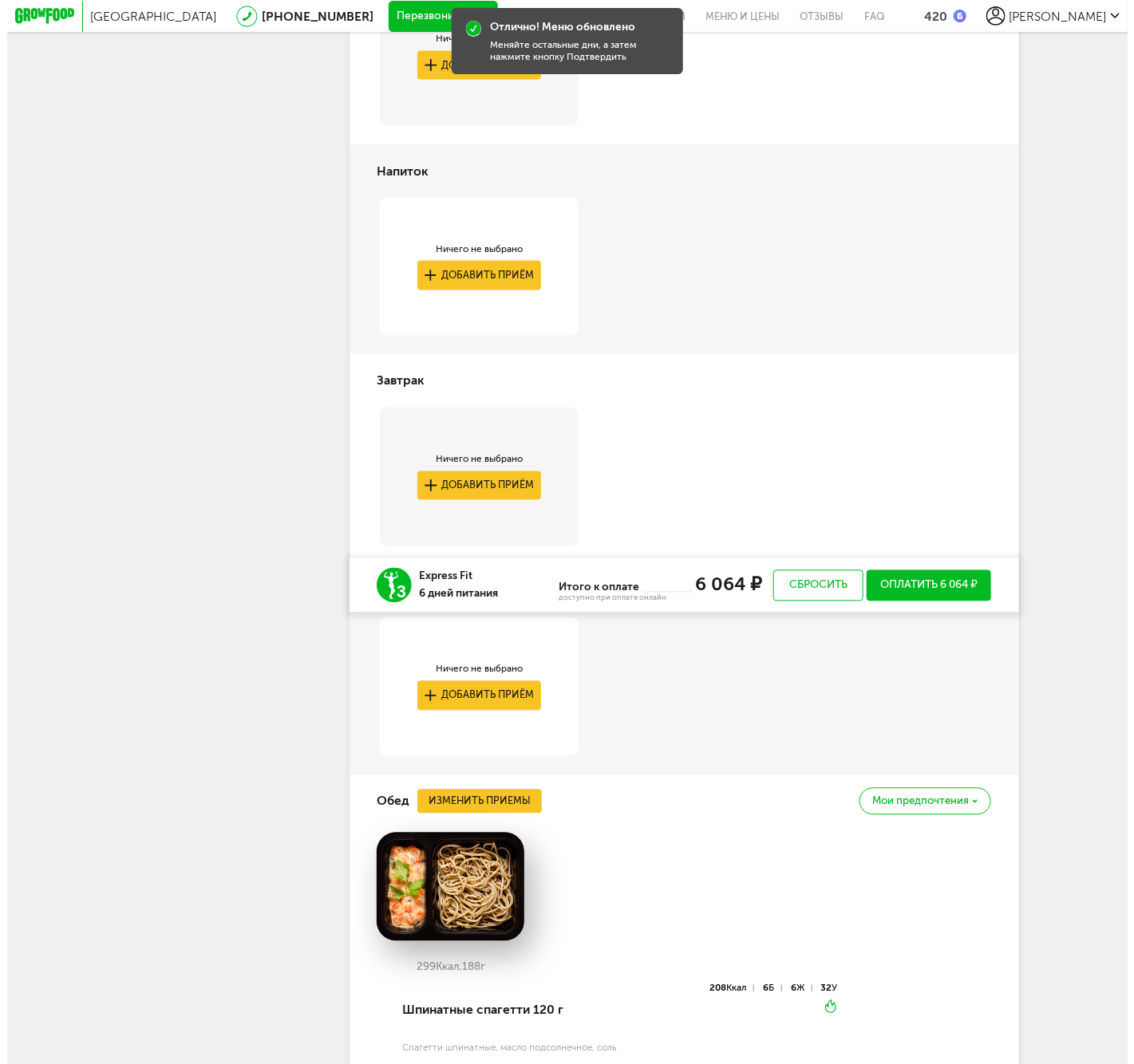
scroll to position [1506, 0]
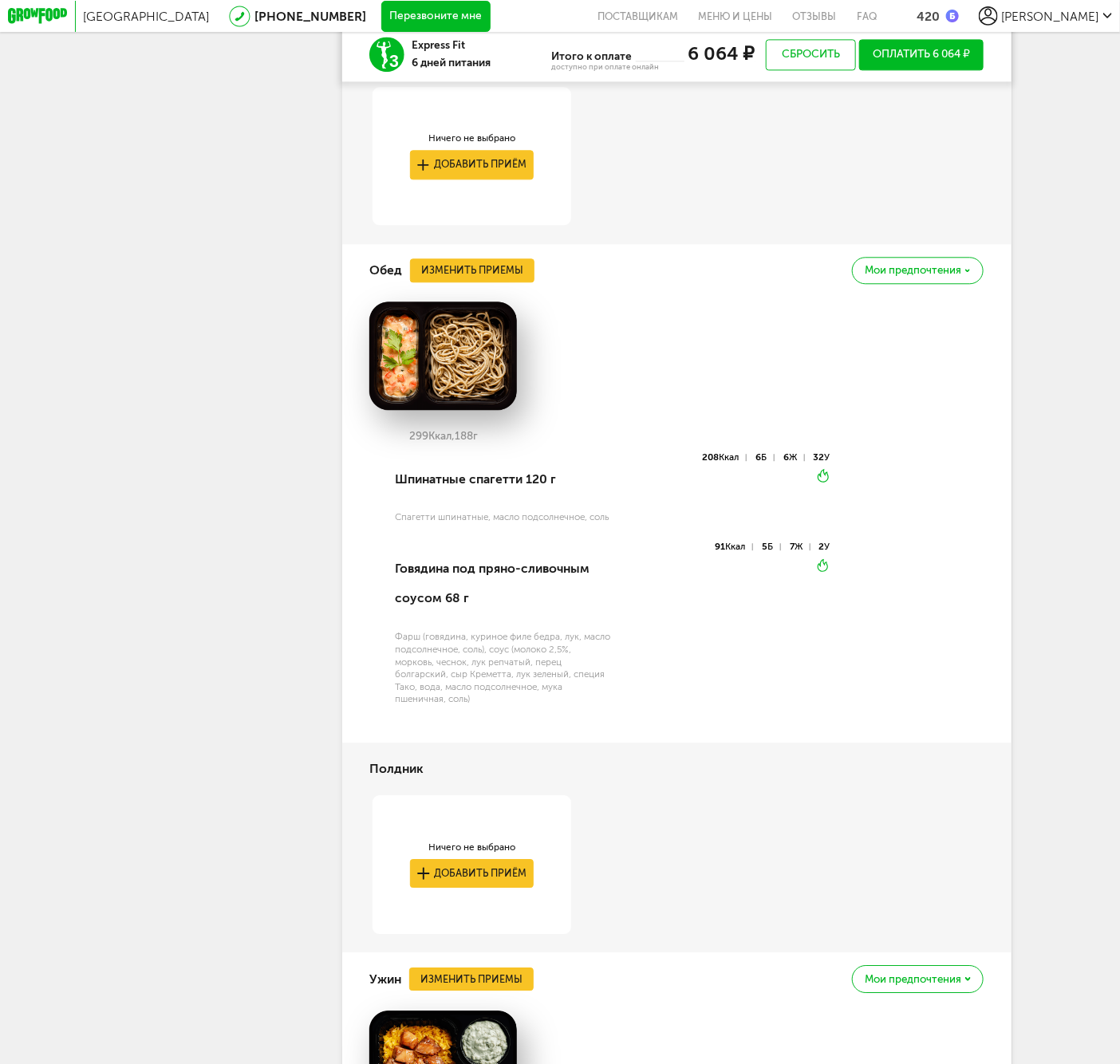
click at [476, 244] on div "Ничего не выбрано Добавить приём" at bounding box center [472, 165] width 205 height 157
click at [482, 282] on button "Изменить приемы" at bounding box center [472, 270] width 125 height 23
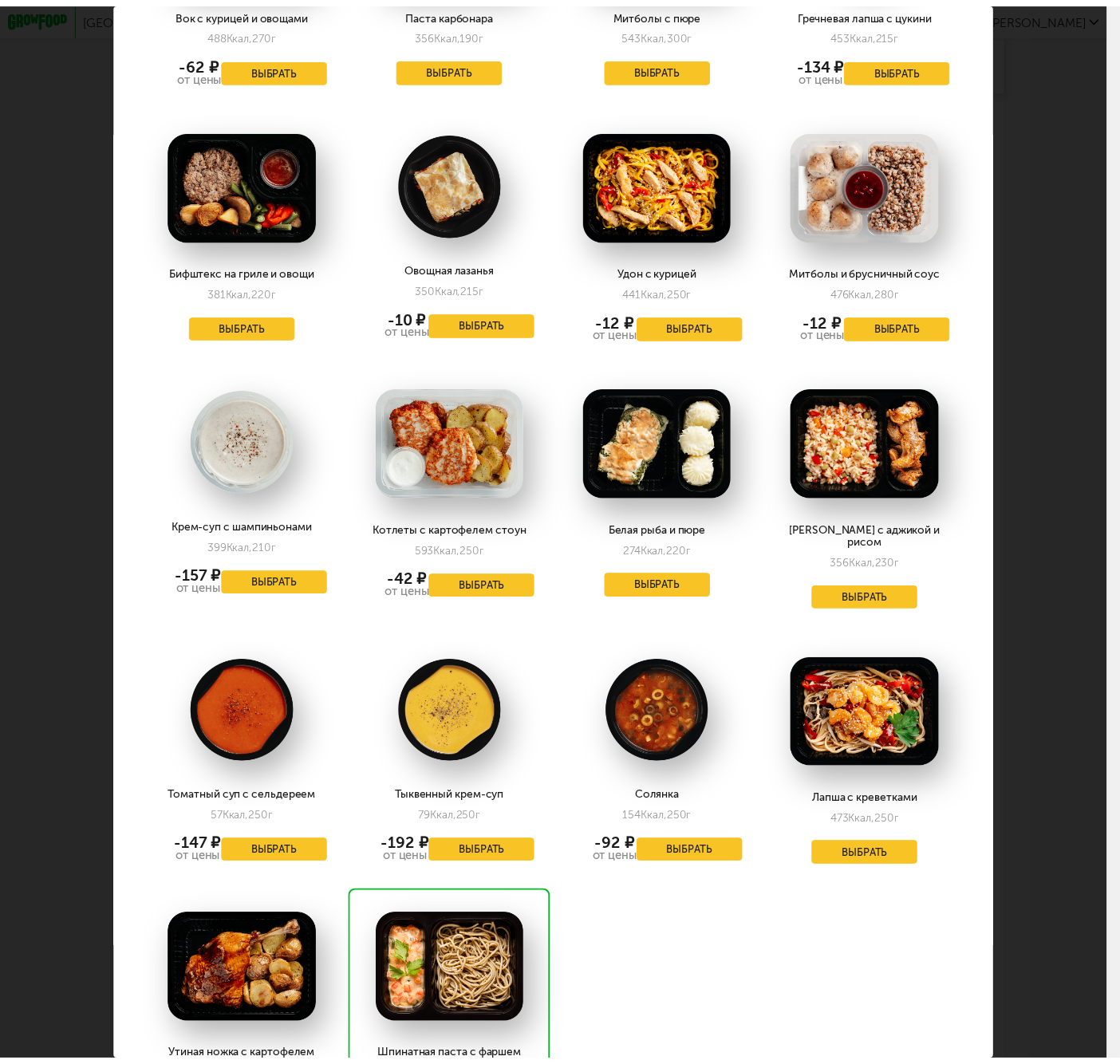
scroll to position [2214, 0]
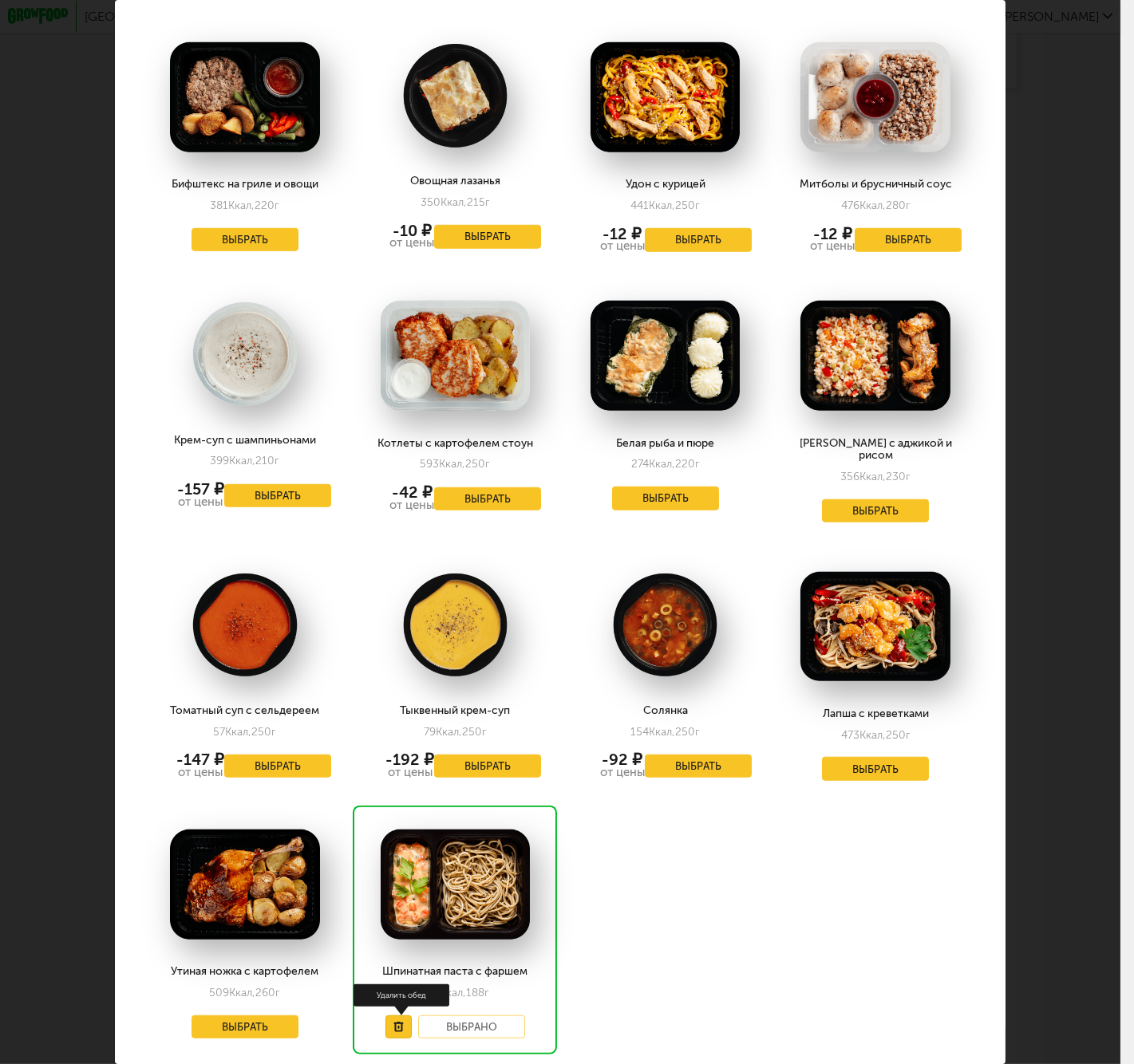
click at [397, 1022] on icon at bounding box center [398, 1027] width 10 height 10
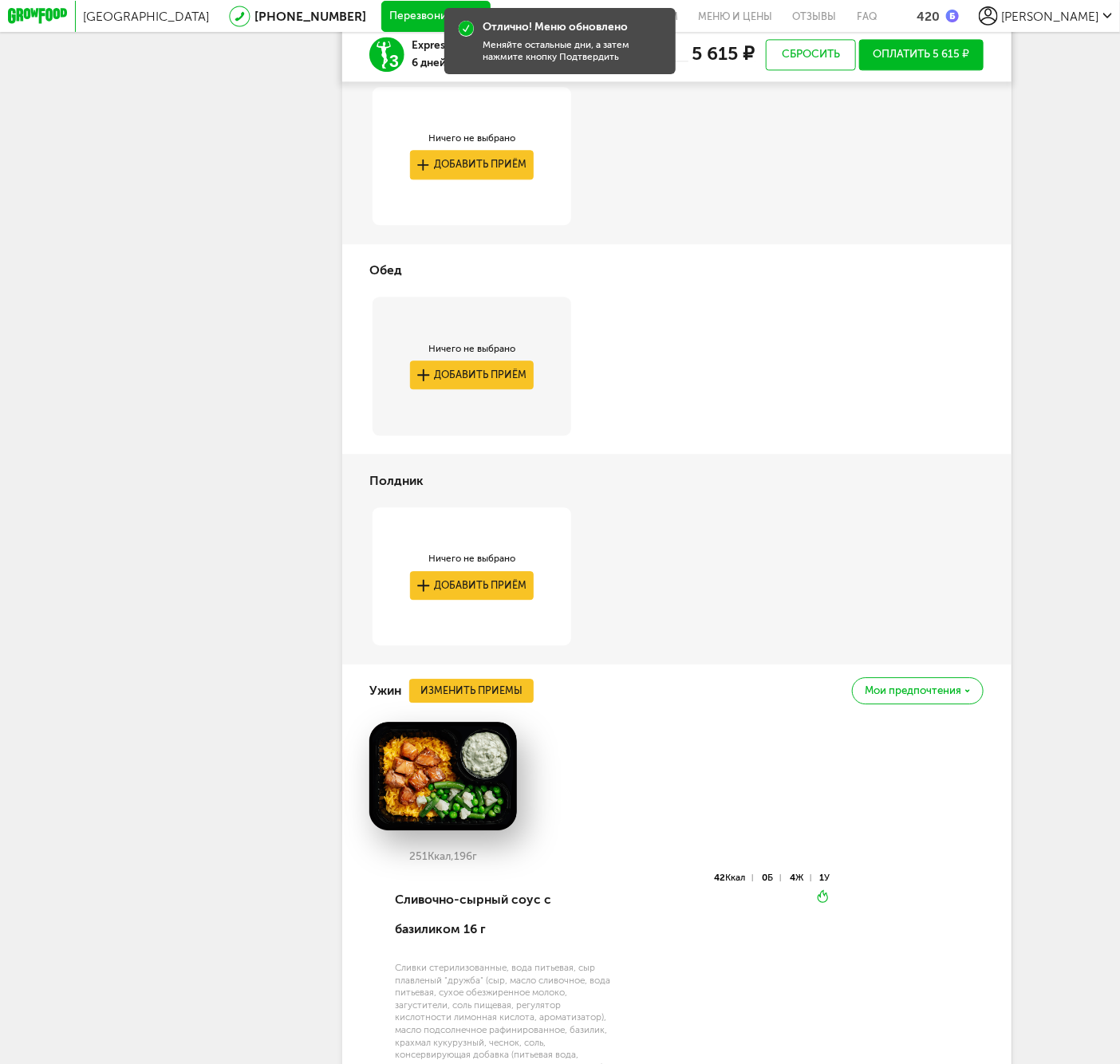
click at [974, 844] on div "251 Ккал, 196 г" at bounding box center [676, 797] width 614 height 151
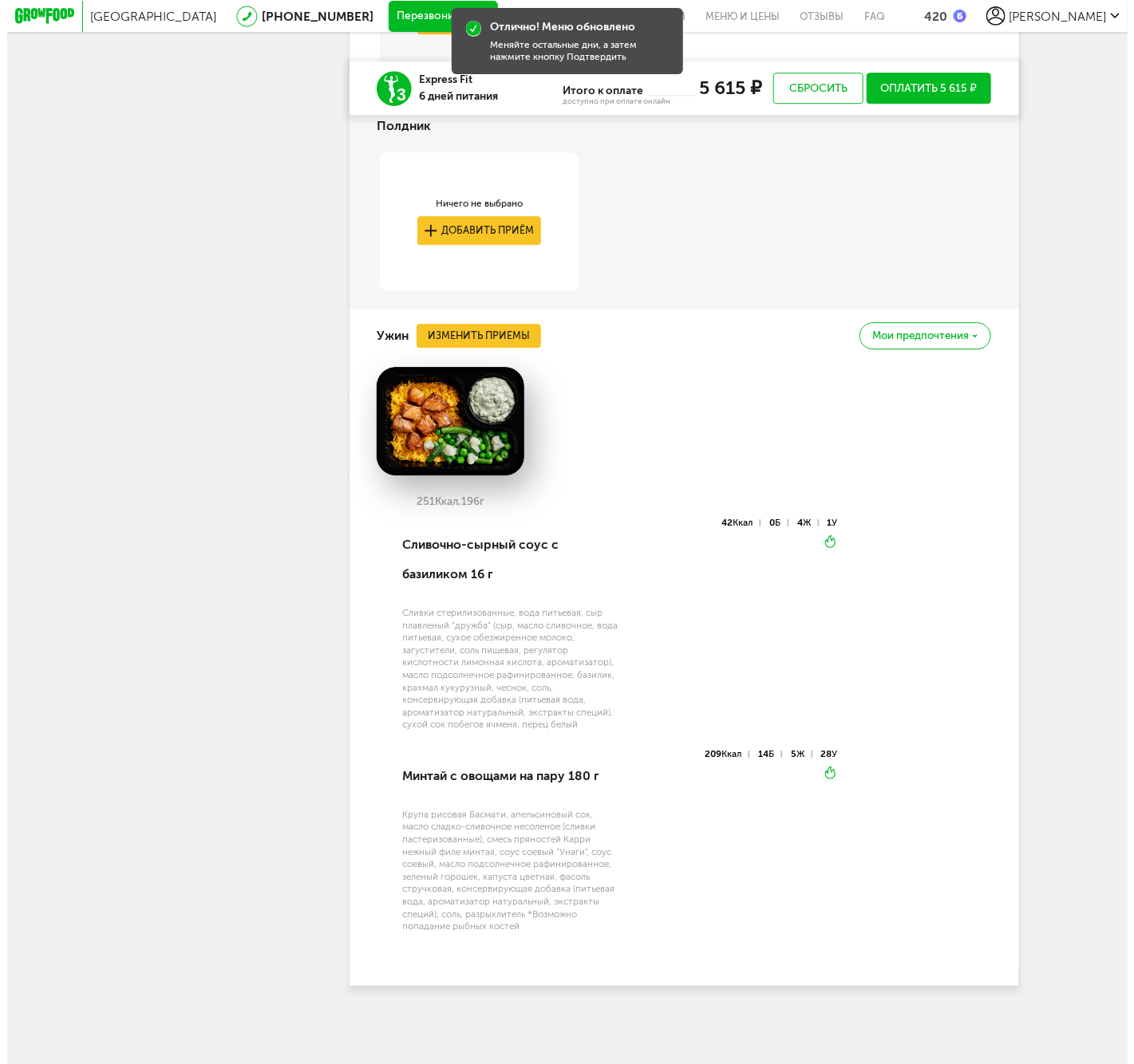
scroll to position [1896, 0]
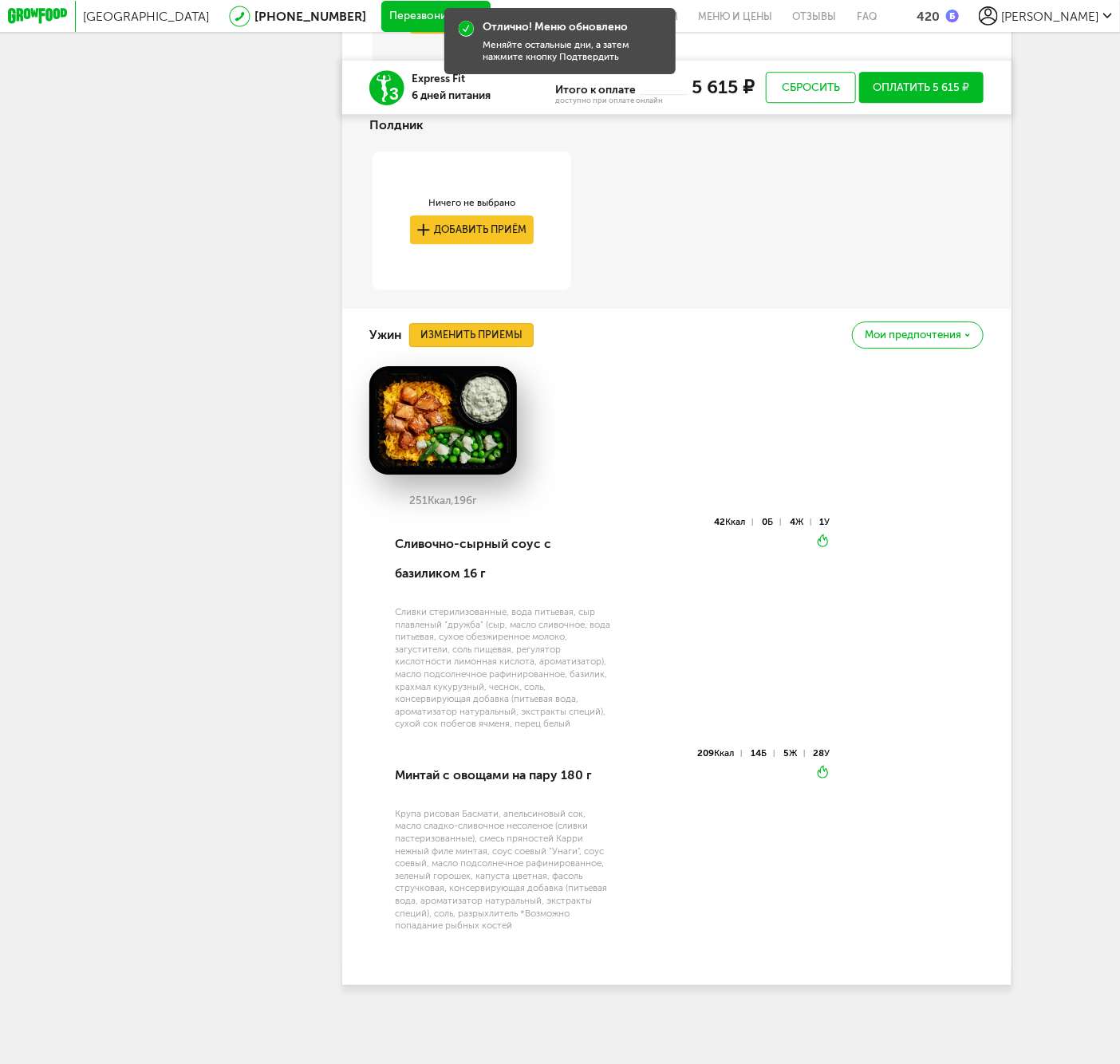
click at [448, 325] on button "Изменить приемы" at bounding box center [471, 334] width 125 height 23
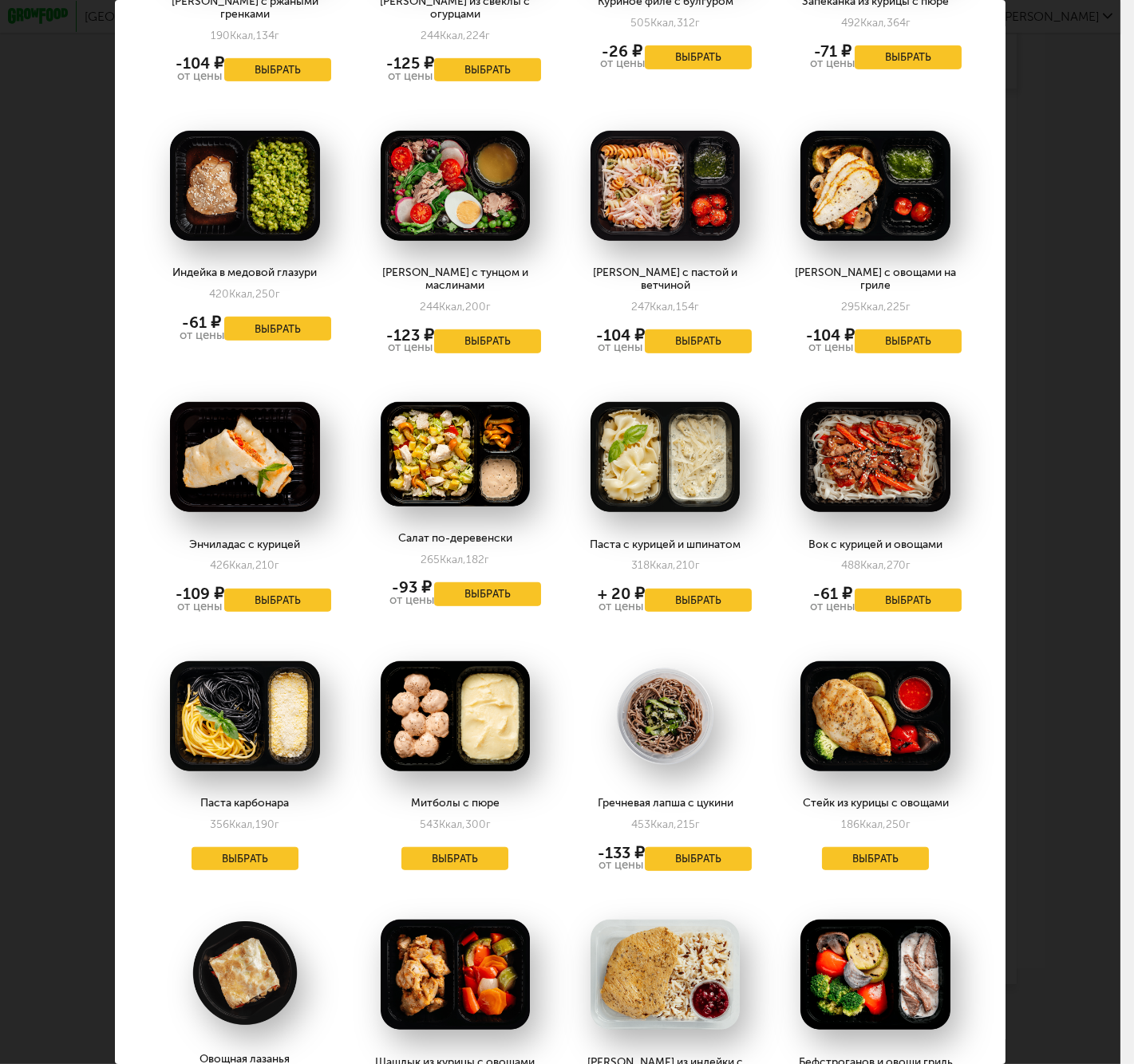
scroll to position [1956, 0]
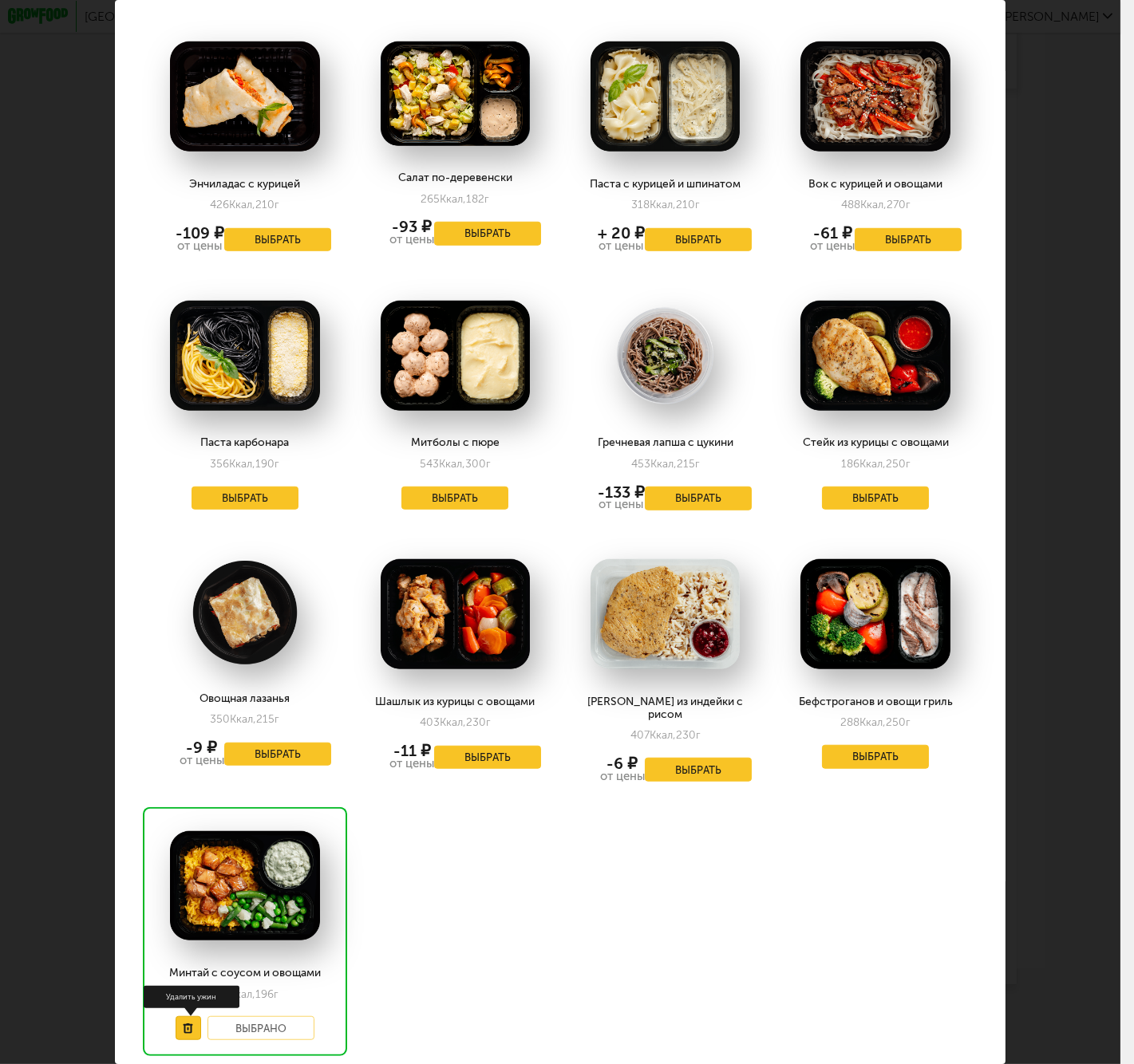
click at [183, 1023] on icon at bounding box center [187, 1028] width 10 height 10
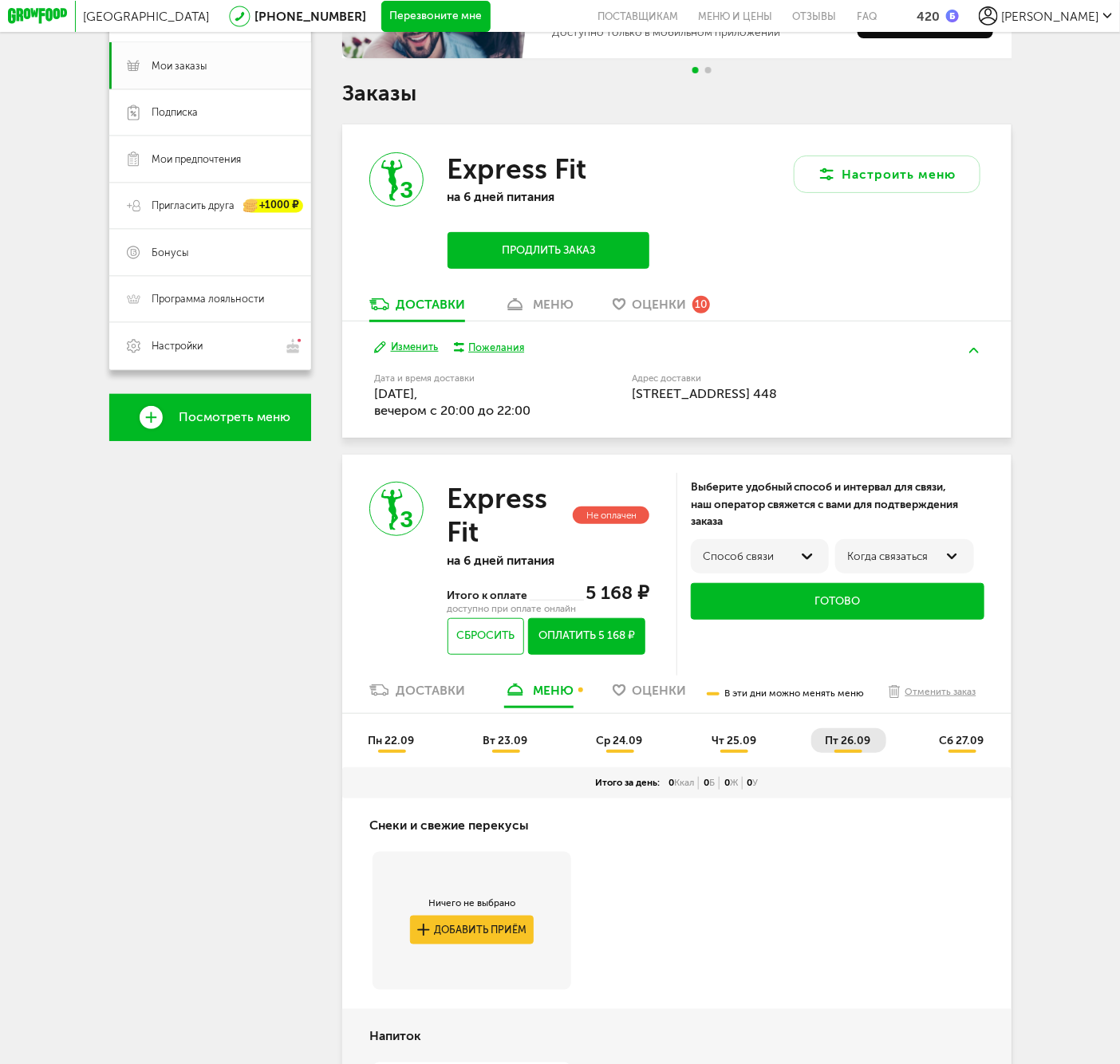
scroll to position [554, 0]
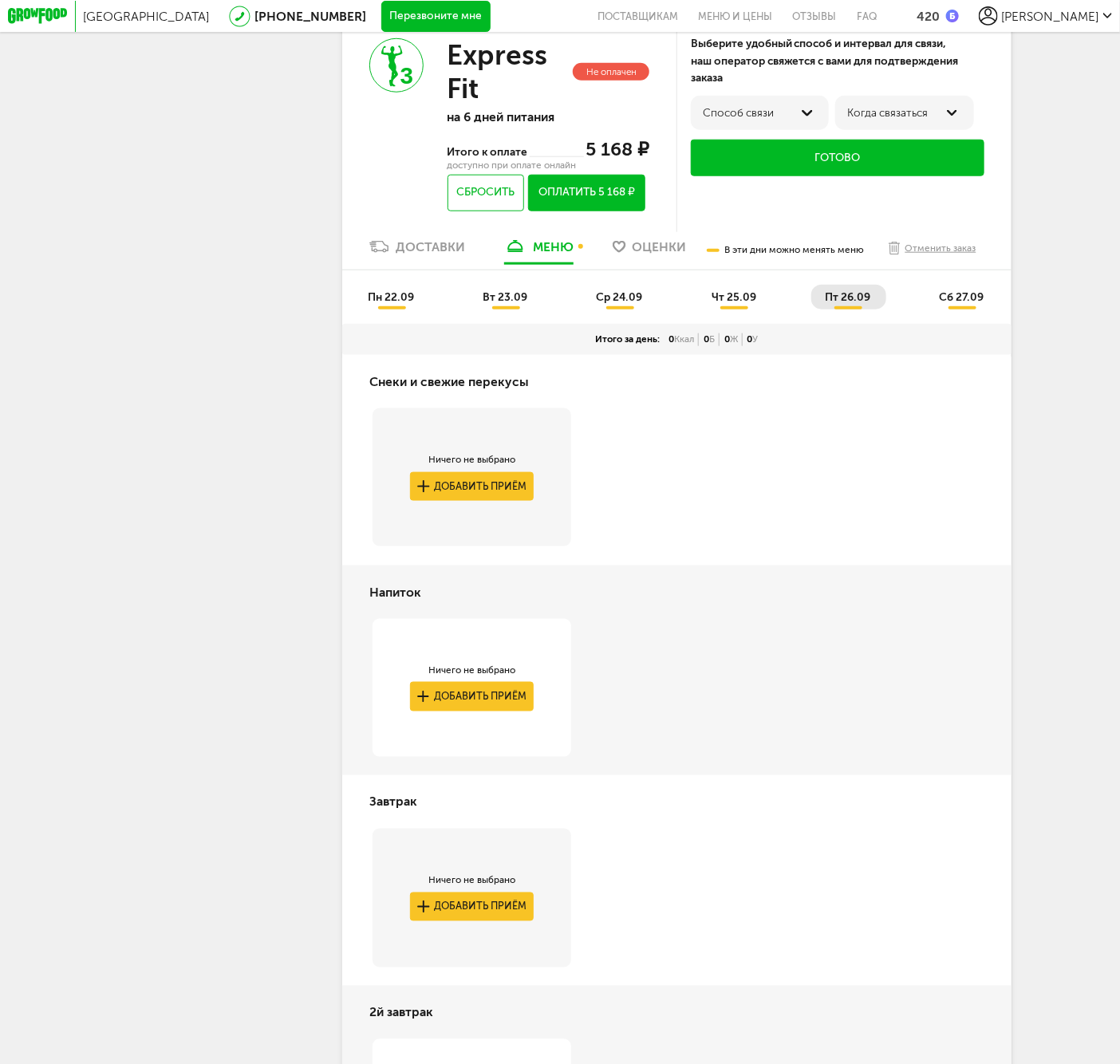
click at [619, 309] on li "ср 24.09" at bounding box center [620, 296] width 76 height 25
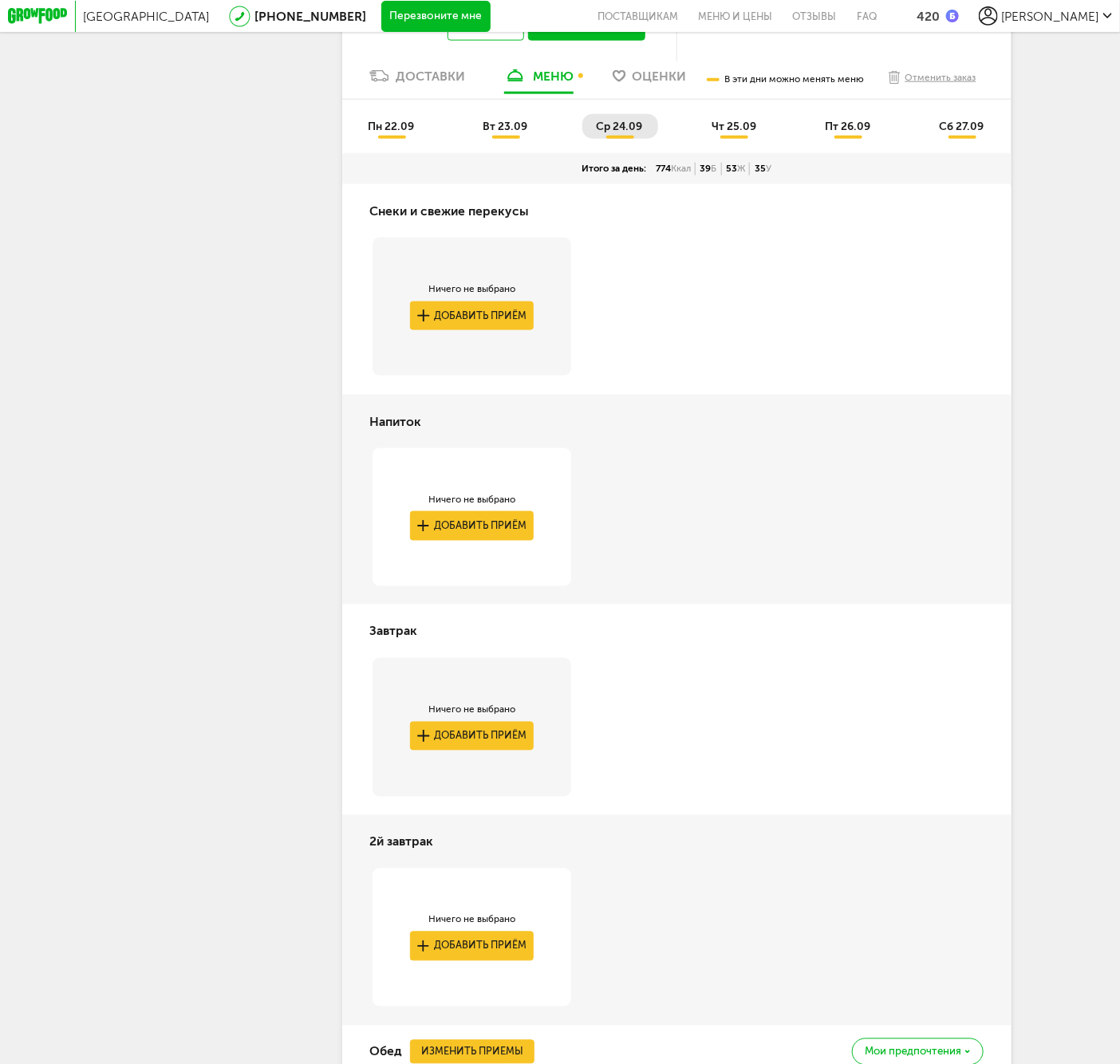
scroll to position [636, 0]
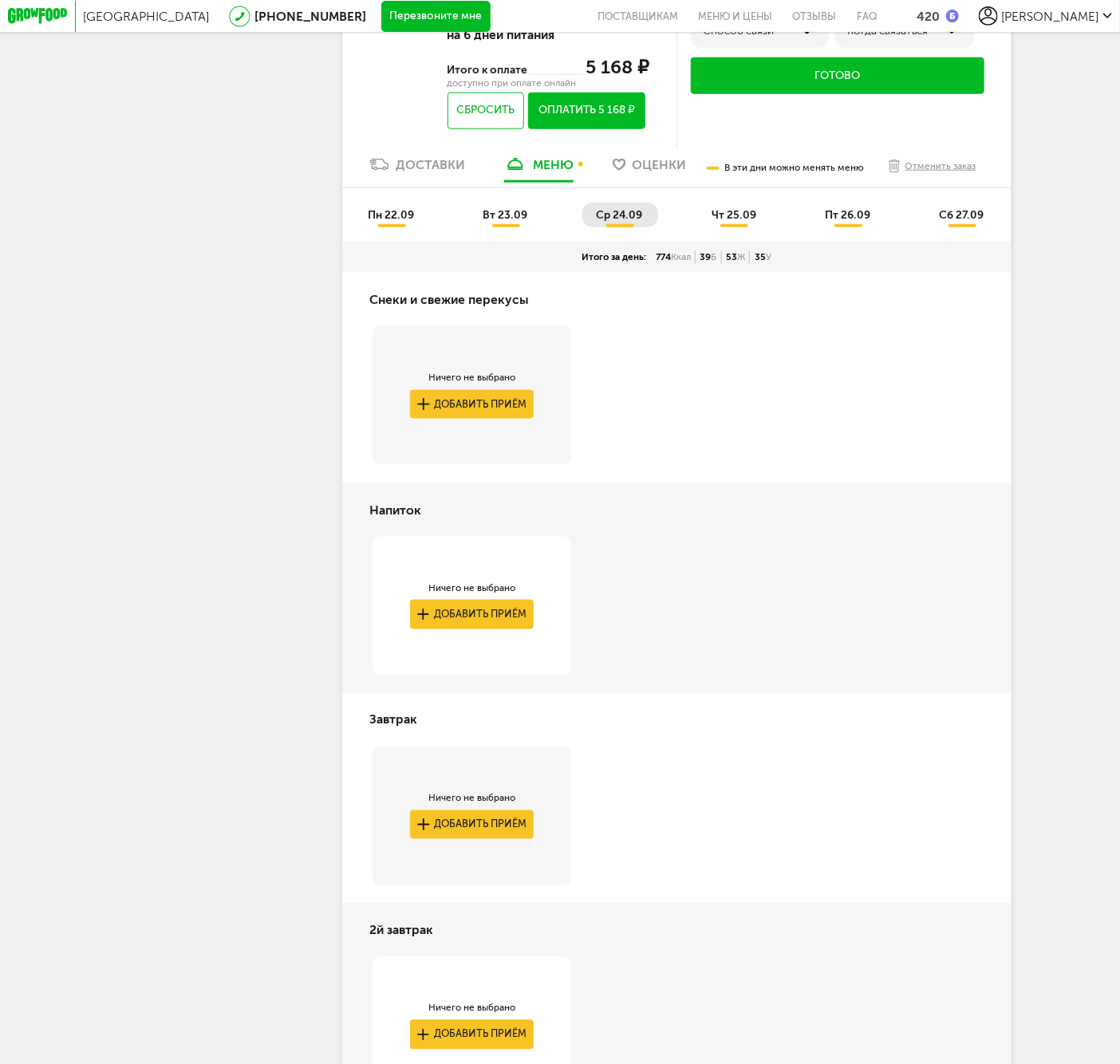
click at [726, 220] on span "чт 25.09" at bounding box center [734, 214] width 44 height 14
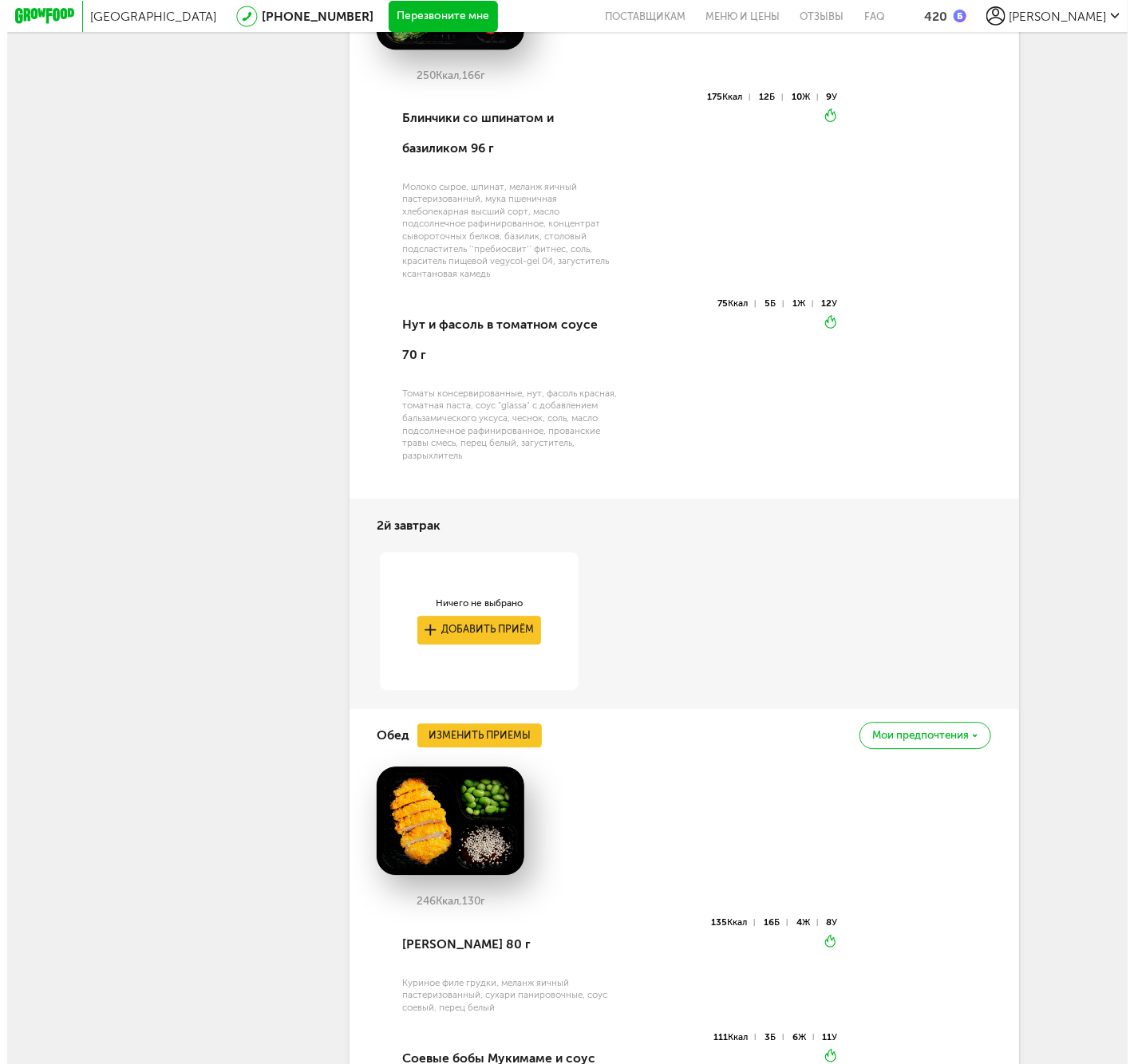
scroll to position [1181, 0]
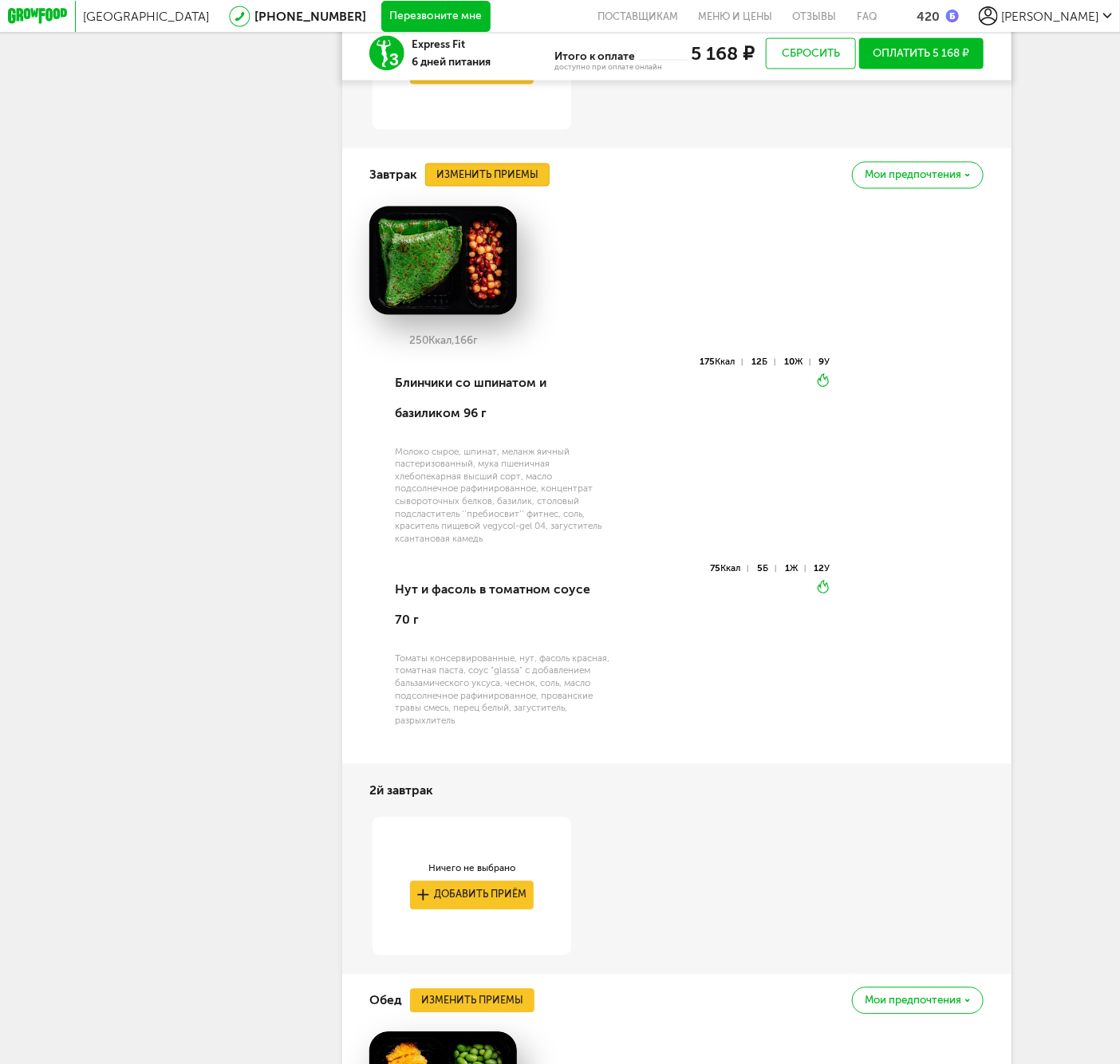
click at [484, 187] on button "Изменить приемы" at bounding box center [487, 175] width 125 height 23
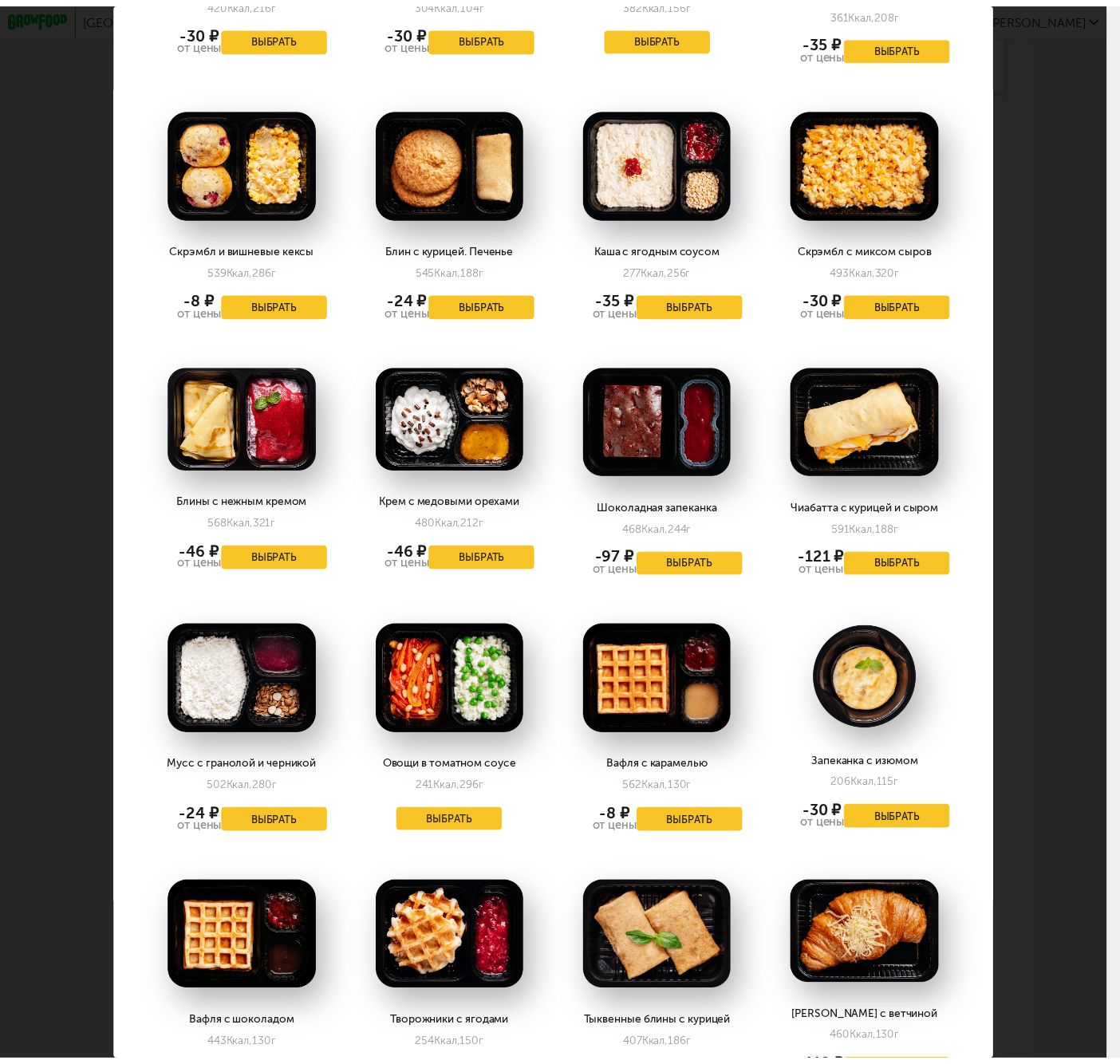
scroll to position [1064, 0]
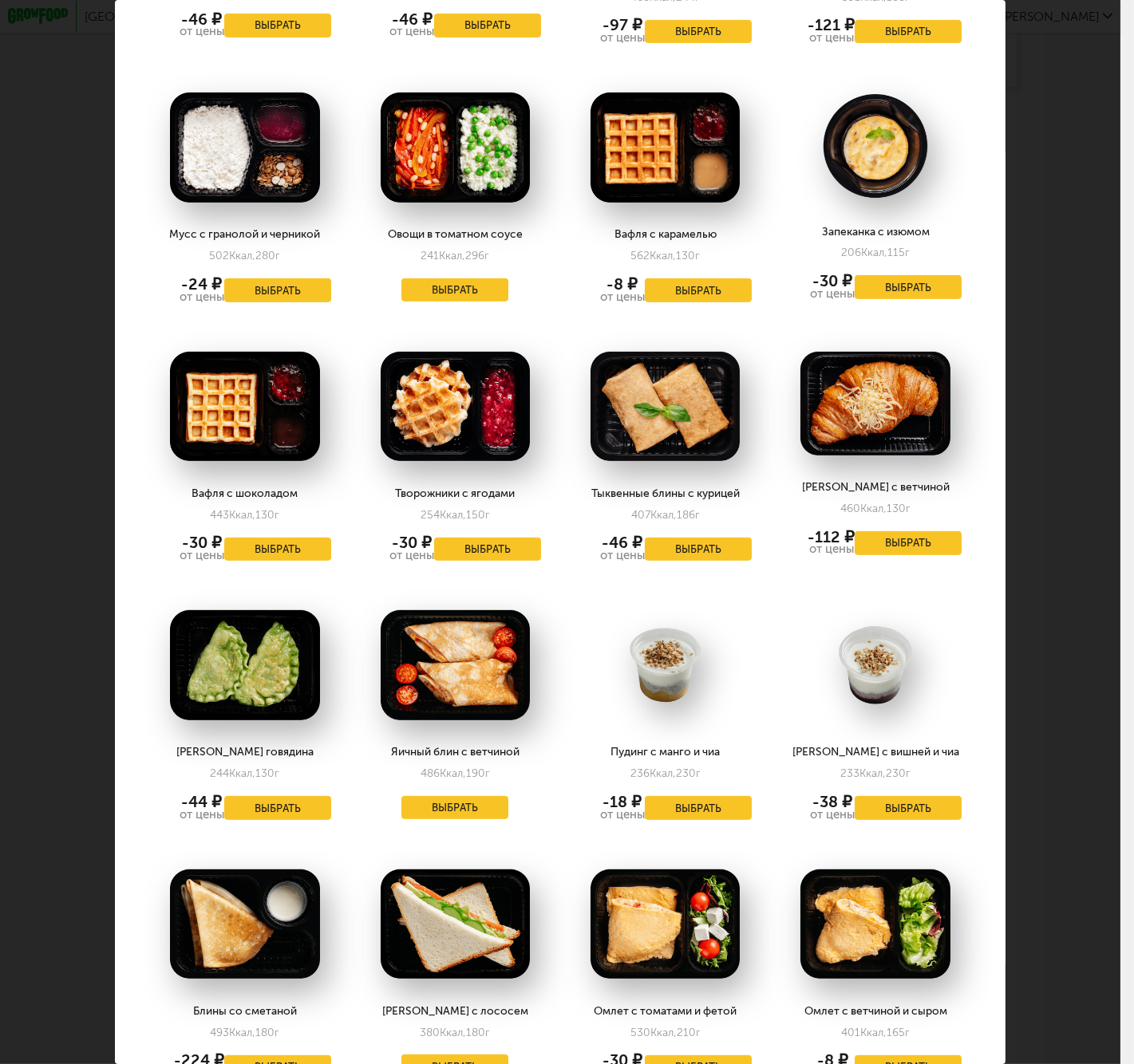
click at [1038, 836] on div "Выберите завтраки на [DATE] 25.09 Томатный блин с грибами 168 Ккал, 114 г Выбра…" at bounding box center [560, 532] width 1120 height 1064
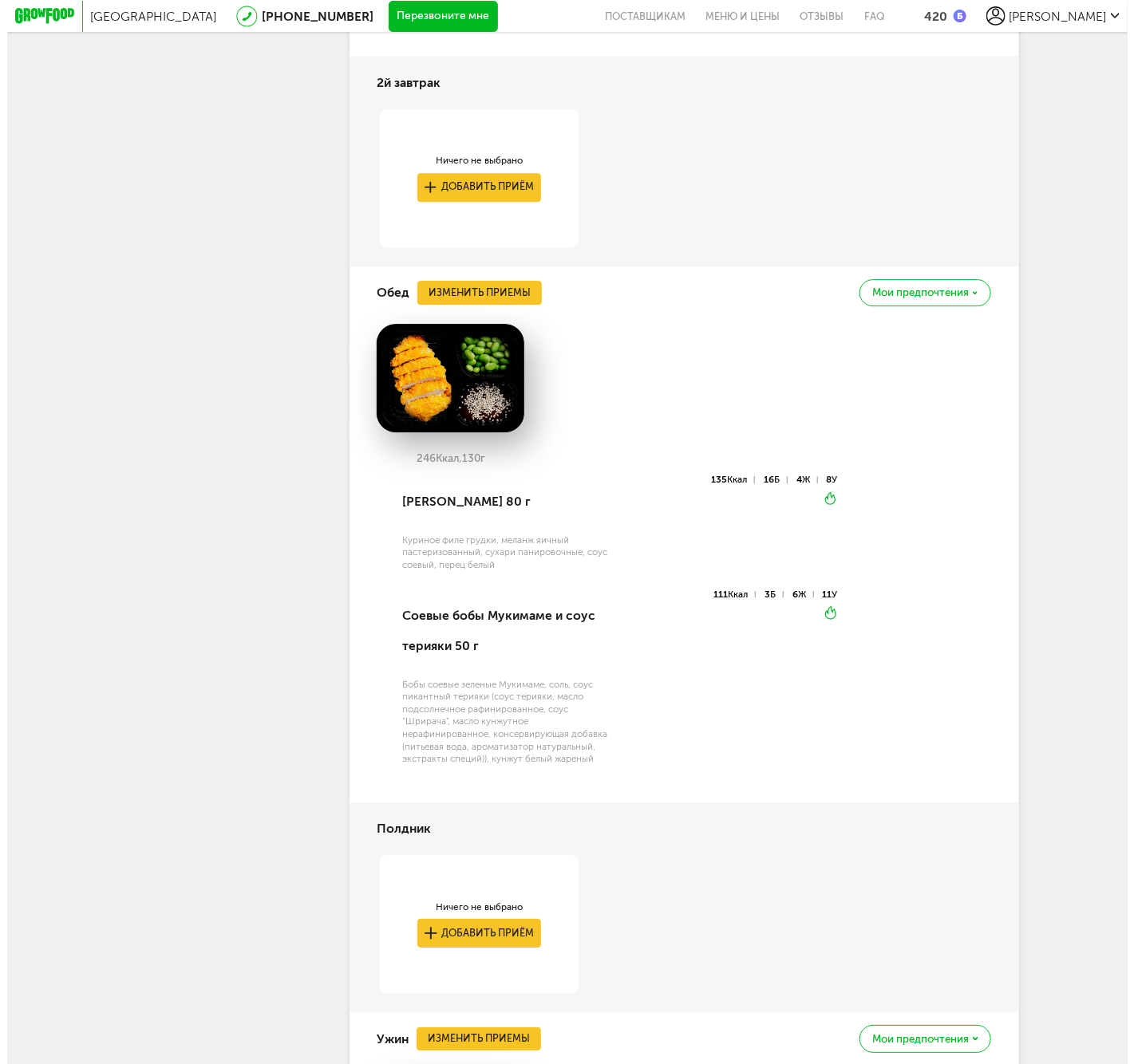
scroll to position [2244, 0]
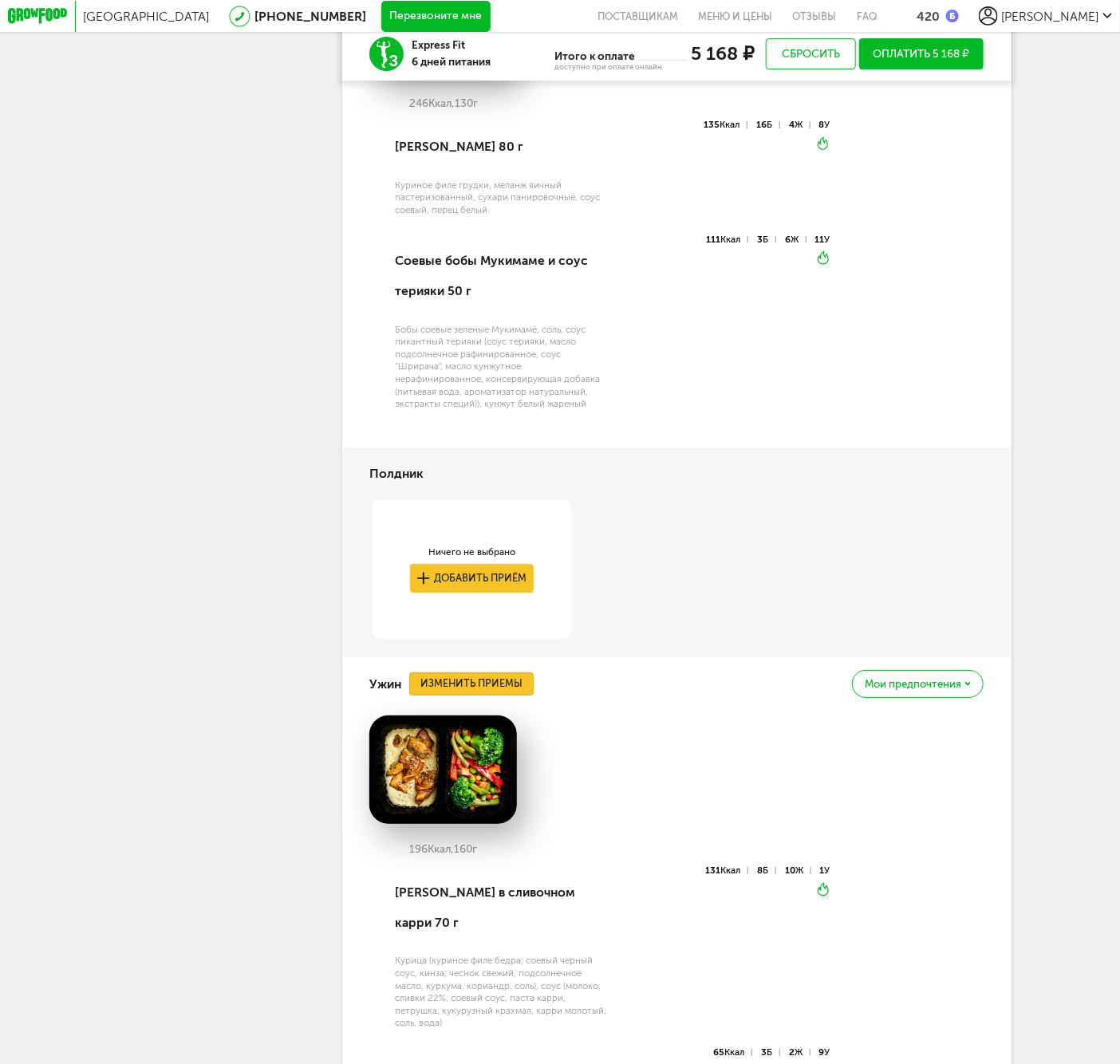
click at [484, 695] on button "Изменить приемы" at bounding box center [471, 683] width 125 height 23
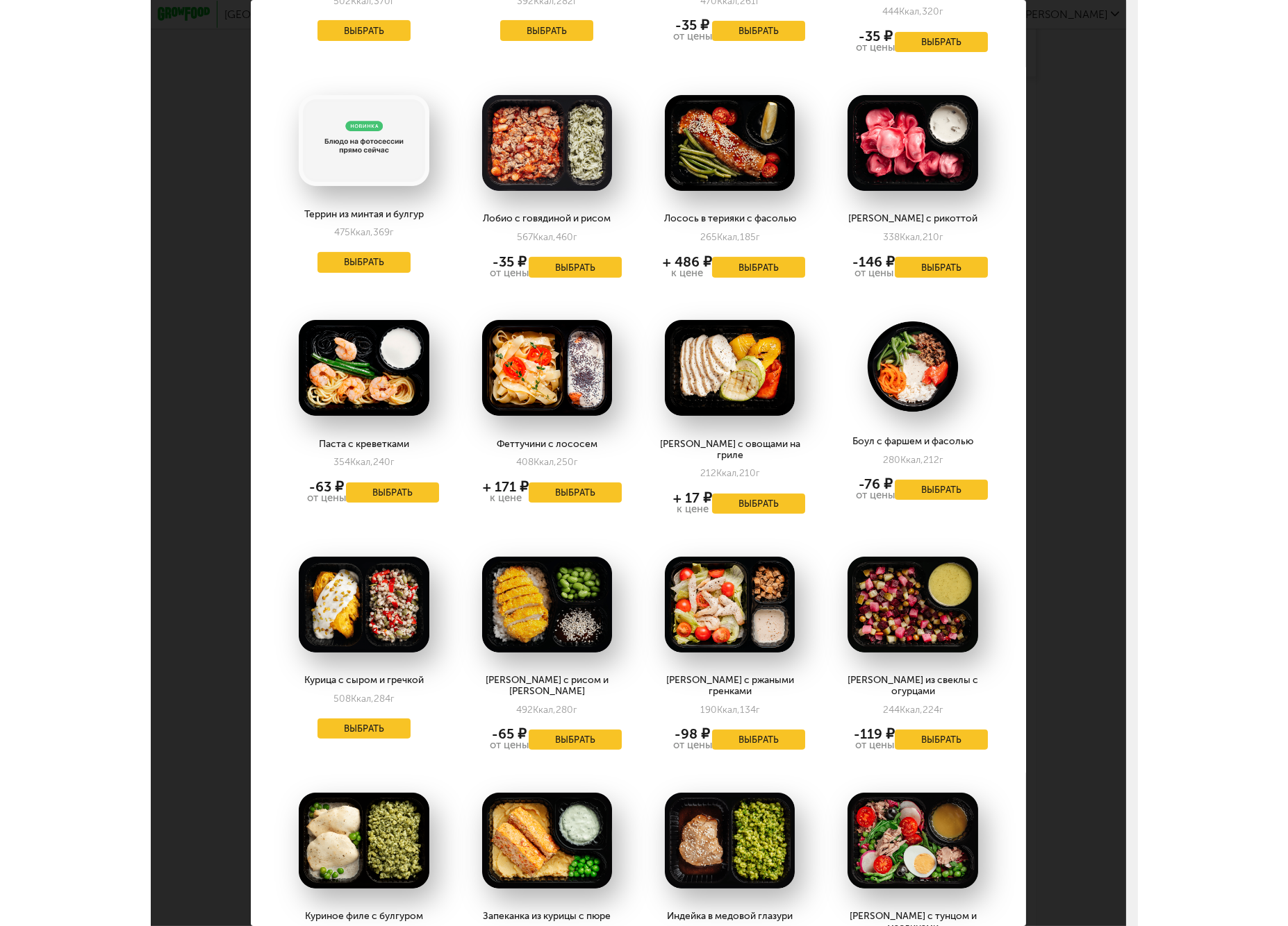
scroll to position [849, 0]
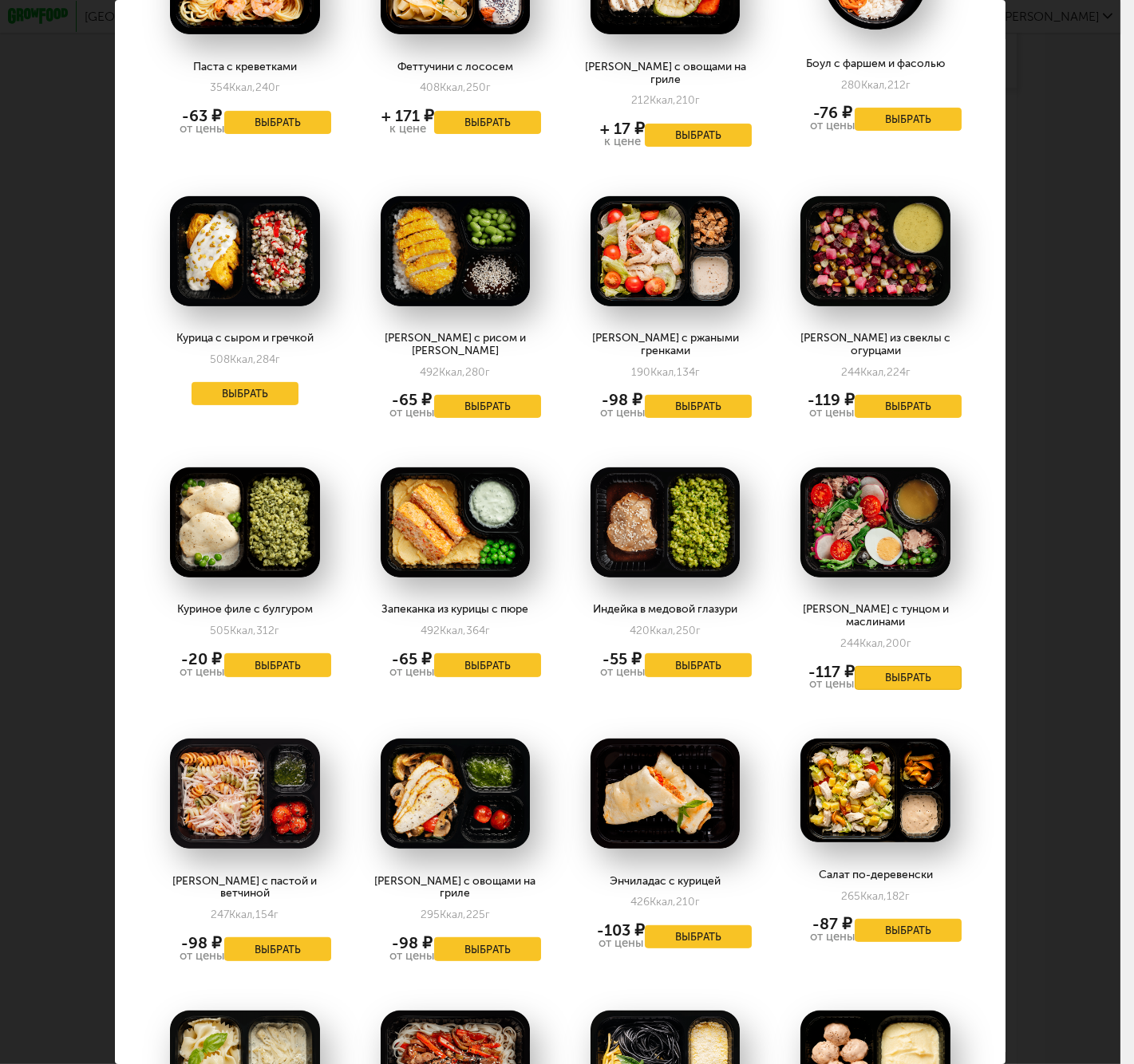
click at [918, 666] on button "Выбрать" at bounding box center [908, 678] width 107 height 24
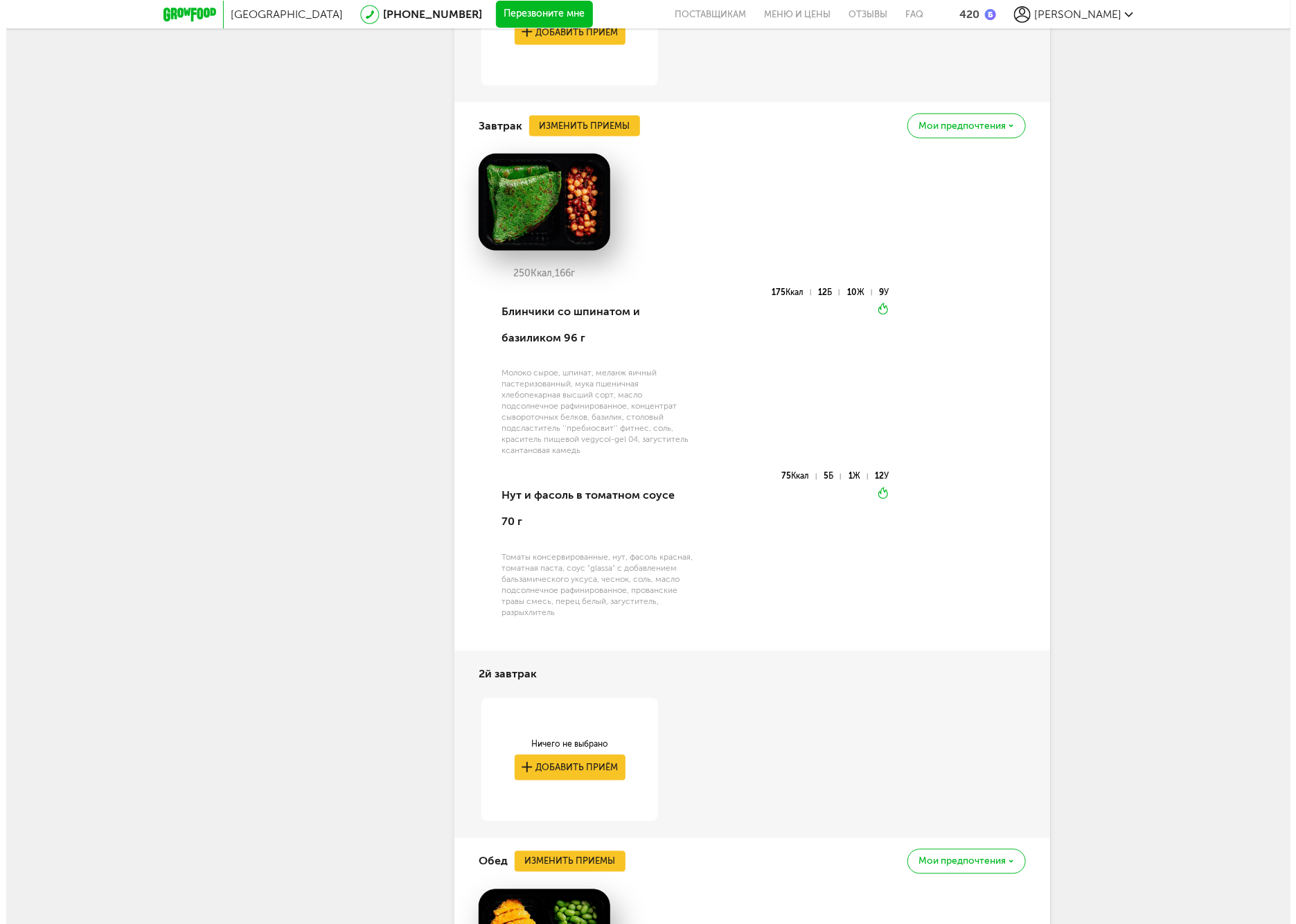
scroll to position [849, 0]
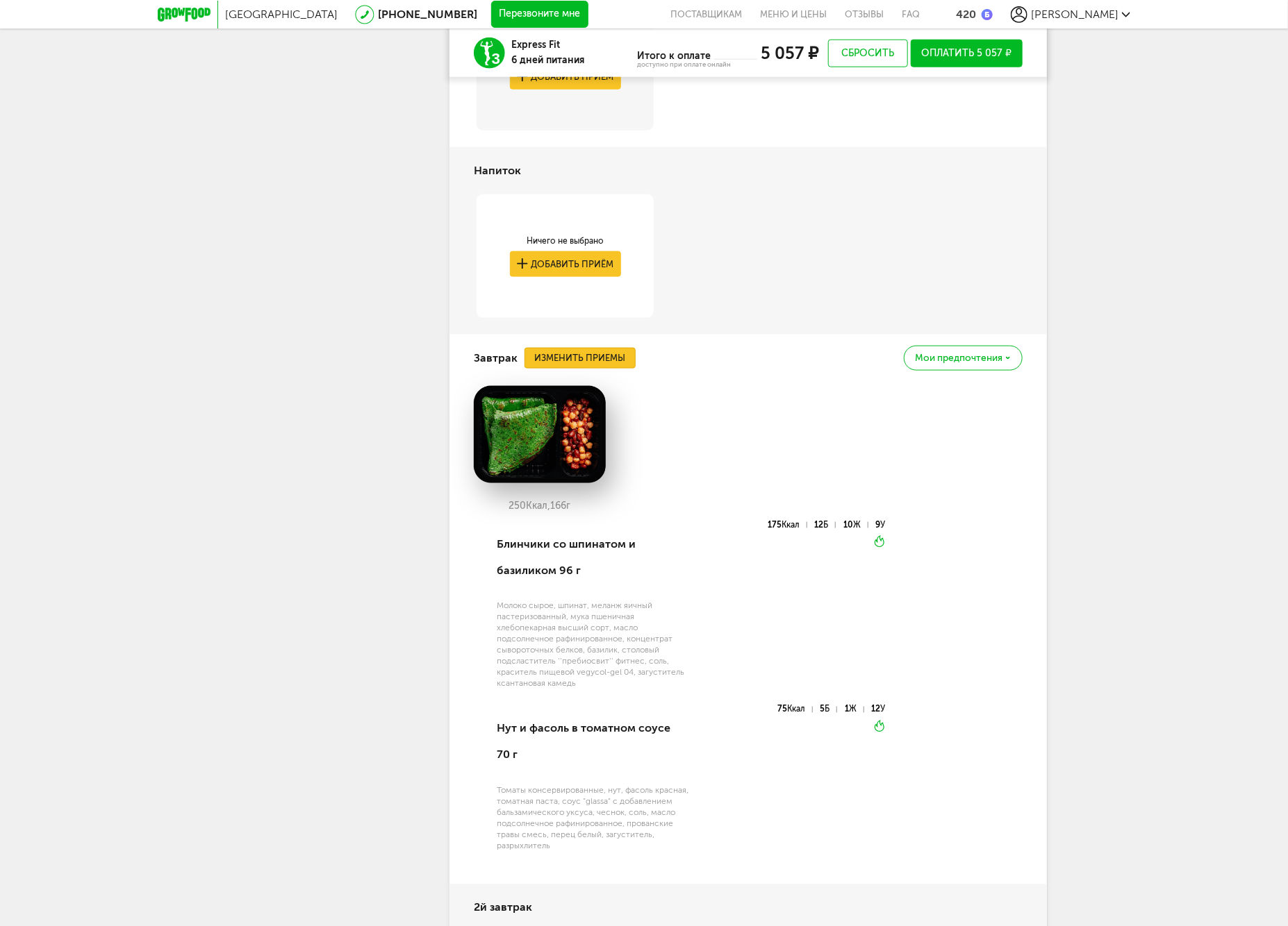
click at [579, 352] on button "Изменить приемы" at bounding box center [580, 359] width 111 height 21
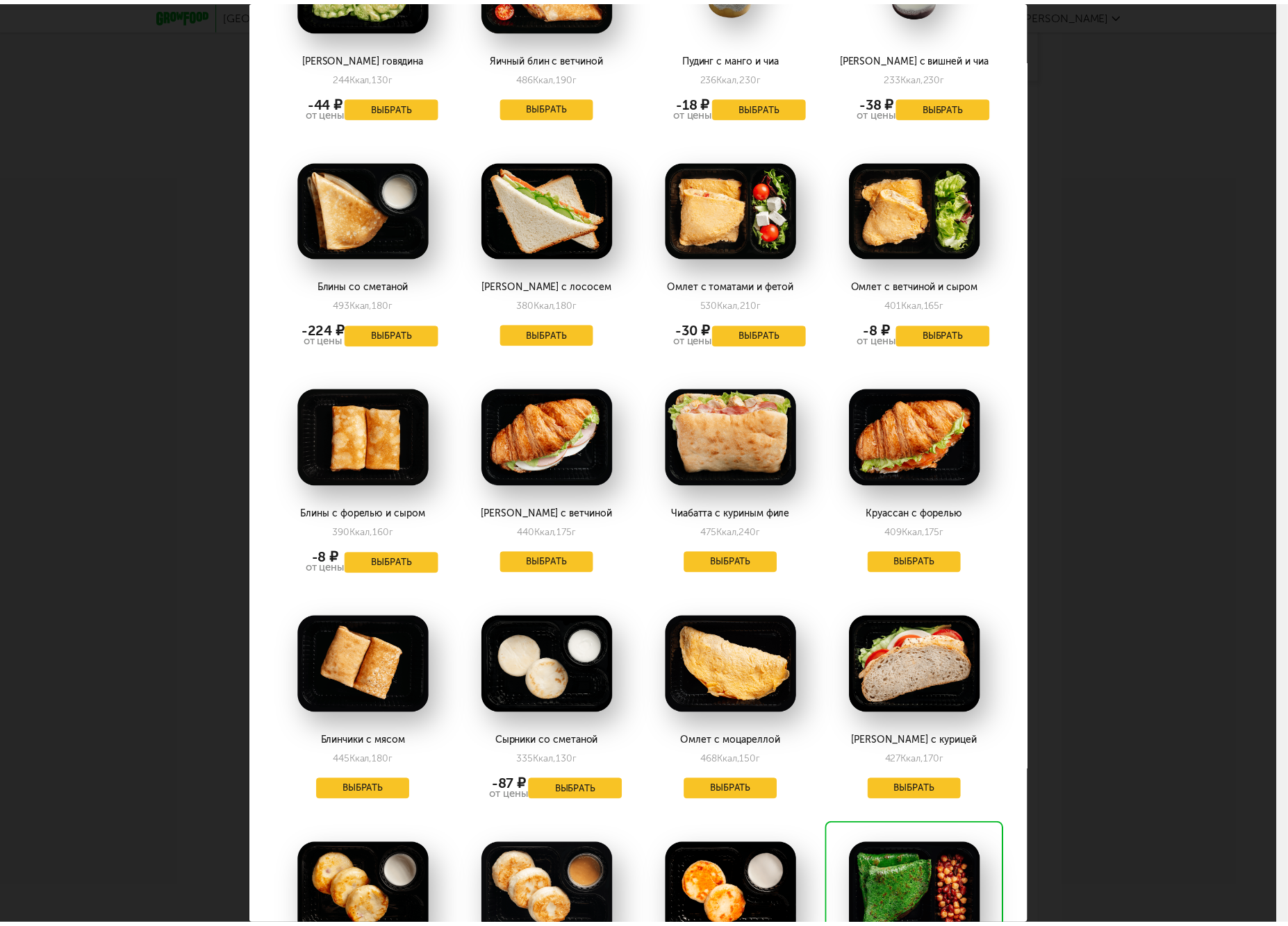
scroll to position [1737, 0]
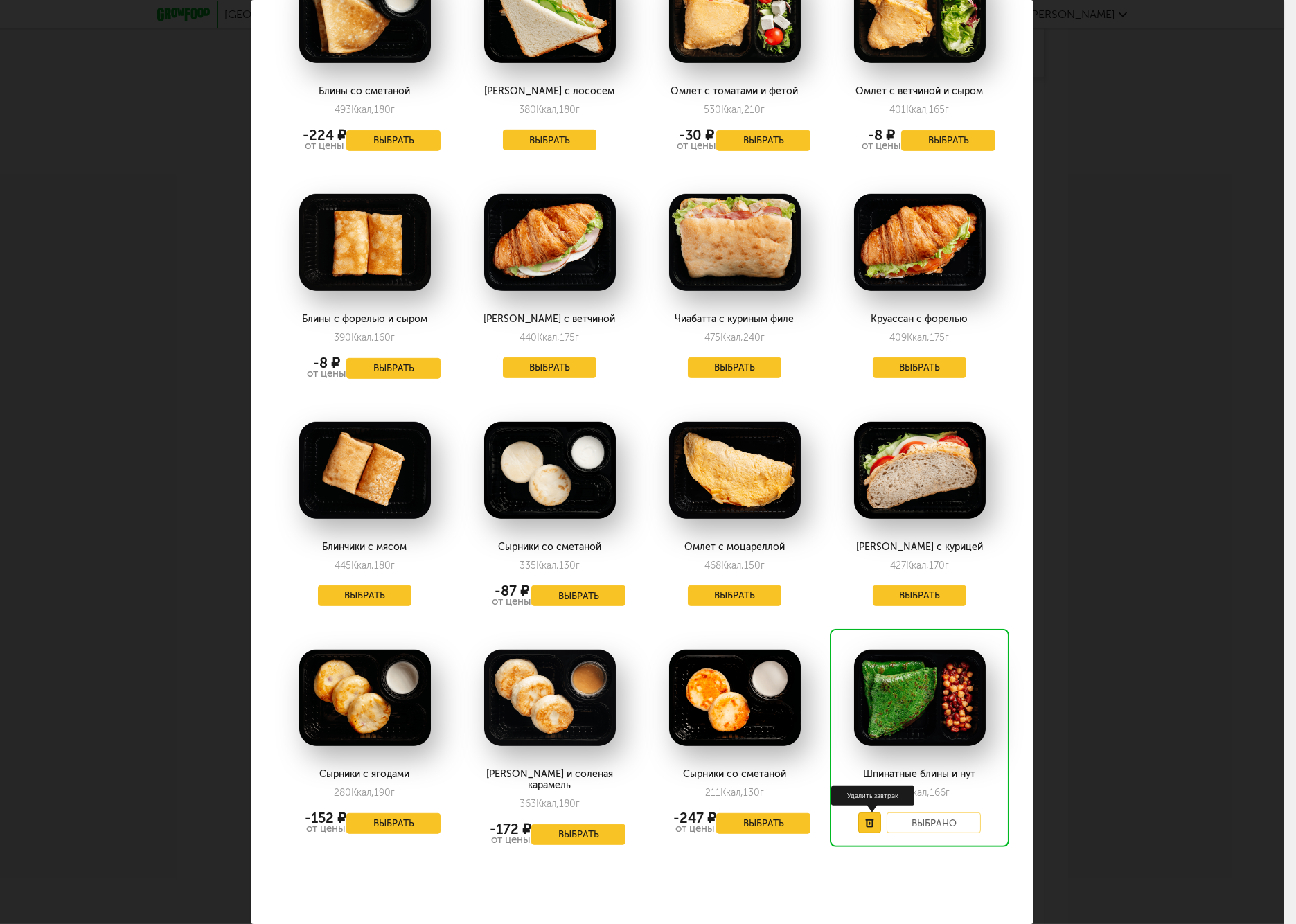
click at [858, 817] on button at bounding box center [869, 823] width 23 height 21
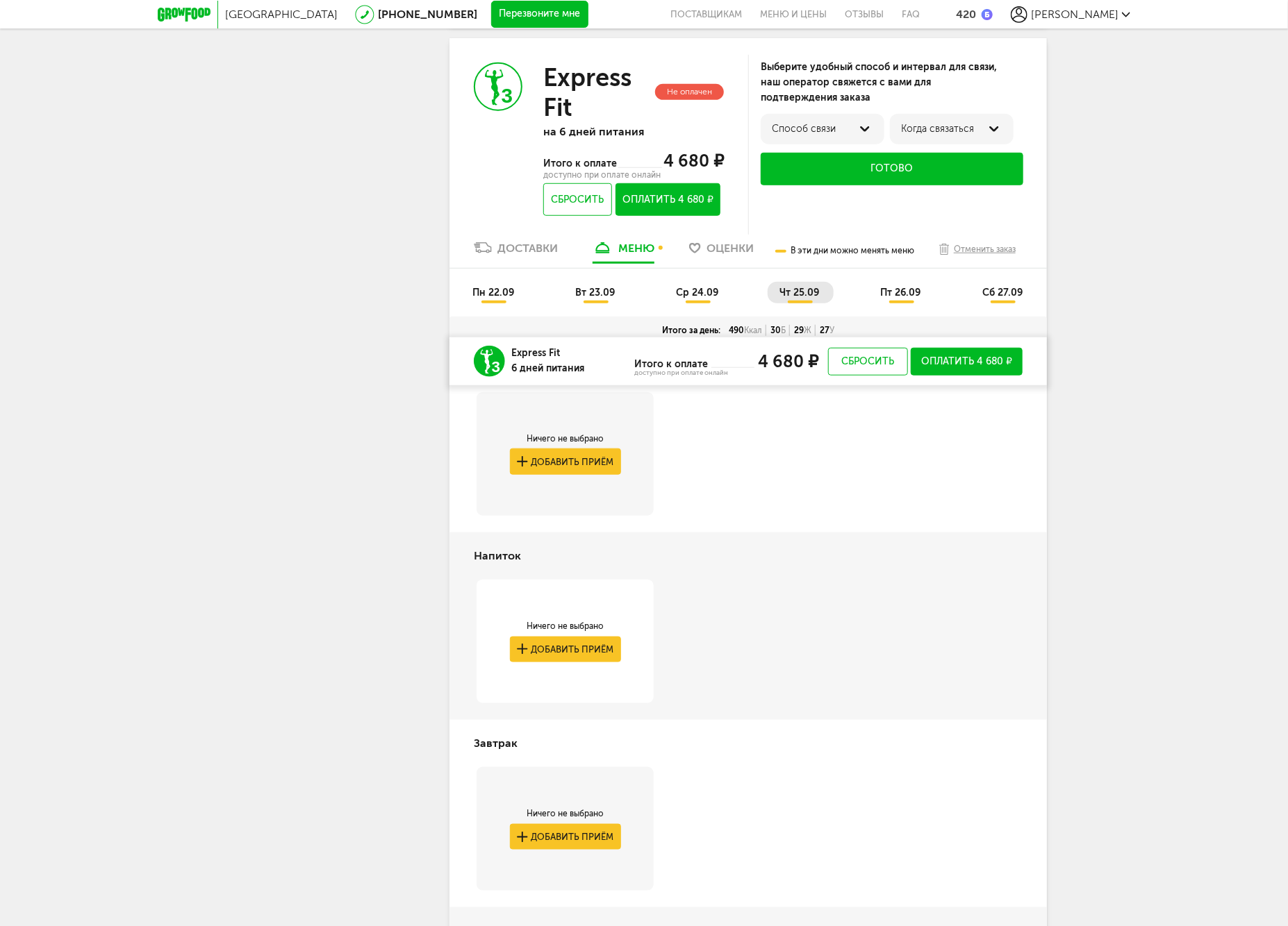
scroll to position [311, 0]
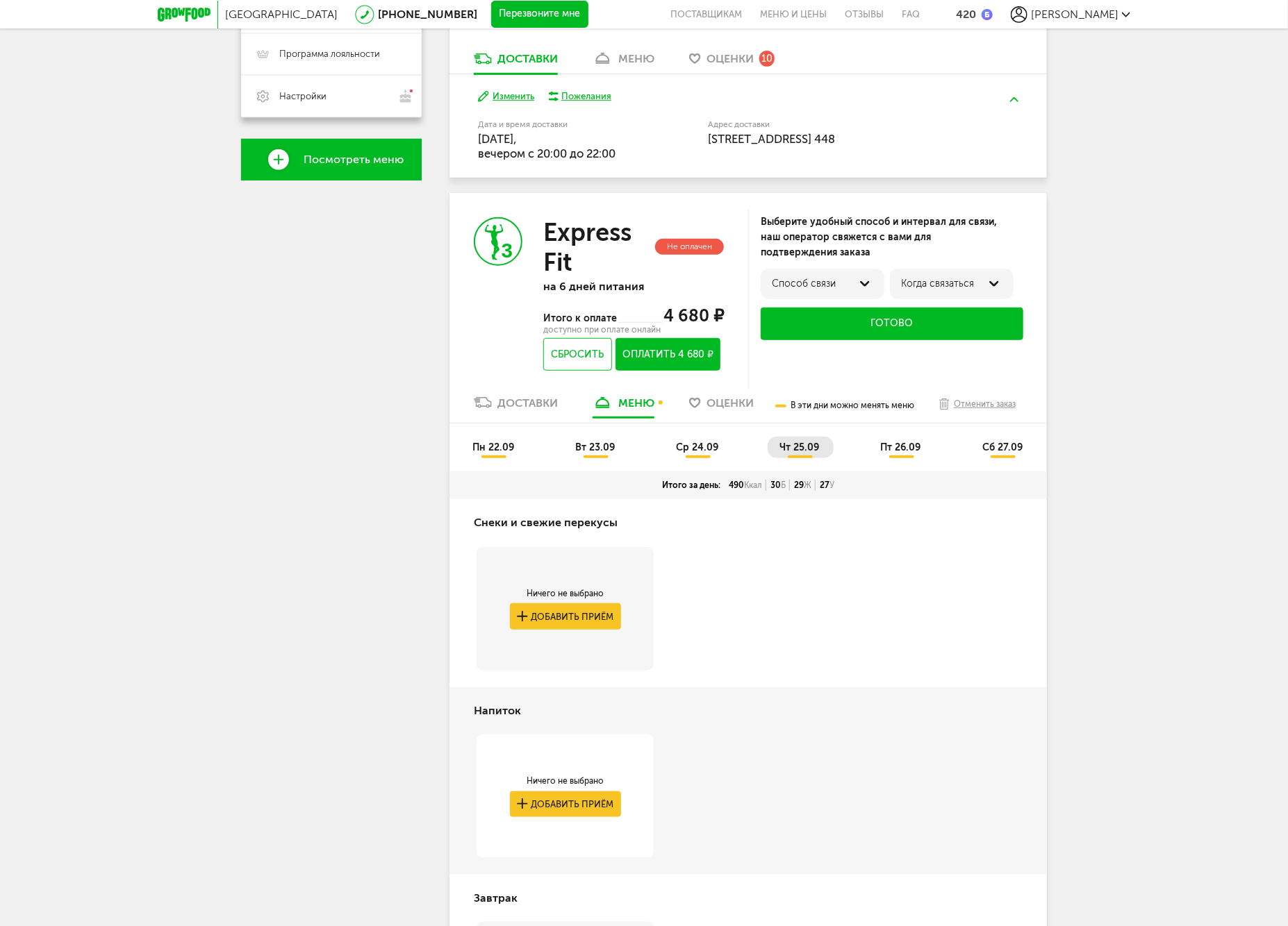
click at [494, 445] on span "пн 22.09" at bounding box center [493, 447] width 42 height 12
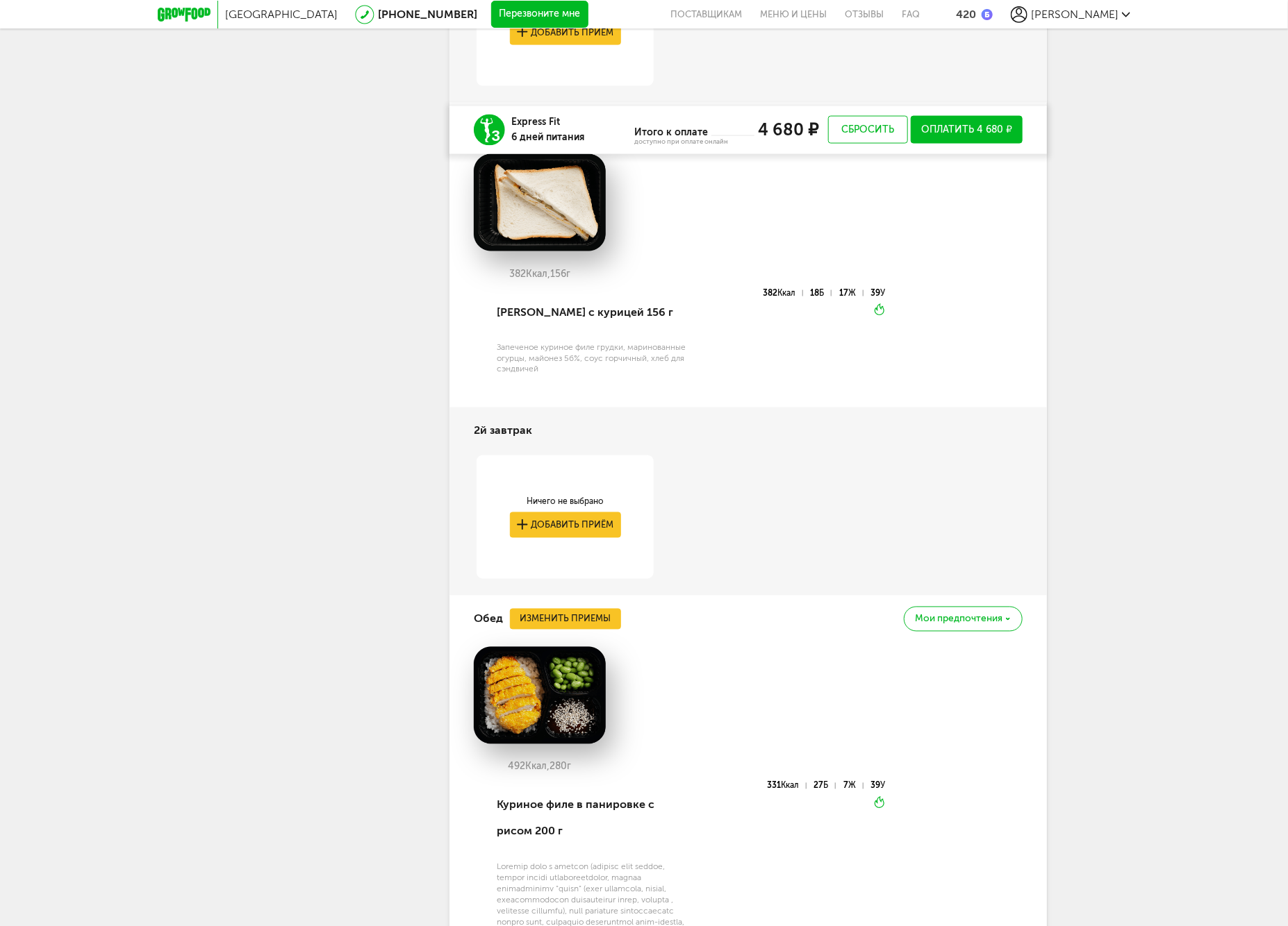
scroll to position [1161, 0]
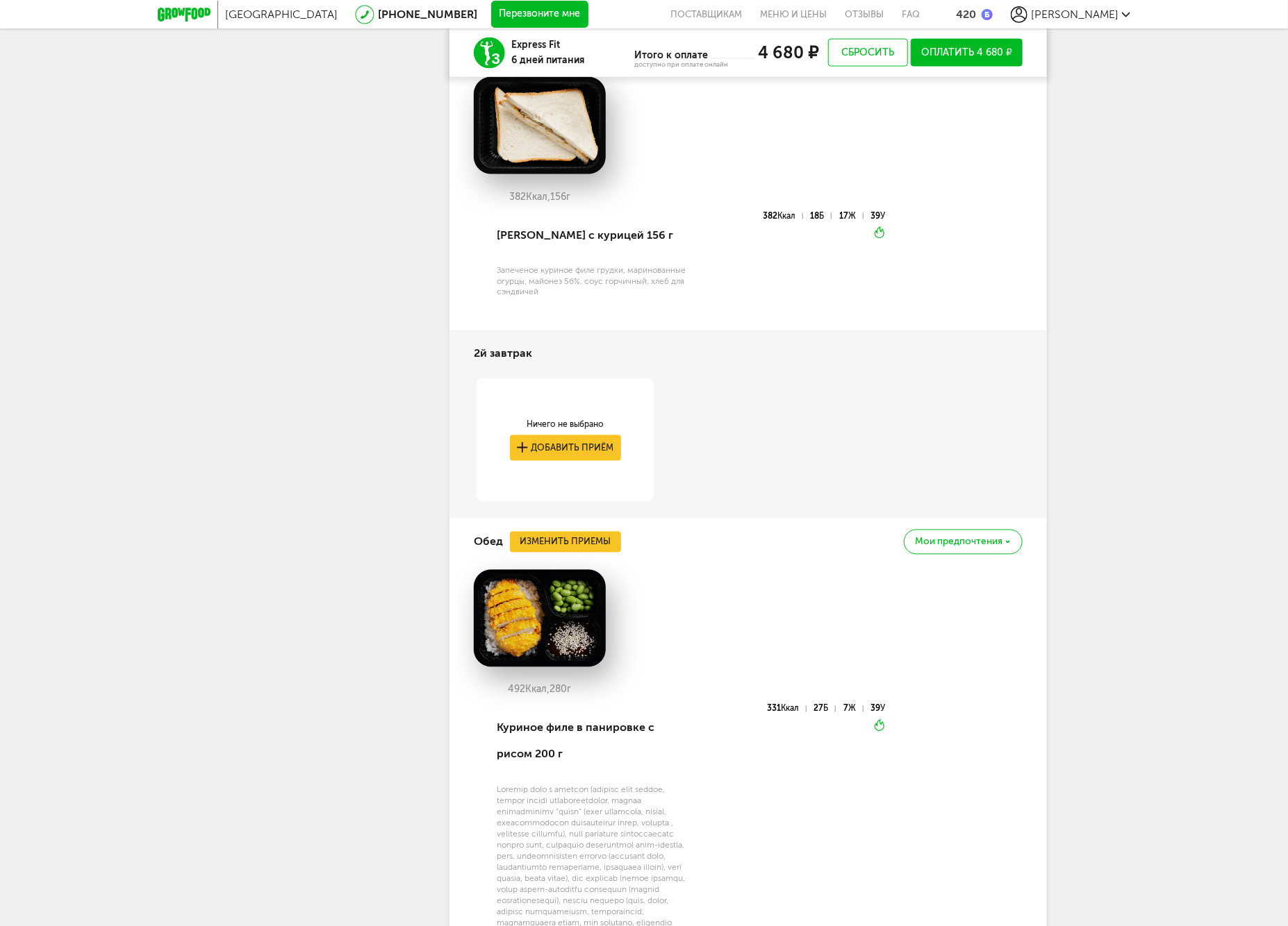
click at [542, 530] on div "Обед Изменить приемы [PERSON_NAME] предпочтения" at bounding box center [748, 542] width 548 height 47
click at [544, 533] on button "Изменить приемы" at bounding box center [565, 543] width 111 height 21
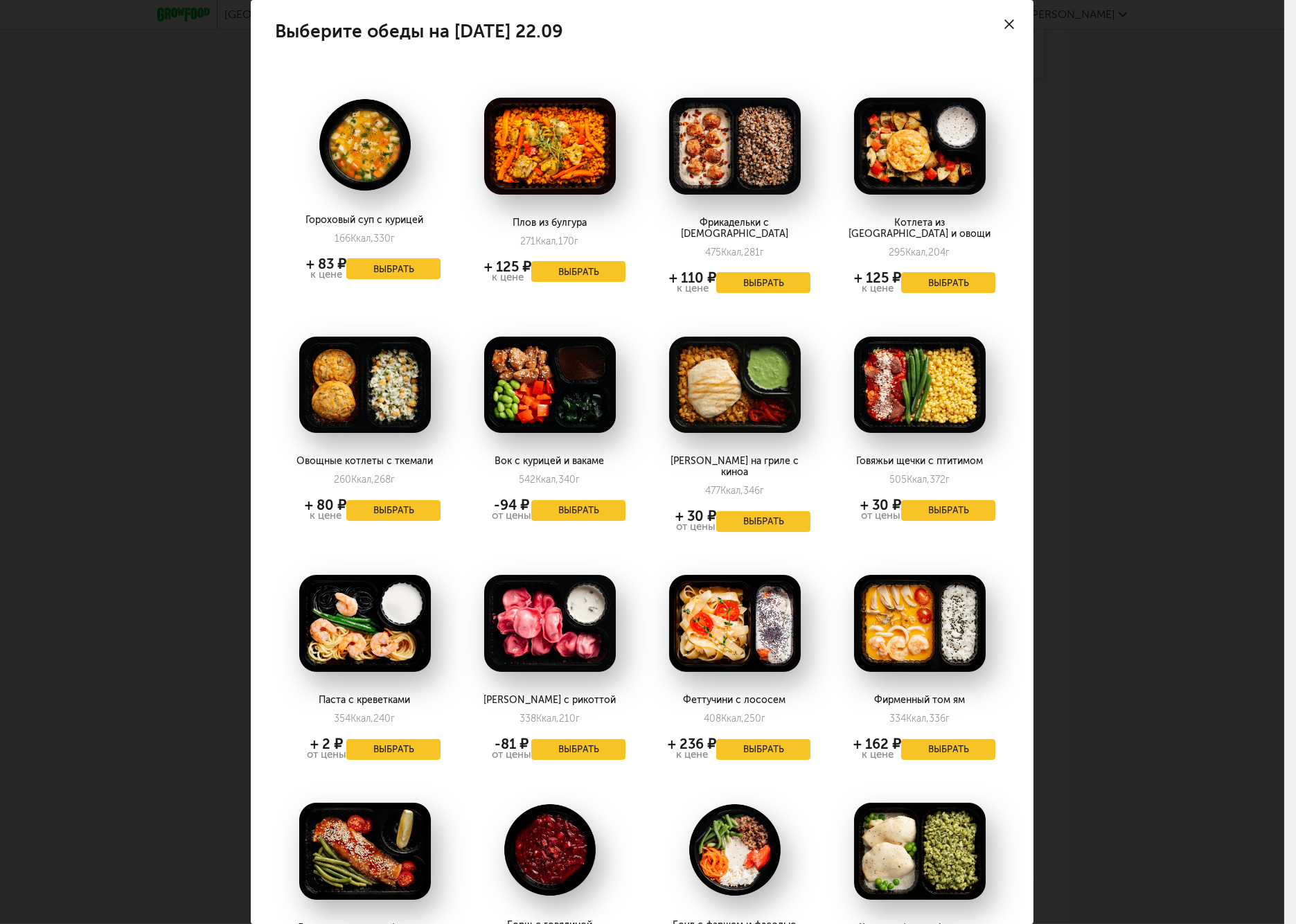
click at [1155, 607] on div "Выберите обеды на [DATE] 22.09 Гороховый суп с курицей 166 Ккал, 330 г + 83 ₽ к…" at bounding box center [642, 462] width 1285 height 924
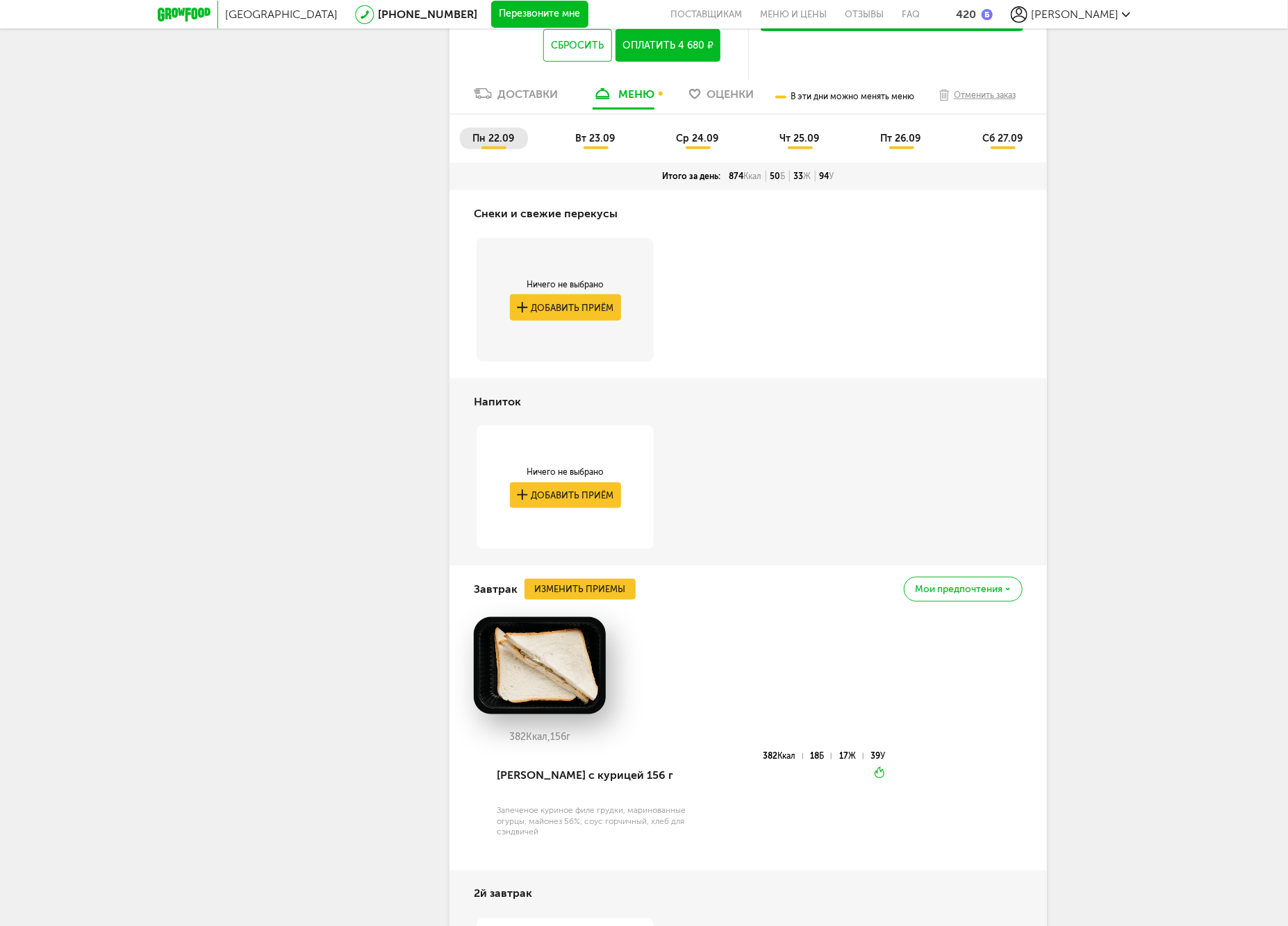
scroll to position [234, 0]
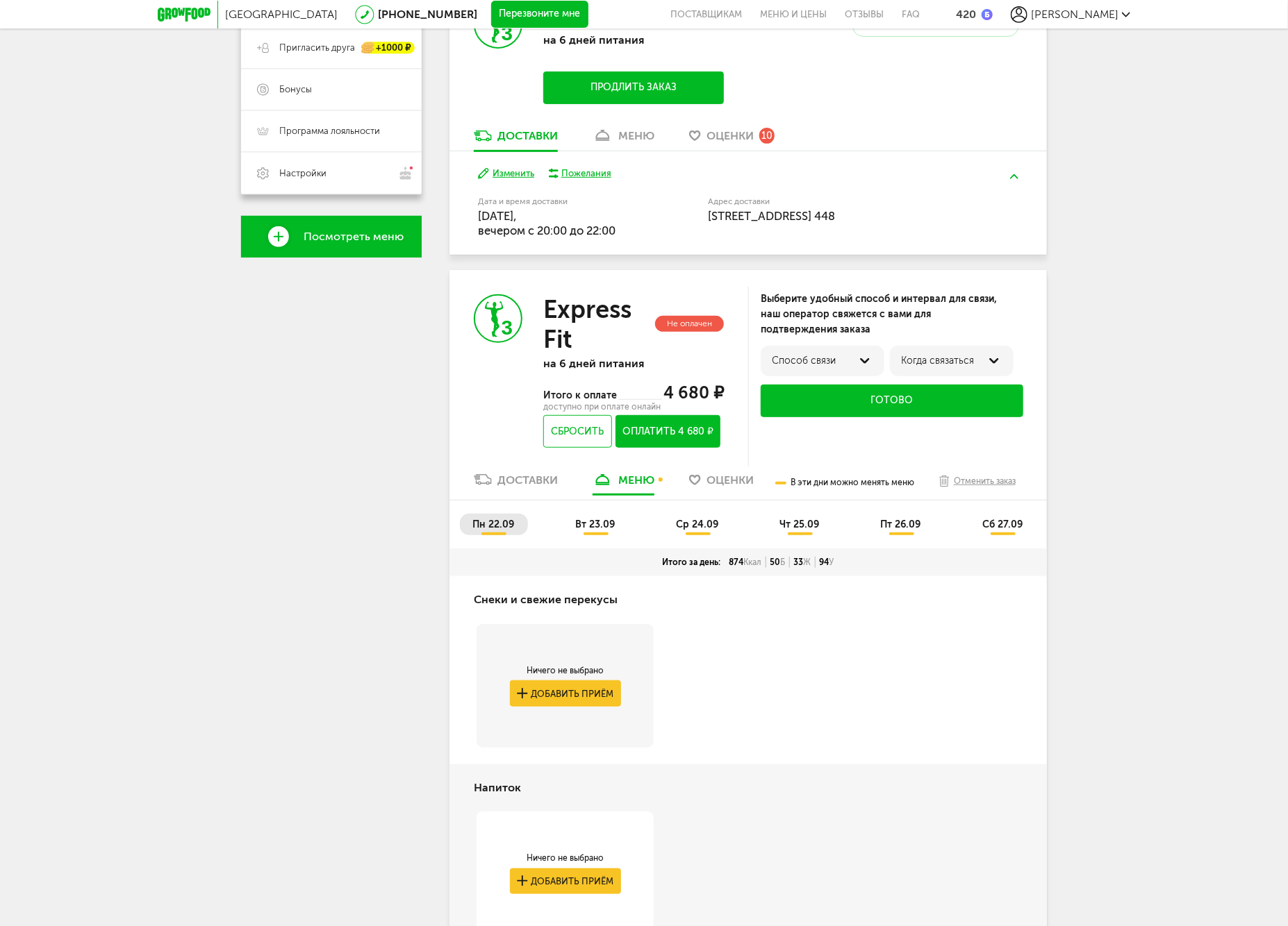
click at [771, 518] on li "чт 25.09" at bounding box center [801, 524] width 66 height 22
click at [790, 523] on span "чт 25.09" at bounding box center [799, 524] width 39 height 12
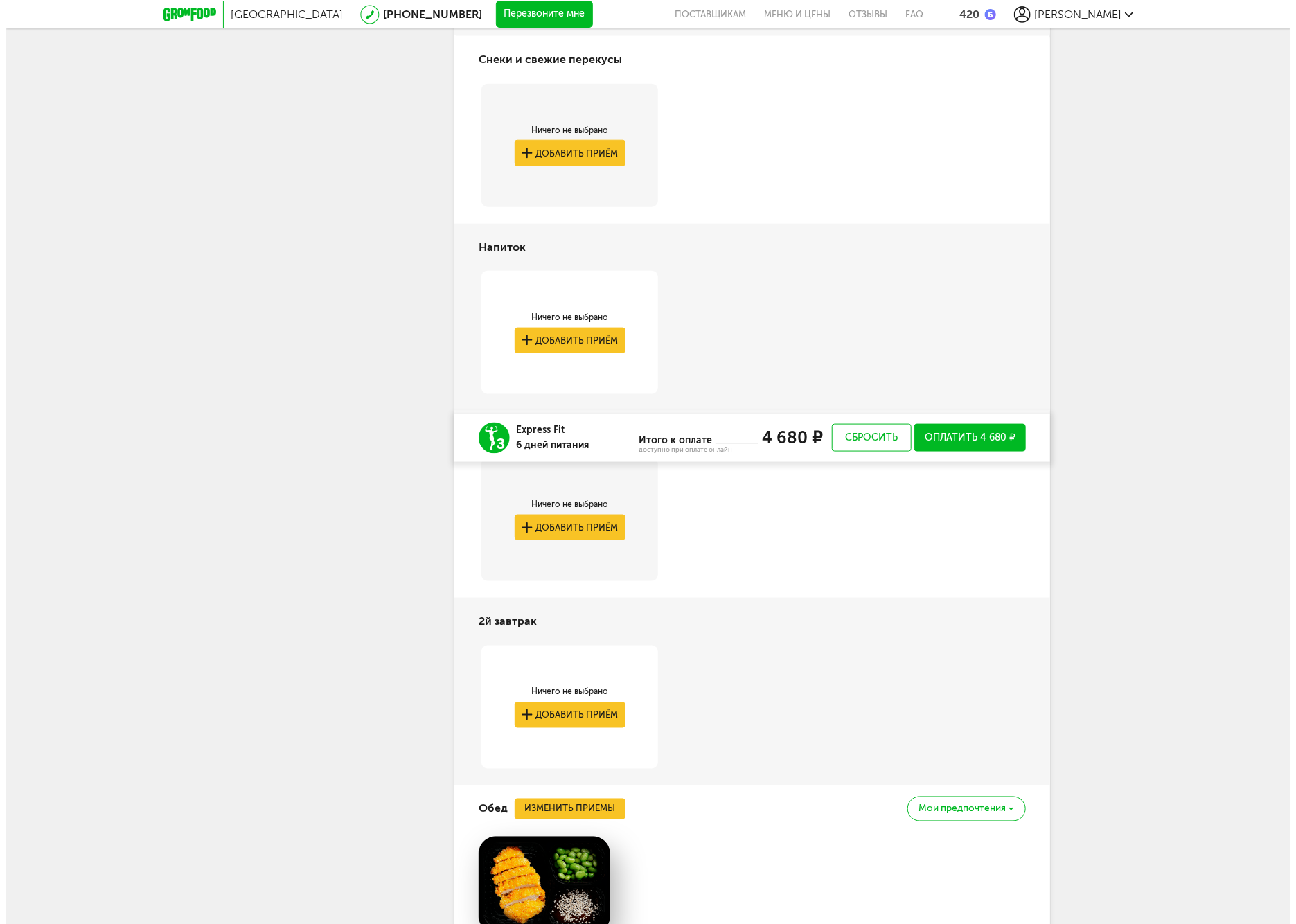
scroll to position [1234, 0]
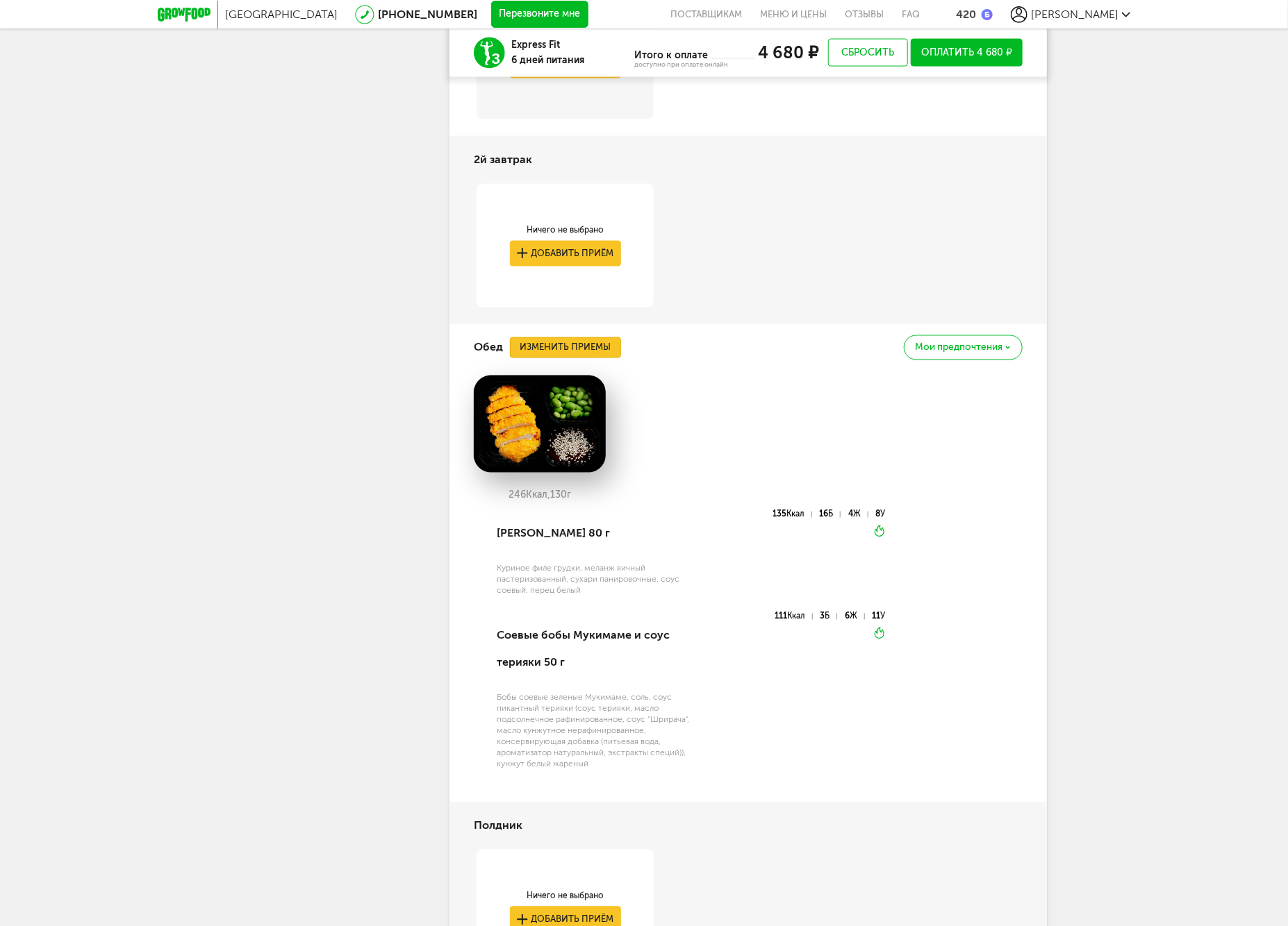
click at [589, 338] on button "Изменить приемы" at bounding box center [565, 348] width 111 height 21
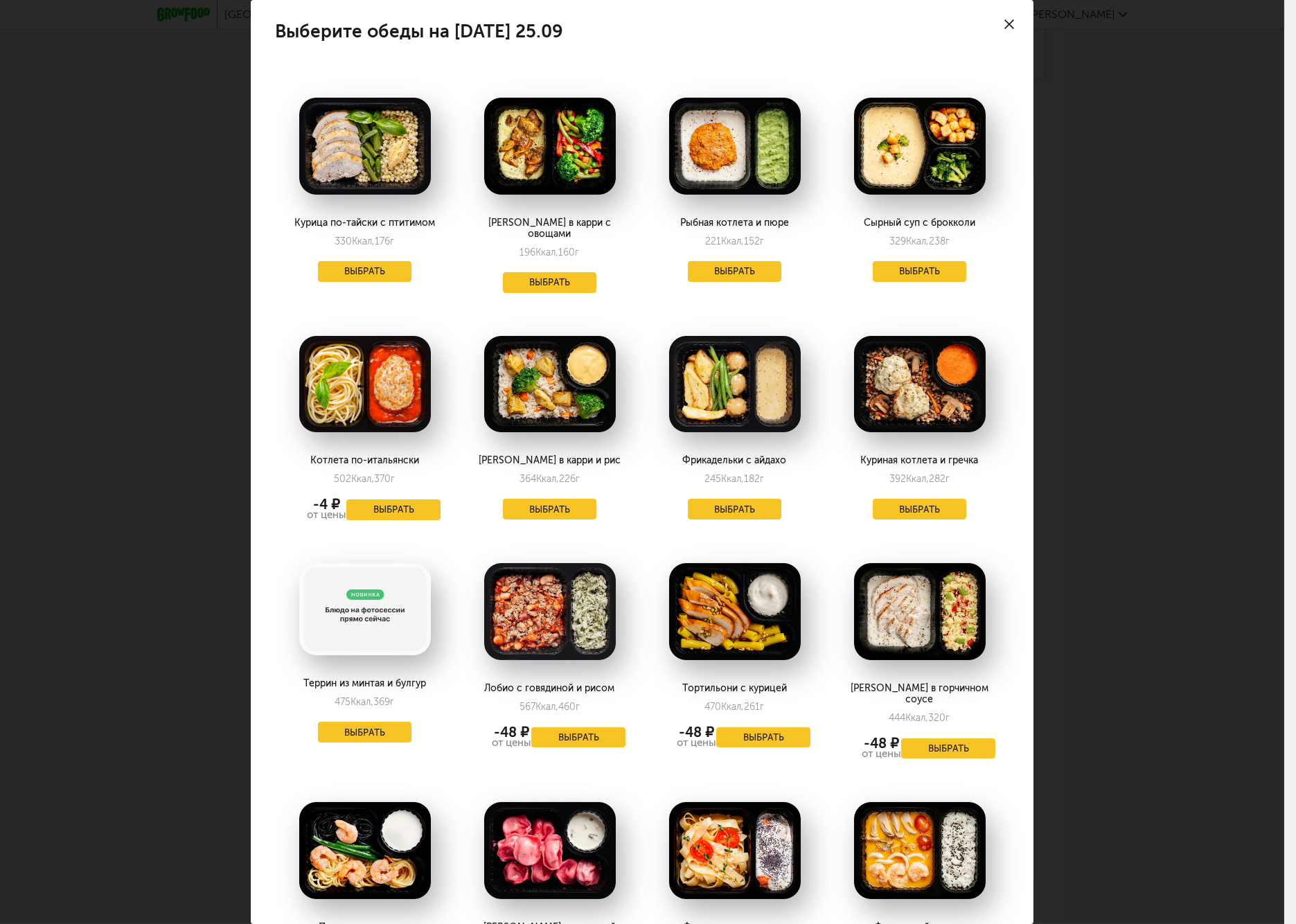
click at [1207, 564] on div "Выберите обеды на [DATE] 25.09 Курица по-тайски с птитимом 330 Ккал, 176 г Выбр…" at bounding box center [642, 462] width 1285 height 924
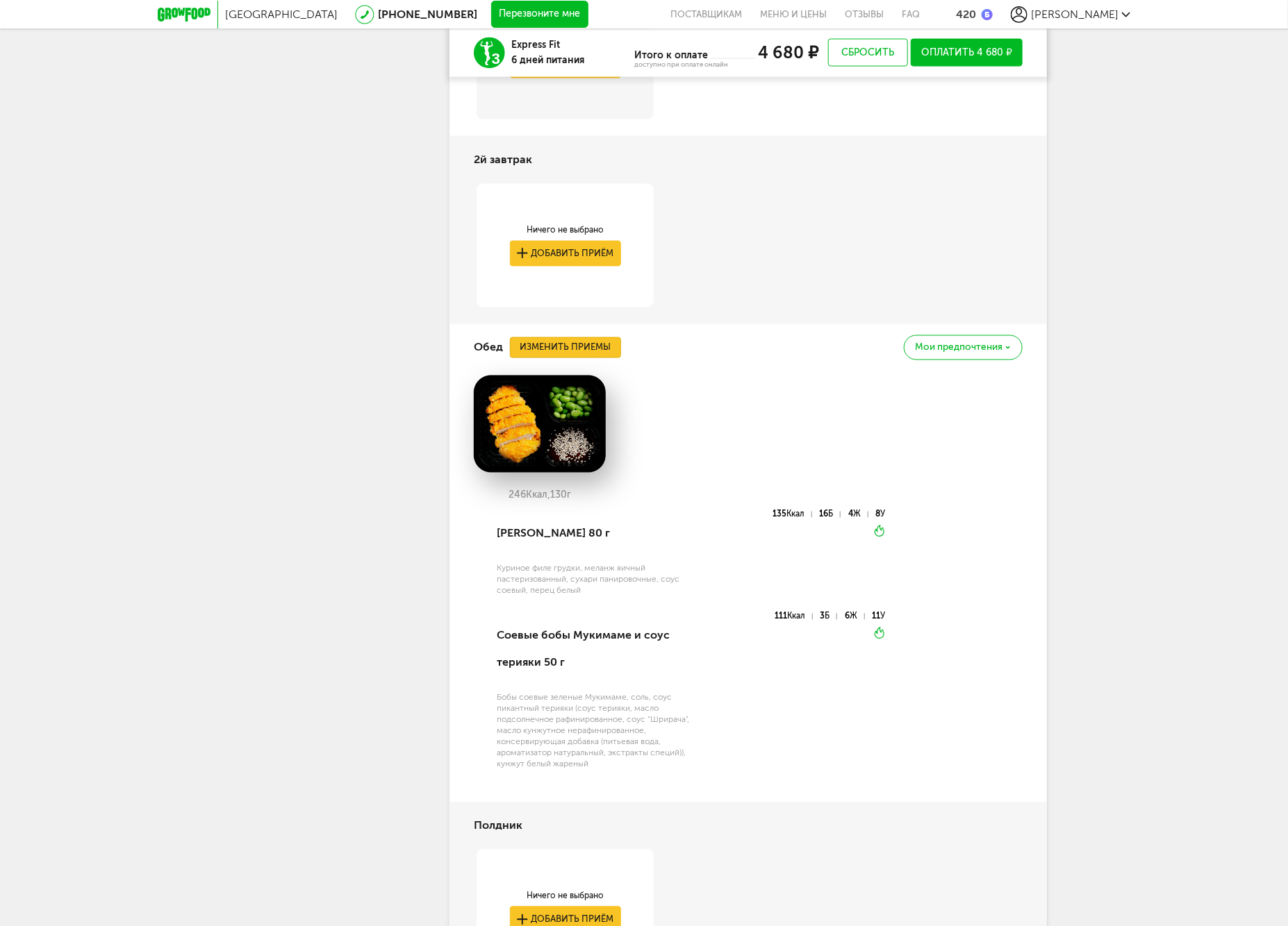
click at [579, 344] on button "Изменить приемы" at bounding box center [565, 348] width 111 height 21
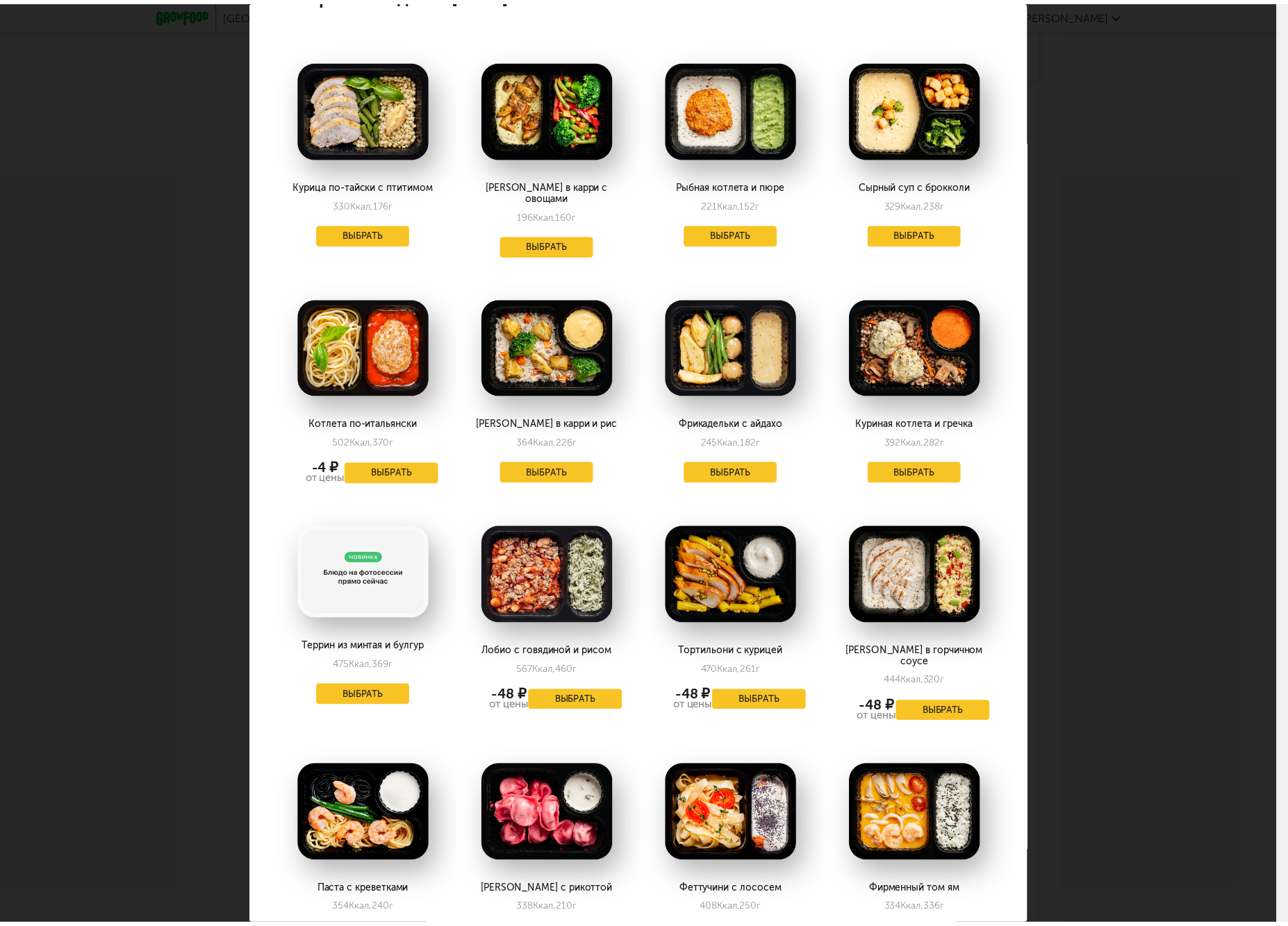
scroll to position [0, 0]
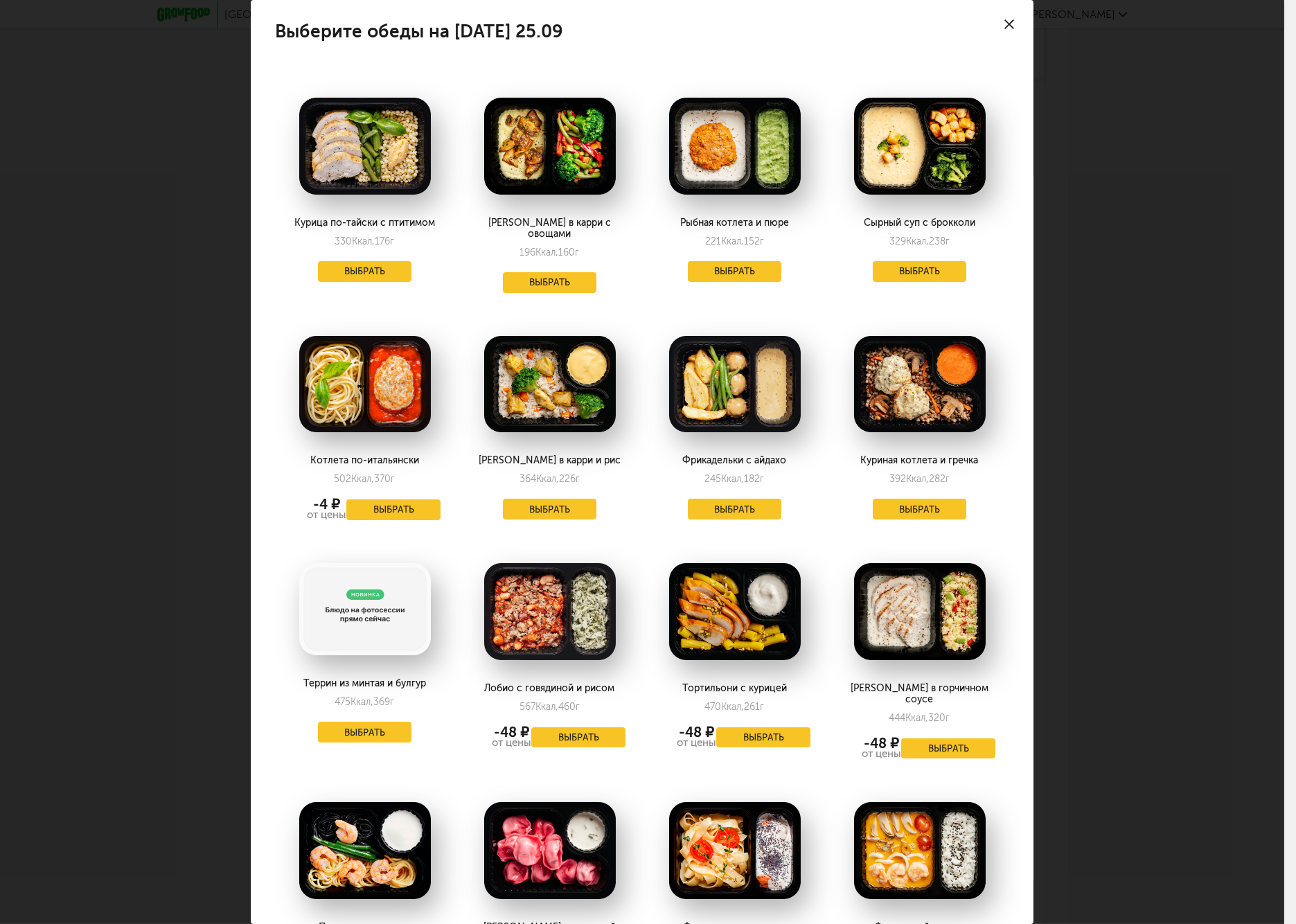
click at [1201, 538] on div "Выберите обеды на [DATE] 25.09 Курица по-тайски с птитимом 330 Ккал, 176 г Выбр…" at bounding box center [642, 462] width 1285 height 924
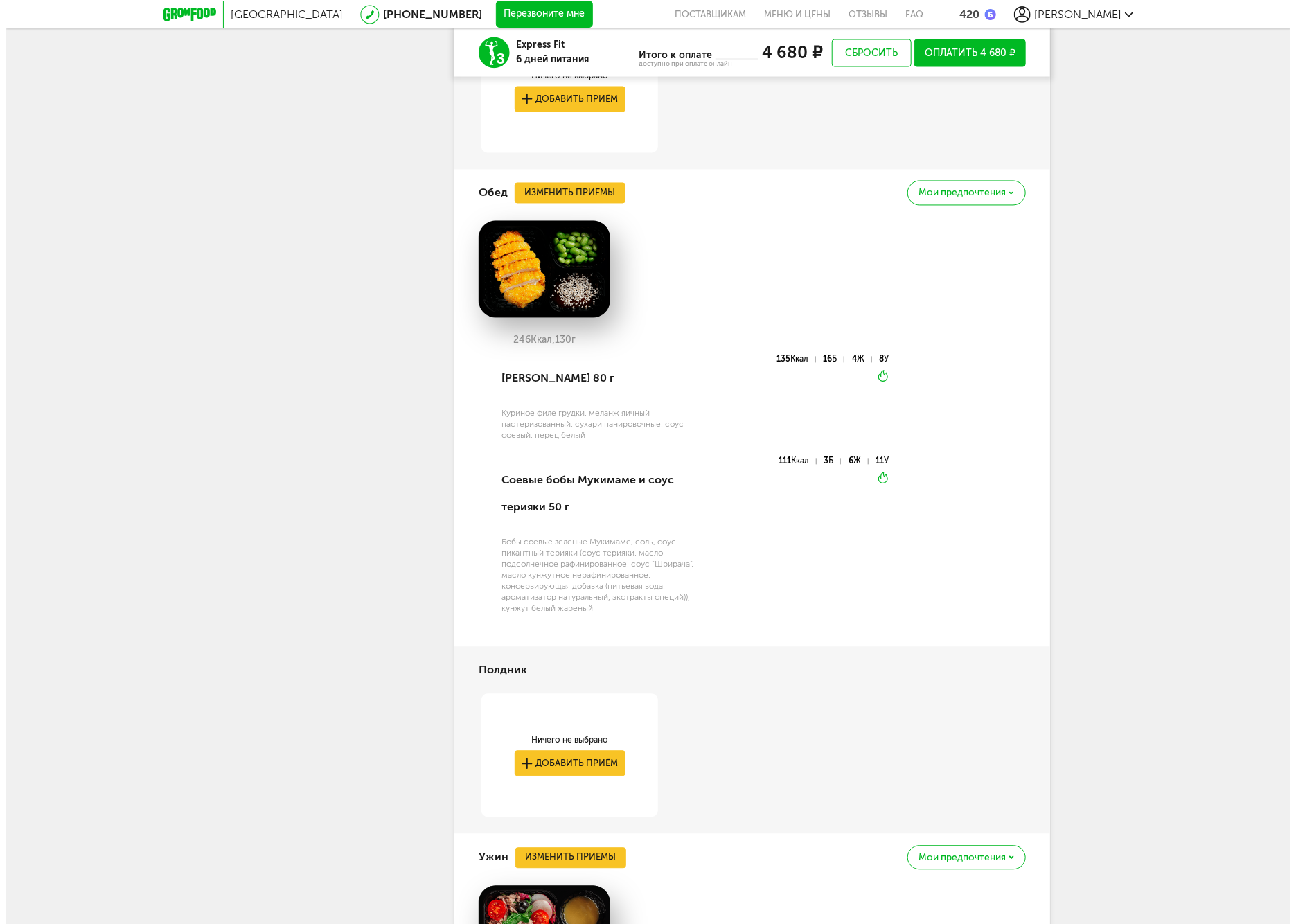
scroll to position [1311, 0]
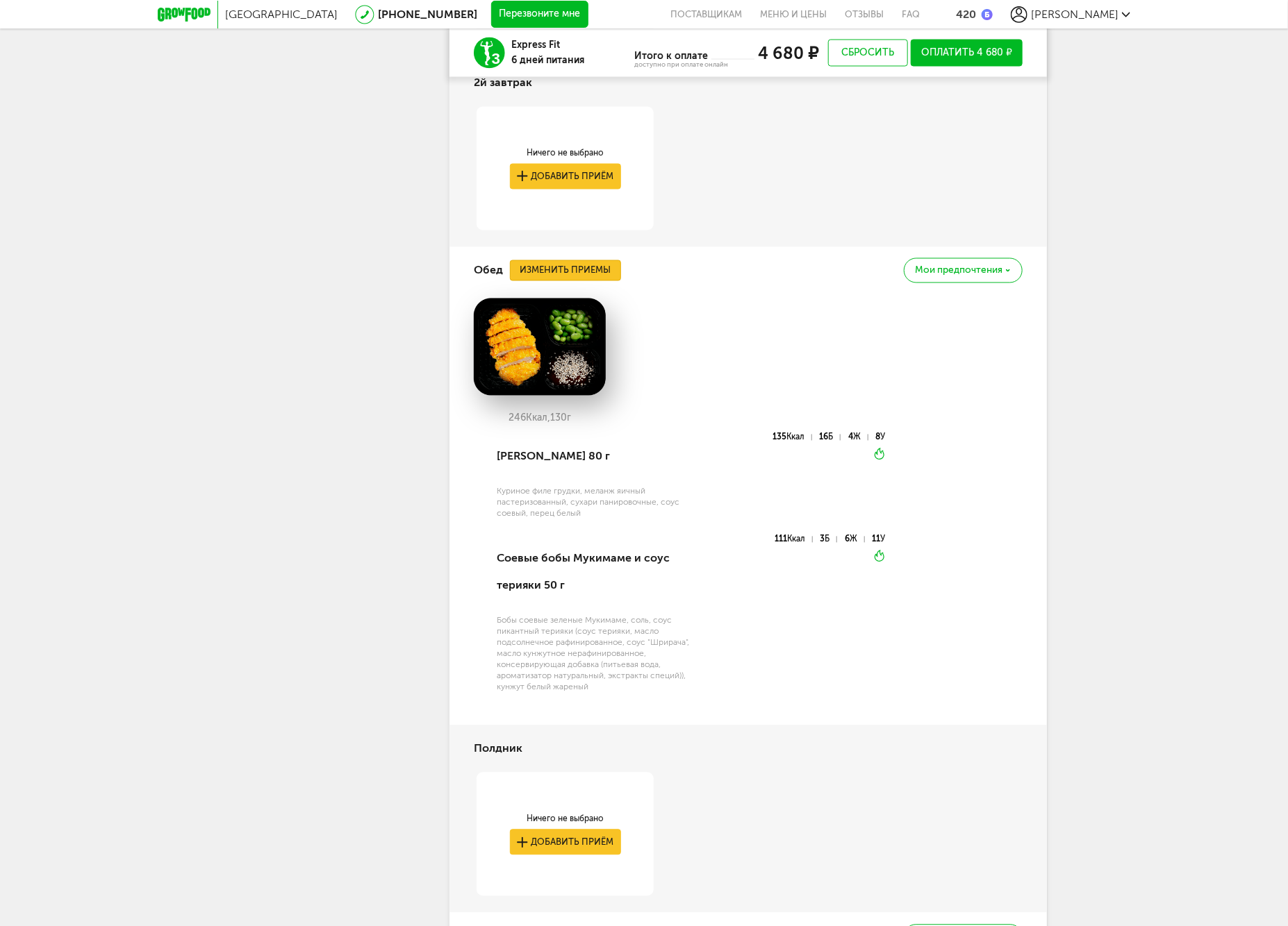
click at [568, 274] on button "Изменить приемы" at bounding box center [565, 271] width 111 height 21
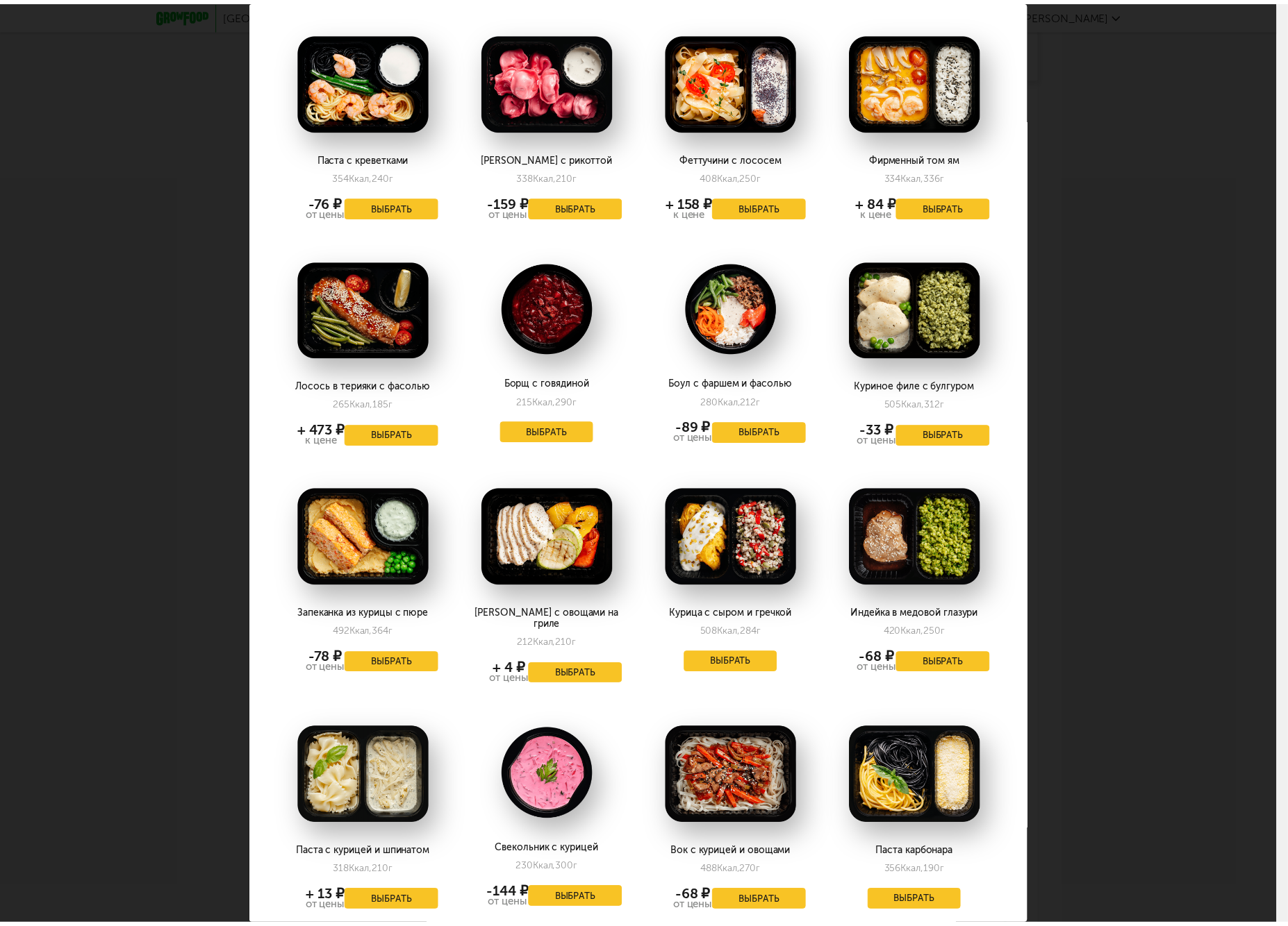
scroll to position [1157, 0]
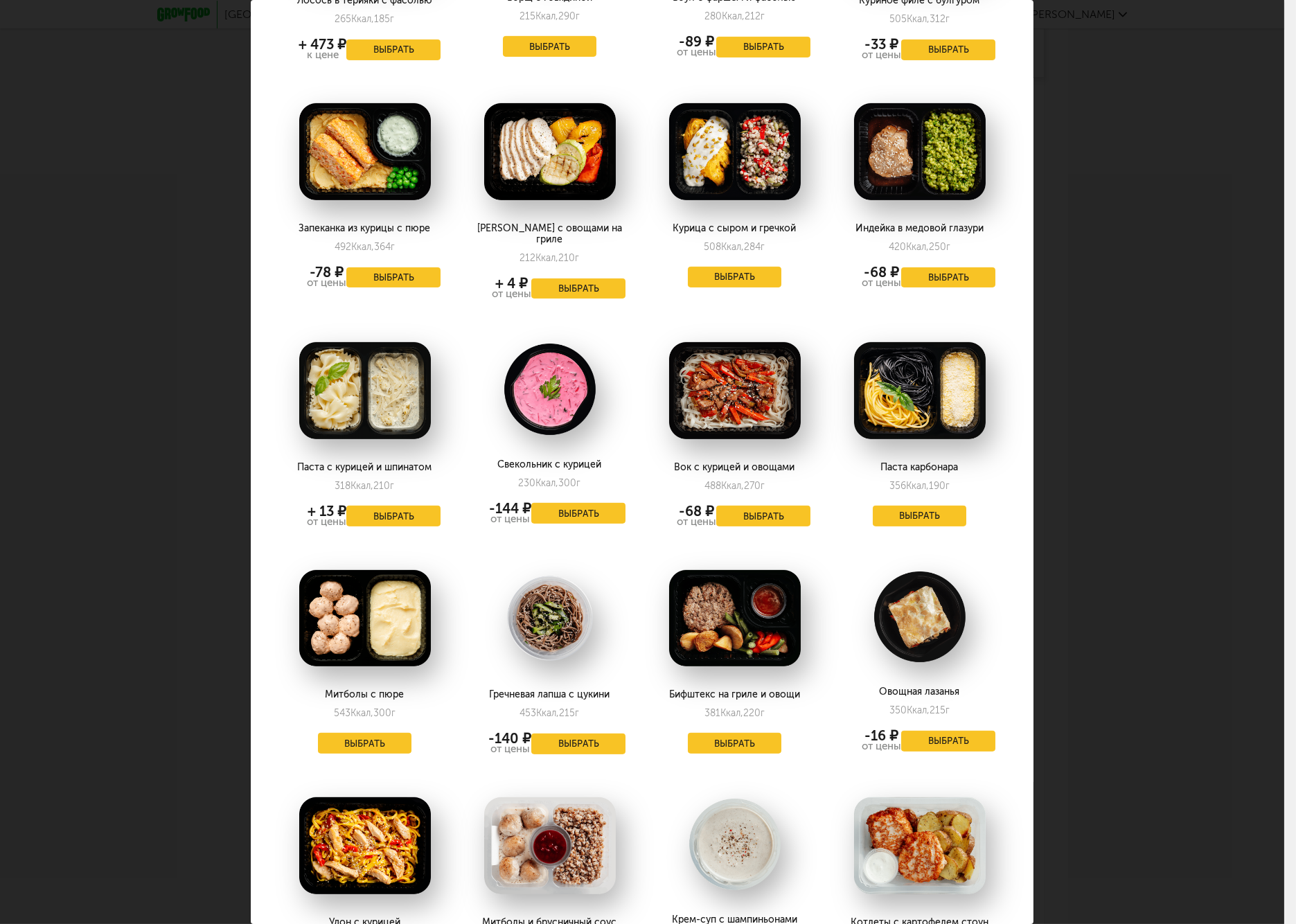
click at [1042, 532] on div "Выберите обеды на [DATE] 25.09 Курица по-тайски с птитимом 330 Ккал, 176 г Выбр…" at bounding box center [642, 462] width 1285 height 924
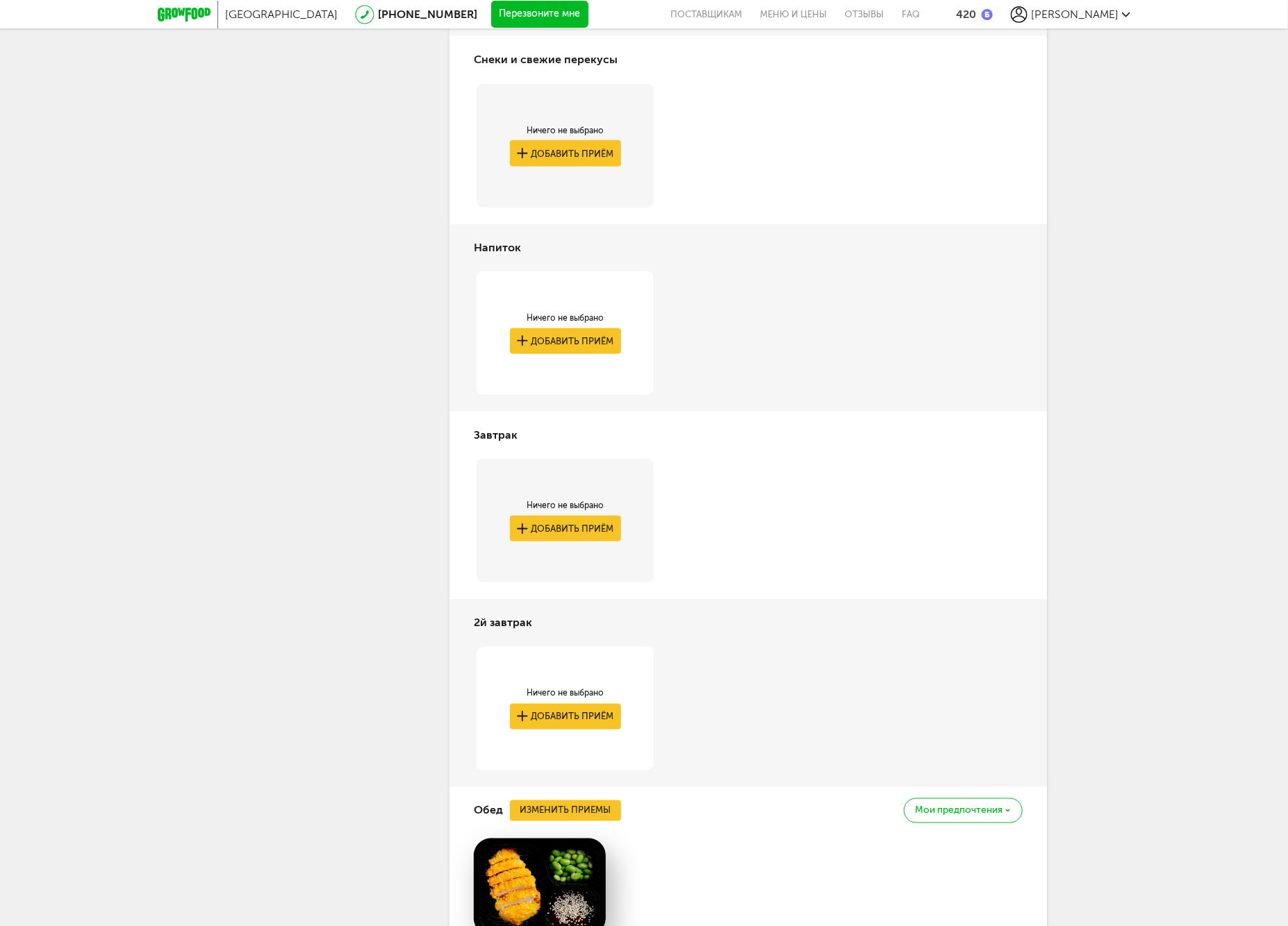
scroll to position [389, 0]
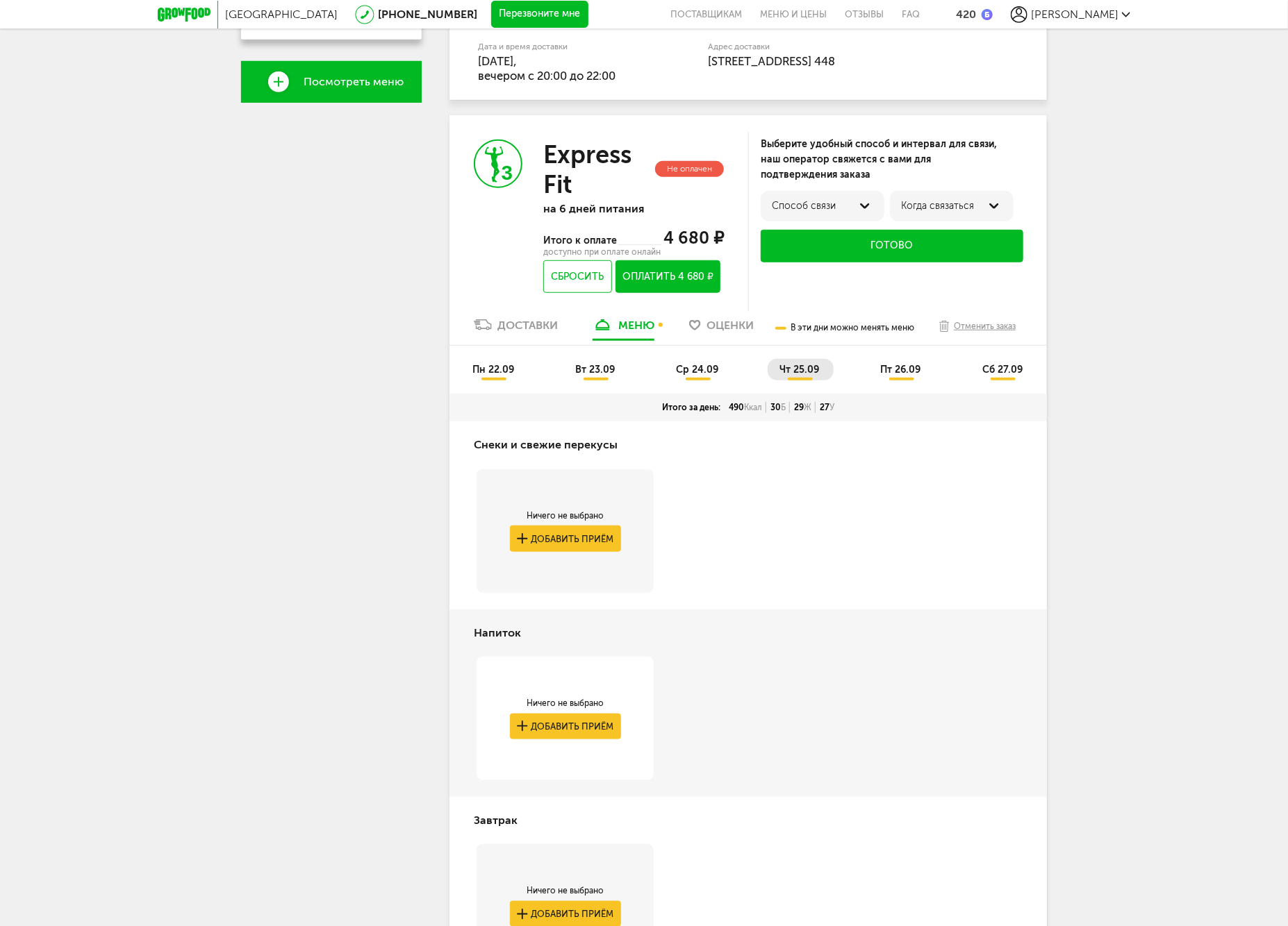
click at [909, 373] on span "пт 26.09" at bounding box center [900, 370] width 40 height 12
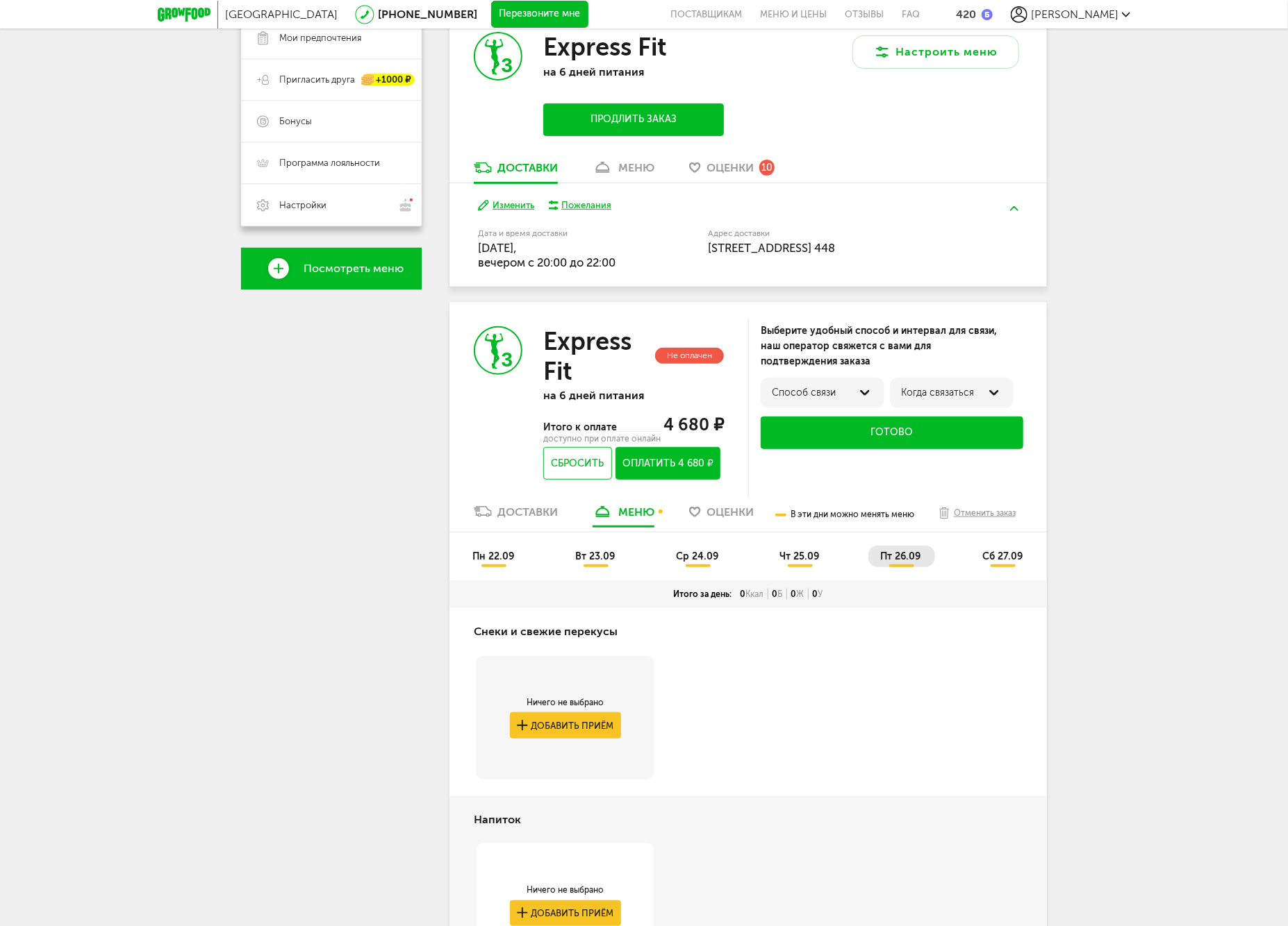
scroll to position [0, 0]
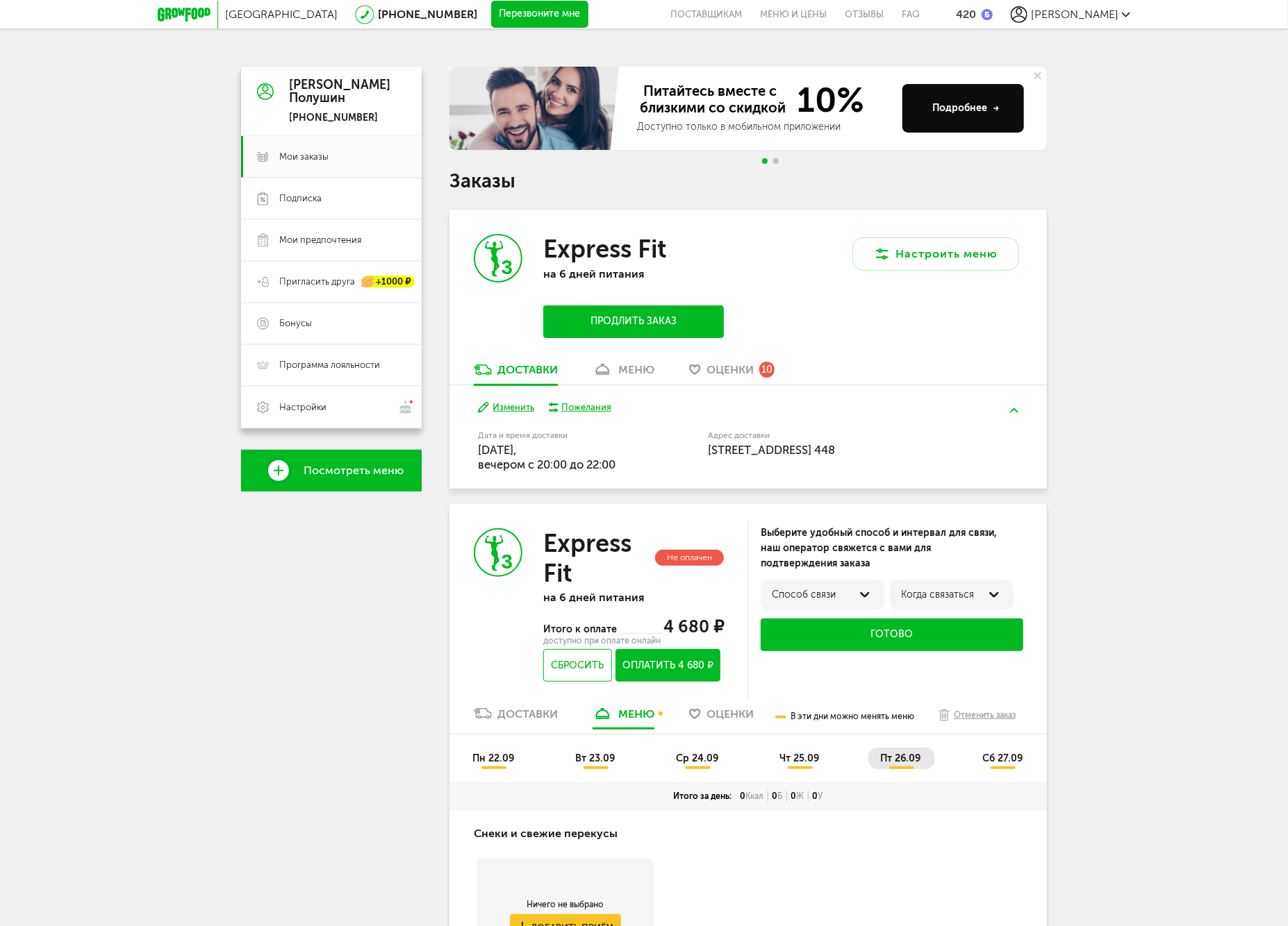
click at [991, 751] on li "сб 27.09" at bounding box center [1003, 758] width 67 height 22
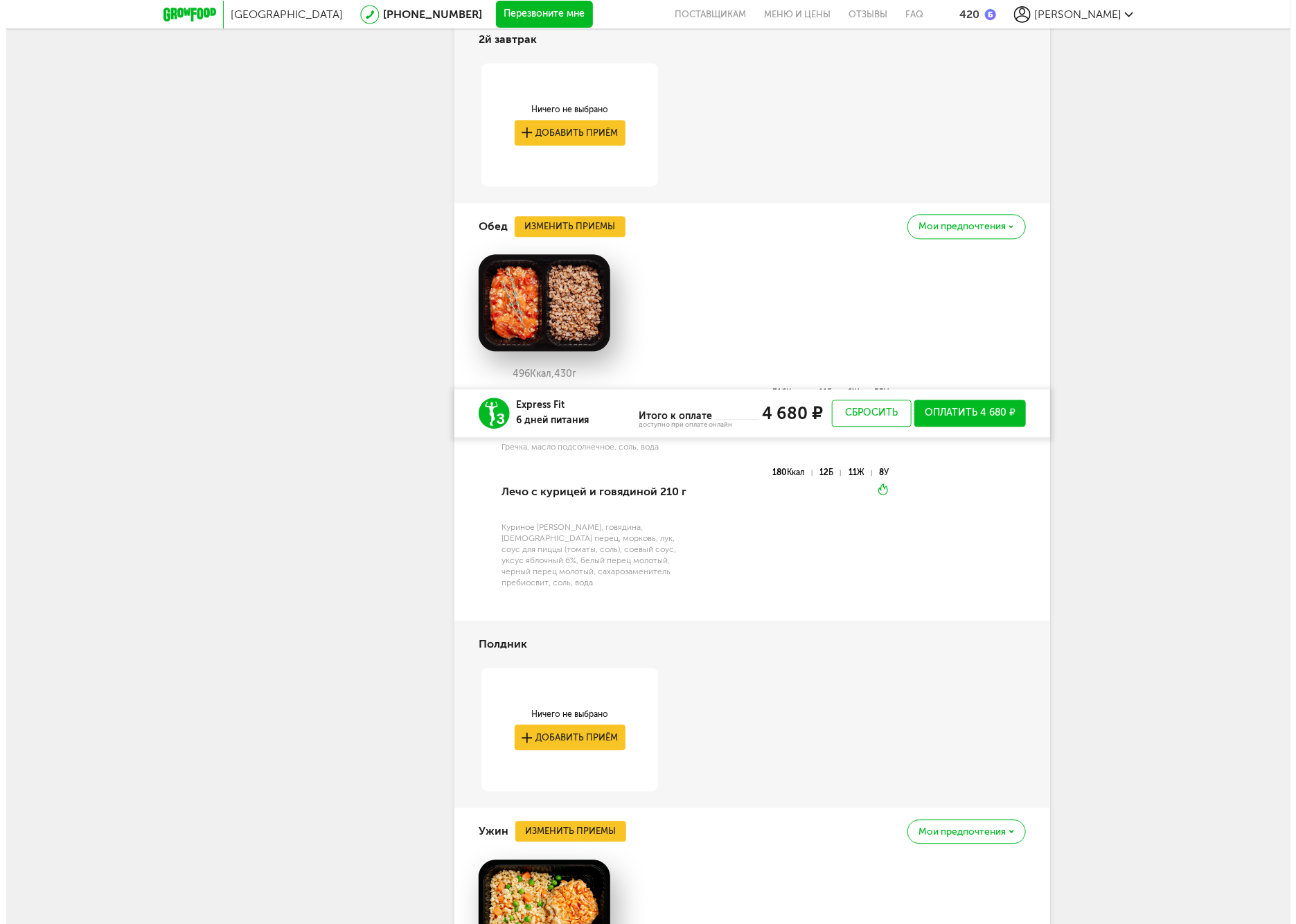
scroll to position [1977, 0]
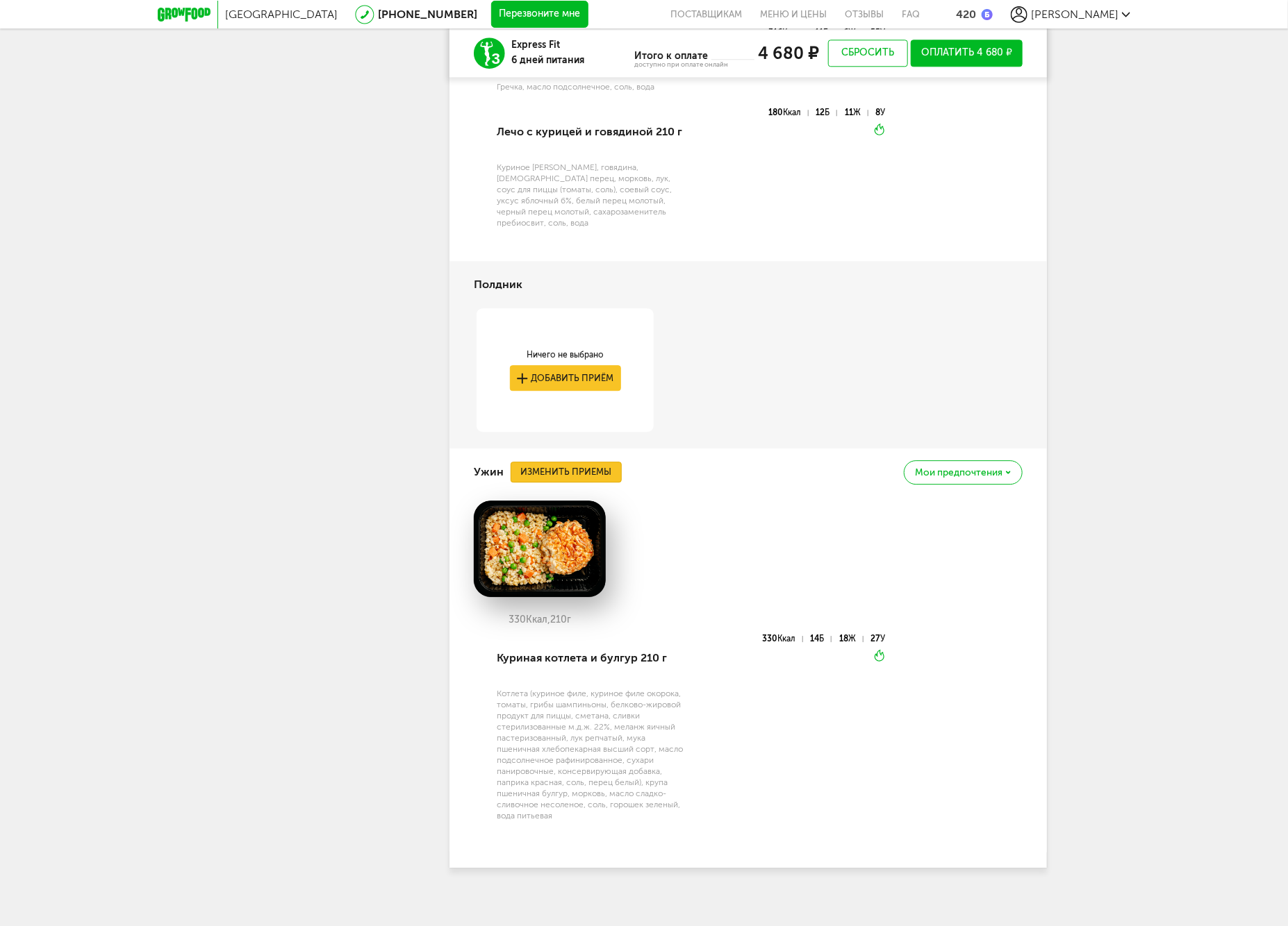
click at [581, 468] on button "Изменить приемы" at bounding box center [566, 472] width 111 height 21
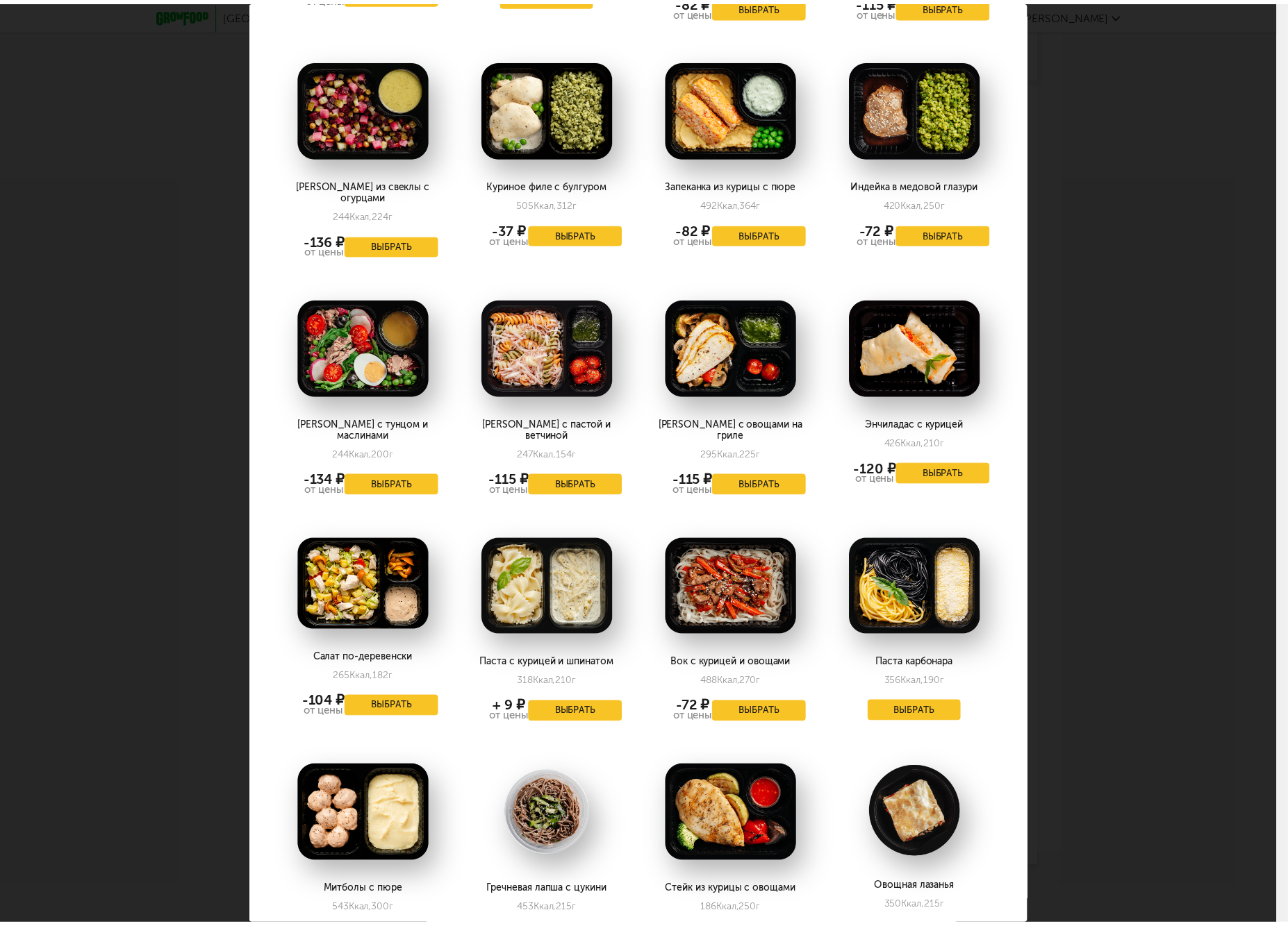
scroll to position [1466, 0]
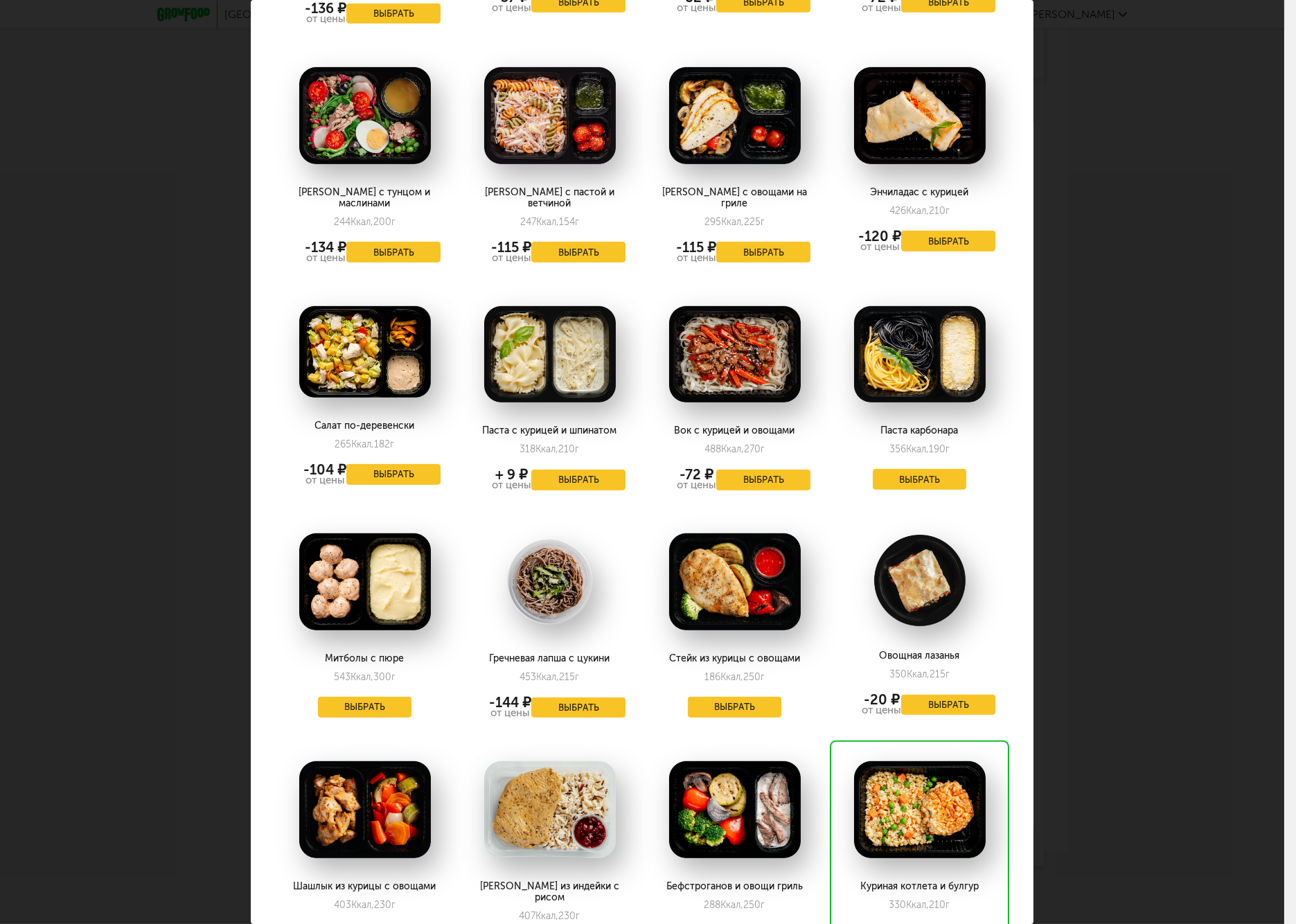
click at [1218, 622] on div "Выберите ужины на [DATE] 27.09 Минтай с соусом и овощами 251 Ккал, 196 г Выбрат…" at bounding box center [642, 462] width 1285 height 924
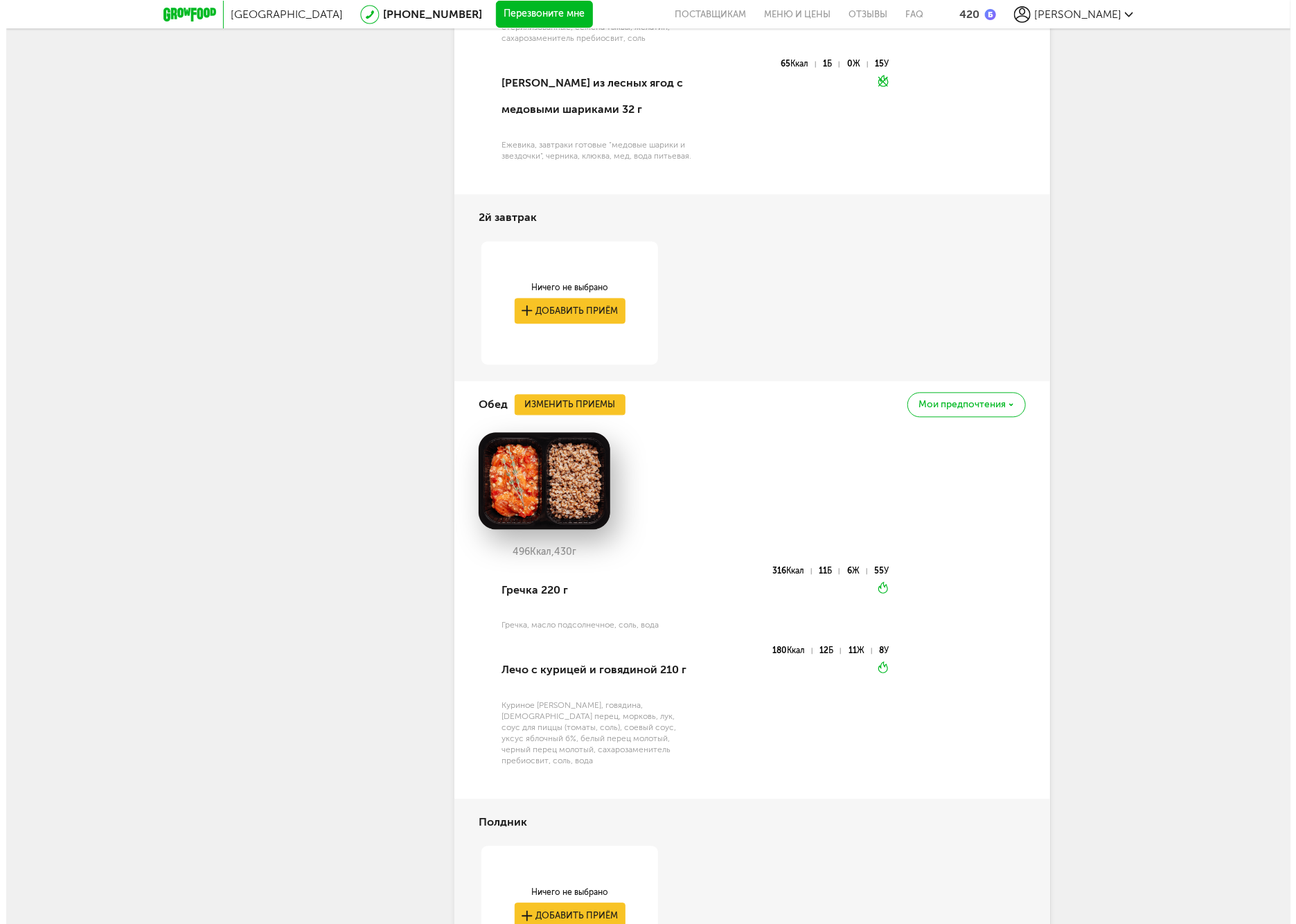
scroll to position [975, 0]
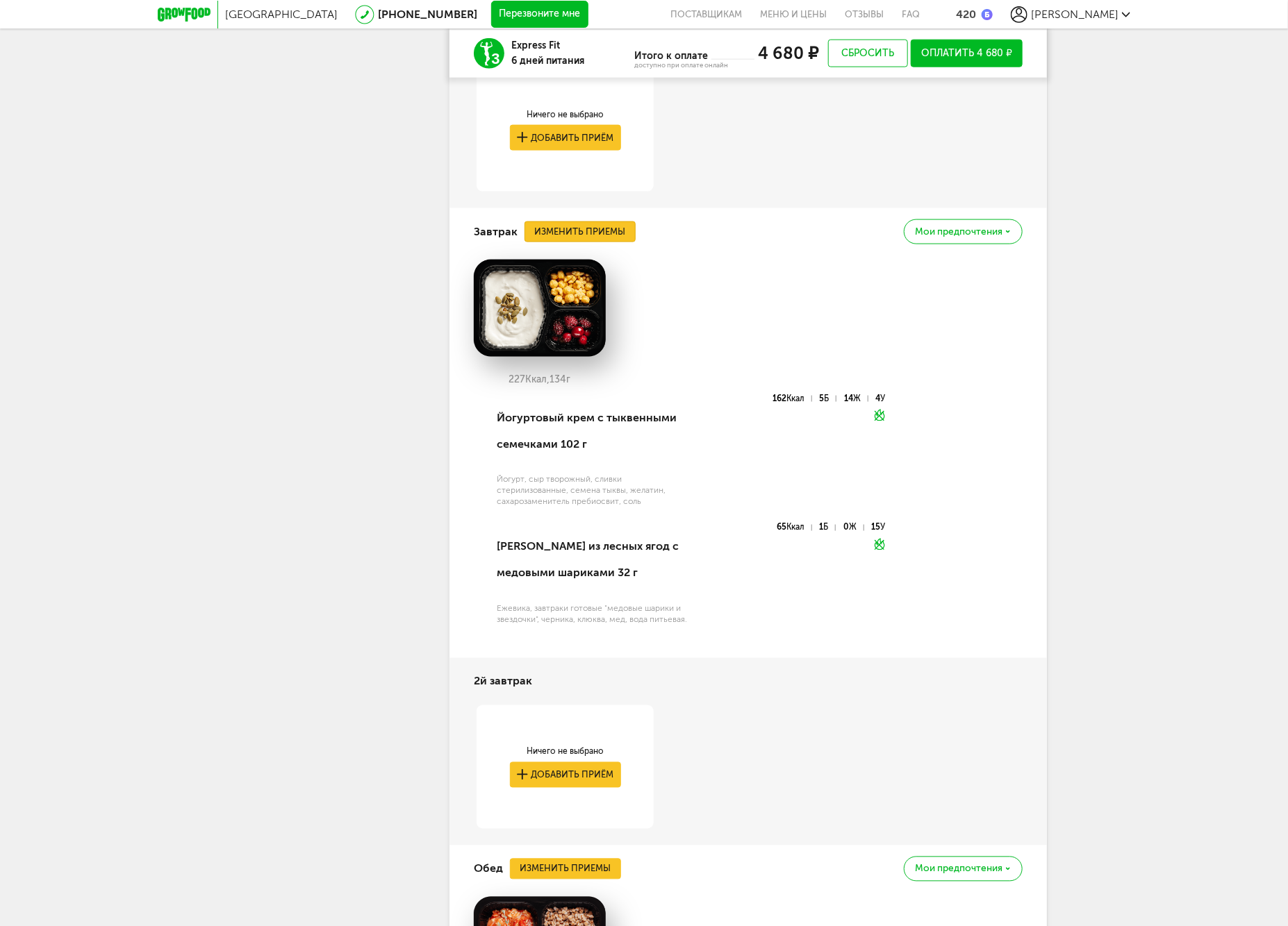
click at [596, 232] on button "Изменить приемы" at bounding box center [580, 232] width 111 height 21
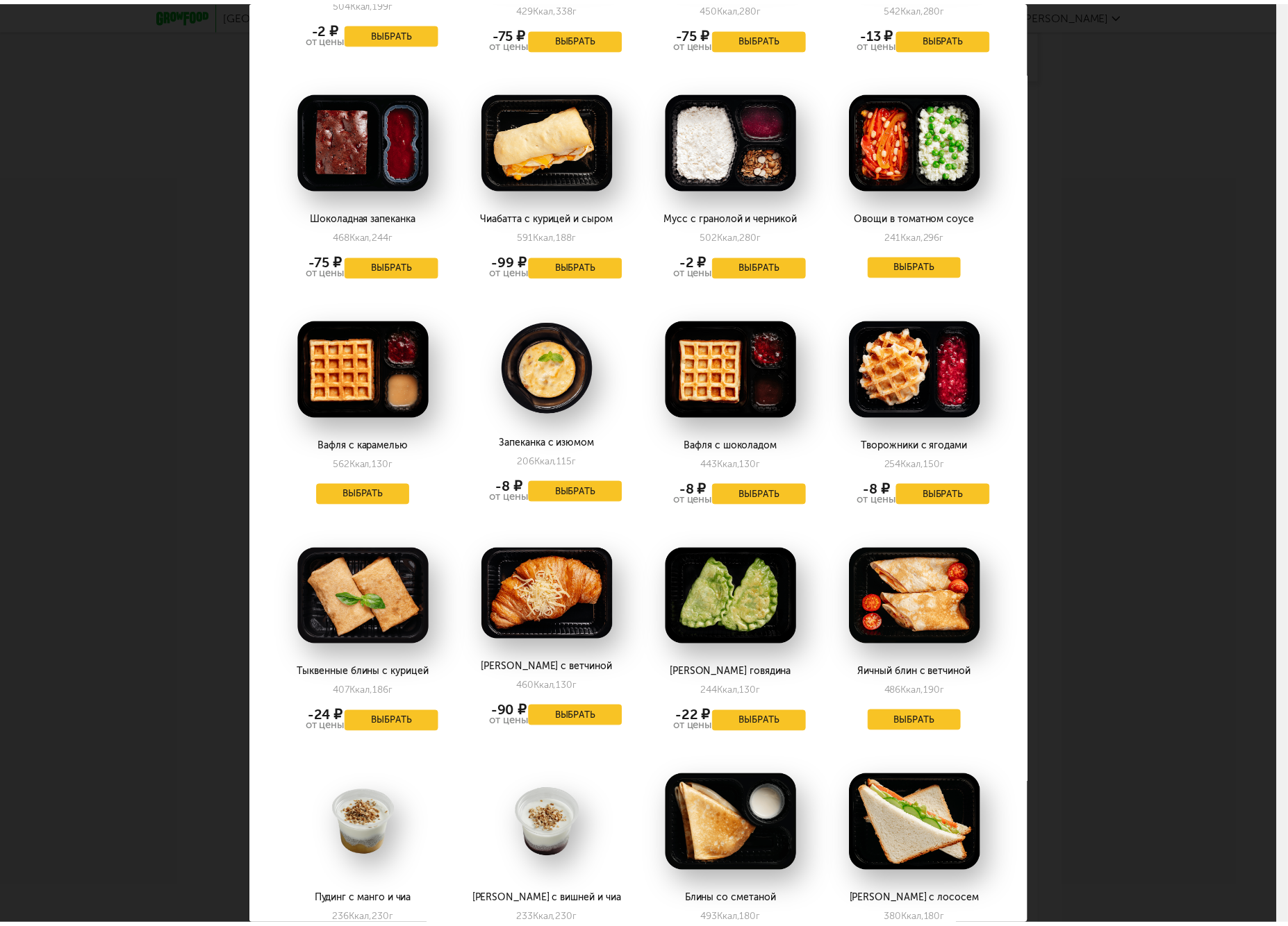
scroll to position [772, 0]
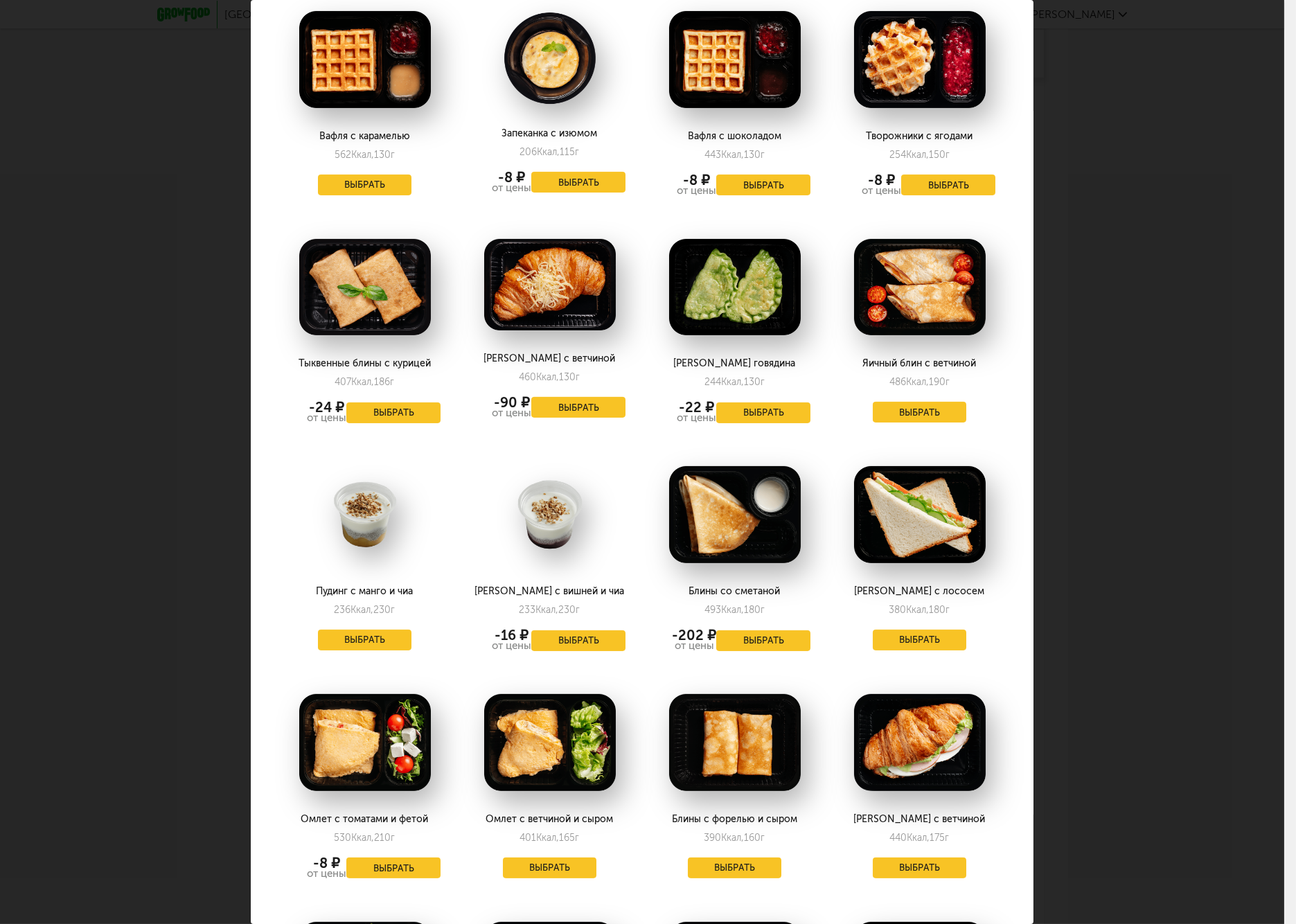
click at [1178, 517] on div "Выберите завтраки на [DATE] 27.09 Десерт с мюсли и клубникой 277 Ккал, 154 г Вы…" at bounding box center [642, 462] width 1285 height 924
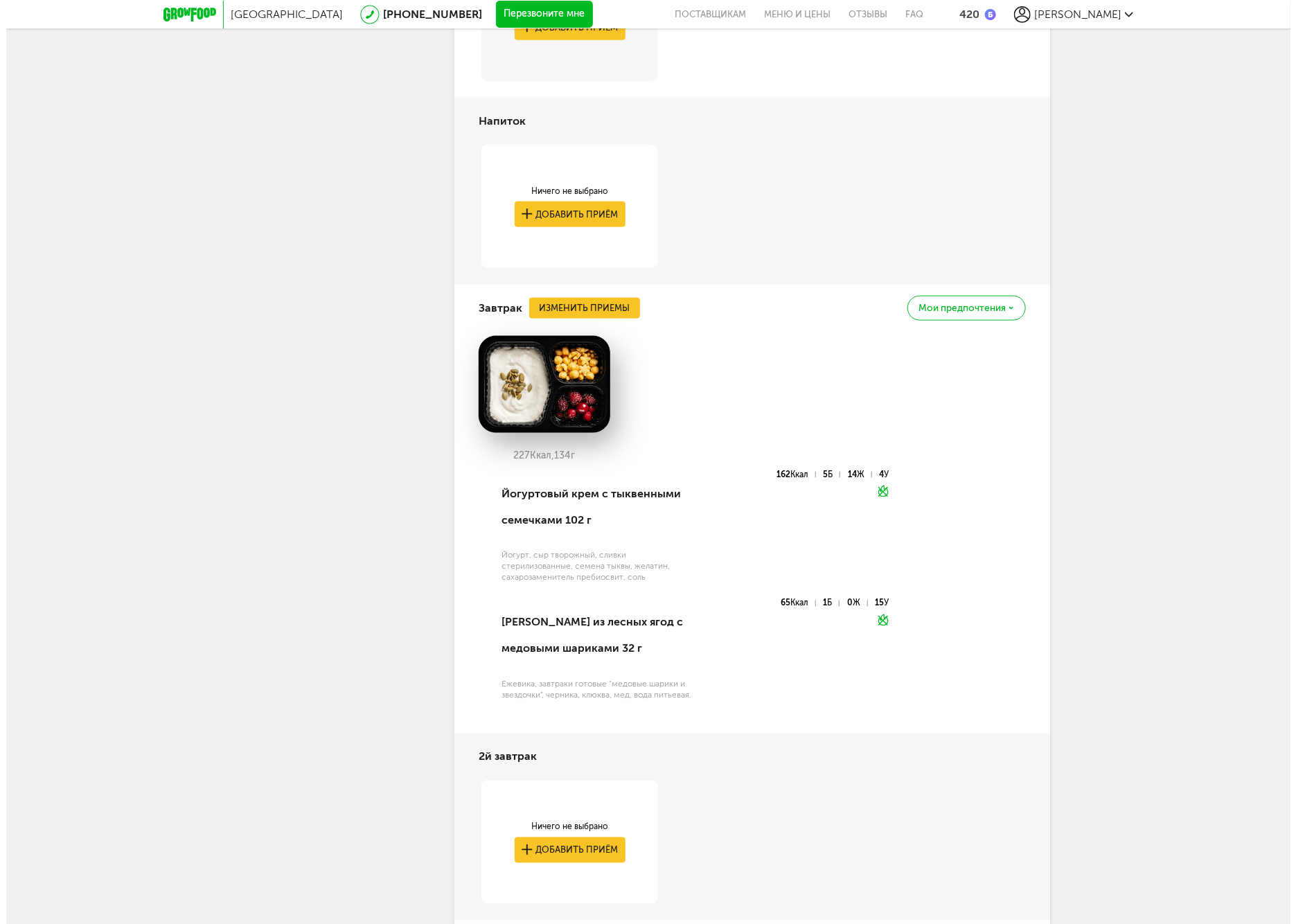
scroll to position [437, 0]
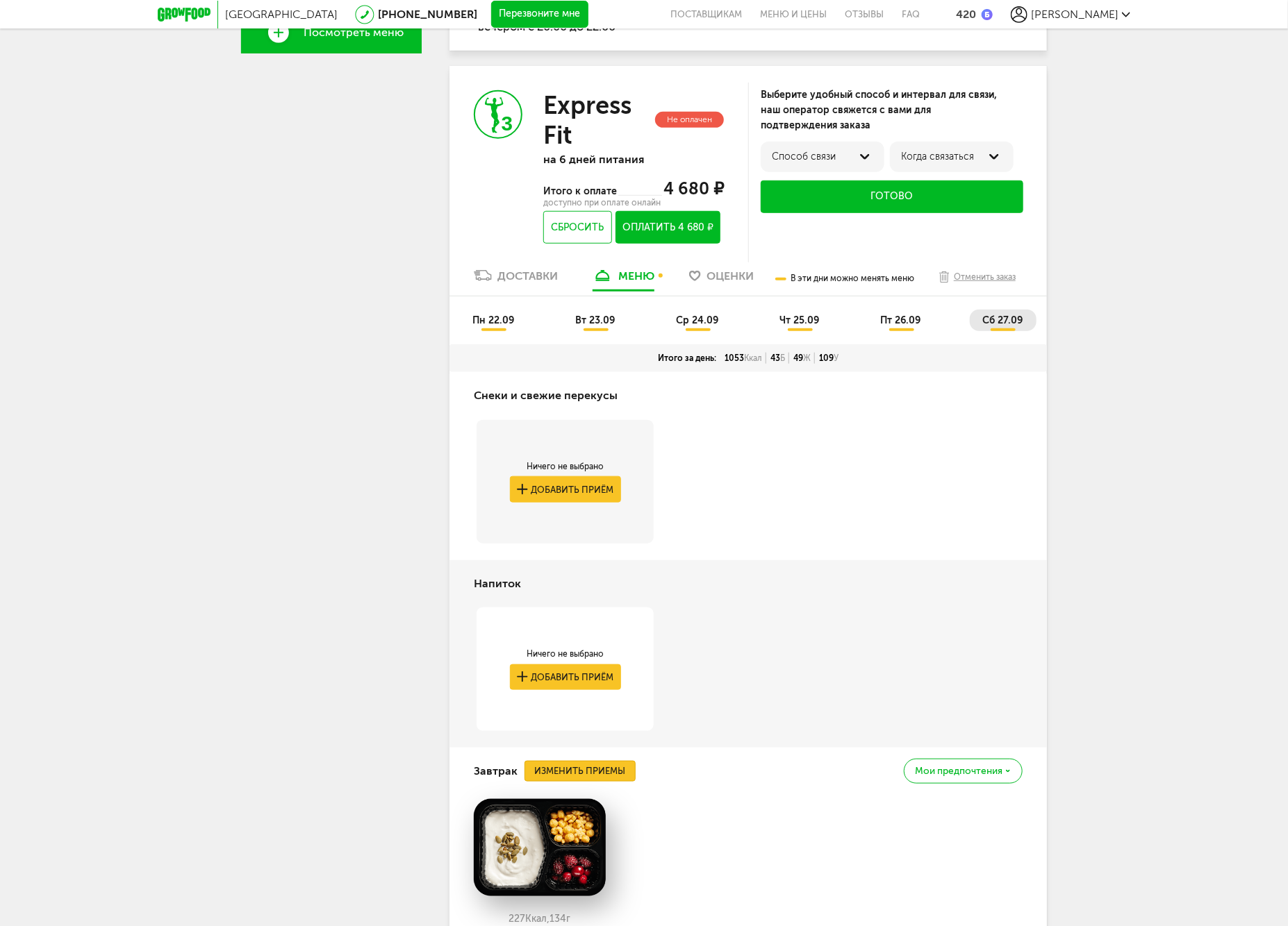
click at [581, 772] on button "Изменить приемы" at bounding box center [580, 772] width 111 height 21
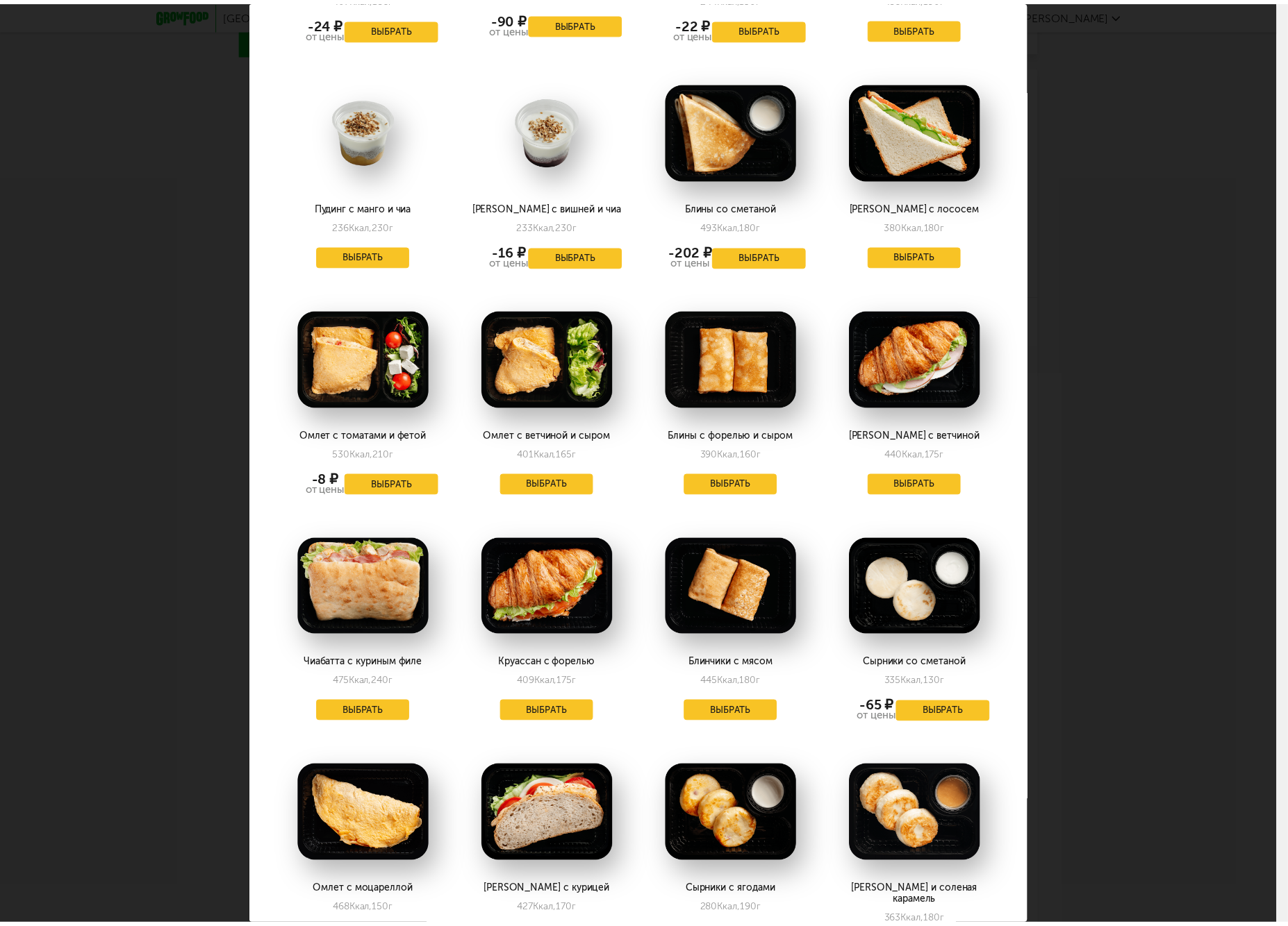
scroll to position [1509, 0]
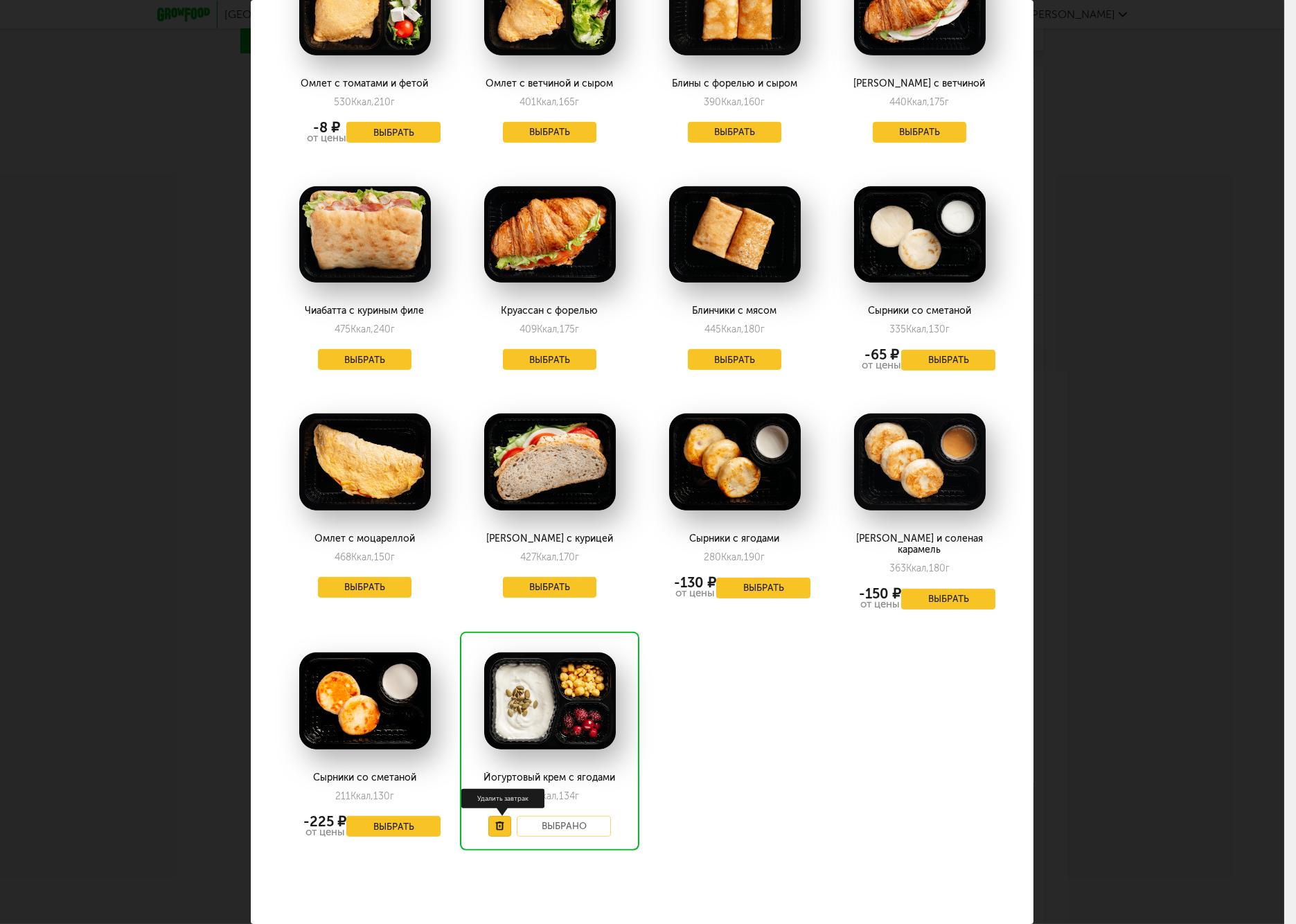
click at [489, 817] on button at bounding box center [500, 827] width 23 height 21
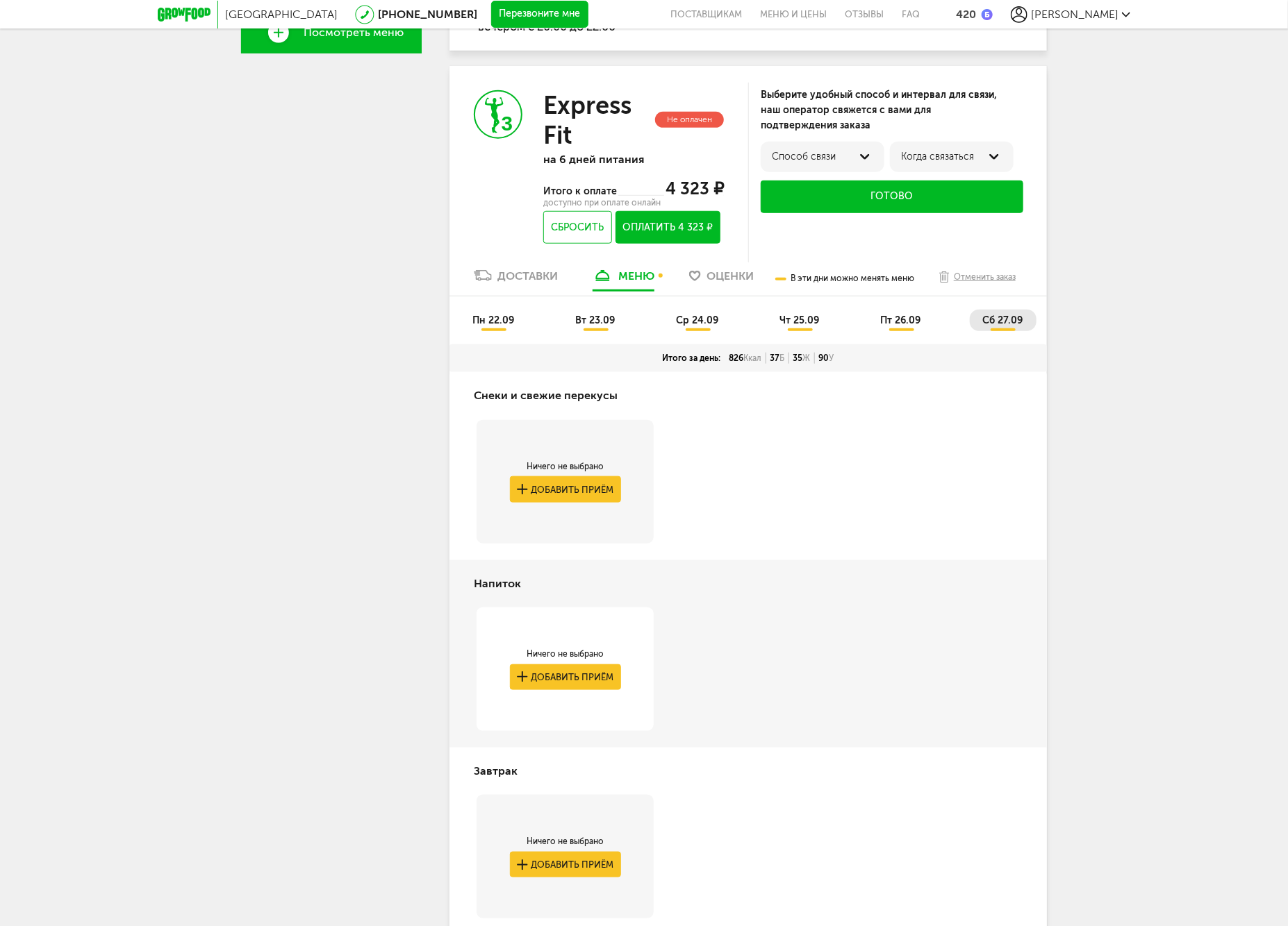
click at [926, 612] on div "Напиток Ничего не выбрано Добавить приём" at bounding box center [748, 654] width 597 height 187
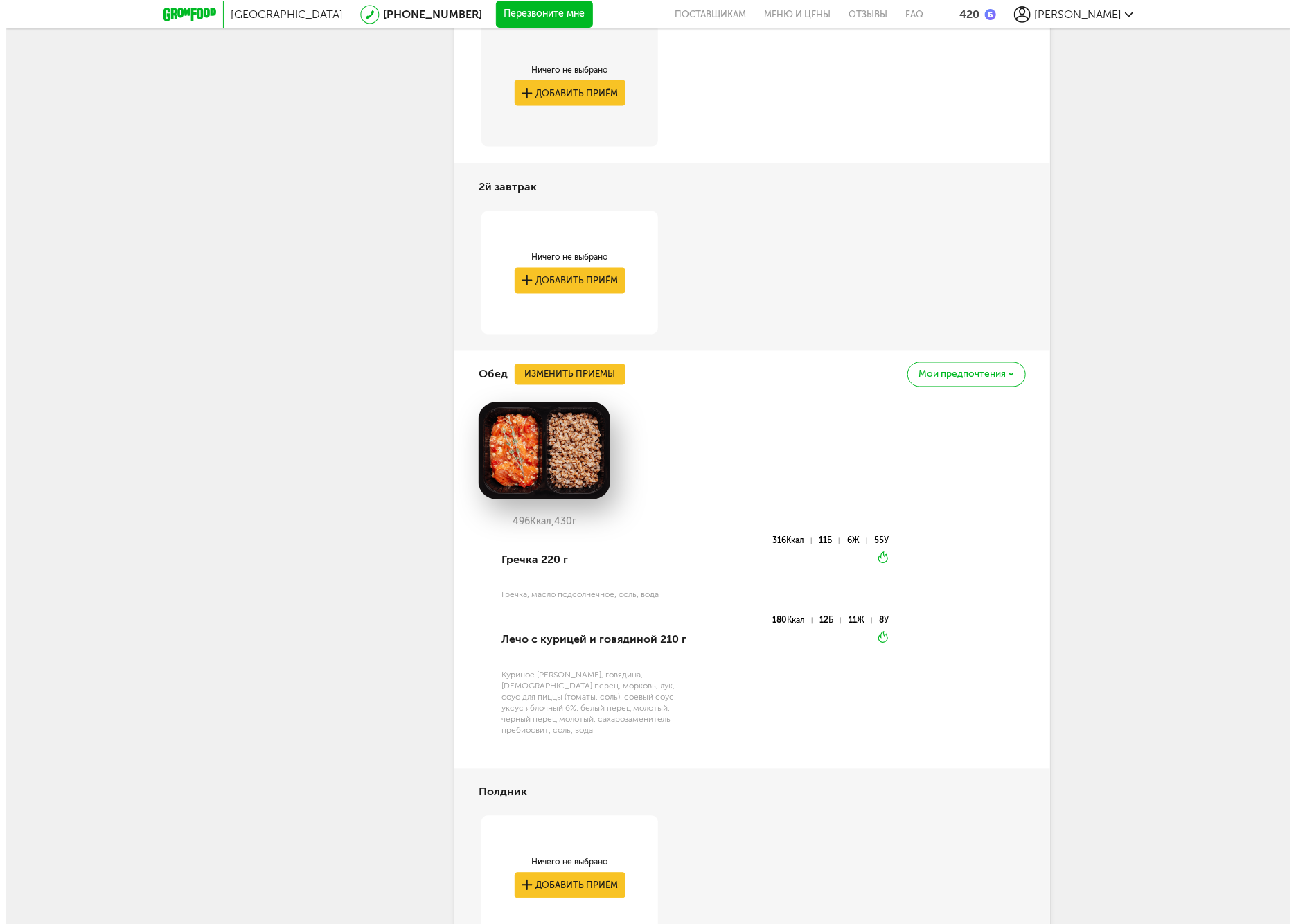
scroll to position [1514, 0]
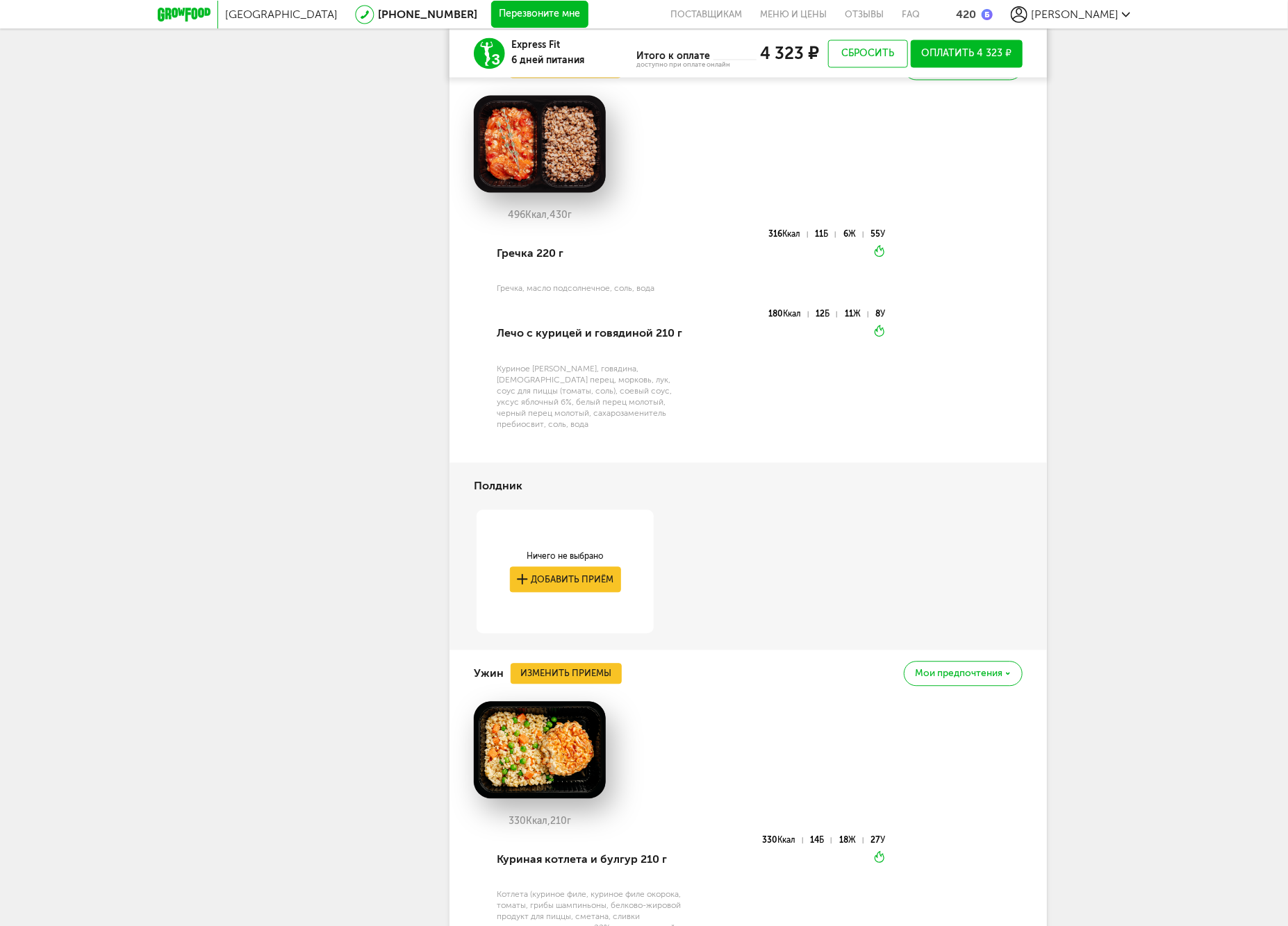
click at [543, 650] on div "Ужин Изменить приемы Мои предпочтения" at bounding box center [748, 674] width 548 height 47
click at [554, 663] on button "Изменить приемы" at bounding box center [566, 674] width 111 height 21
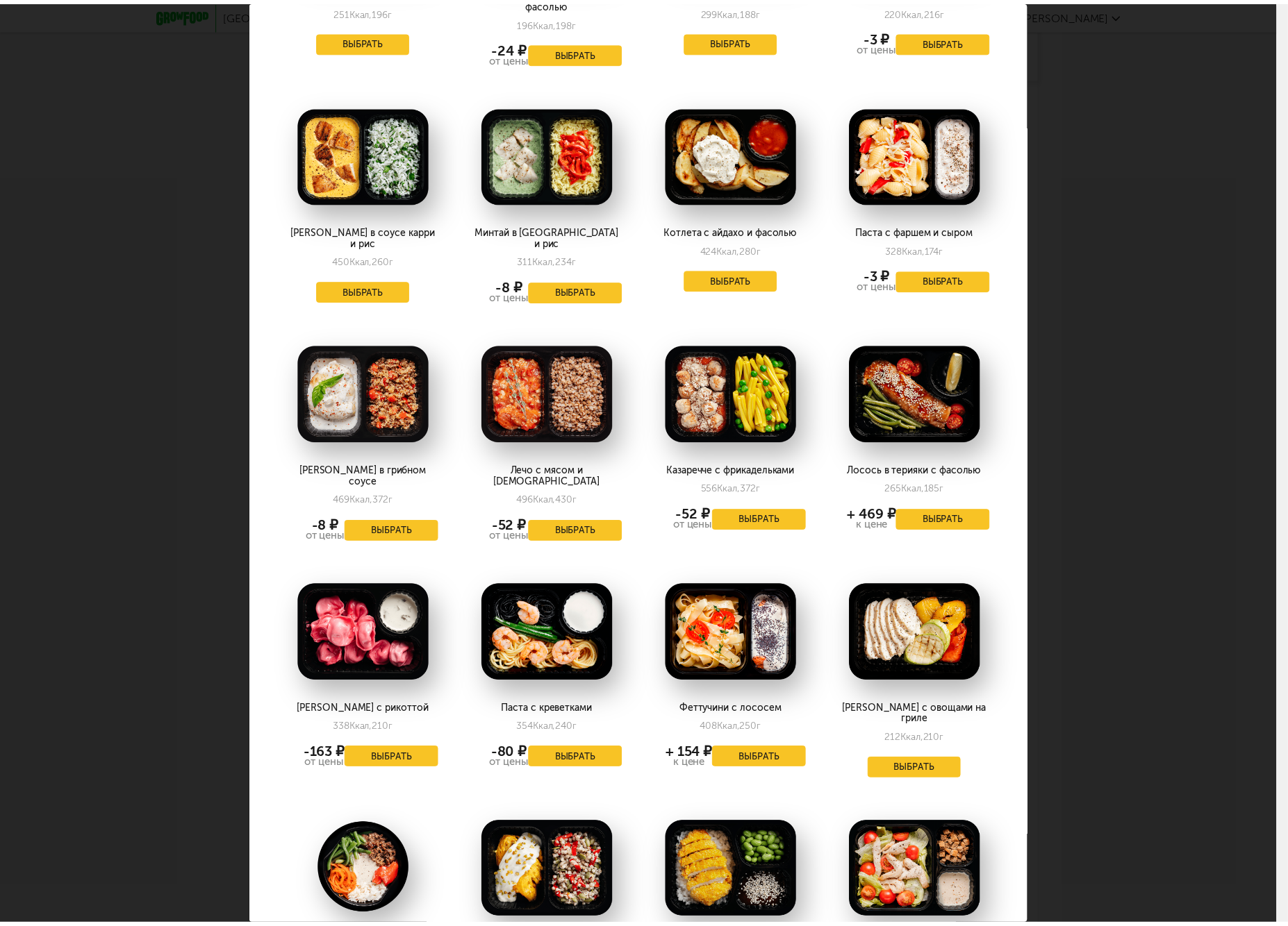
scroll to position [0, 0]
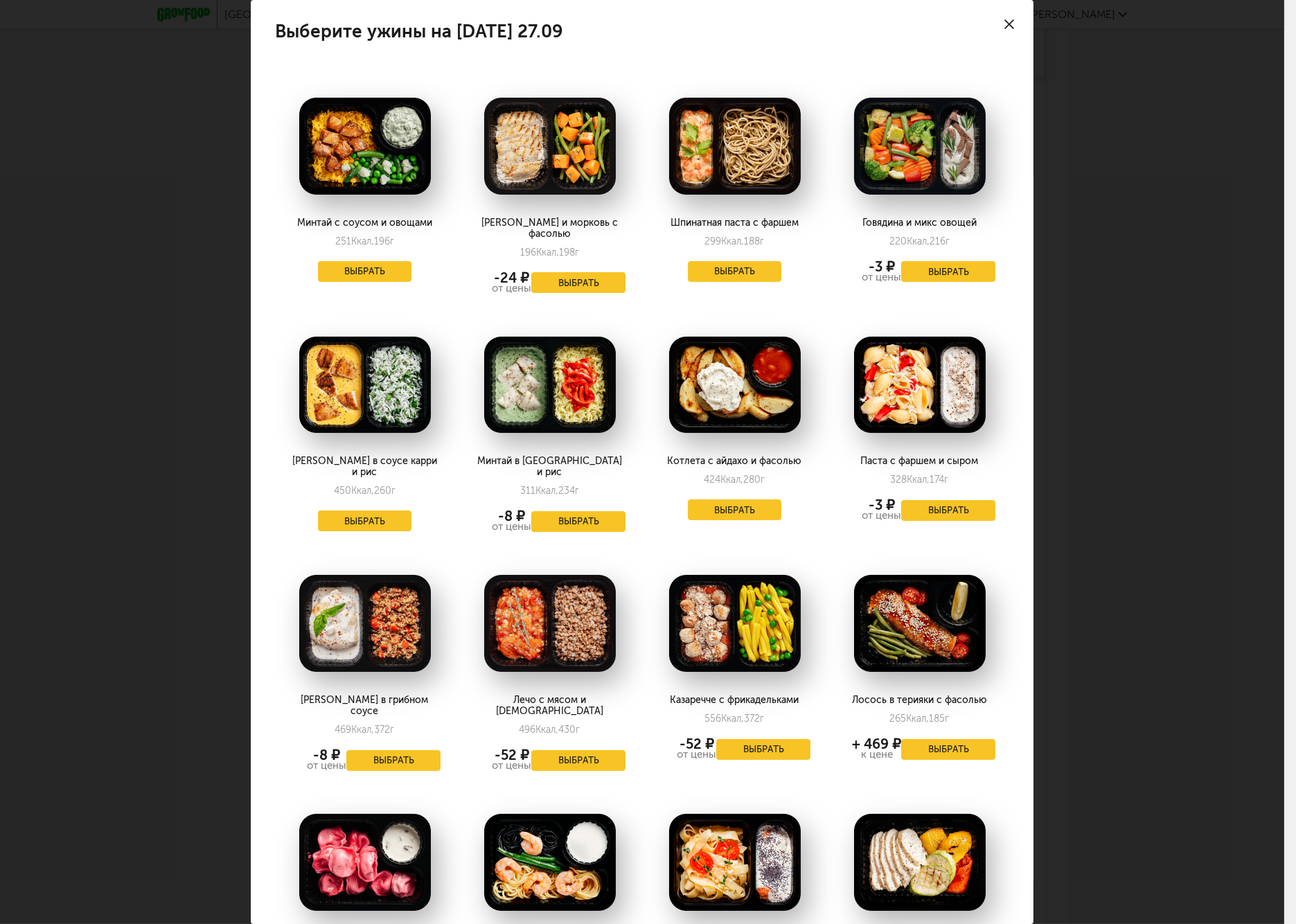
click at [1197, 410] on div "Выберите ужины на [DATE] 27.09 Минтай с соусом и овощами 251 Ккал, 196 г Выбрат…" at bounding box center [642, 462] width 1285 height 924
